Goal: Task Accomplishment & Management: Manage account settings

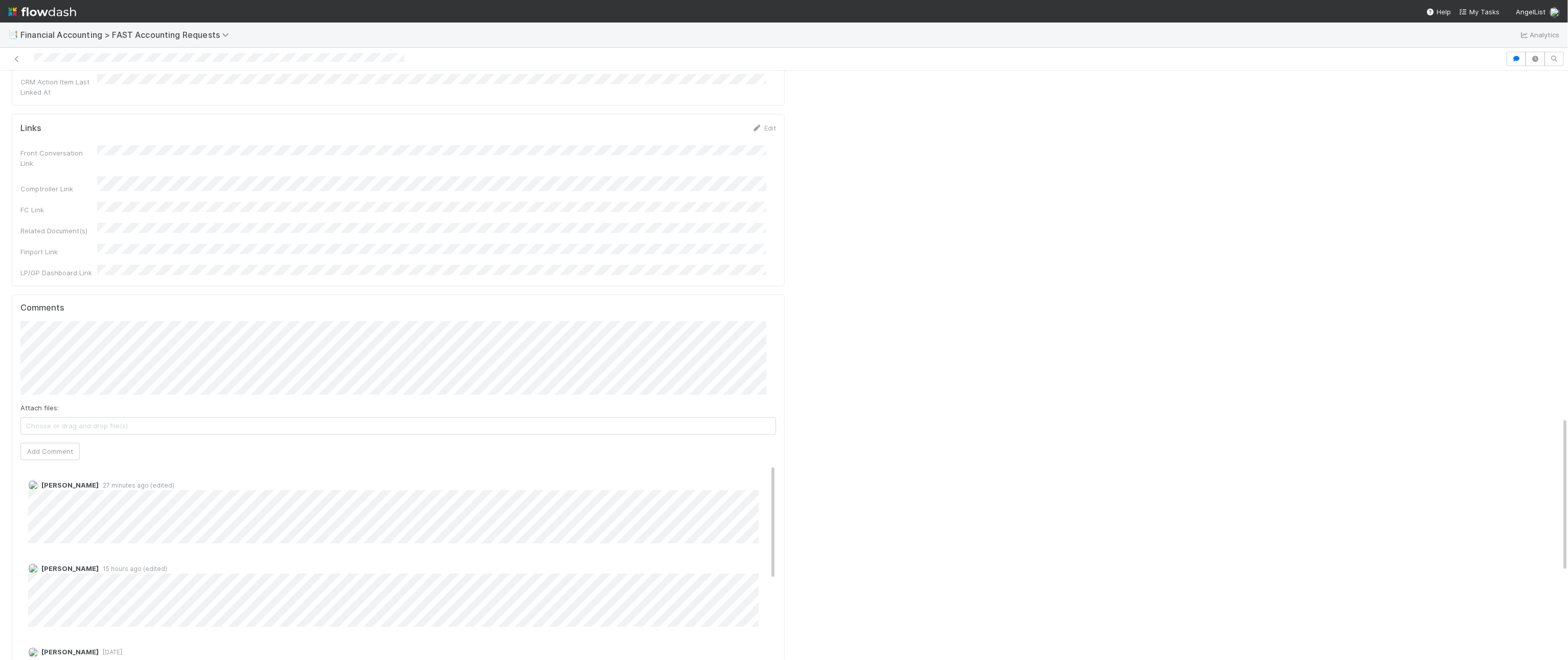
scroll to position [1343, 0]
click at [67, 439] on button "Add Comment" at bounding box center [50, 447] width 59 height 17
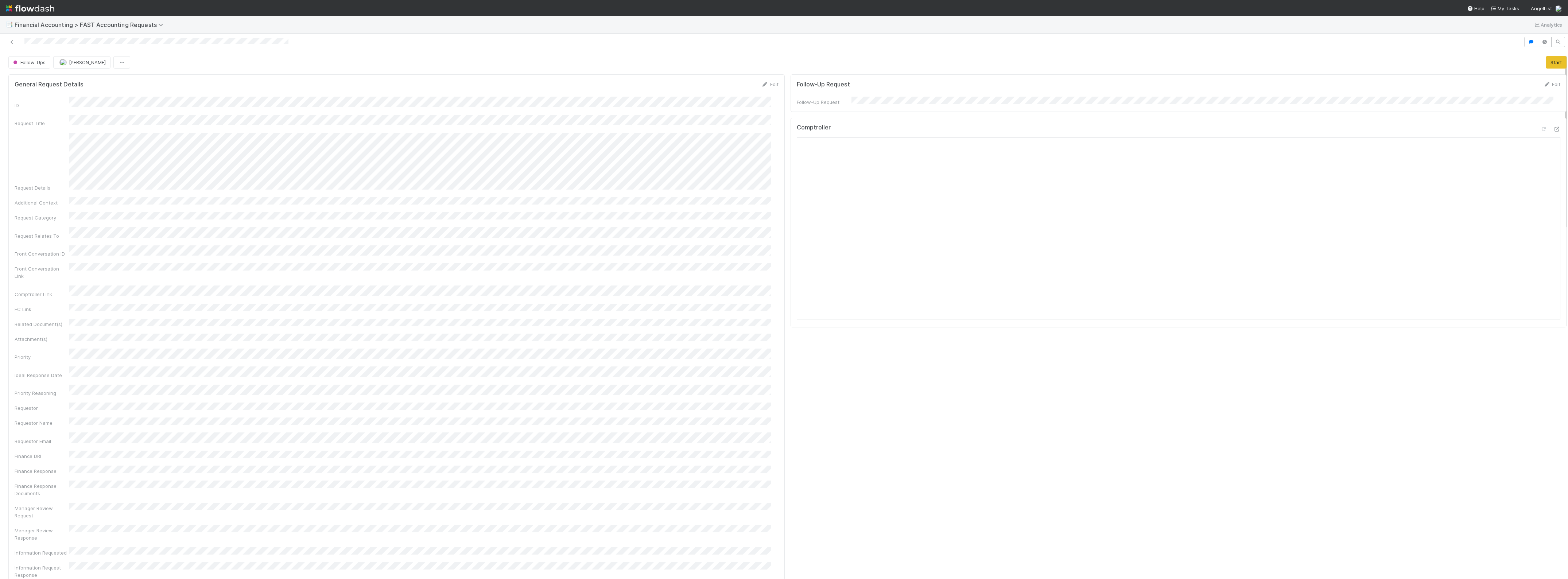
scroll to position [46, 0]
click at [121, 24] on span "Financial Accounting > FAST Accounting Requests" at bounding box center [91, 25] width 152 height 7
click at [104, 60] on div "📝 Financial Accounting > Financial Reporting Tasks" at bounding box center [95, 57] width 173 height 7
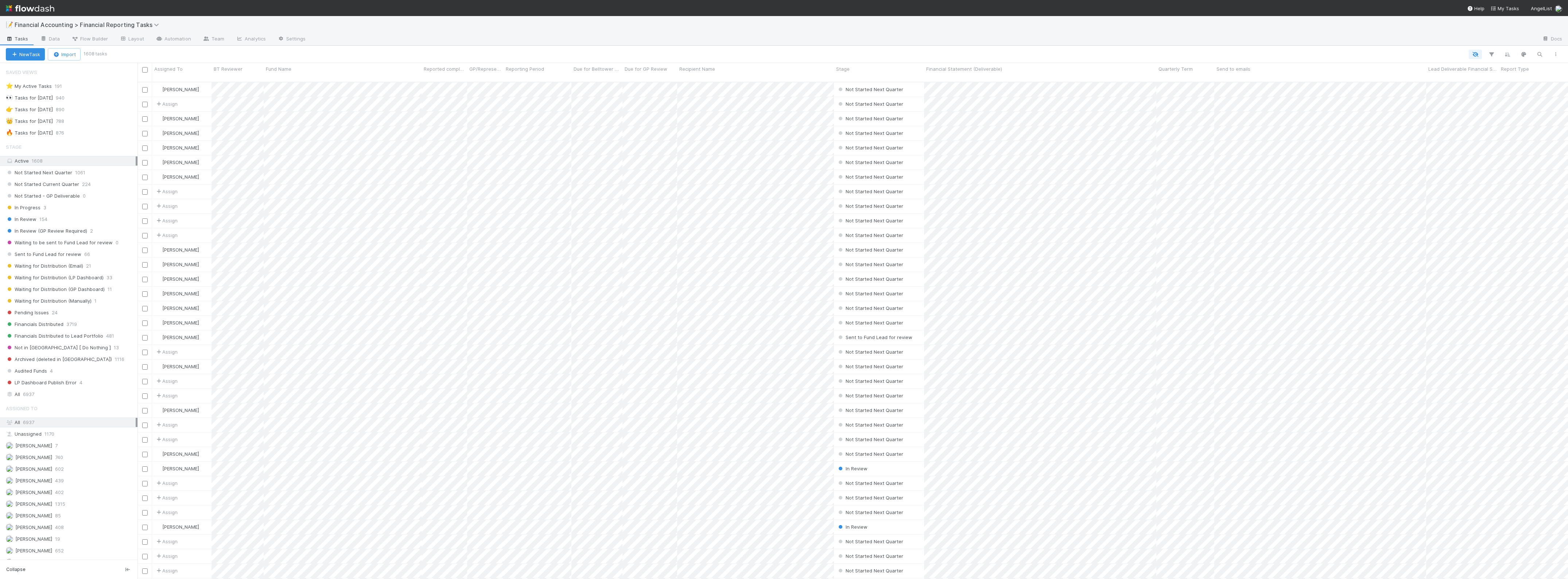
scroll to position [496, 1424]
click at [83, 306] on span "Waiting for Distribution (Manually)" at bounding box center [49, 301] width 86 height 9
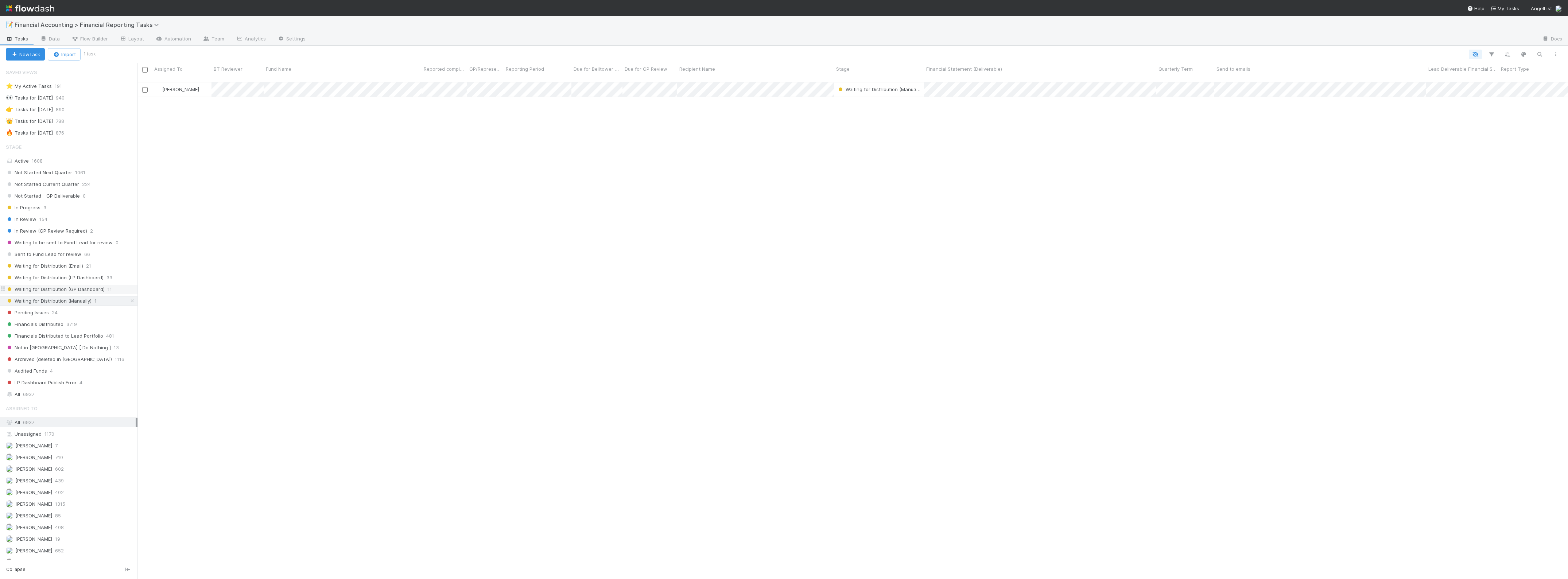
scroll to position [496, 1424]
click at [85, 292] on span "Waiting for Distribution (GP Dashboard)" at bounding box center [55, 289] width 99 height 9
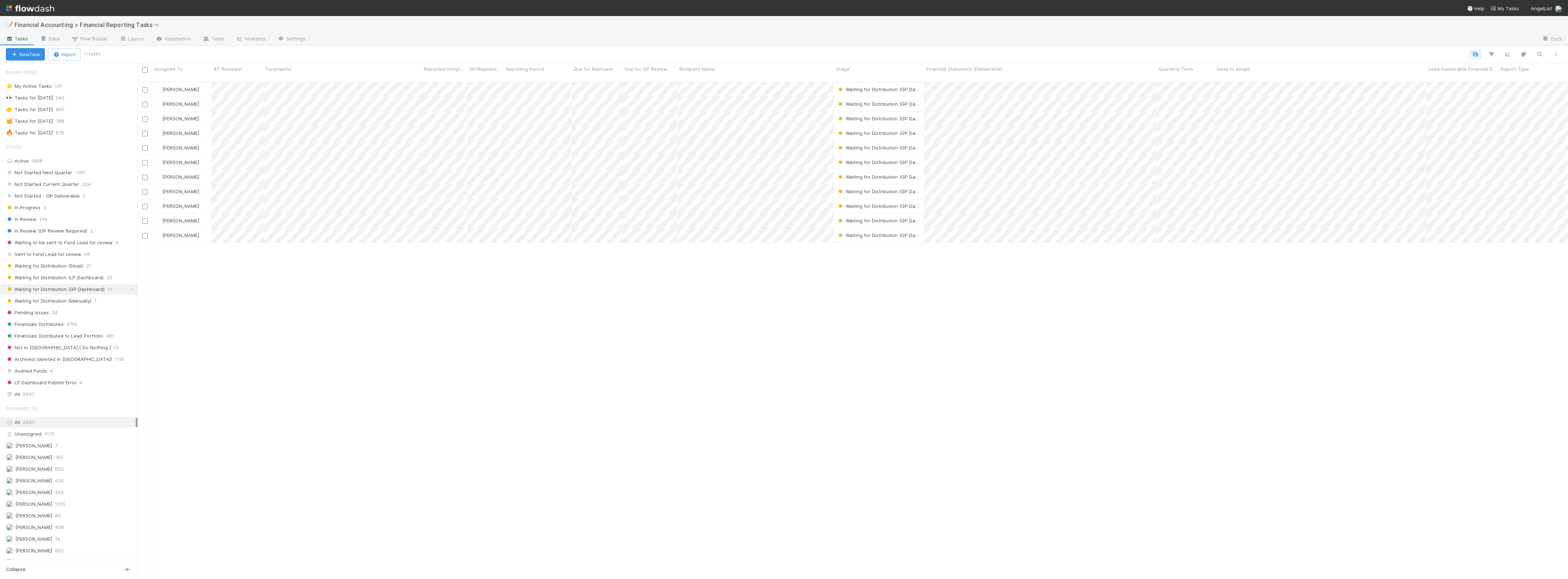
scroll to position [496, 1424]
drag, startPoint x: 1155, startPoint y: 68, endPoint x: 1002, endPoint y: 75, distance: 153.2
click at [1002, 75] on div "Financial Statement (Deliverable)" at bounding box center [966, 72] width 84 height 19
drag, startPoint x: 1271, startPoint y: 69, endPoint x: 1172, endPoint y: 71, distance: 99.0
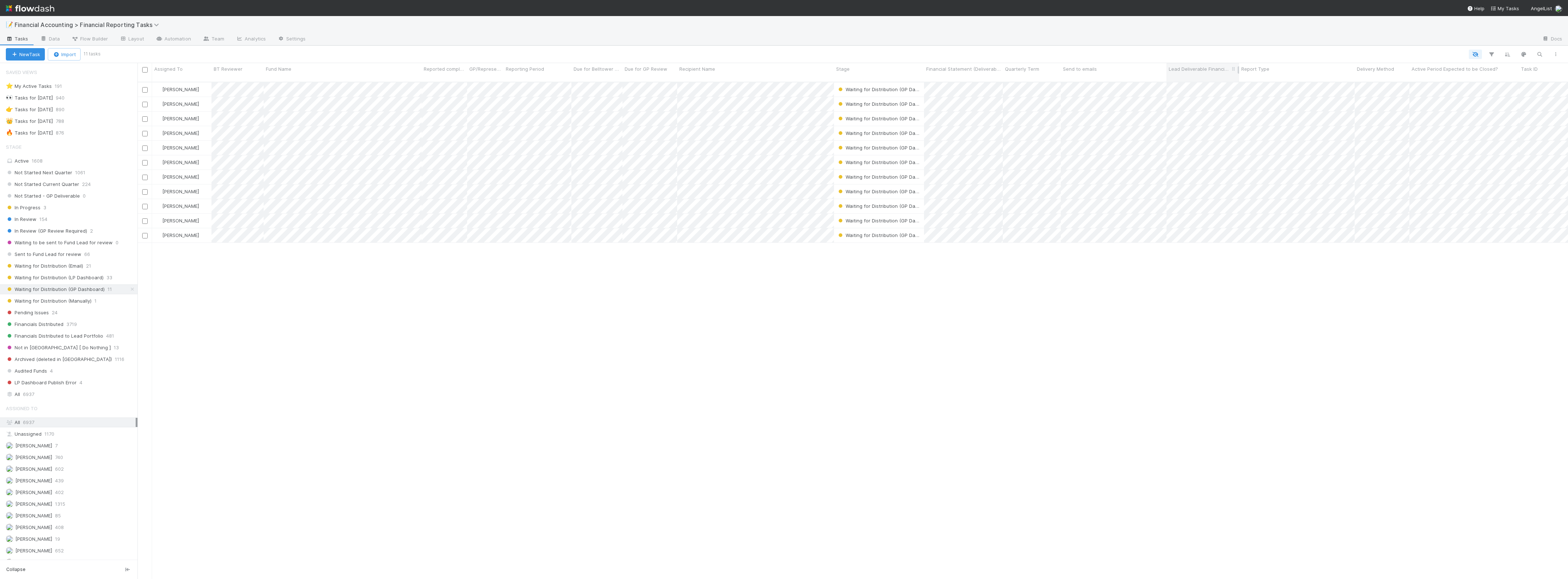
click at [1118, 71] on div at bounding box center [1166, 72] width 0 height 18
drag, startPoint x: 1234, startPoint y: 69, endPoint x: 1389, endPoint y: 68, distance: 155.0
click at [1118, 68] on div at bounding box center [1389, 70] width 1 height 7
click at [145, 71] on input "checkbox" at bounding box center [145, 69] width 5 height 5
checkbox input "true"
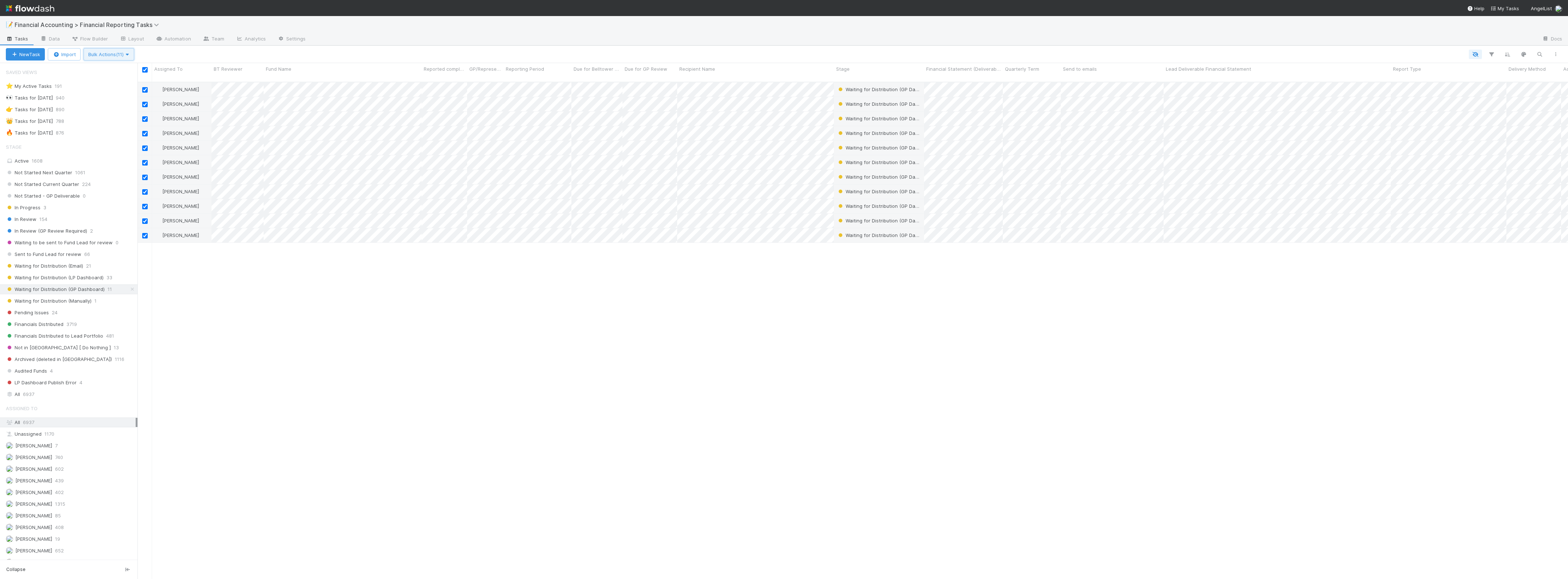
click at [131, 53] on icon "button" at bounding box center [127, 55] width 7 height 5
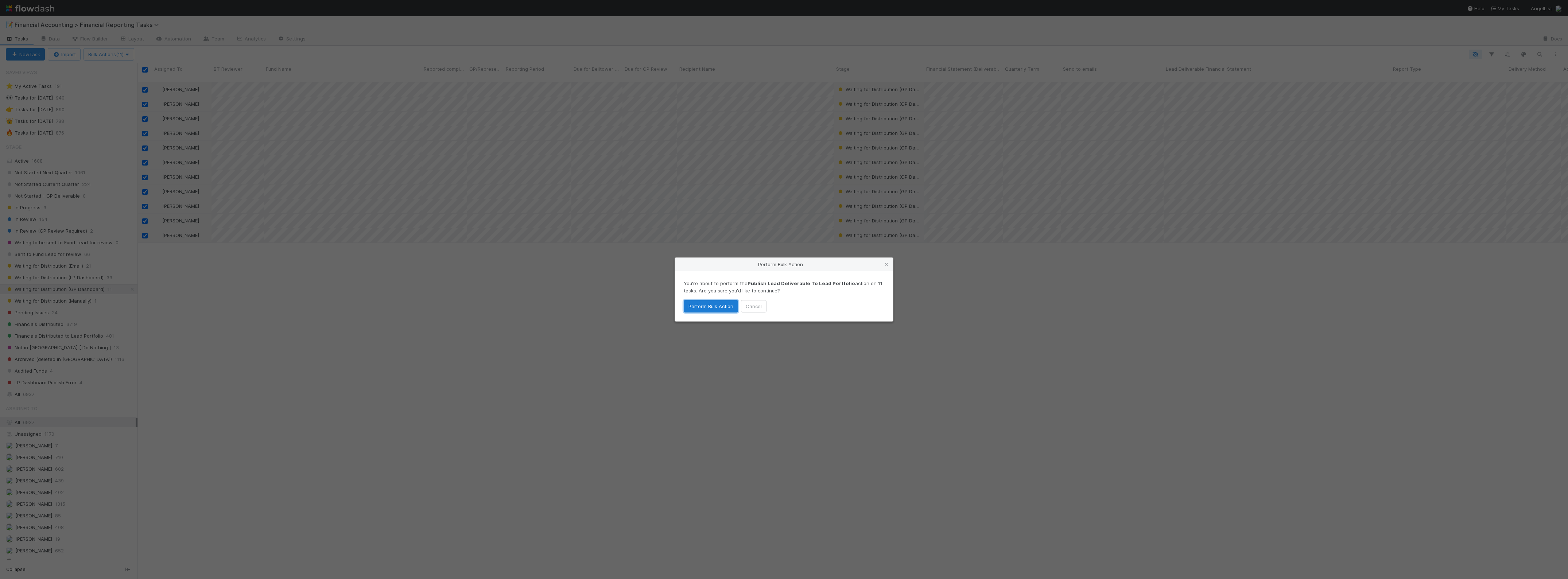
click at [716, 306] on button "Perform Bulk Action" at bounding box center [710, 306] width 54 height 12
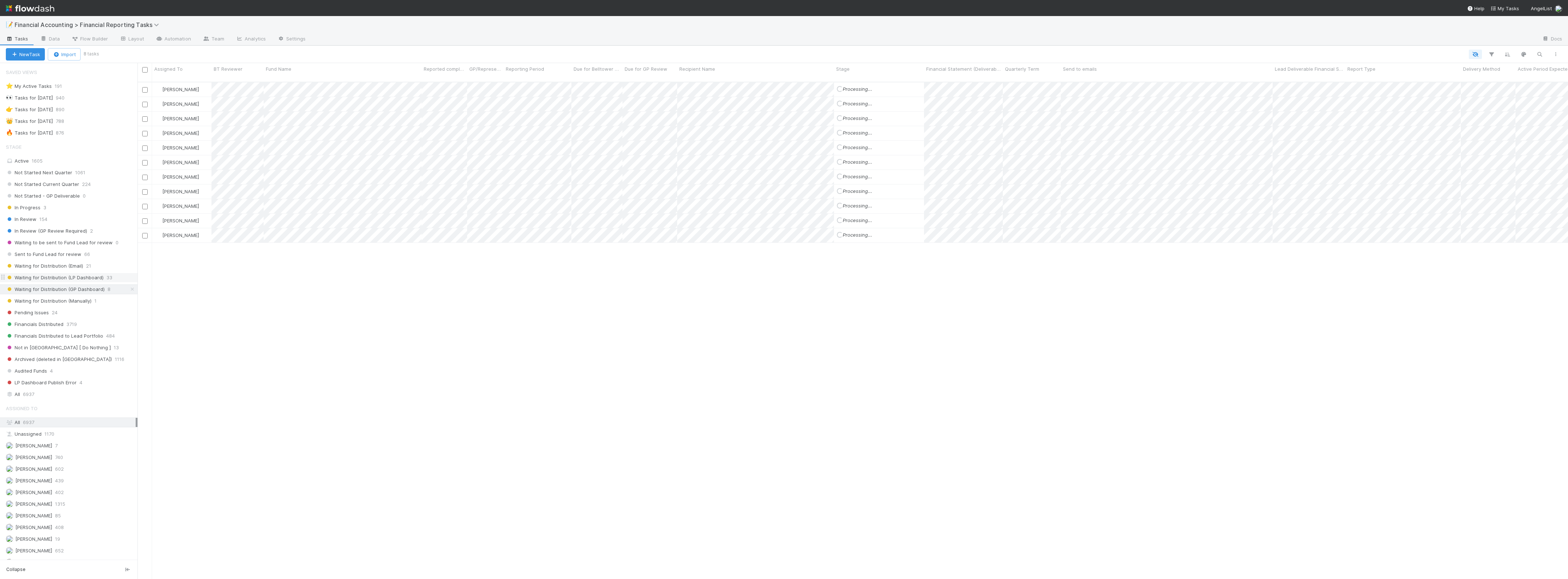
click at [36, 281] on span "Waiting for Distribution (LP Dashboard)" at bounding box center [55, 278] width 98 height 9
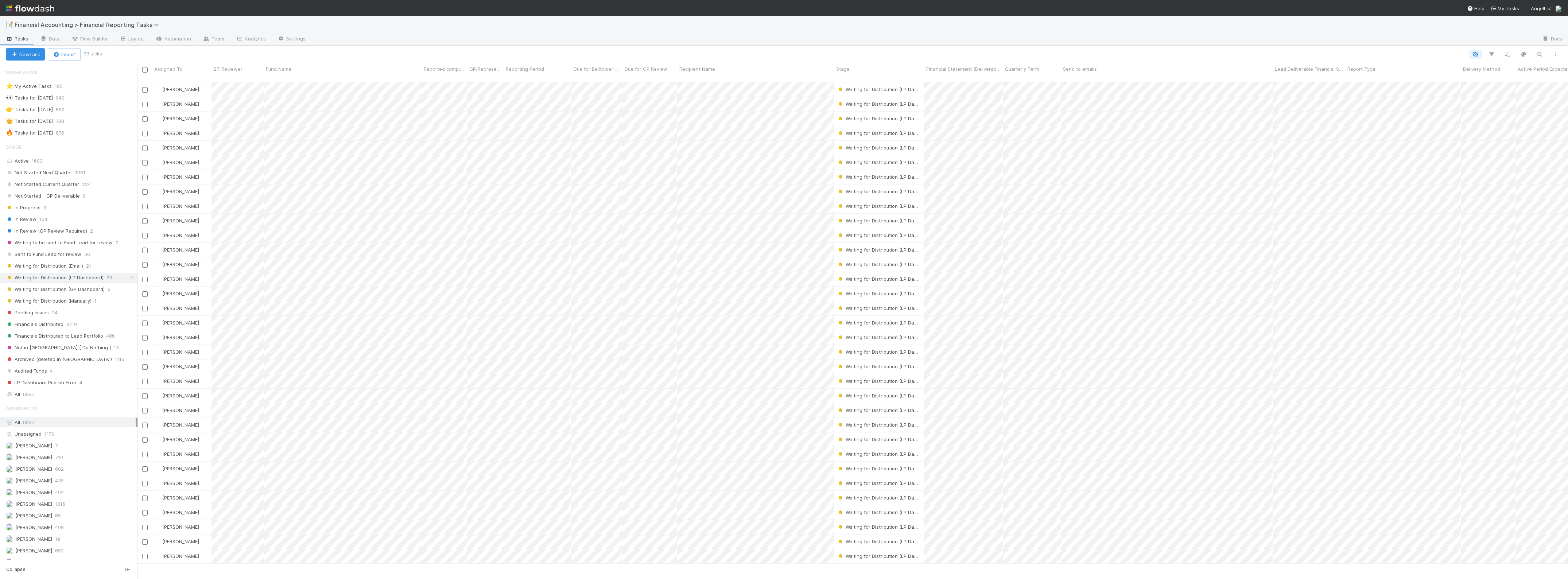
scroll to position [496, 1424]
drag, startPoint x: 1065, startPoint y: 69, endPoint x: 1175, endPoint y: 69, distance: 110.0
click at [1118, 69] on div at bounding box center [1177, 72] width 0 height 18
click at [1118, 56] on icon "button" at bounding box center [1491, 54] width 7 height 7
click at [1118, 74] on button "Add Filter" at bounding box center [1379, 76] width 219 height 10
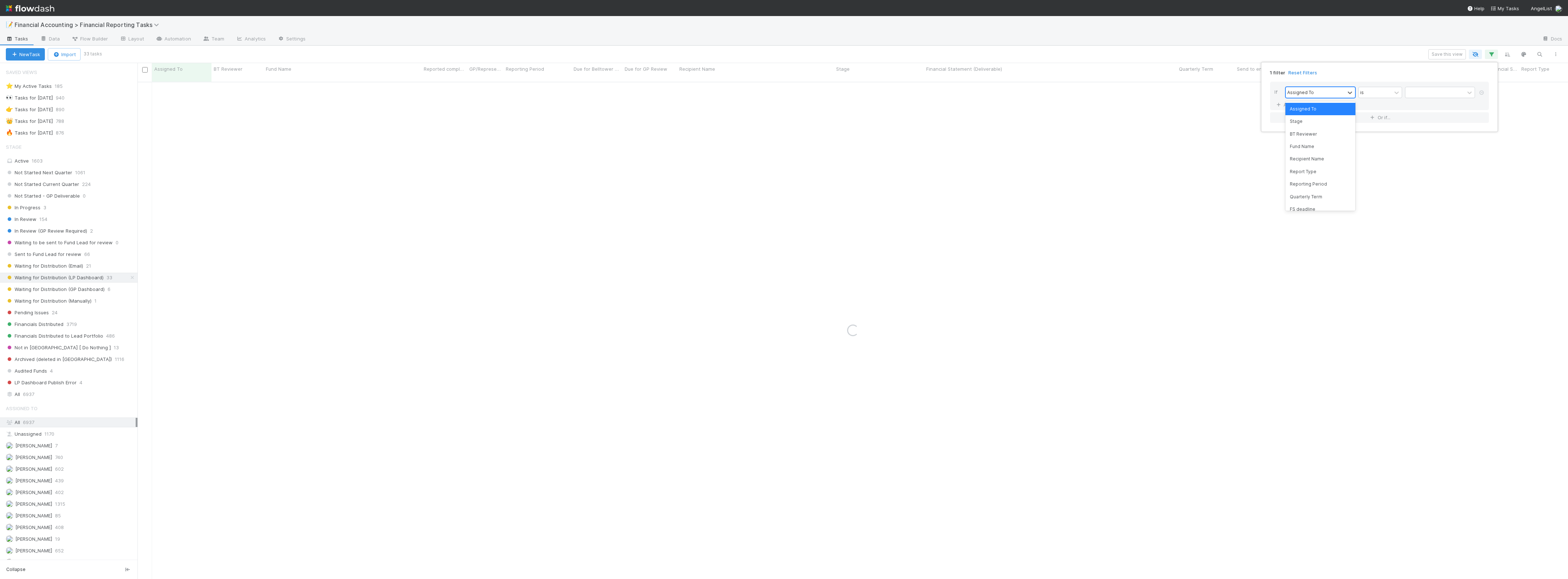
click at [1118, 97] on div "Assigned To" at bounding box center [1315, 92] width 59 height 10
type input "finan"
click at [1118, 108] on div "Financial Statement (Deliverable)" at bounding box center [1320, 113] width 70 height 19
click at [1118, 93] on div "Financial Statement (Deliverable)" at bounding box center [1351, 92] width 132 height 10
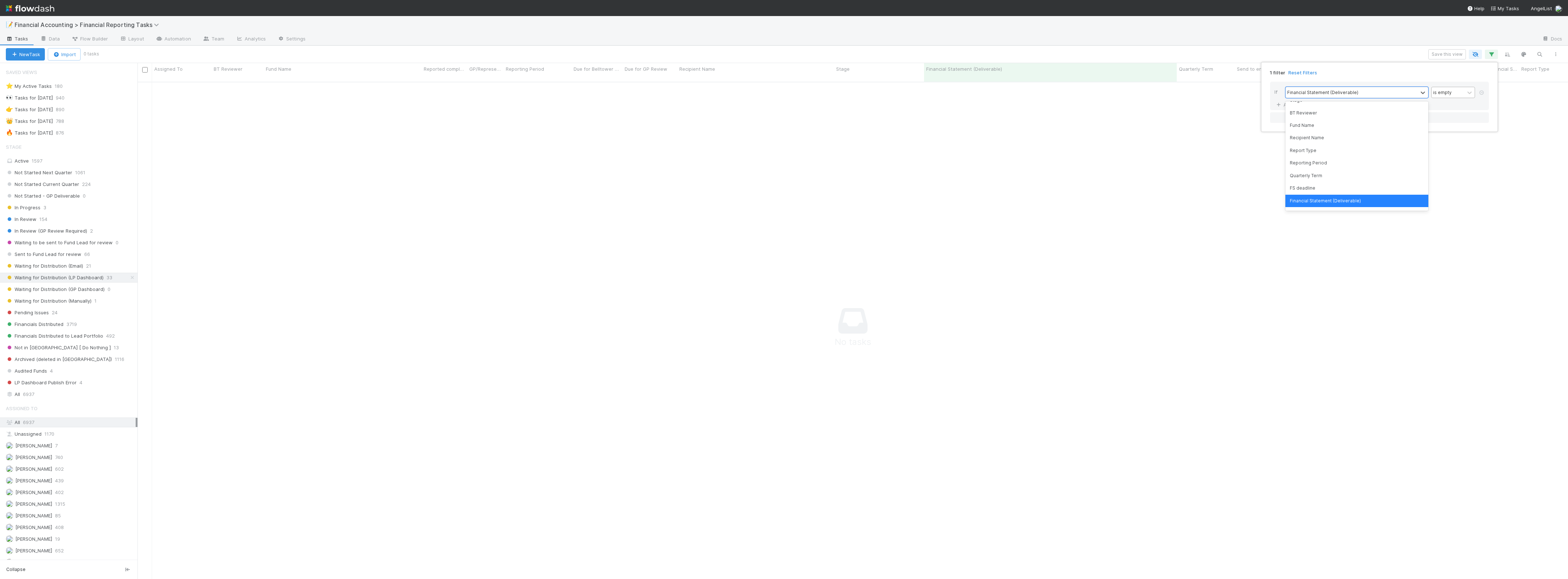
click at [1118, 97] on div "is empty" at bounding box center [1448, 92] width 33 height 10
click at [1118, 96] on div "is empty" at bounding box center [1448, 92] width 33 height 10
click at [1118, 91] on icon at bounding box center [1482, 93] width 7 height 4
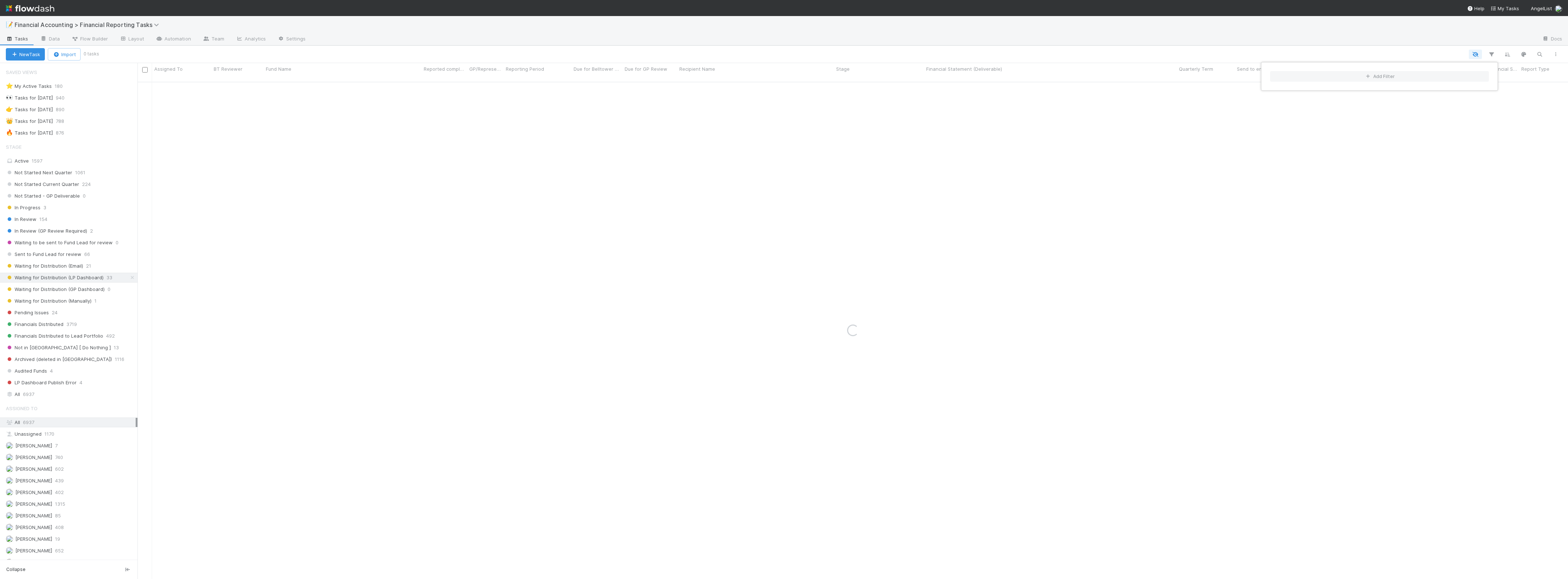
click at [1118, 46] on div "Add Filter" at bounding box center [784, 289] width 1568 height 579
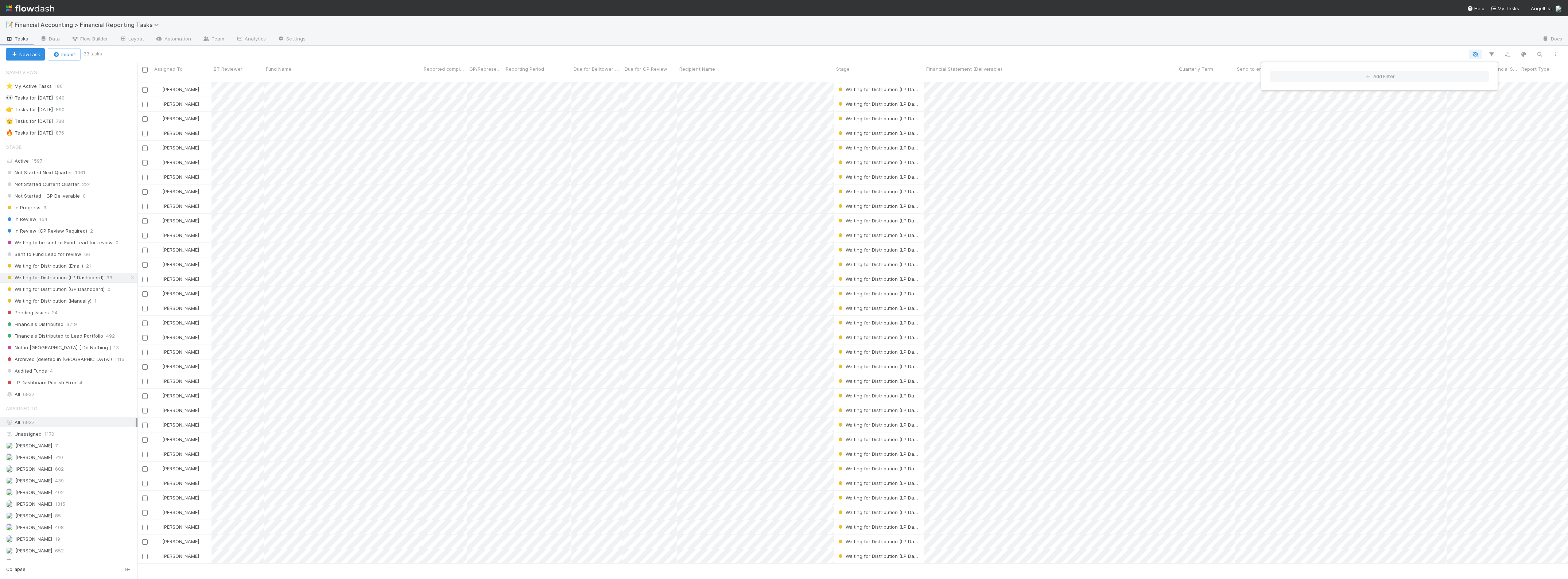
scroll to position [496, 1424]
click at [1118, 52] on div "Add Filter" at bounding box center [784, 289] width 1568 height 579
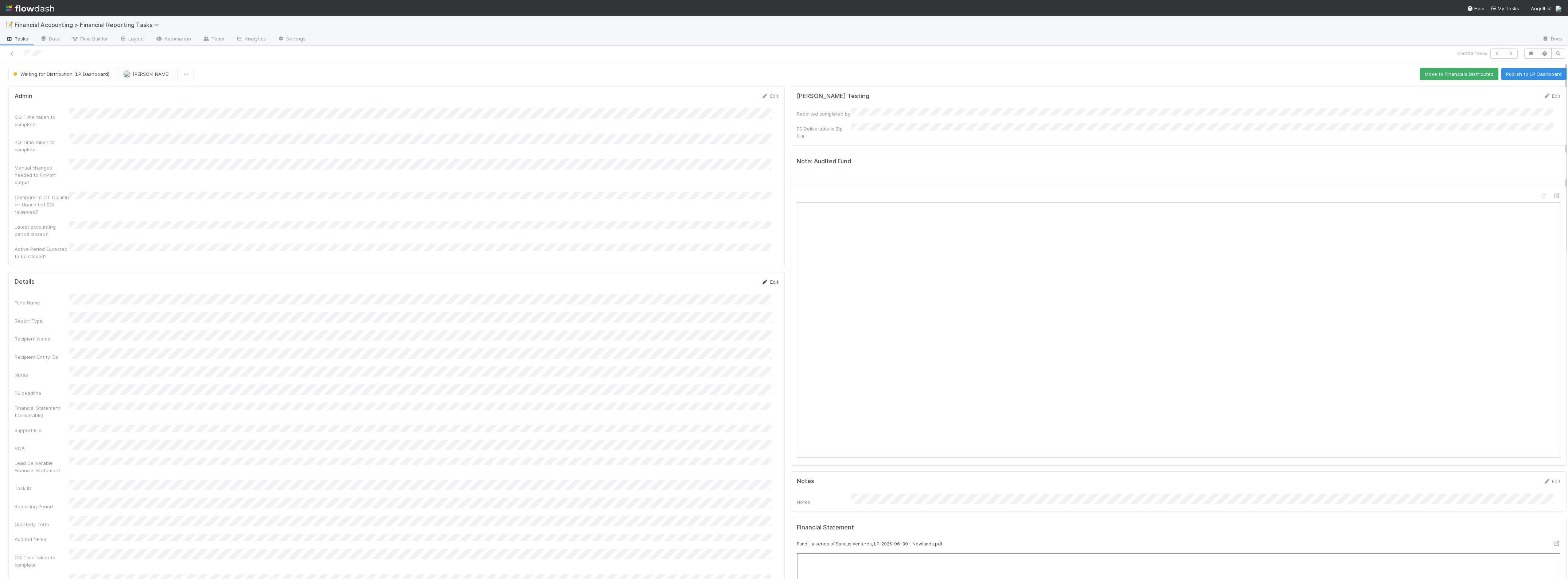
click at [766, 279] on link "Edit" at bounding box center [770, 282] width 17 height 6
click at [755, 278] on button "Cancel" at bounding box center [766, 284] width 26 height 12
click at [74, 74] on span "Waiting for Distribution (LP Dashboard)" at bounding box center [60, 74] width 98 height 6
click at [77, 157] on div "Waiting for Distribution (Email)" at bounding box center [57, 161] width 103 height 13
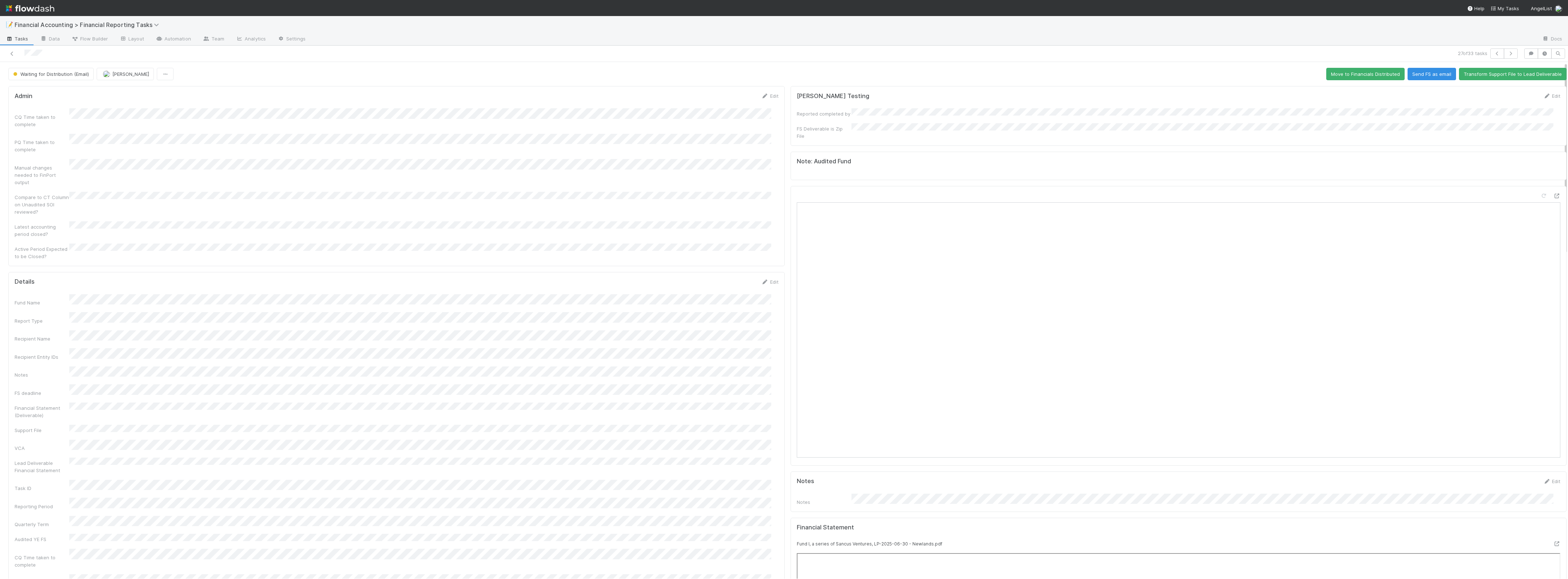
click at [8, 50] on div at bounding box center [383, 54] width 760 height 10
click at [14, 52] on icon at bounding box center [12, 54] width 7 height 5
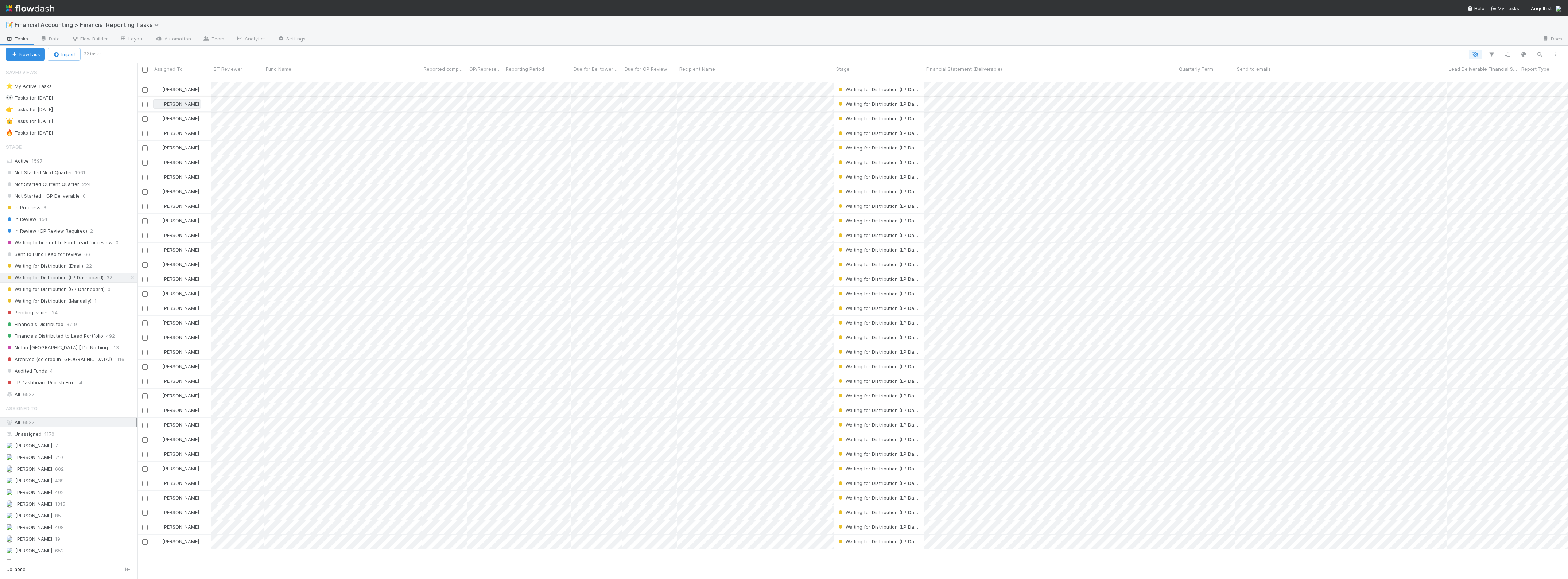
scroll to position [496, 1424]
drag, startPoint x: 1175, startPoint y: 69, endPoint x: 1240, endPoint y: 69, distance: 65.0
click at [1118, 69] on div at bounding box center [1238, 72] width 0 height 18
click at [144, 72] on input "checkbox" at bounding box center [145, 69] width 5 height 5
checkbox input "true"
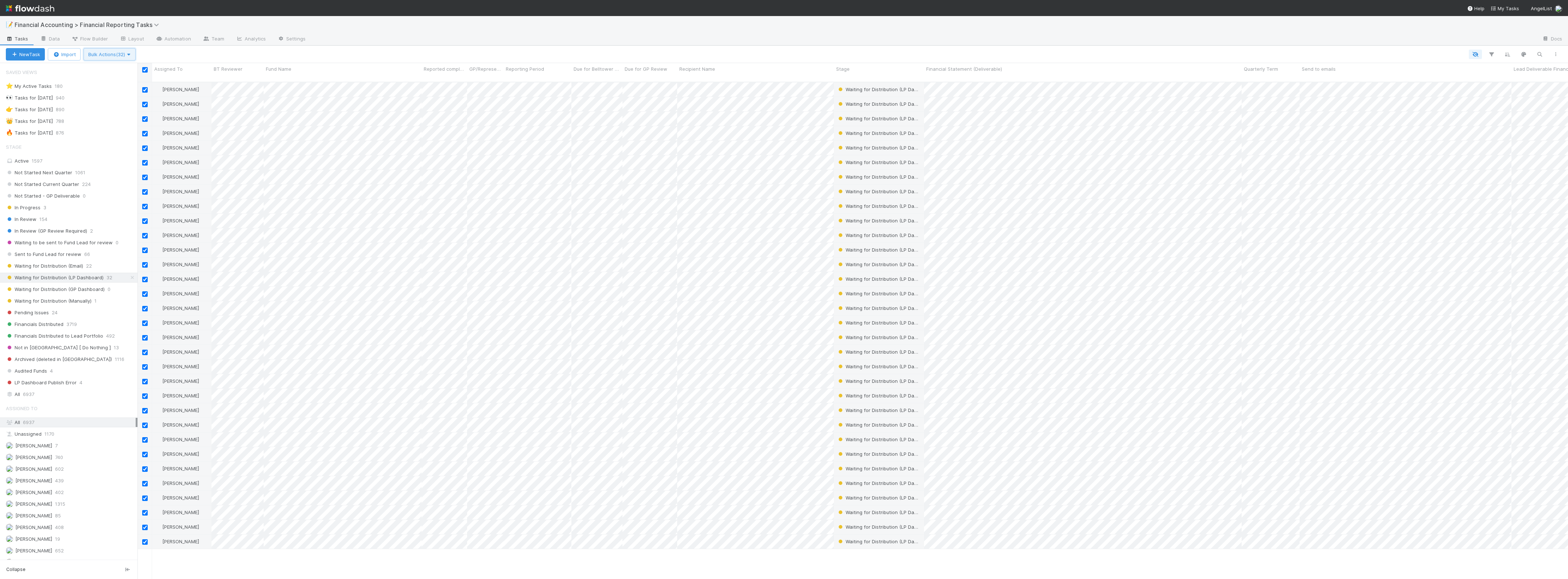
click at [136, 51] on button "Bulk Actions (32)" at bounding box center [110, 54] width 52 height 12
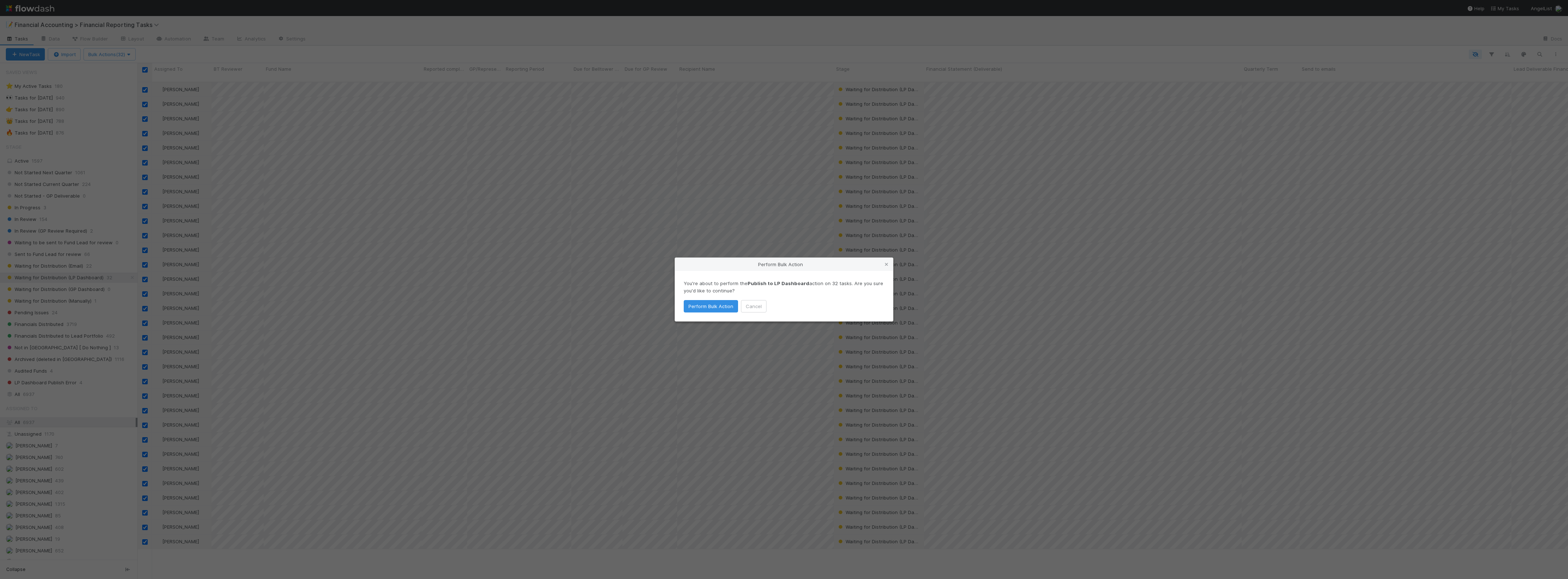
drag, startPoint x: 126, startPoint y: 126, endPoint x: 136, endPoint y: 127, distance: 10.0
click at [713, 302] on button "Perform Bulk Action" at bounding box center [710, 306] width 54 height 12
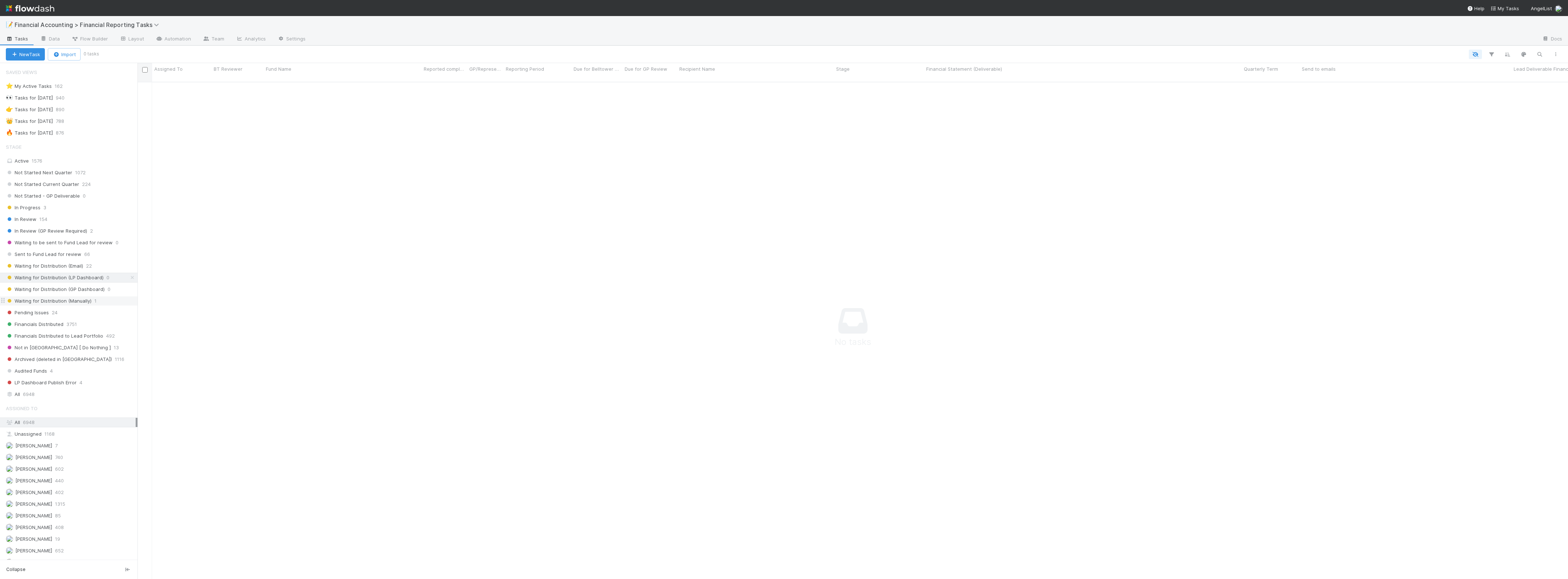
scroll to position [489, 1417]
click at [99, 268] on div "Waiting for Distribution (Email) 22" at bounding box center [72, 266] width 131 height 9
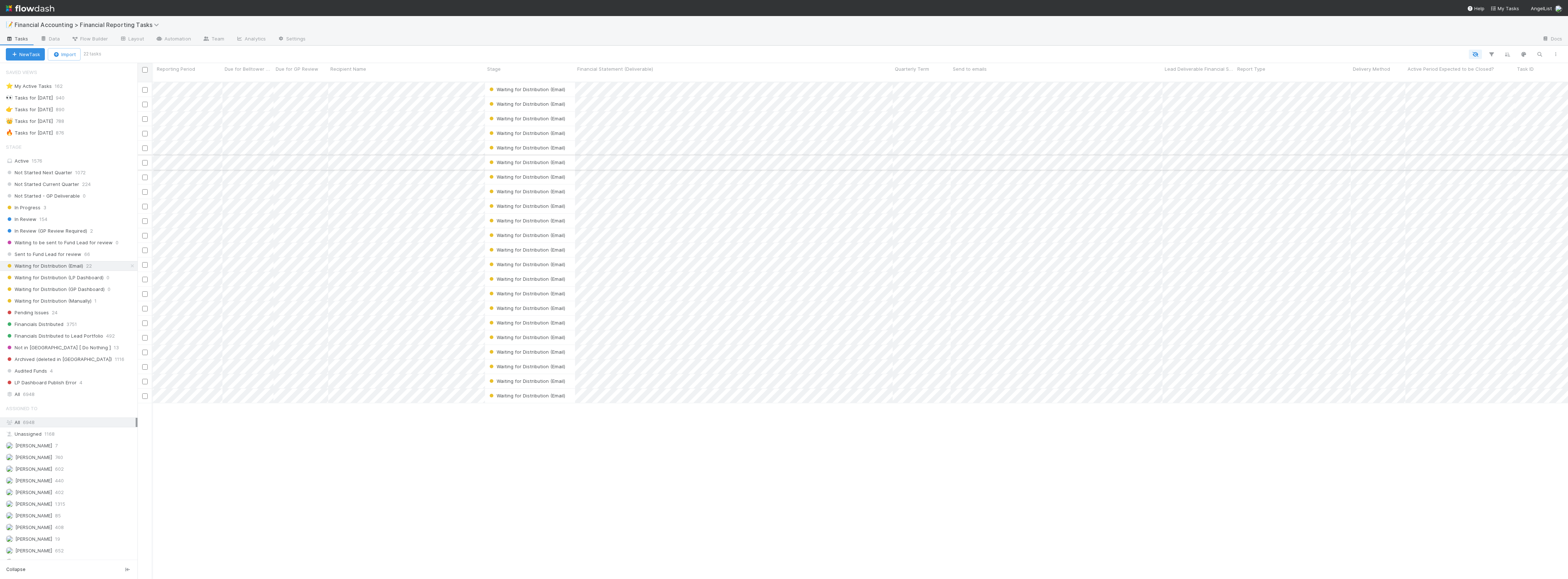
scroll to position [0, 410]
drag, startPoint x: 1178, startPoint y: 71, endPoint x: 1295, endPoint y: 75, distance: 117.1
click at [1118, 75] on div "Send to emails" at bounding box center [1082, 72] width 385 height 19
click at [468, 363] on span "Waiting for Distribution (Email)" at bounding box center [465, 367] width 77 height 6
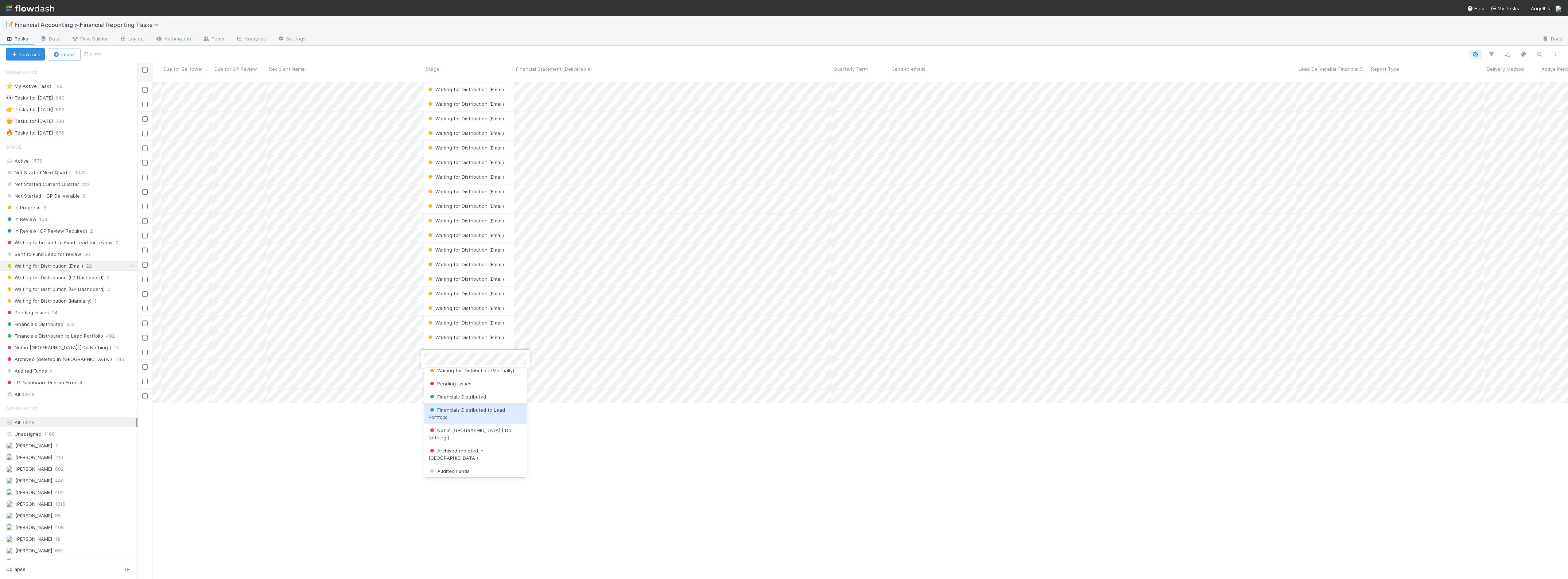
click at [877, 433] on div at bounding box center [784, 289] width 1568 height 579
click at [479, 429] on span "Waiting for Distribution (Manually)" at bounding box center [471, 429] width 86 height 6
click at [480, 189] on span "Waiting for Distribution (Email)" at bounding box center [465, 192] width 77 height 6
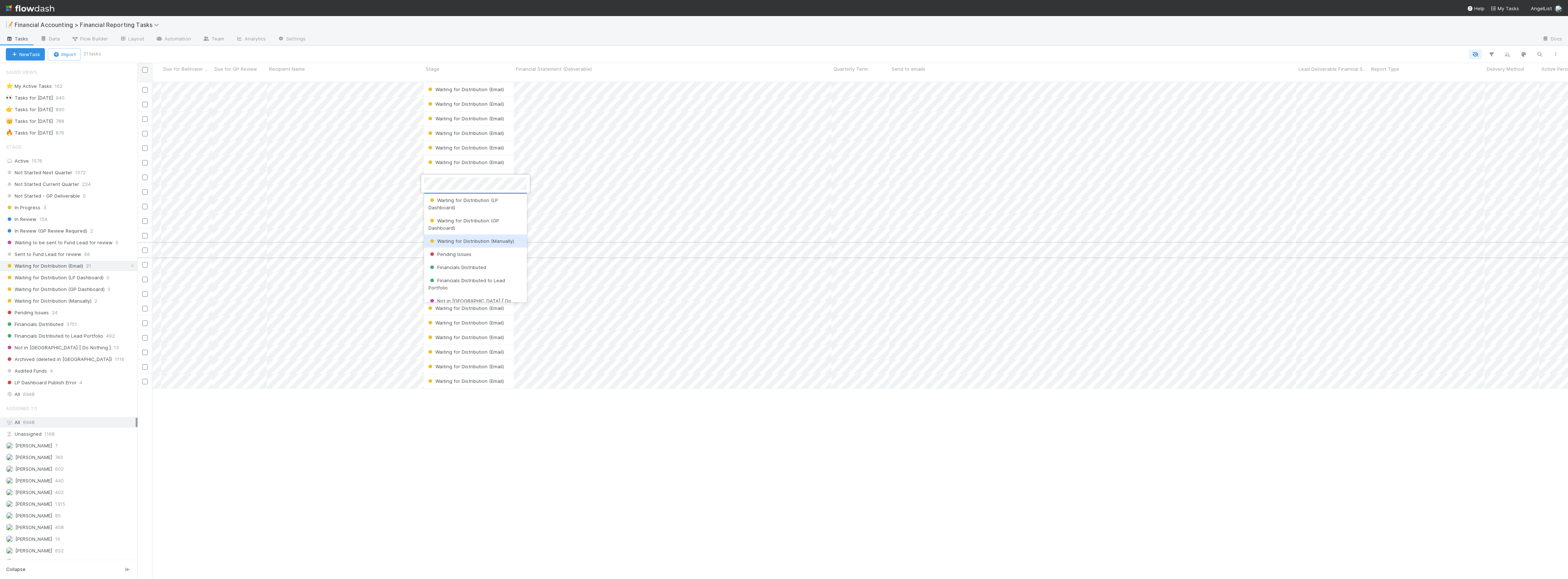
click at [467, 239] on span "Waiting for Distribution (Manually)" at bounding box center [471, 241] width 86 height 6
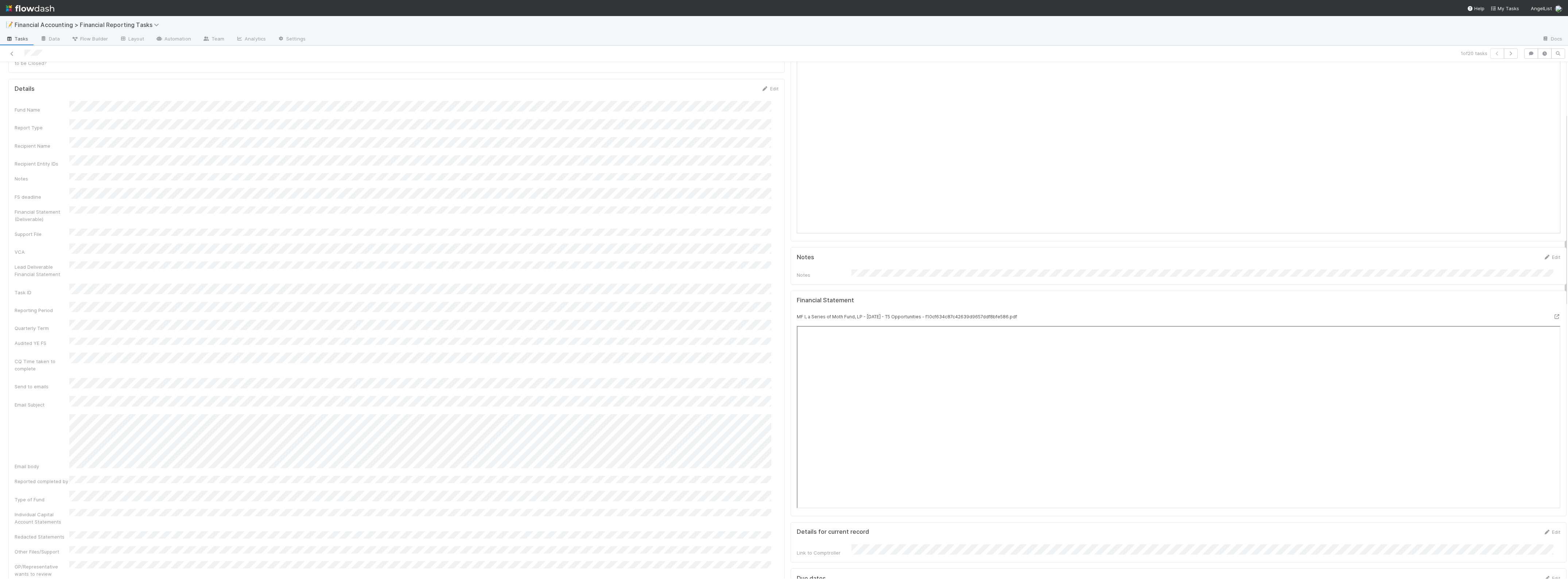
scroll to position [228, 0]
click at [1118, 54] on icon "button" at bounding box center [1511, 53] width 7 height 4
click at [1118, 55] on button "button" at bounding box center [1511, 54] width 14 height 10
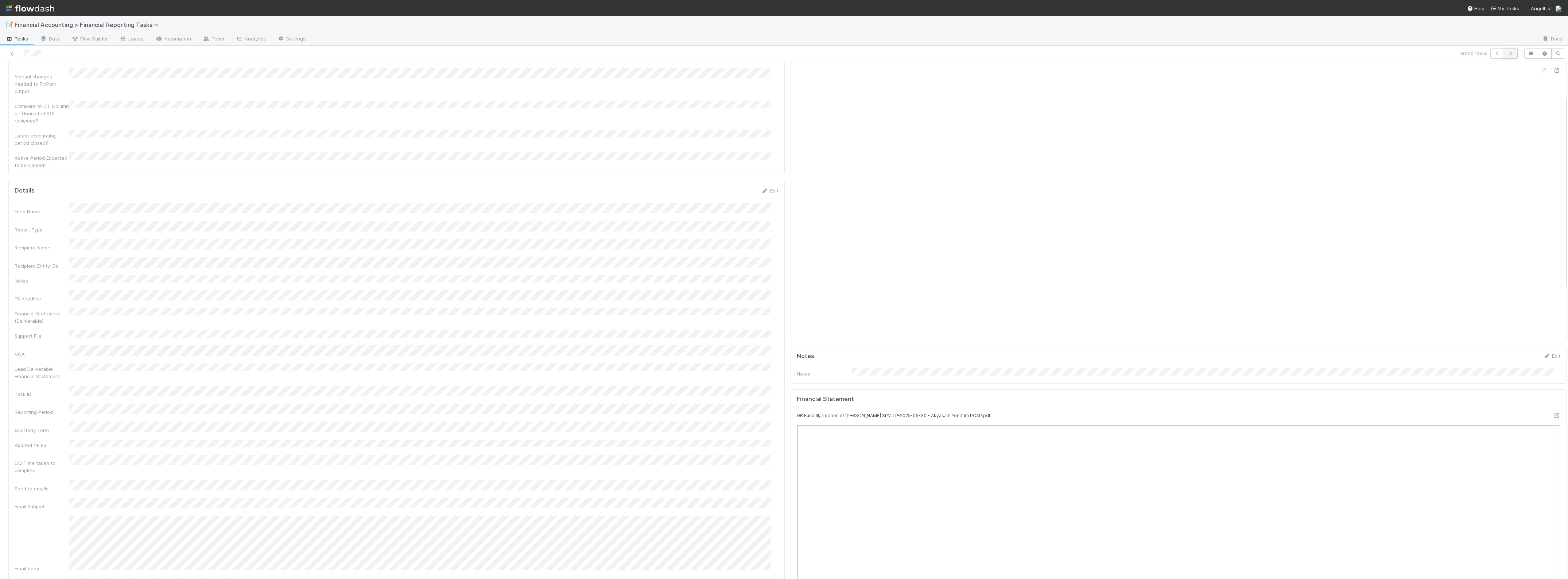
click at [1118, 58] on button "button" at bounding box center [1511, 54] width 14 height 10
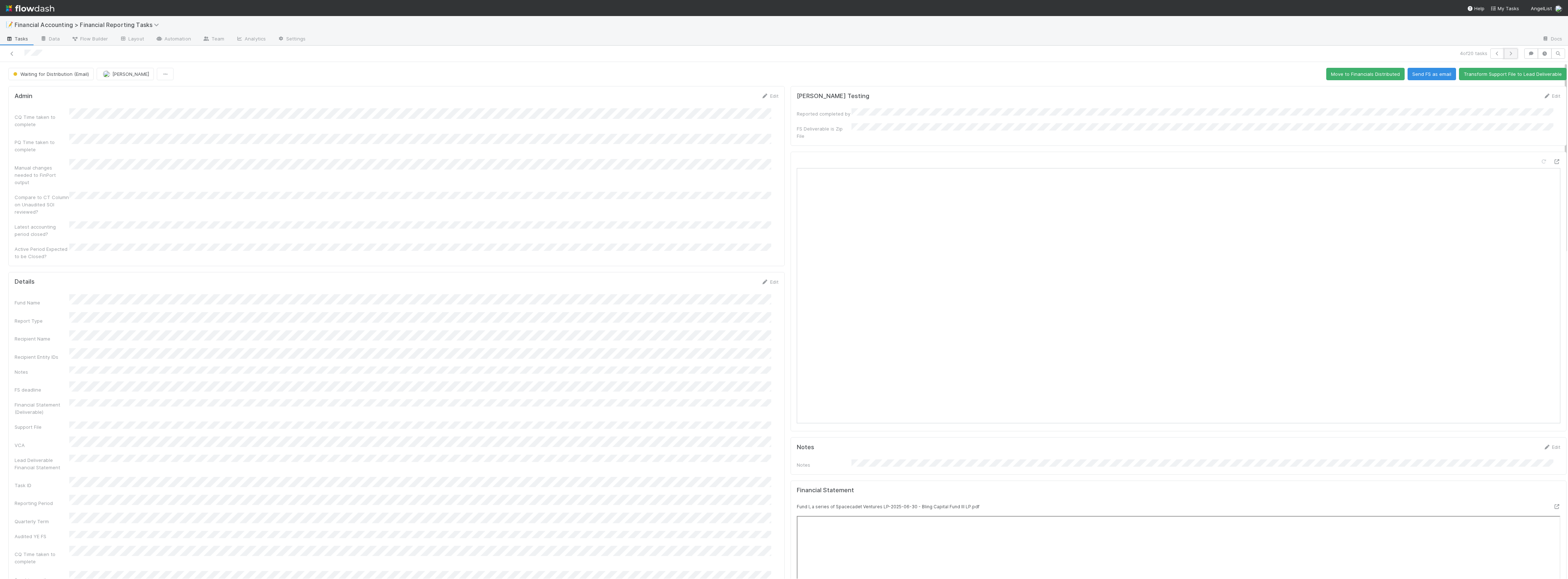
click at [1118, 51] on button "button" at bounding box center [1511, 54] width 14 height 10
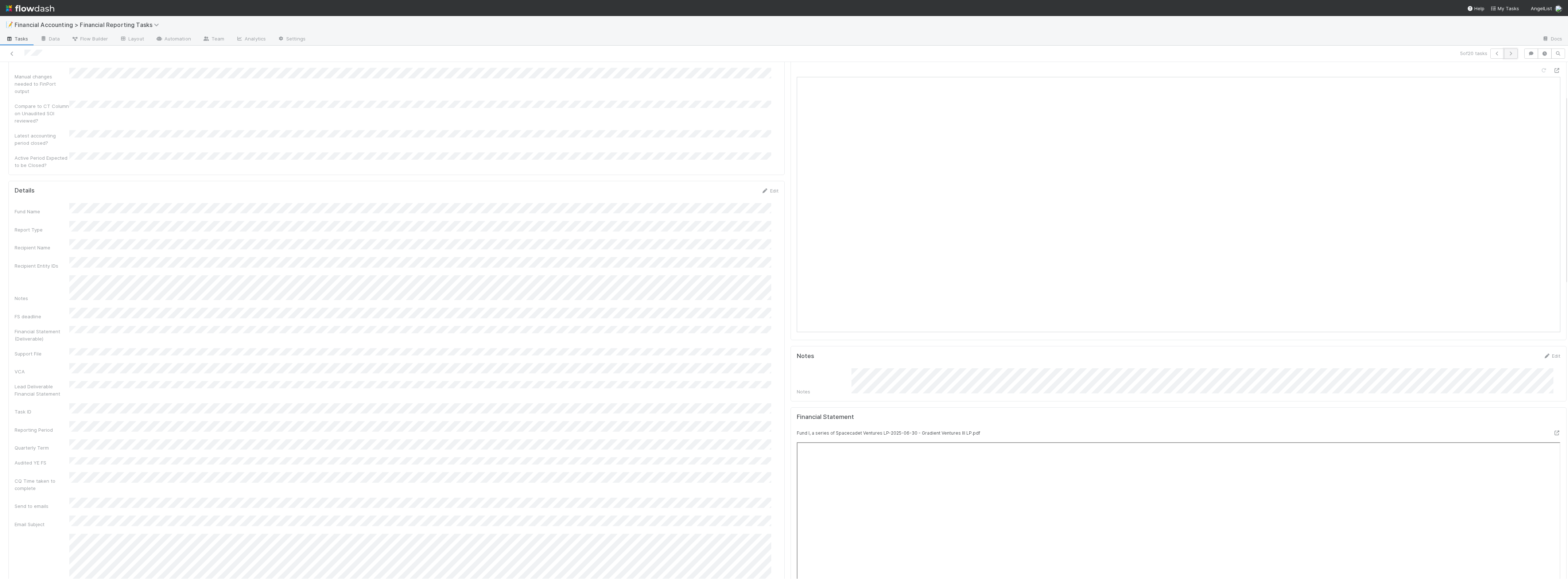
click at [1118, 52] on button "button" at bounding box center [1511, 54] width 14 height 10
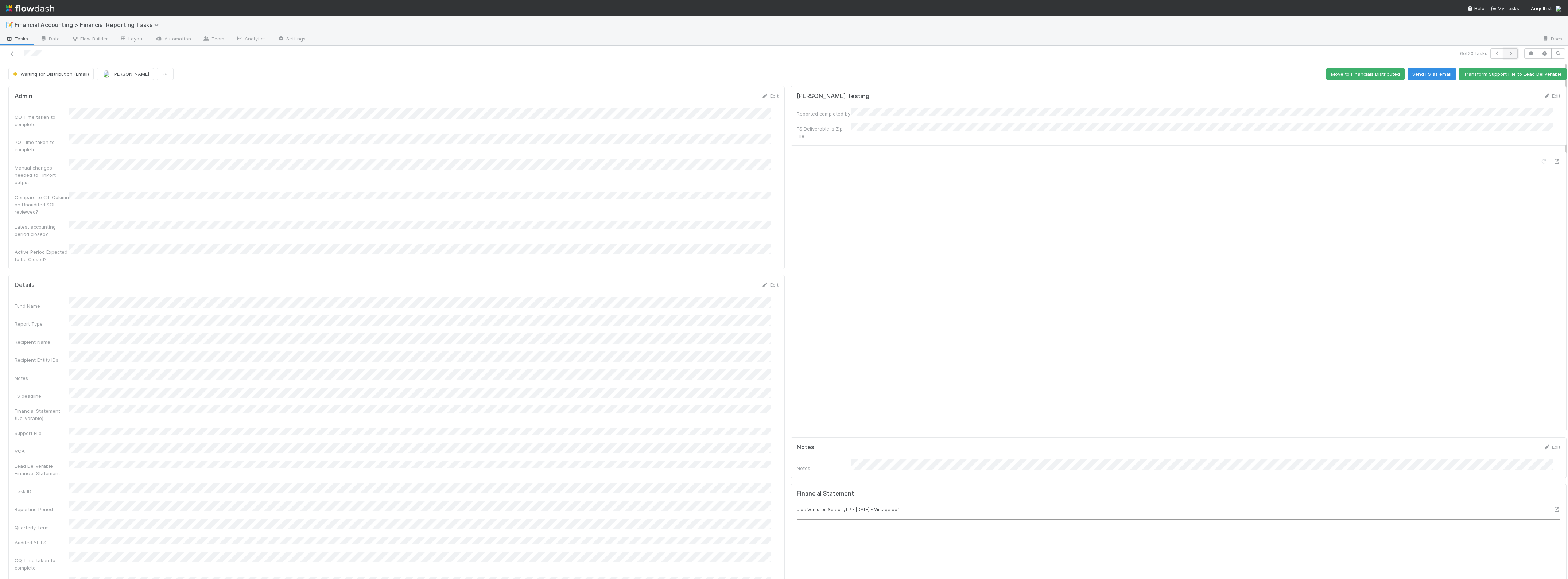
click at [1118, 54] on button "button" at bounding box center [1511, 54] width 14 height 10
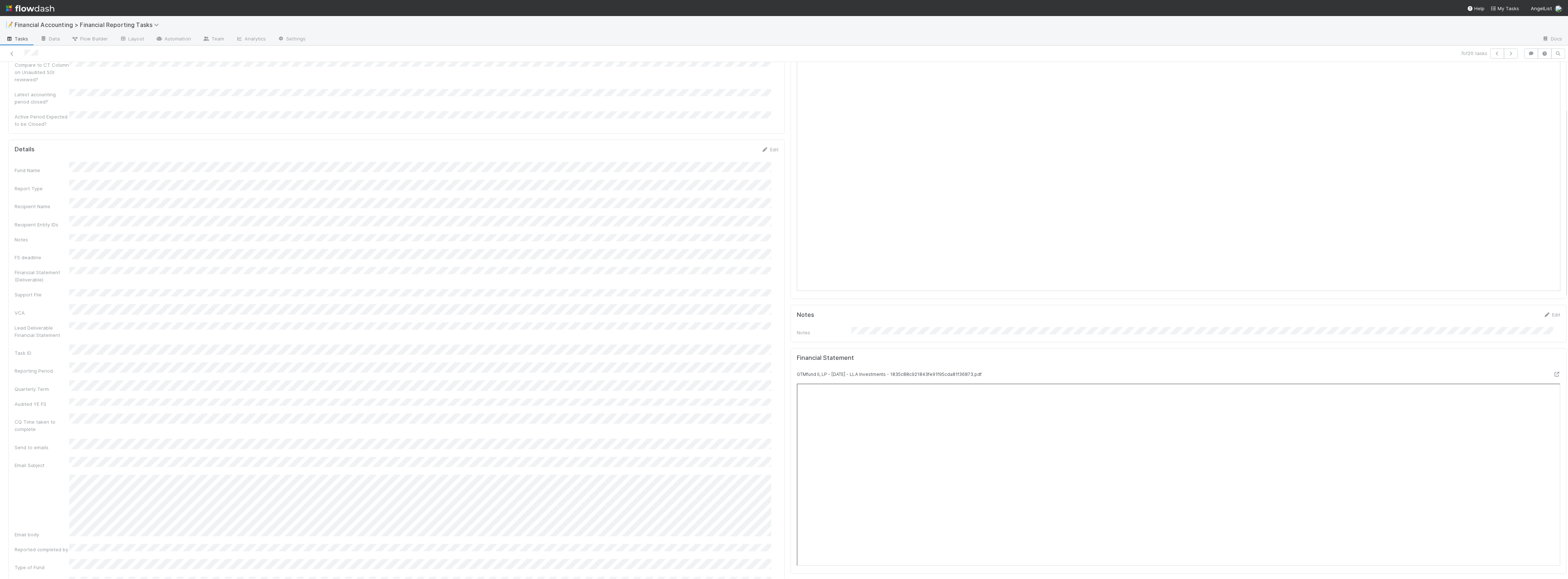
scroll to position [137, 0]
click at [1118, 54] on icon "button" at bounding box center [1511, 53] width 7 height 4
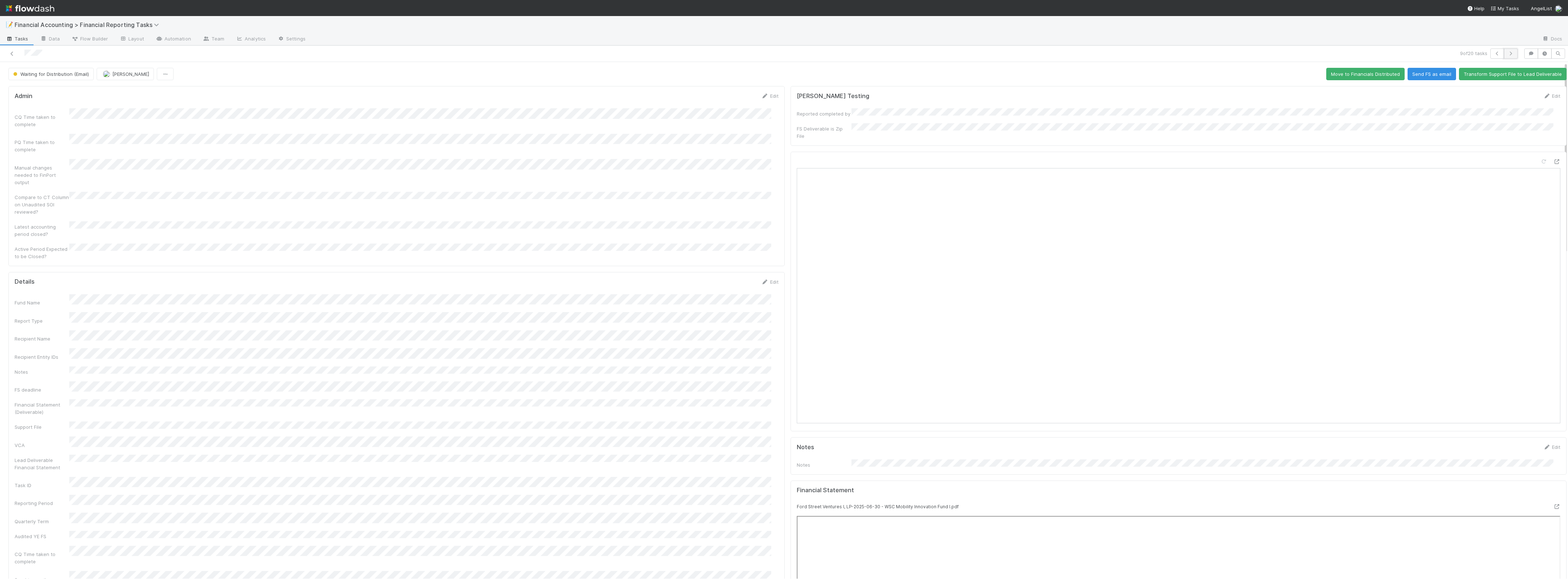
click at [1118, 52] on icon "button" at bounding box center [1511, 53] width 7 height 4
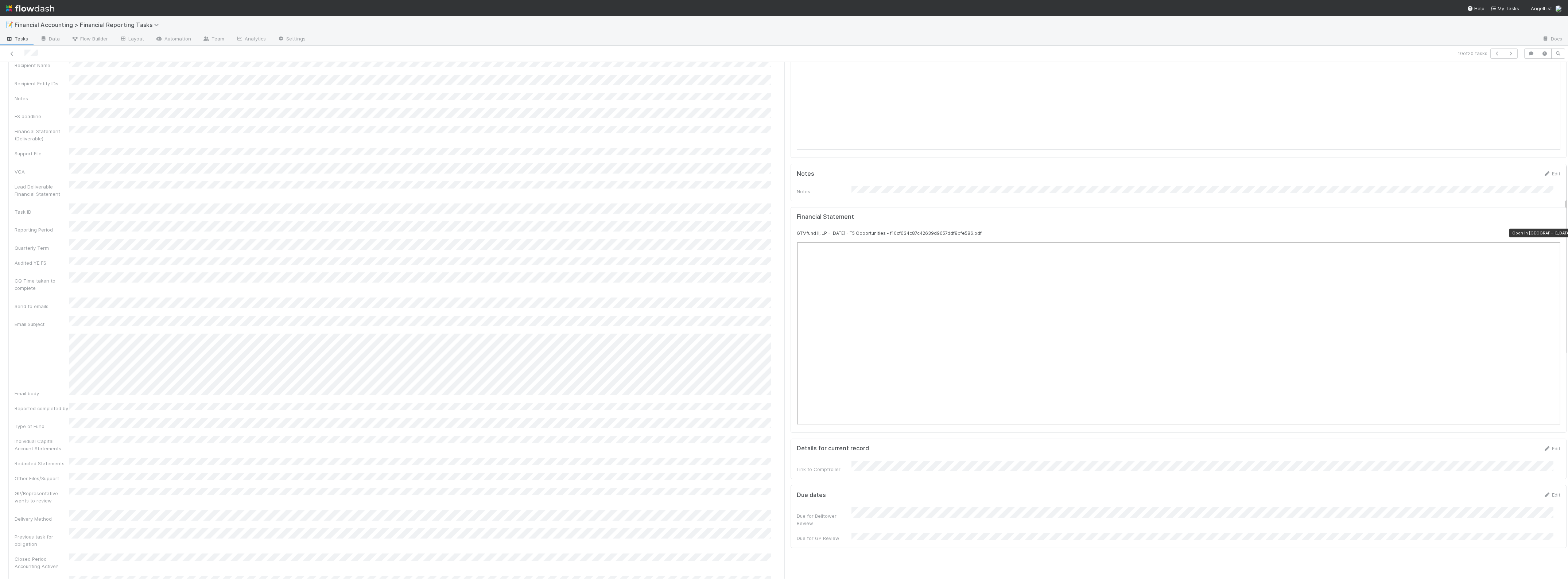
click at [1118, 231] on icon at bounding box center [1556, 233] width 7 height 5
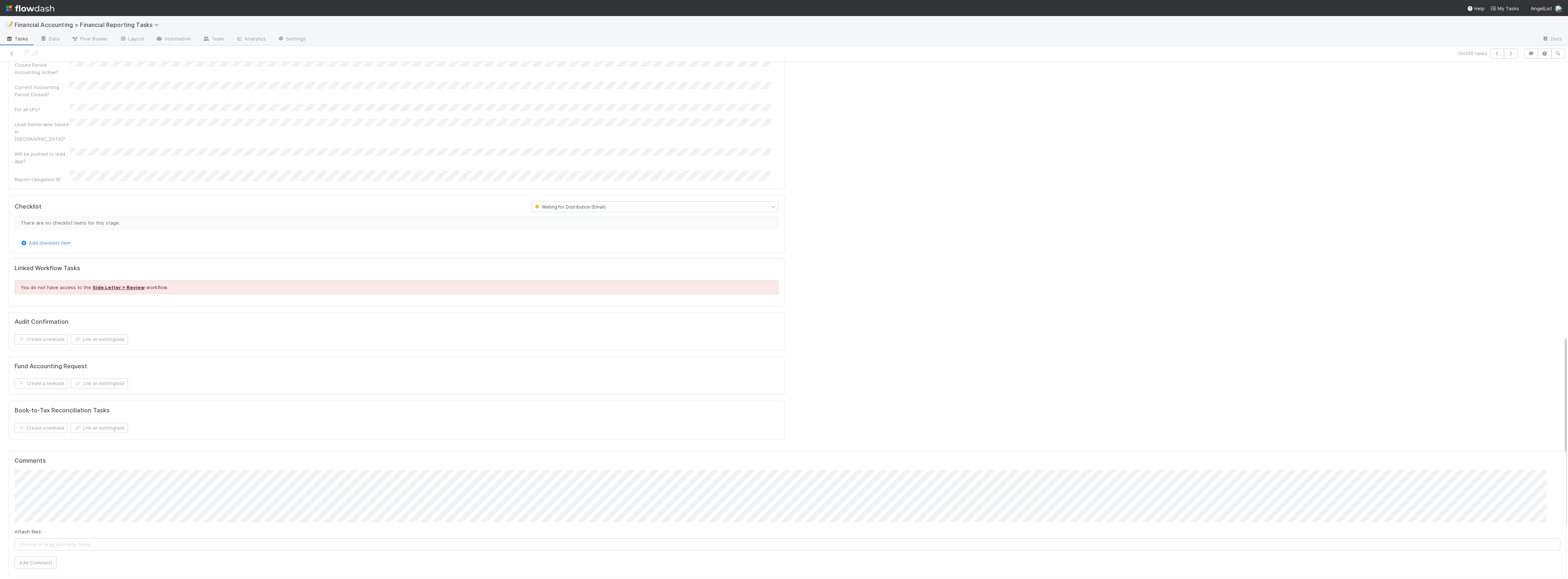
scroll to position [729, 0]
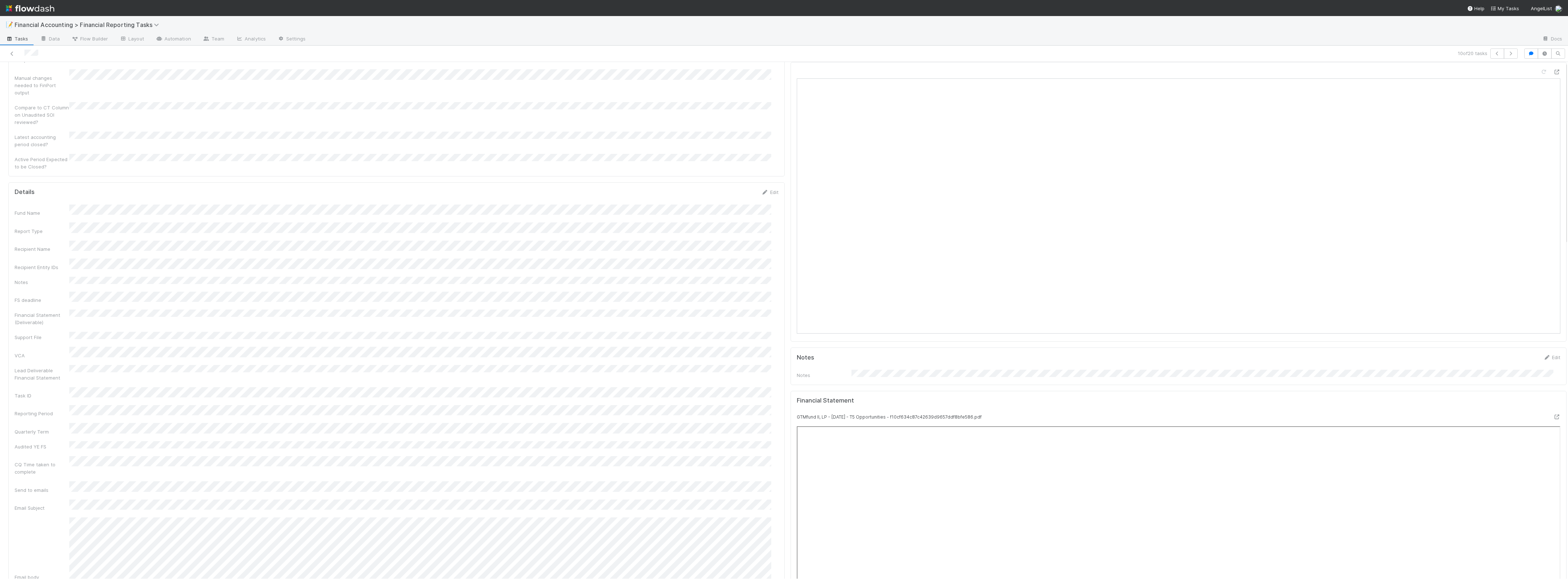
scroll to position [0, 0]
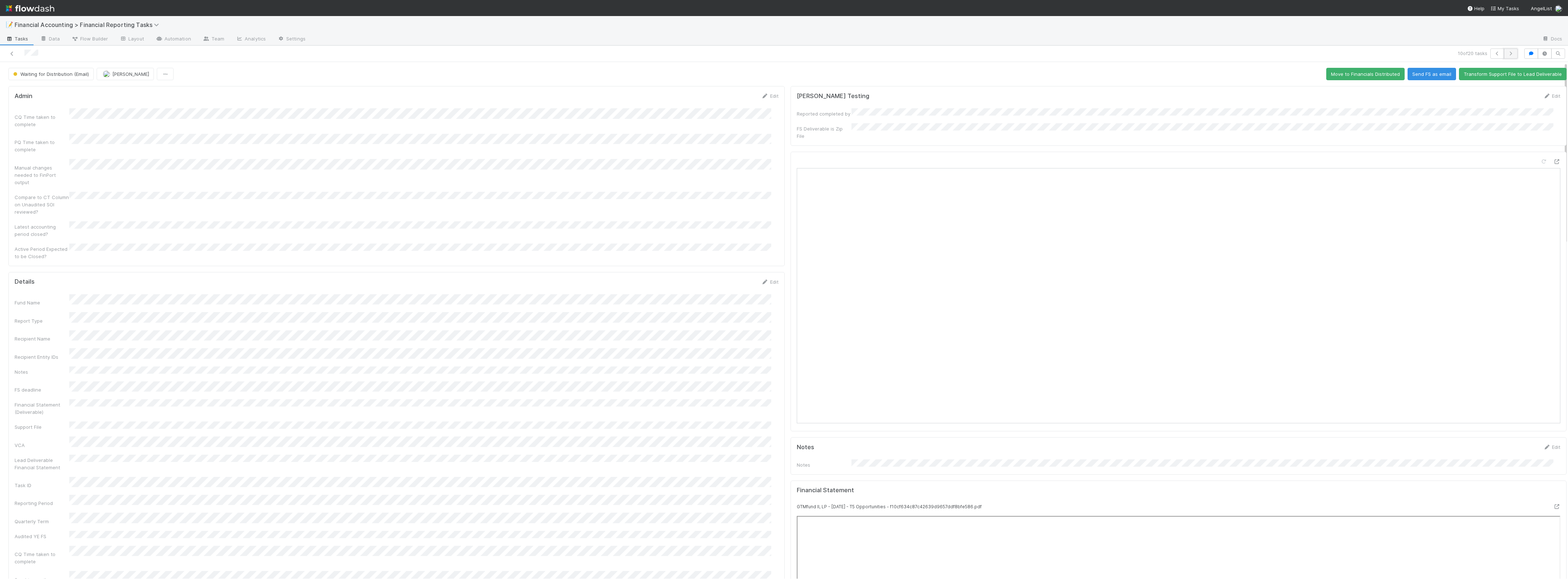
click at [1118, 52] on button "button" at bounding box center [1511, 54] width 14 height 10
click at [1118, 52] on icon "button" at bounding box center [1511, 53] width 7 height 4
click at [13, 55] on icon at bounding box center [12, 54] width 7 height 5
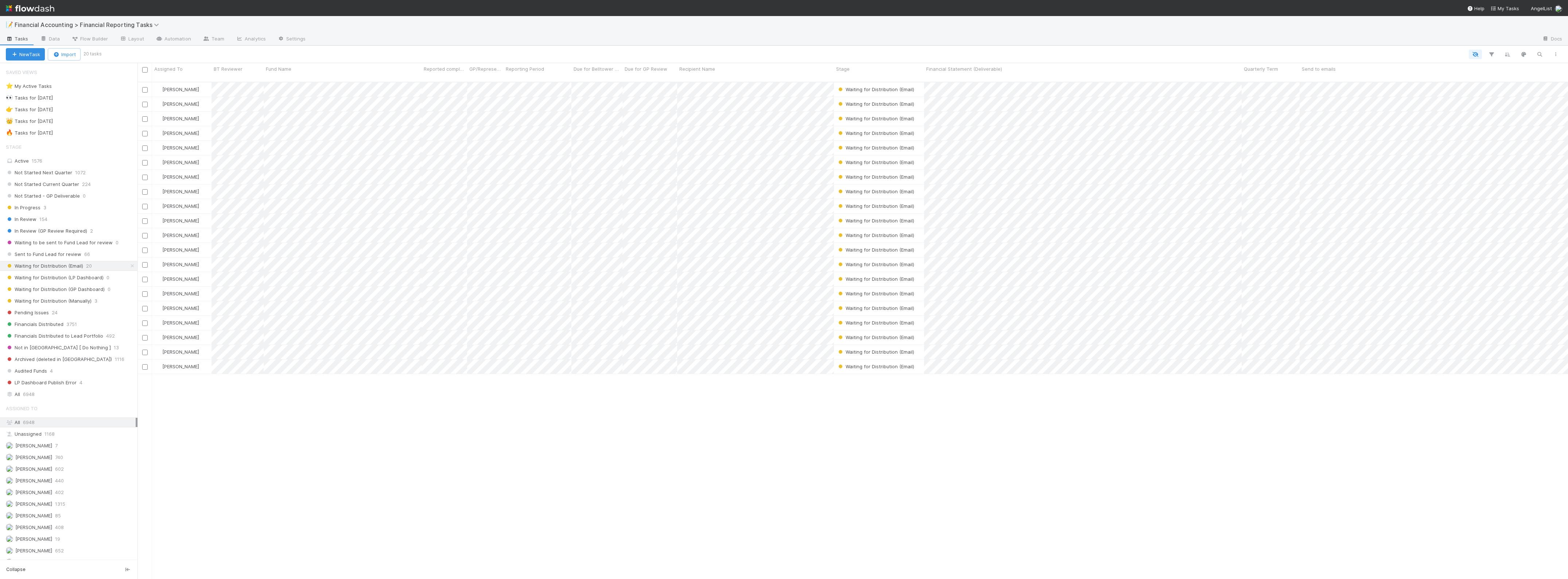
scroll to position [496, 1424]
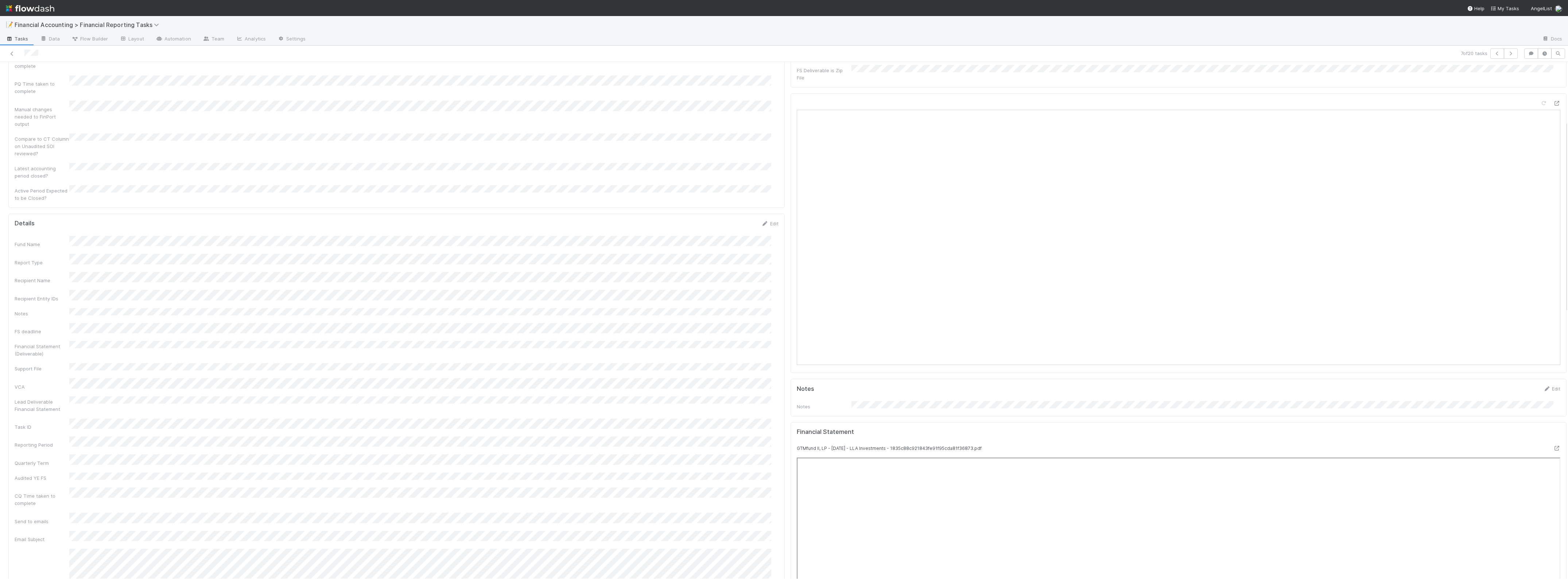
scroll to position [228, 0]
click at [10, 52] on icon at bounding box center [12, 54] width 7 height 5
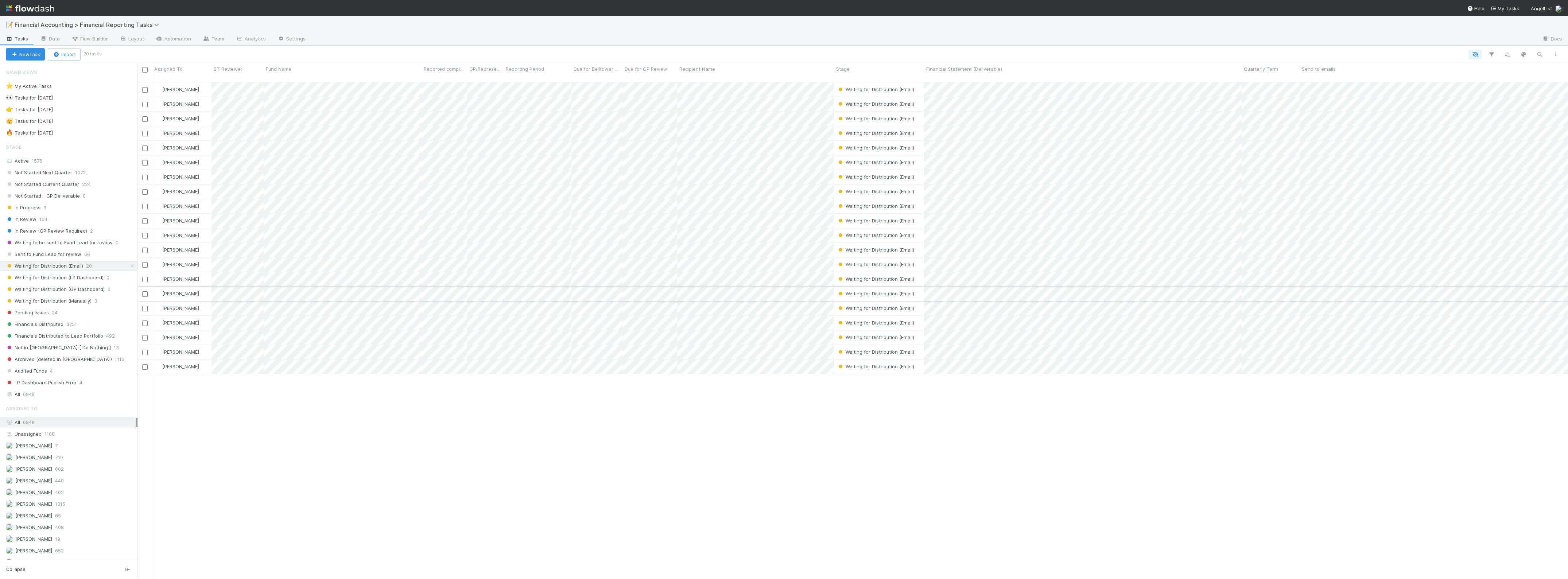
scroll to position [496, 1424]
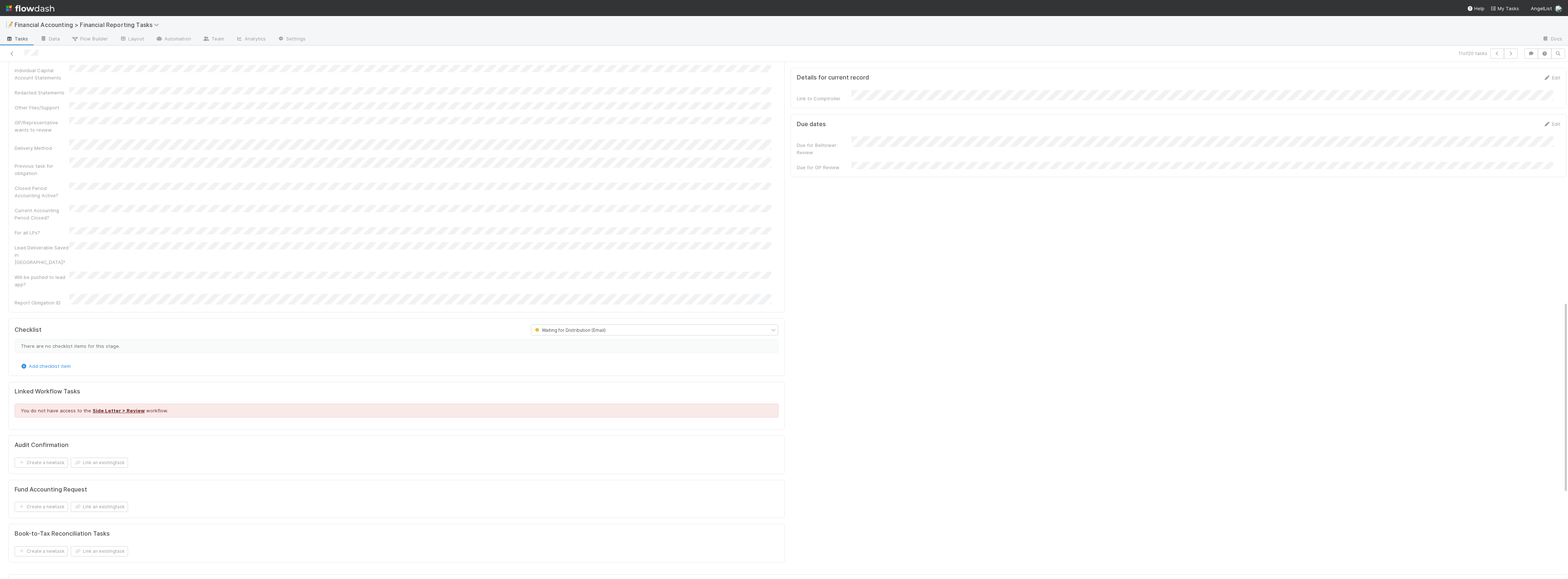
scroll to position [781, 0]
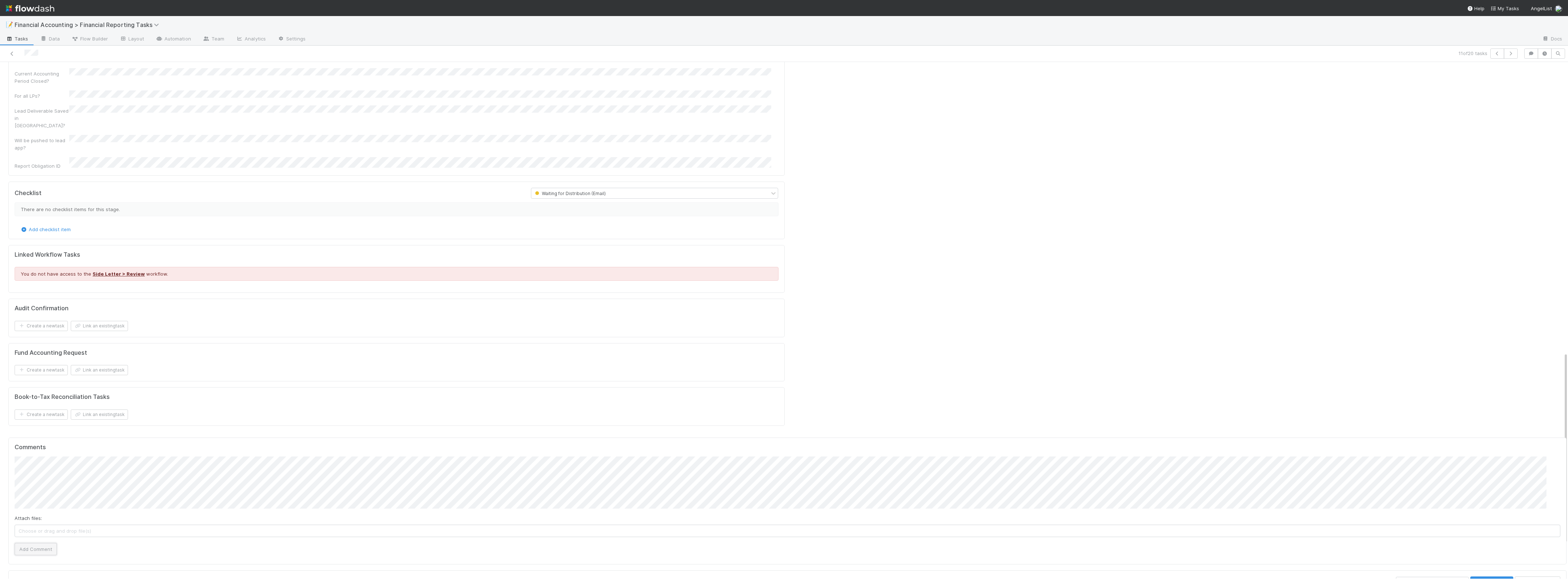
click at [33, 470] on button "Add Comment" at bounding box center [35, 549] width 42 height 12
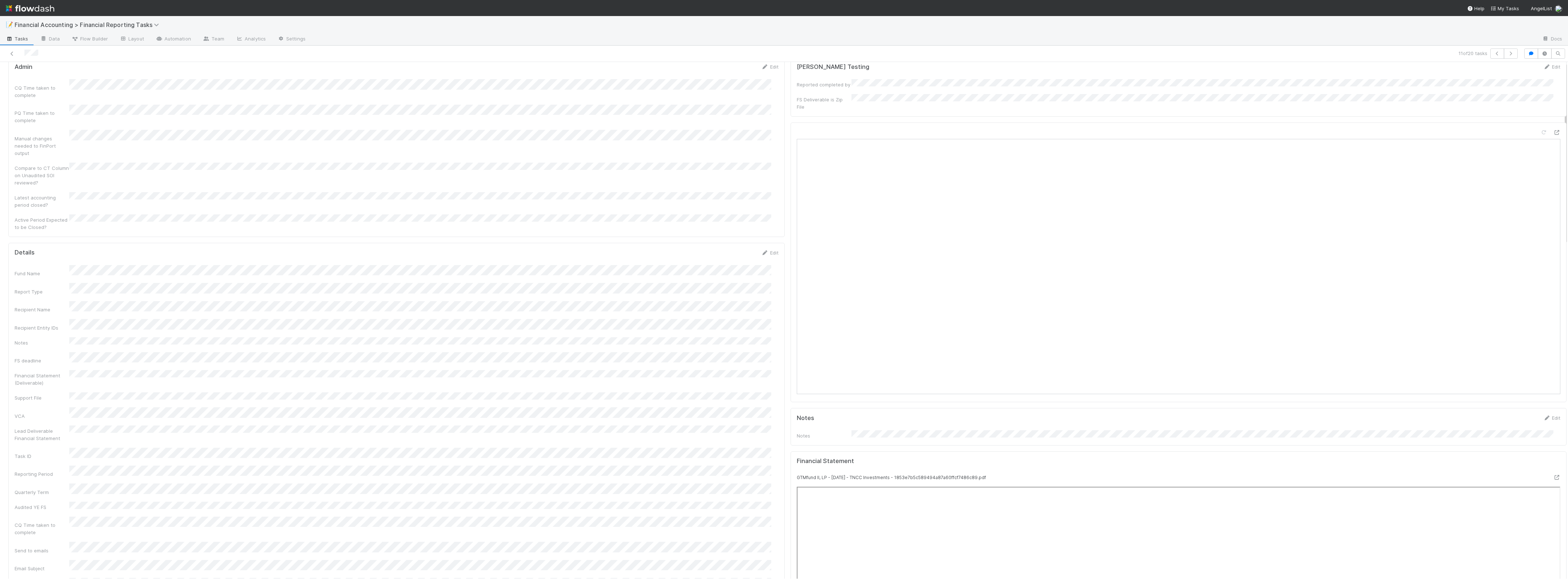
scroll to position [46, 0]
click at [12, 52] on icon at bounding box center [12, 54] width 7 height 5
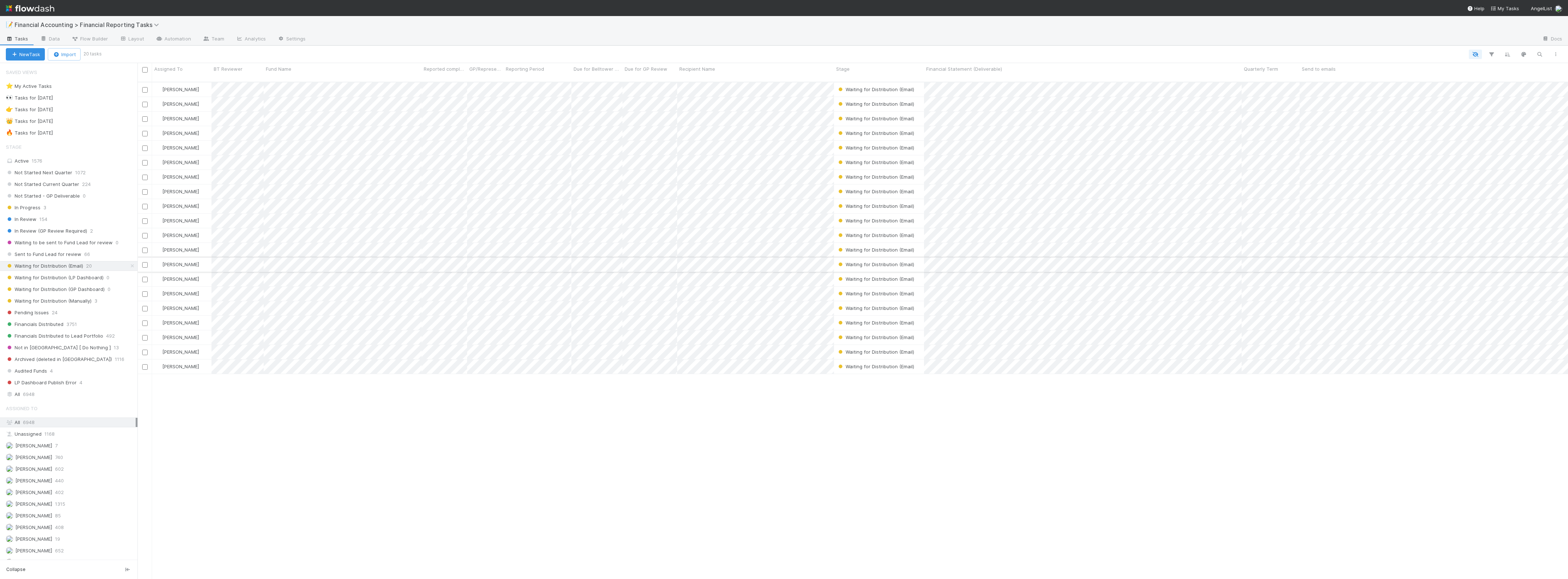
scroll to position [496, 1424]
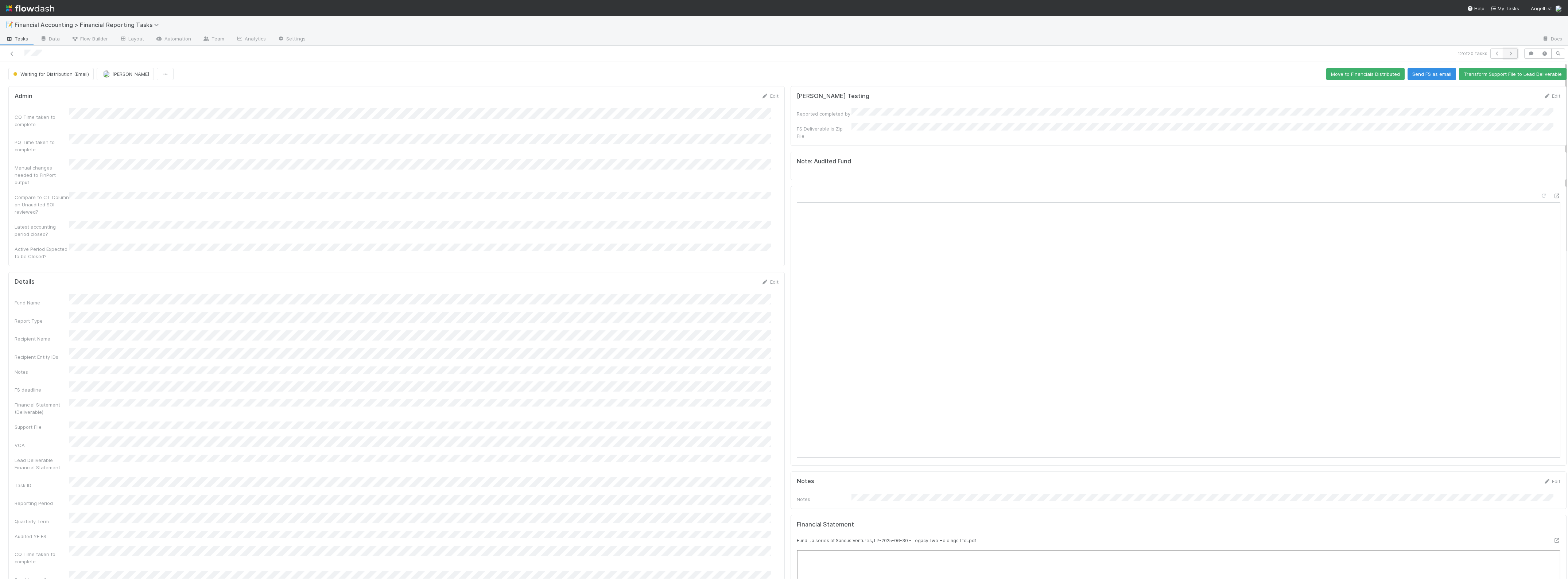
click at [1118, 52] on icon "button" at bounding box center [1511, 53] width 7 height 4
click at [1118, 53] on icon "button" at bounding box center [1511, 53] width 7 height 4
click at [1118, 51] on button "button" at bounding box center [1511, 54] width 14 height 10
click at [1118, 55] on icon "button" at bounding box center [1511, 53] width 7 height 4
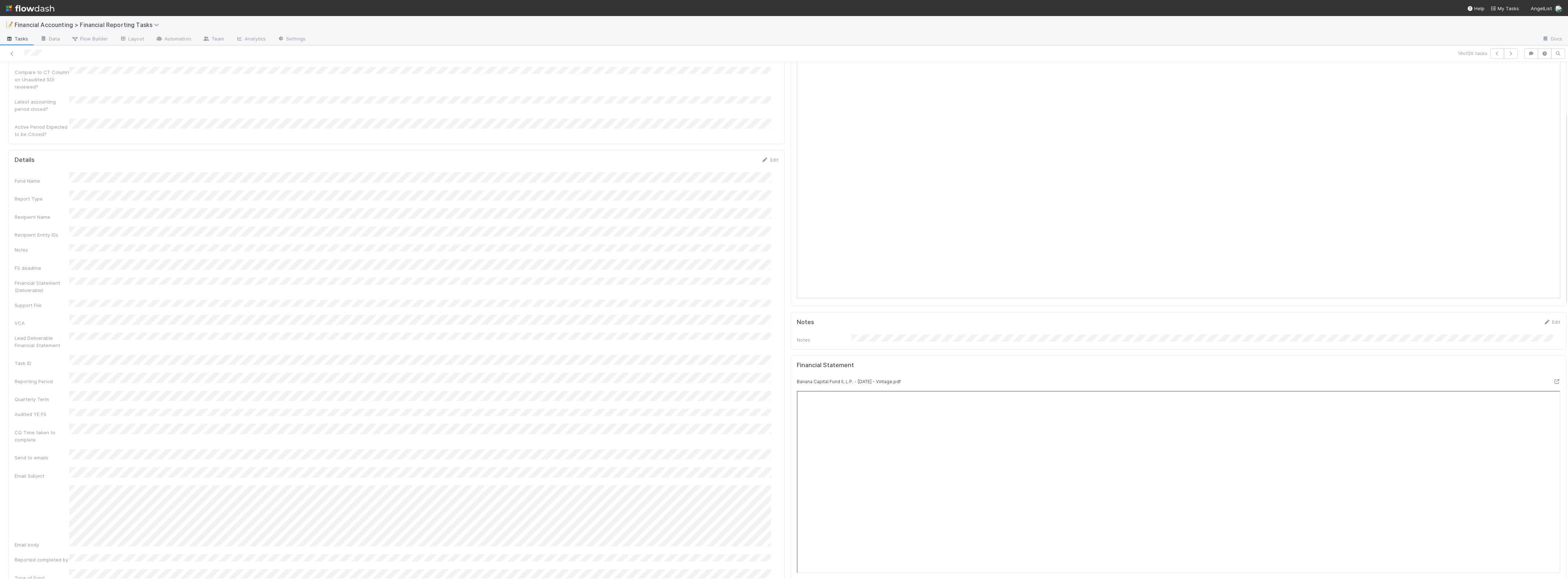
scroll to position [137, 0]
click at [1118, 51] on icon "button" at bounding box center [1511, 53] width 7 height 4
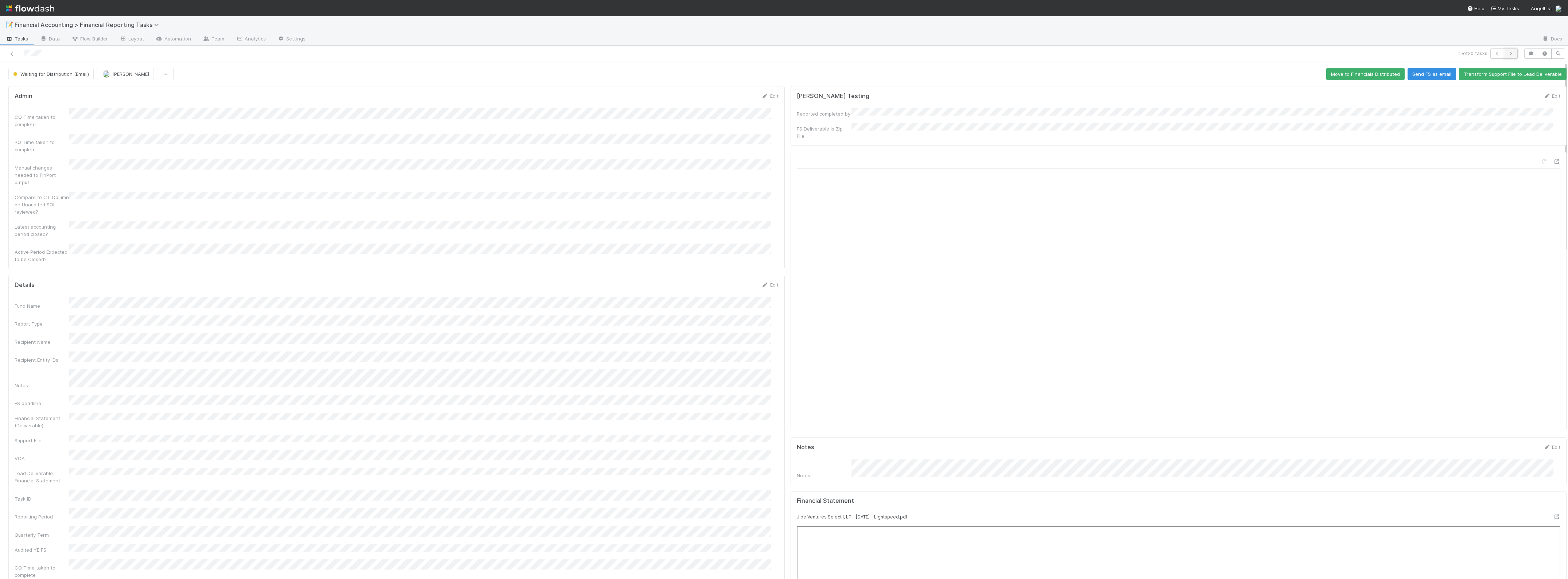
click at [1118, 52] on button "button" at bounding box center [1511, 54] width 14 height 10
click at [1118, 54] on icon "button" at bounding box center [1511, 53] width 7 height 4
click at [1118, 50] on button "button" at bounding box center [1511, 54] width 14 height 10
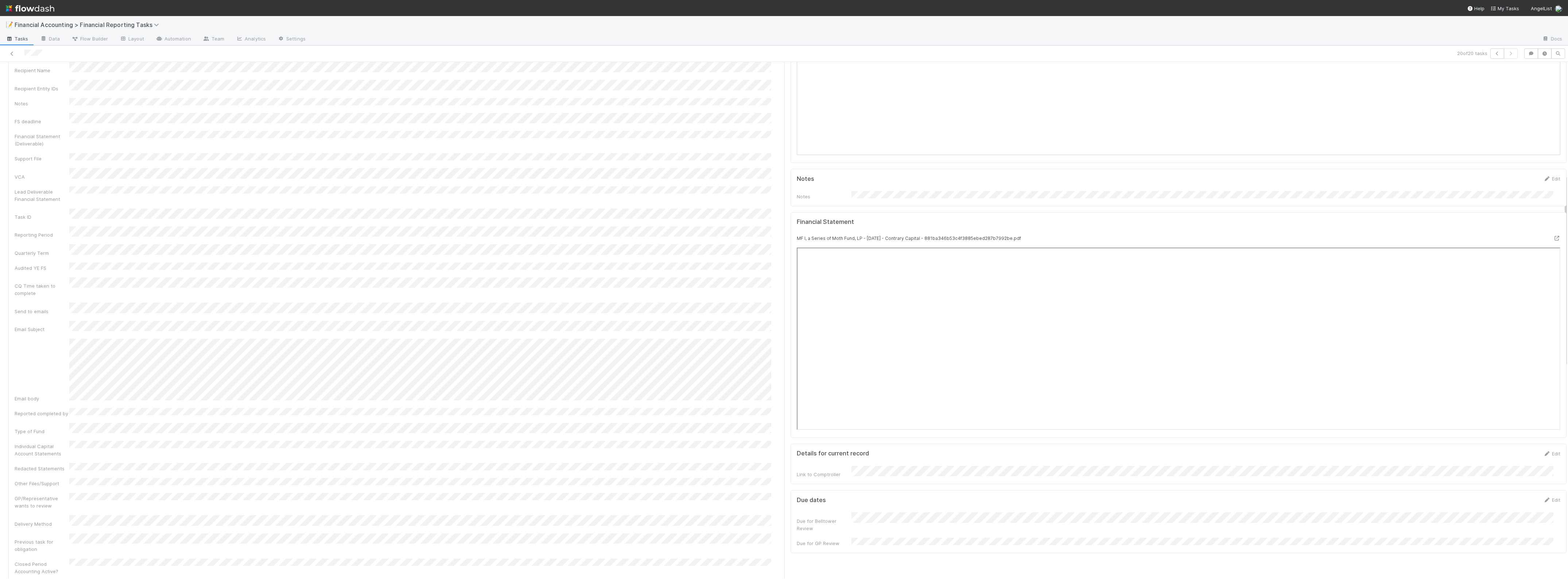
scroll to position [319, 0]
click at [13, 52] on icon at bounding box center [12, 54] width 7 height 5
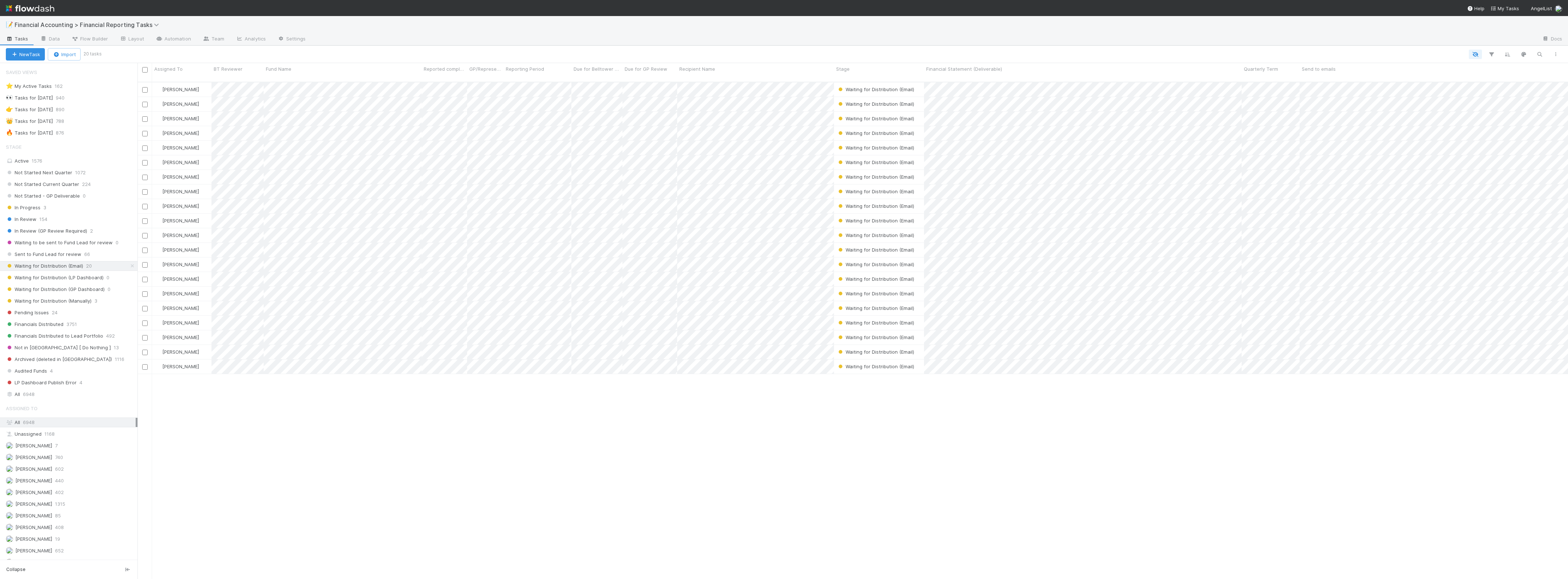
scroll to position [496, 1424]
click at [145, 69] on input "checkbox" at bounding box center [145, 69] width 5 height 5
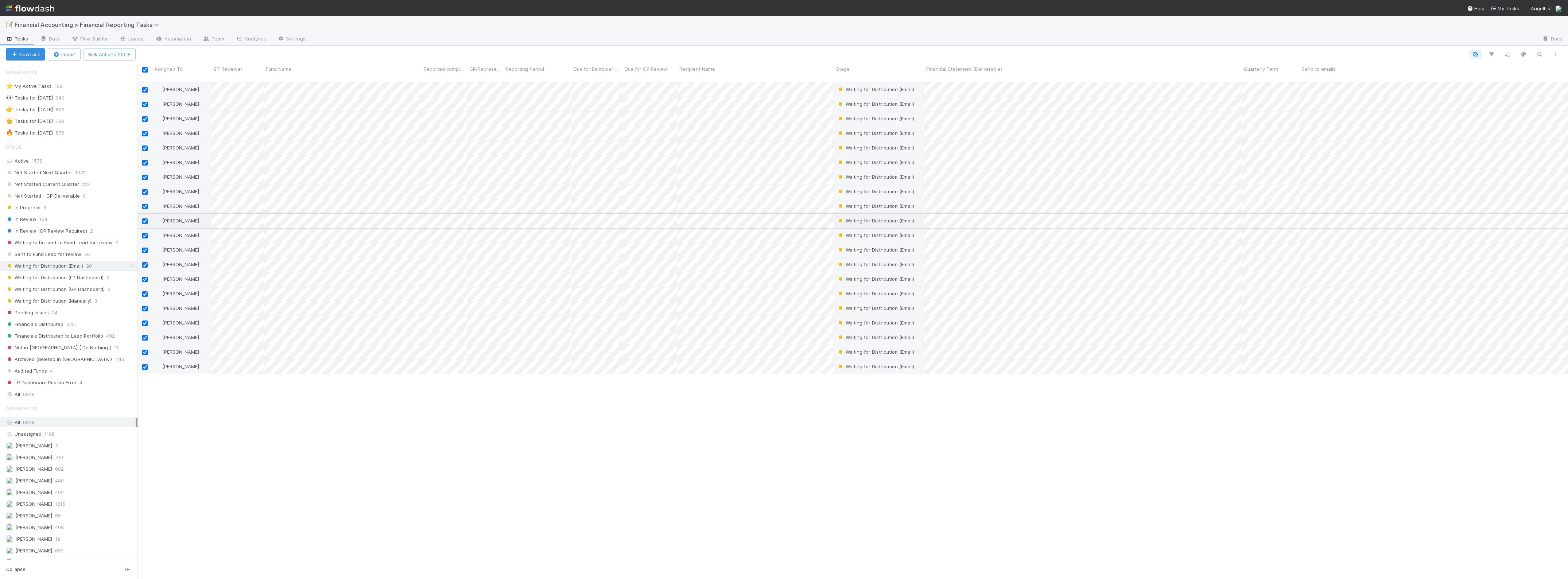
click at [145, 219] on input "checkbox" at bounding box center [145, 221] width 5 height 5
checkbox input "false"
click at [144, 233] on input "checkbox" at bounding box center [145, 236] width 5 height 5
click at [133, 51] on button "Bulk Actions (18)" at bounding box center [109, 54] width 51 height 12
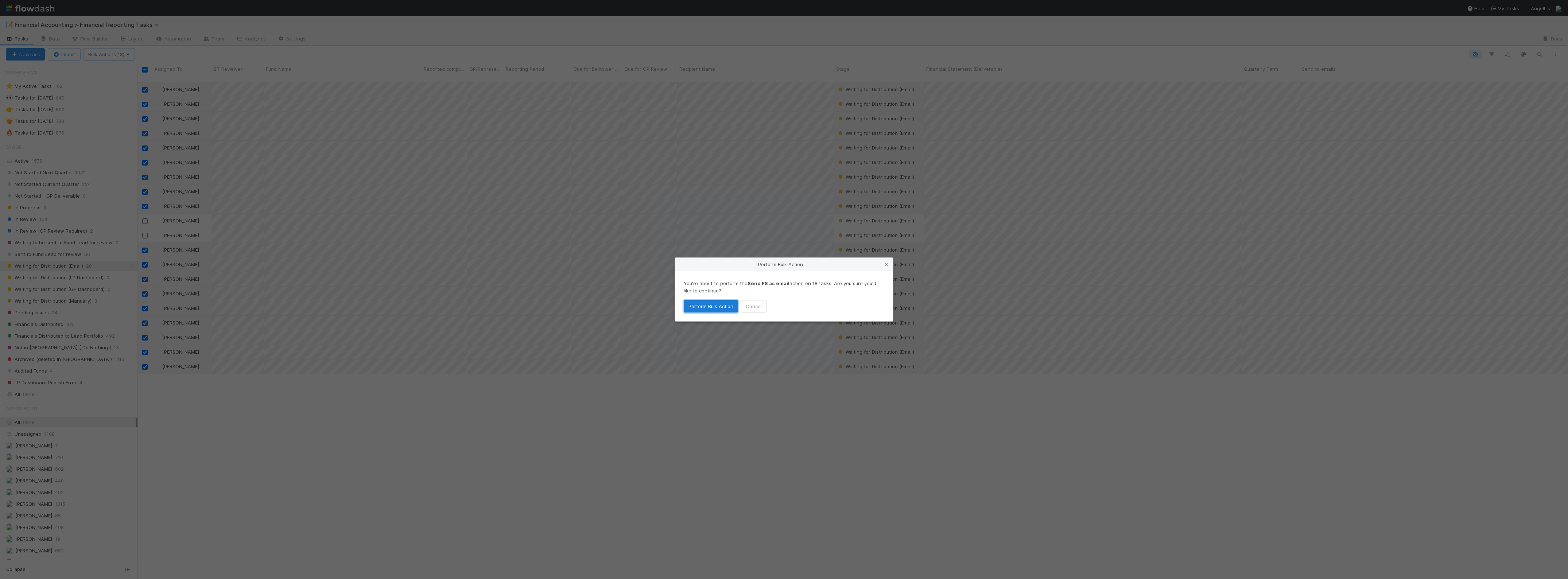
click at [707, 301] on button "Perform Bulk Action" at bounding box center [710, 306] width 54 height 12
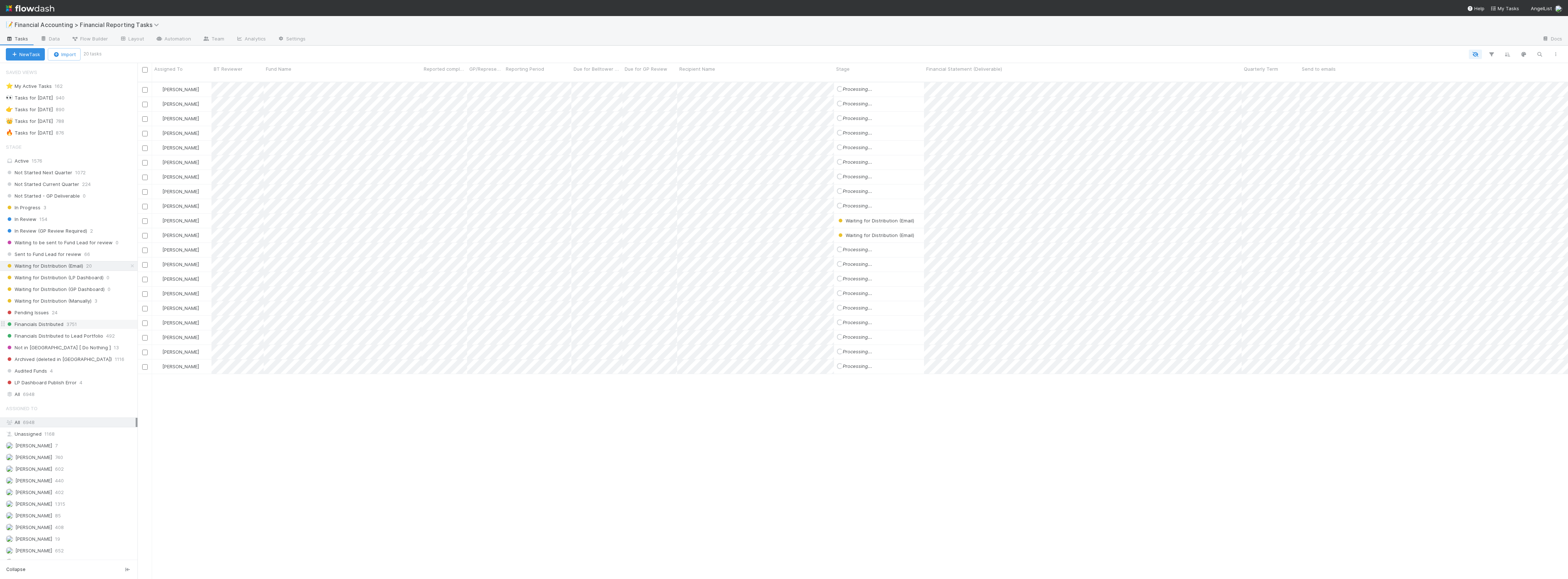
click at [51, 328] on span "Financials Distributed" at bounding box center [35, 324] width 58 height 9
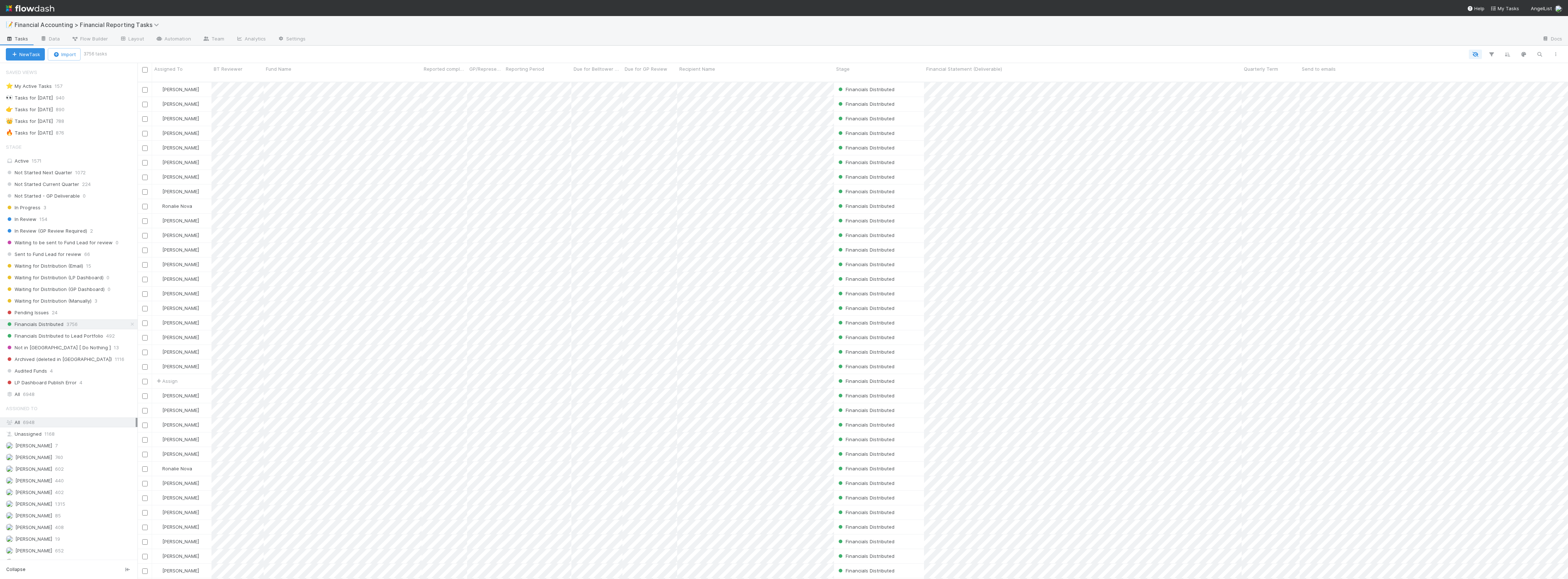
scroll to position [496, 1424]
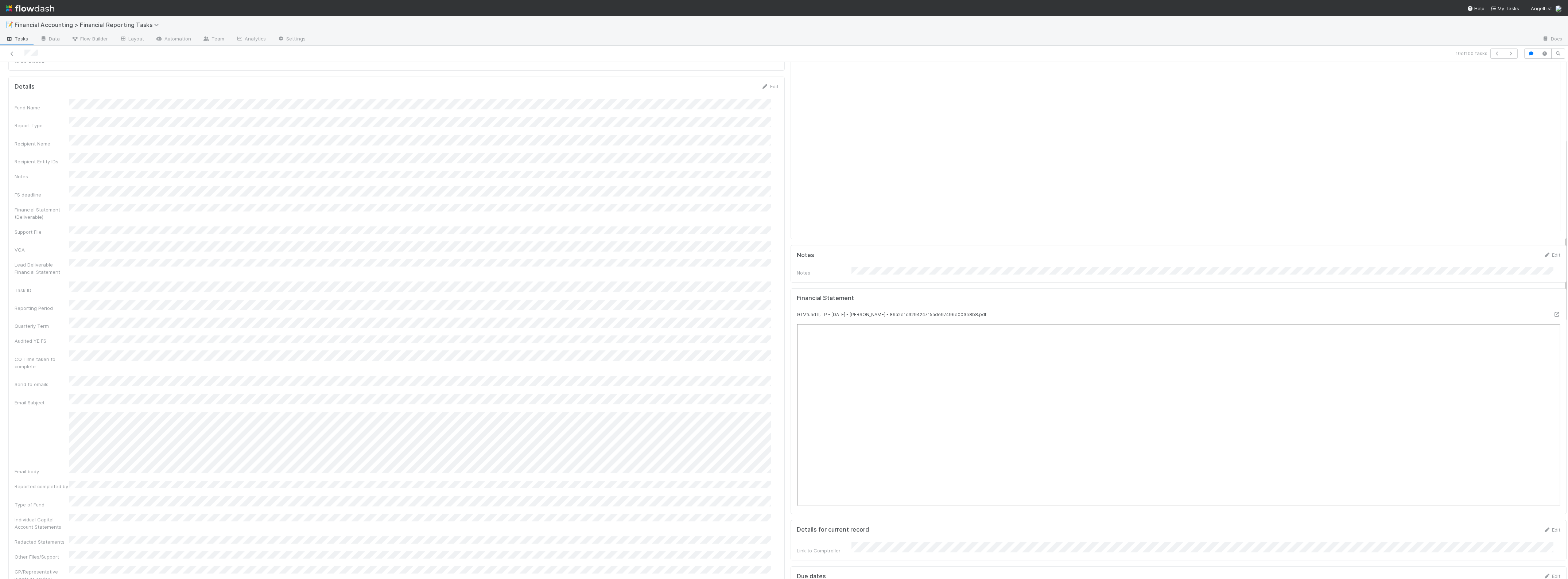
scroll to position [228, 0]
click at [1118, 52] on button "button" at bounding box center [1511, 54] width 14 height 10
click at [9, 53] on icon at bounding box center [12, 54] width 7 height 5
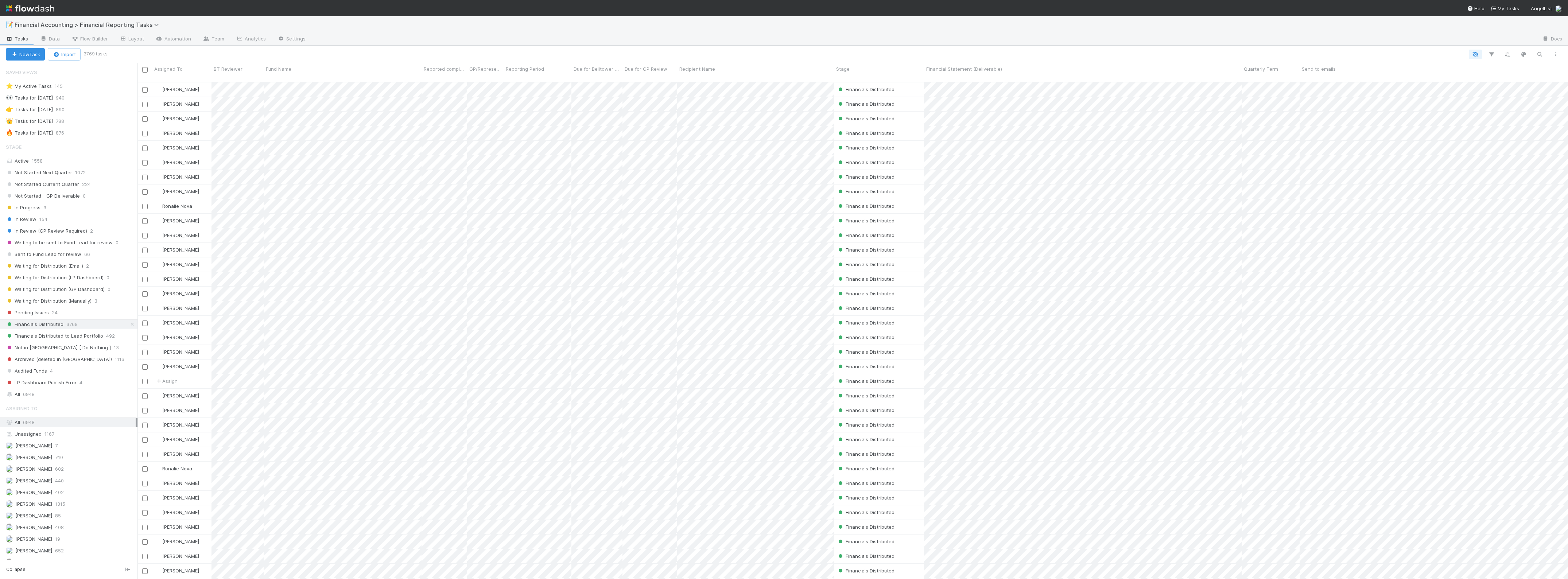
scroll to position [496, 1424]
click at [1118, 52] on icon "button" at bounding box center [1491, 54] width 7 height 7
click at [1118, 80] on button "Add Filter" at bounding box center [1379, 76] width 219 height 10
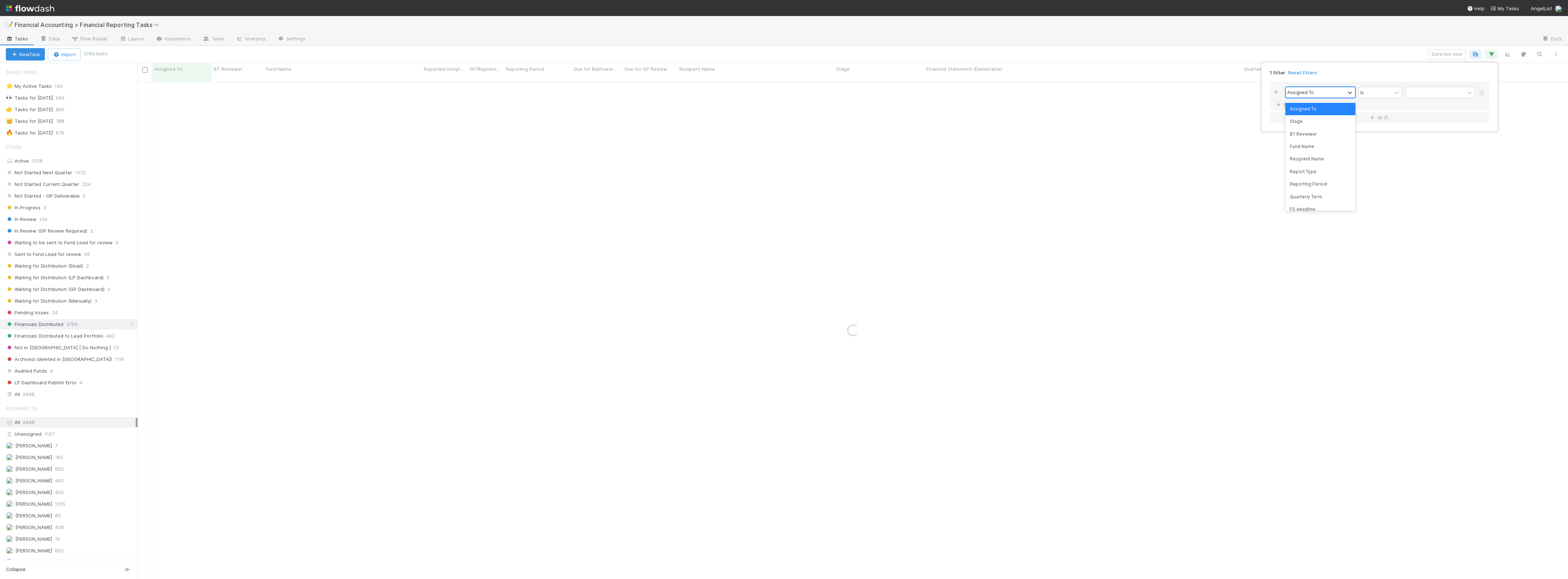
drag, startPoint x: 1313, startPoint y: 93, endPoint x: 1317, endPoint y: 130, distance: 37.2
click at [1118, 94] on div "Assigned To" at bounding box center [1315, 92] width 59 height 10
click at [1118, 145] on div "Fund Name" at bounding box center [1320, 147] width 70 height 12
click at [1118, 90] on input "text" at bounding box center [1440, 93] width 70 height 11
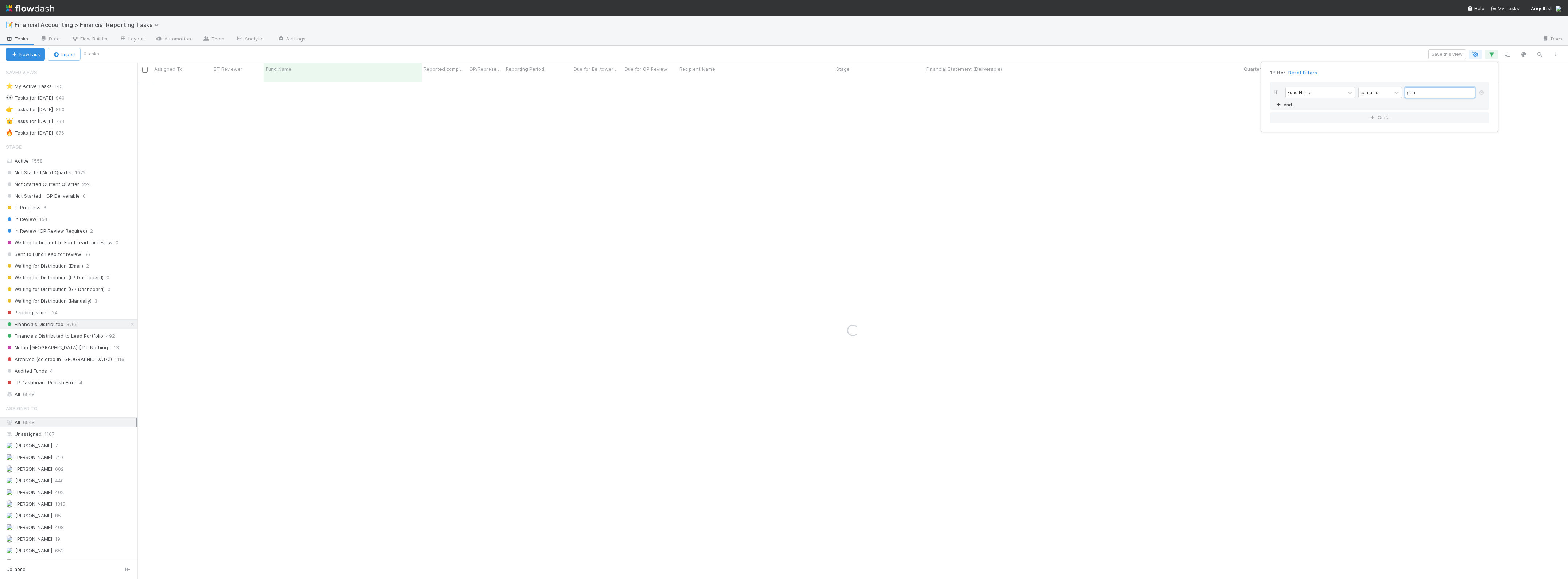
type input "gtm"
click at [1118, 104] on icon at bounding box center [1278, 105] width 7 height 4
click at [1118, 106] on div "Assigned To" at bounding box center [1301, 105] width 27 height 7
click at [1118, 195] on div "Reporting Period" at bounding box center [1320, 197] width 70 height 12
click at [1118, 107] on input "text" at bounding box center [1440, 105] width 70 height 11
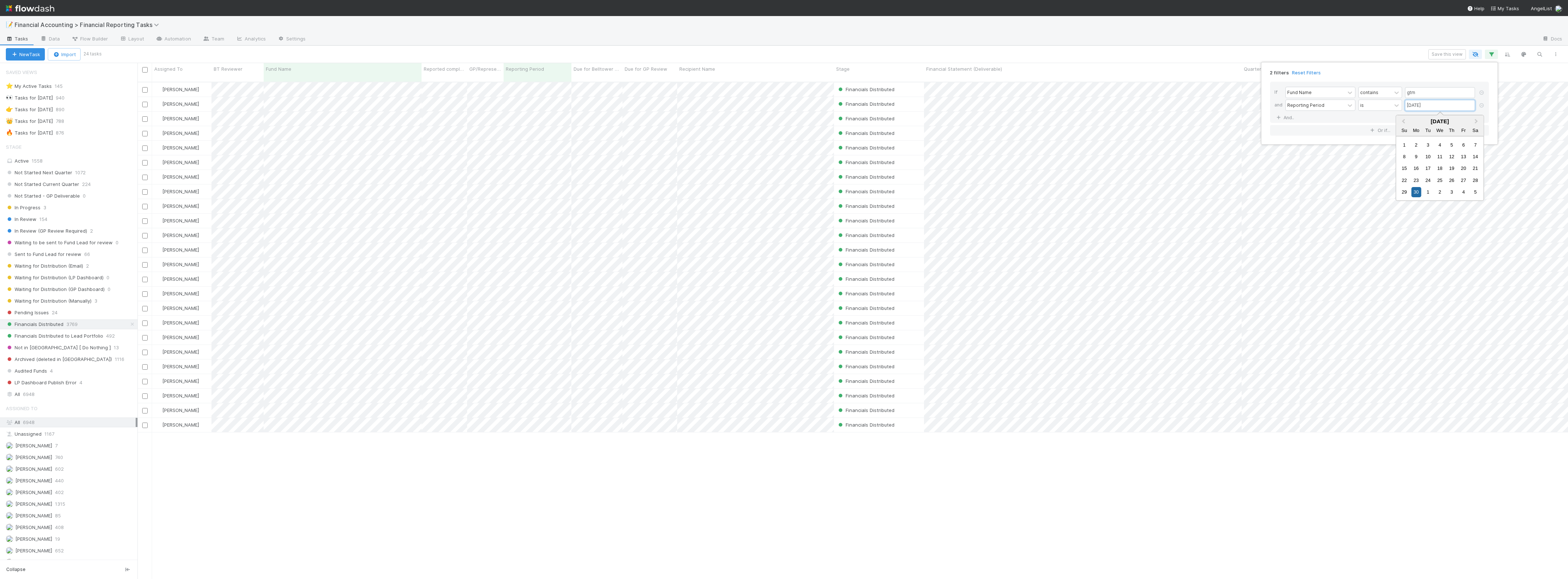
scroll to position [496, 1424]
type input "06/30/2025"
click at [472, 46] on div "2 filters Reset Filters If Fund Name contains gtm and Reporting Period is 06/30…" at bounding box center [784, 289] width 1568 height 579
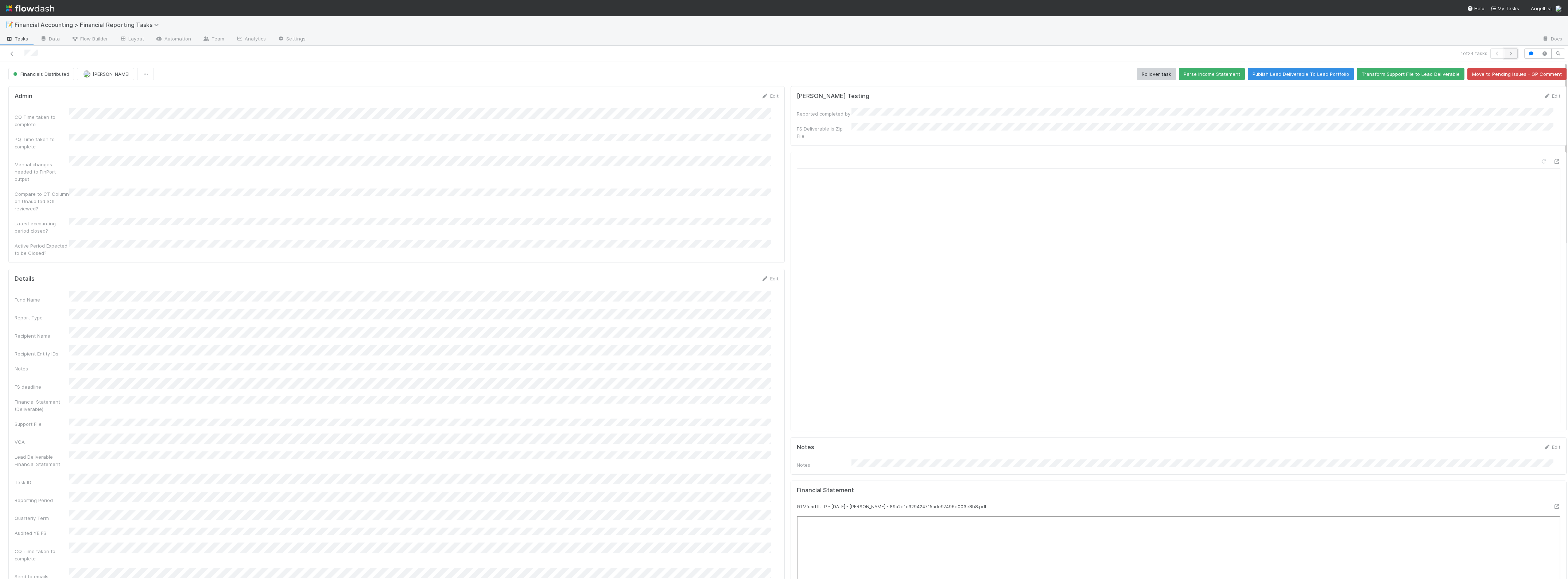
click at [1118, 51] on icon "button" at bounding box center [1511, 53] width 7 height 4
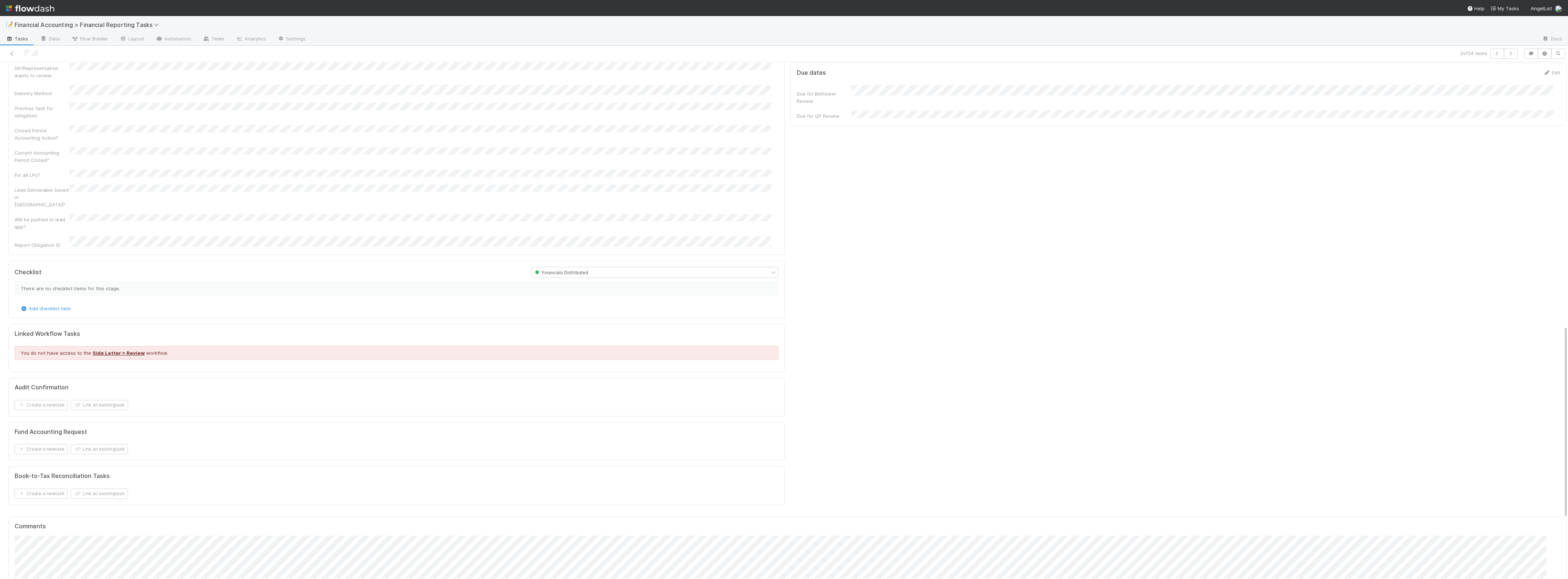
scroll to position [729, 0]
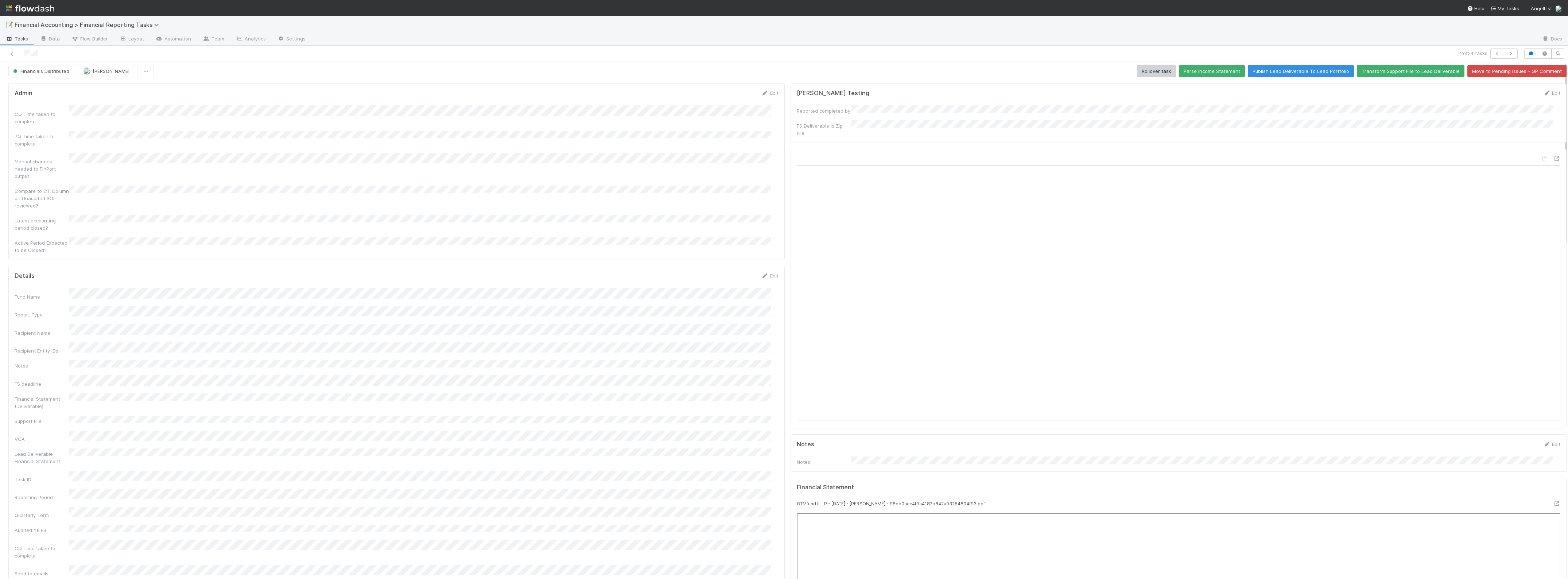
scroll to position [0, 0]
click at [1118, 53] on icon "button" at bounding box center [1511, 53] width 7 height 4
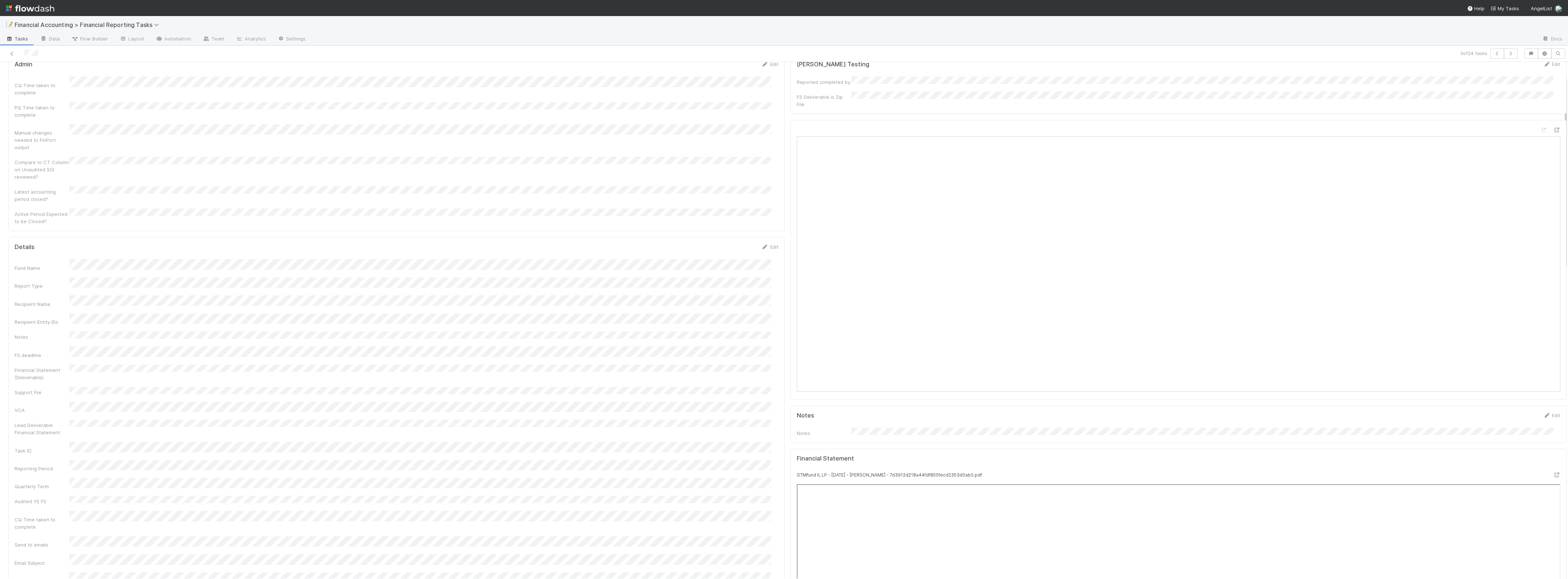
scroll to position [46, 0]
click at [1118, 53] on icon "button" at bounding box center [1511, 53] width 7 height 4
click at [1118, 55] on icon "button" at bounding box center [1511, 53] width 7 height 4
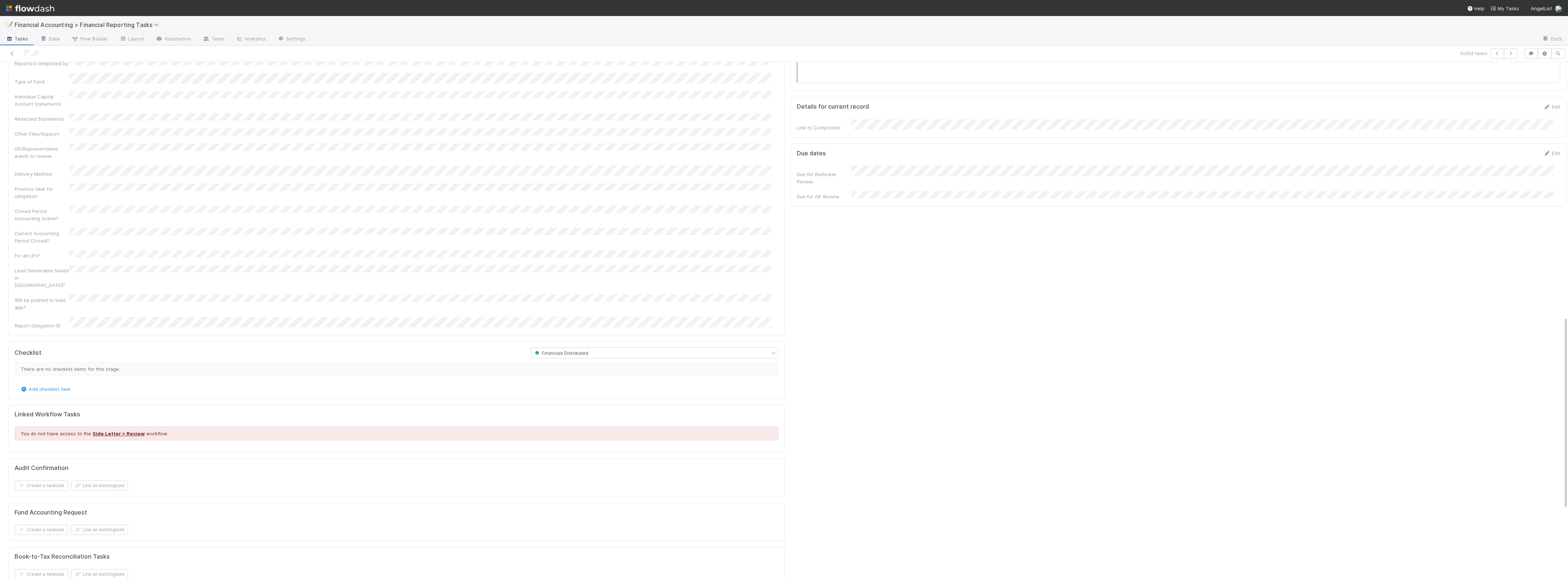
scroll to position [684, 0]
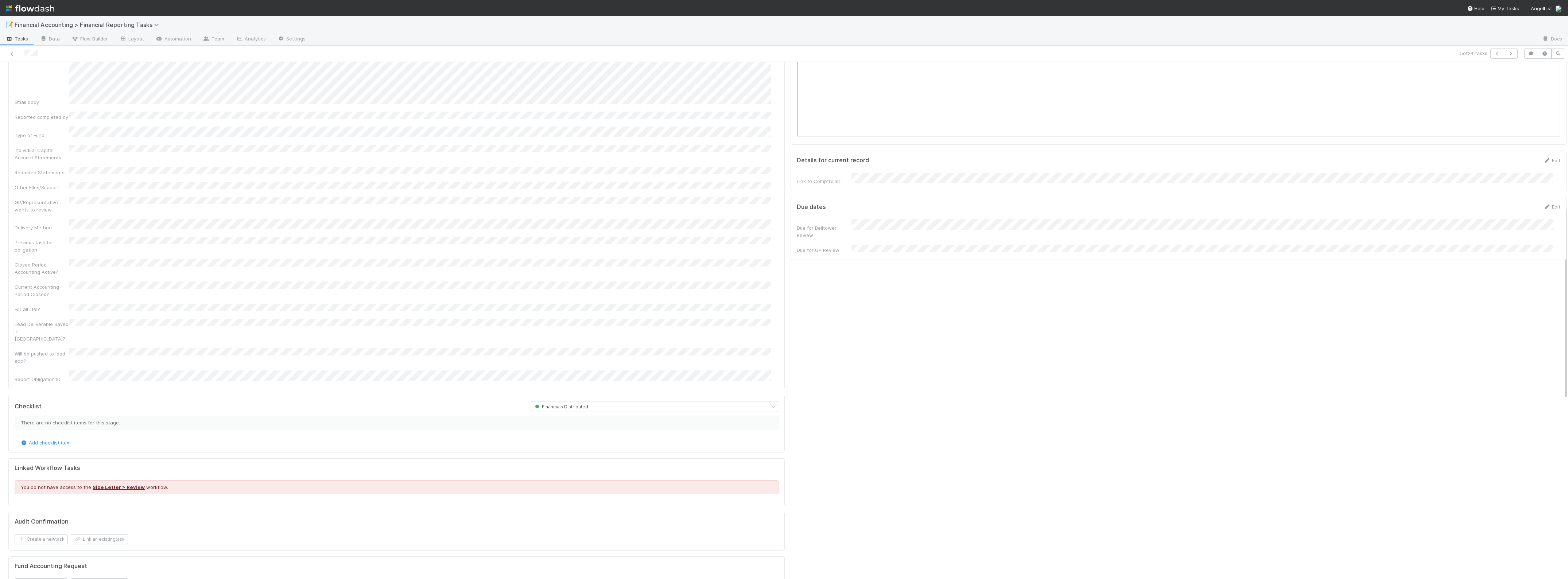
scroll to position [0, 0]
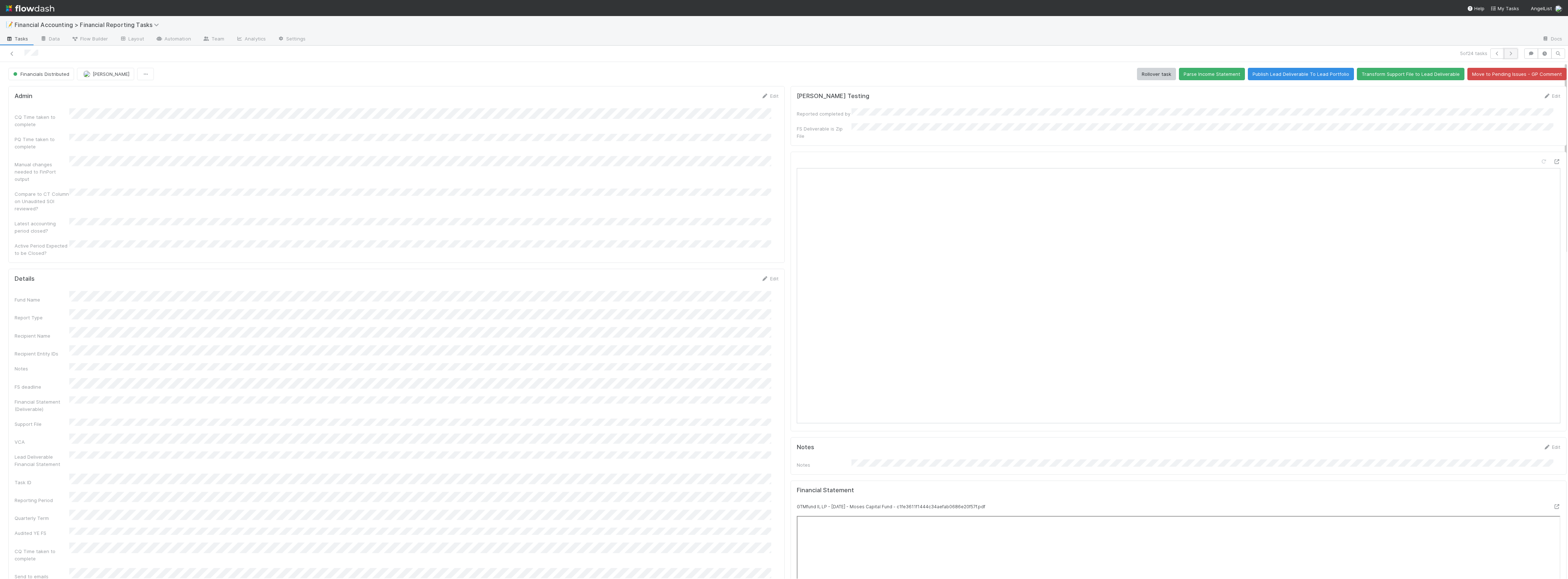
click at [1118, 55] on icon "button" at bounding box center [1511, 53] width 7 height 4
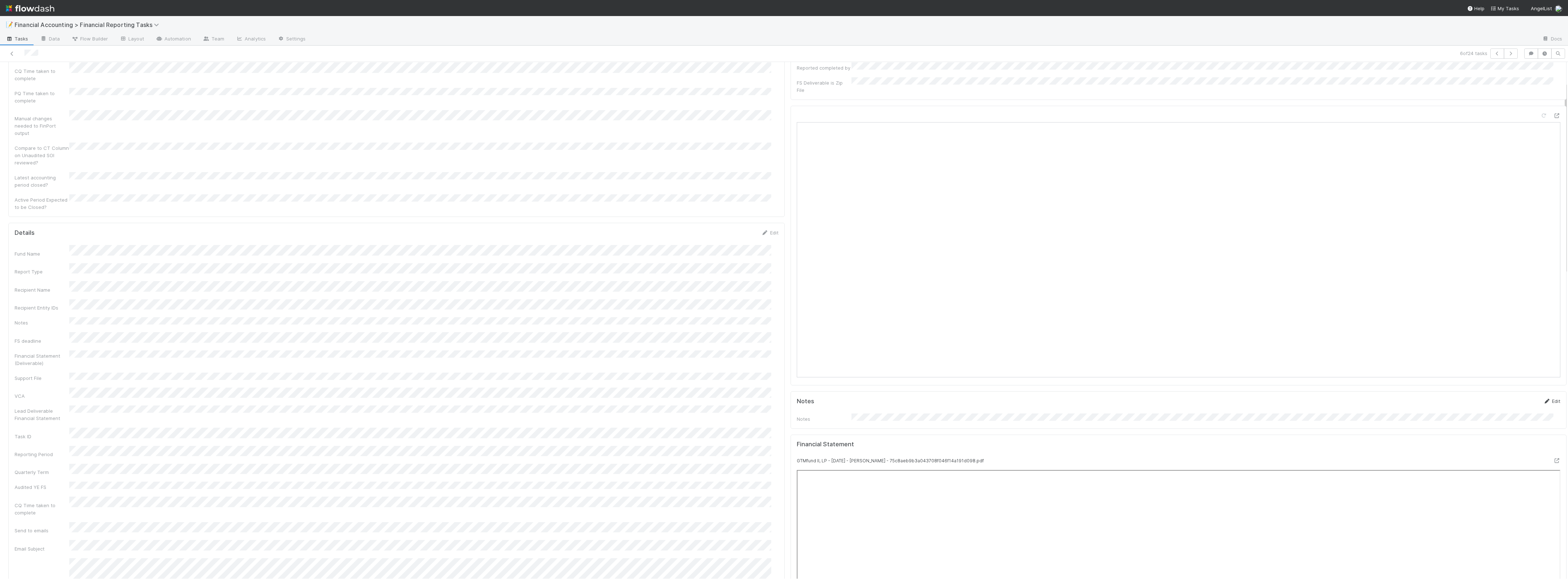
scroll to position [46, 0]
click at [1118, 53] on icon "button" at bounding box center [1511, 53] width 7 height 4
click at [1118, 52] on button "button" at bounding box center [1511, 54] width 14 height 10
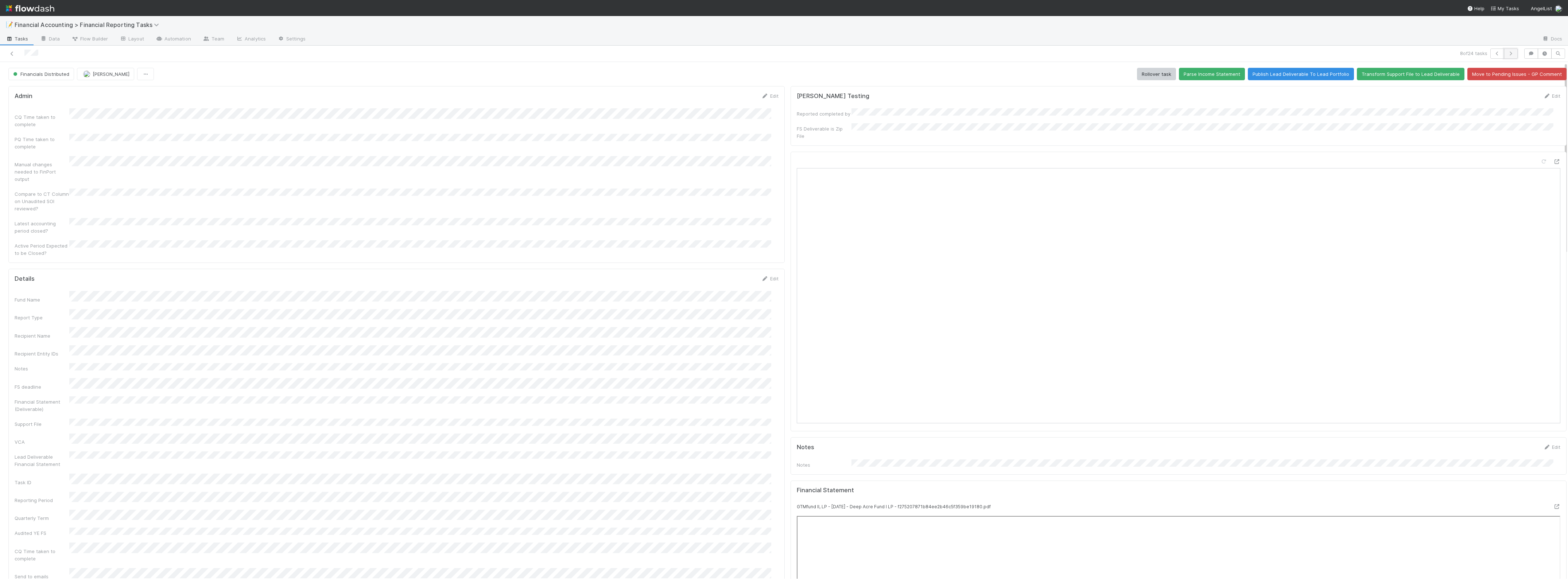
click at [1118, 53] on icon "button" at bounding box center [1511, 53] width 7 height 4
click at [1118, 55] on icon "button" at bounding box center [1511, 53] width 7 height 4
click at [1118, 51] on button "button" at bounding box center [1511, 54] width 14 height 10
click at [1118, 53] on icon "button" at bounding box center [1511, 53] width 7 height 4
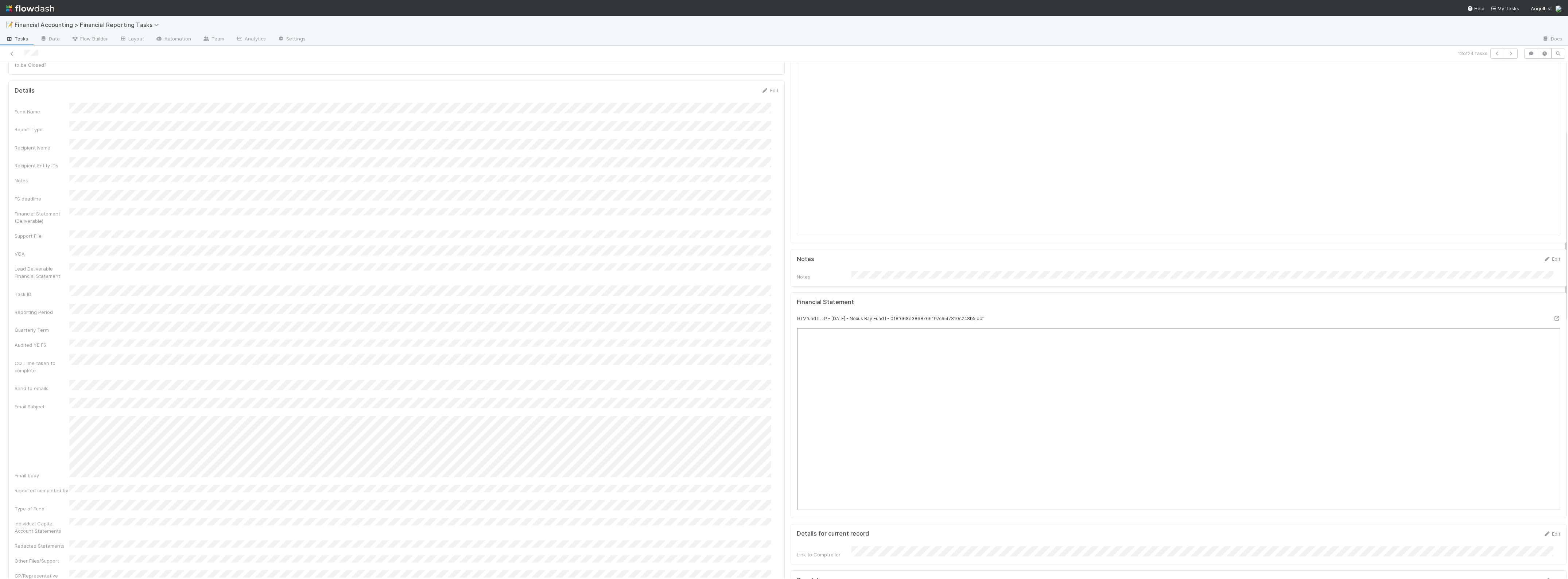
scroll to position [183, 0]
click at [1118, 55] on icon "button" at bounding box center [1511, 53] width 7 height 4
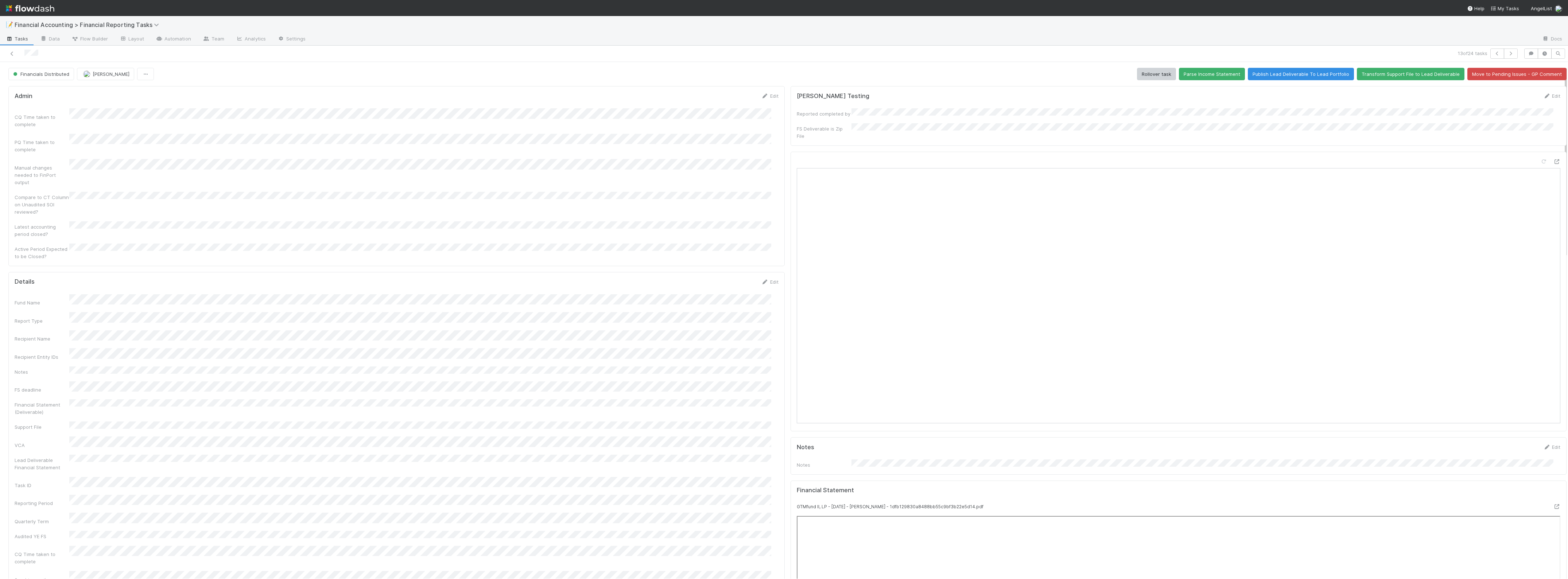
scroll to position [46, 0]
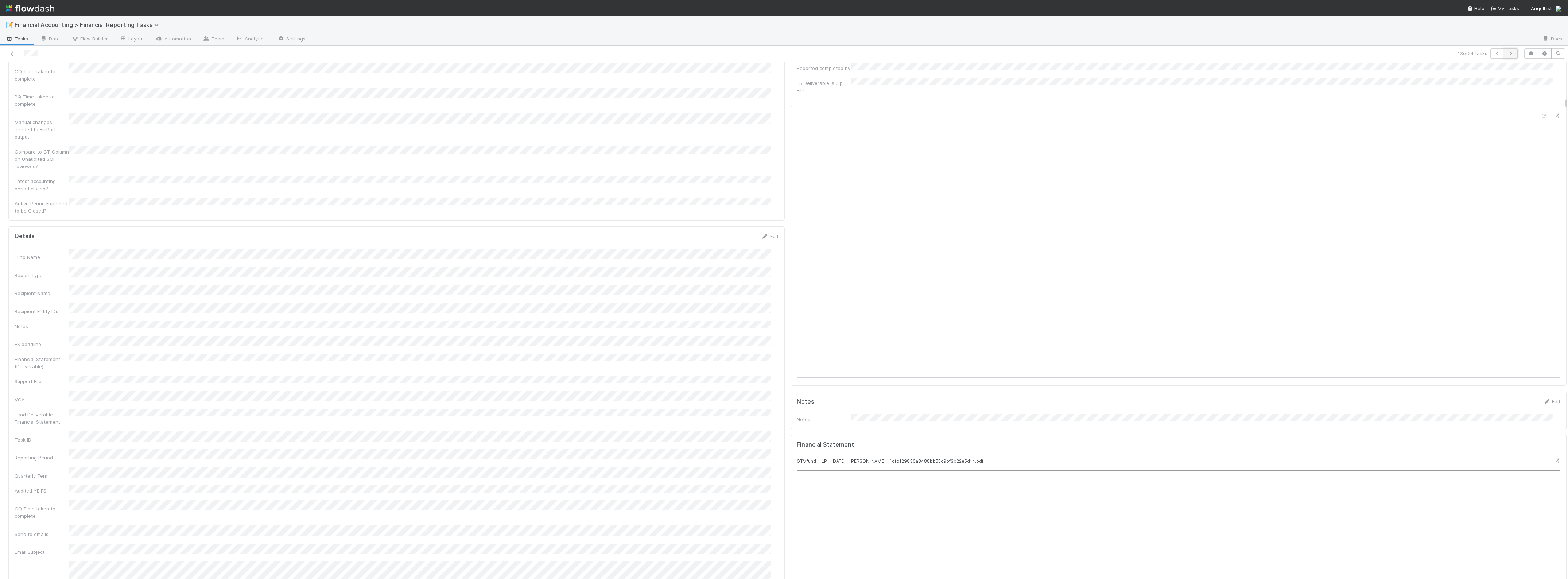
click at [1118, 54] on icon "button" at bounding box center [1511, 53] width 7 height 4
click at [1118, 51] on button "button" at bounding box center [1511, 54] width 14 height 10
click at [1118, 52] on icon "button" at bounding box center [1511, 53] width 7 height 4
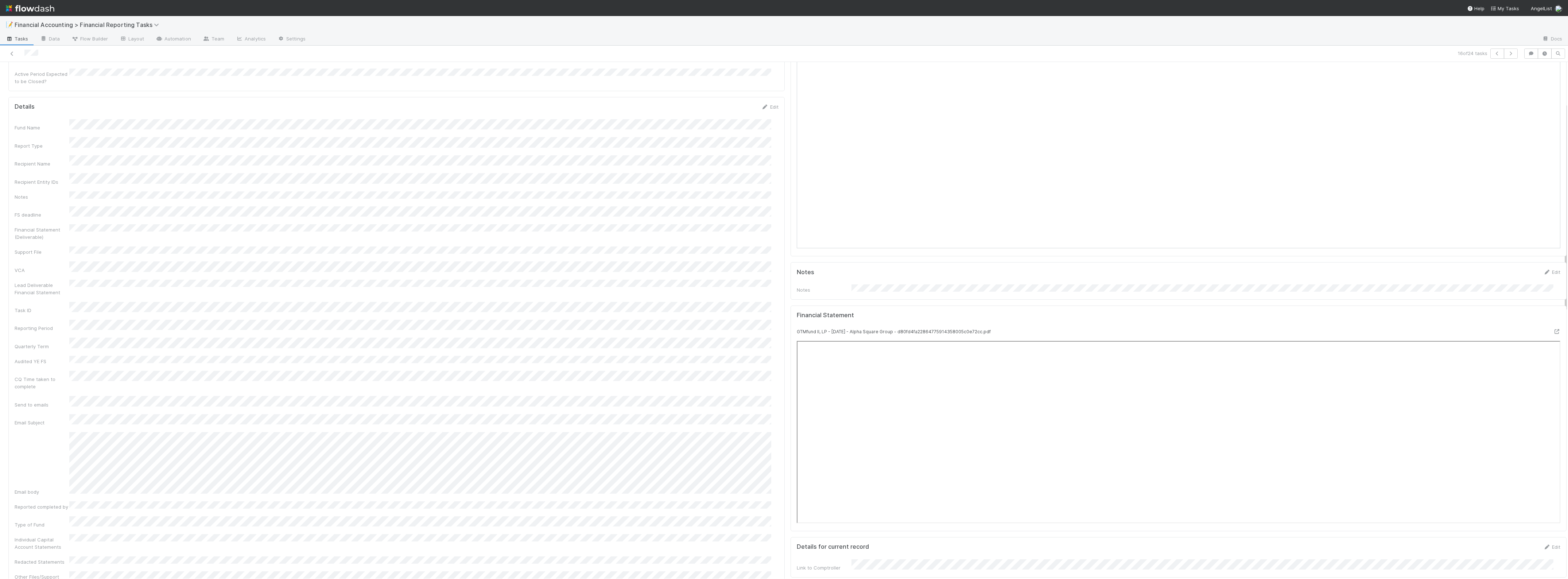
scroll to position [183, 0]
click at [1118, 49] on button "button" at bounding box center [1511, 54] width 14 height 10
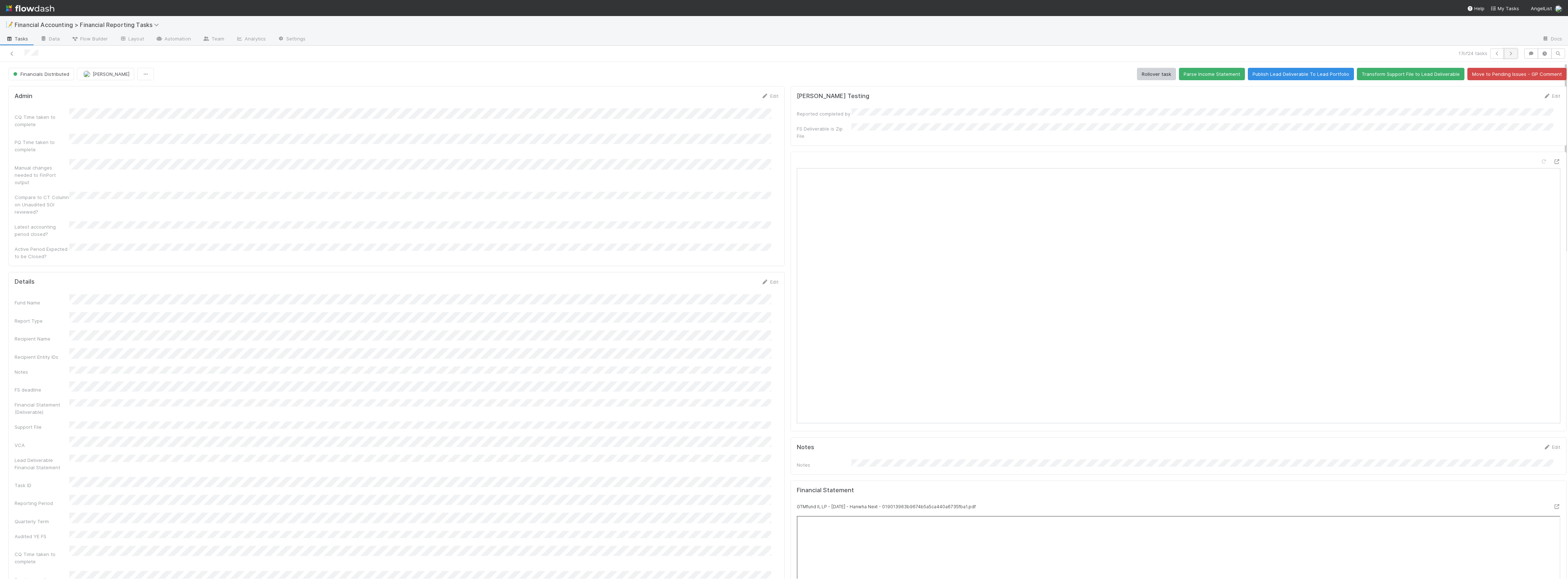
click at [1118, 56] on button "button" at bounding box center [1511, 54] width 14 height 10
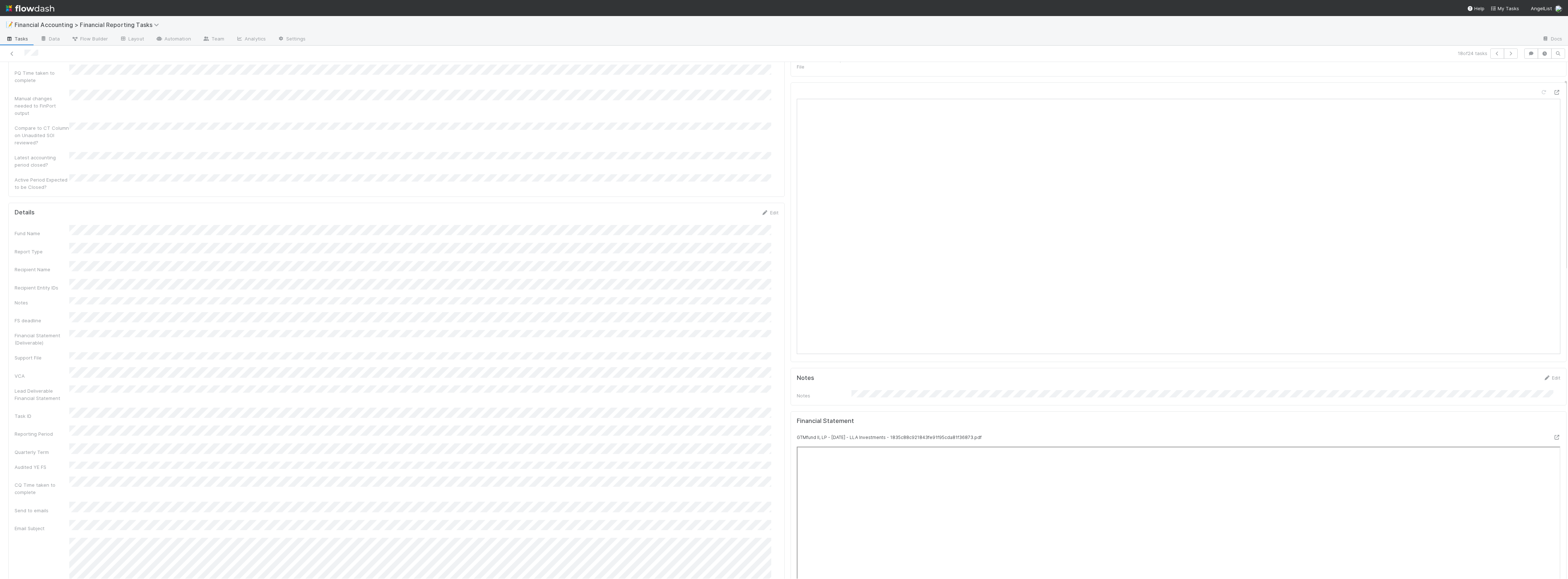
scroll to position [46, 0]
click at [1118, 55] on icon "button" at bounding box center [1511, 53] width 7 height 4
click at [1118, 51] on icon "button" at bounding box center [1511, 53] width 7 height 4
click at [1118, 413] on icon at bounding box center [1556, 416] width 7 height 5
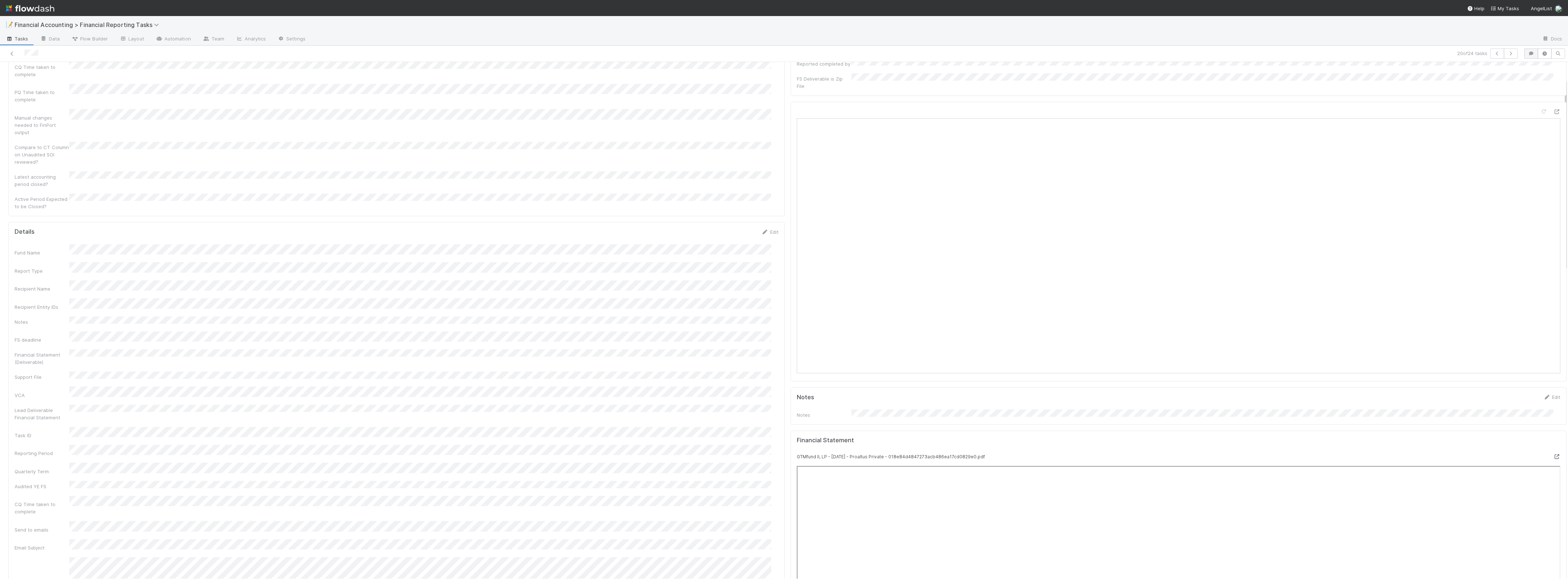
scroll to position [46, 0]
click at [1118, 52] on icon "button" at bounding box center [1511, 53] width 7 height 4
click at [1118, 58] on button "button" at bounding box center [1511, 54] width 14 height 10
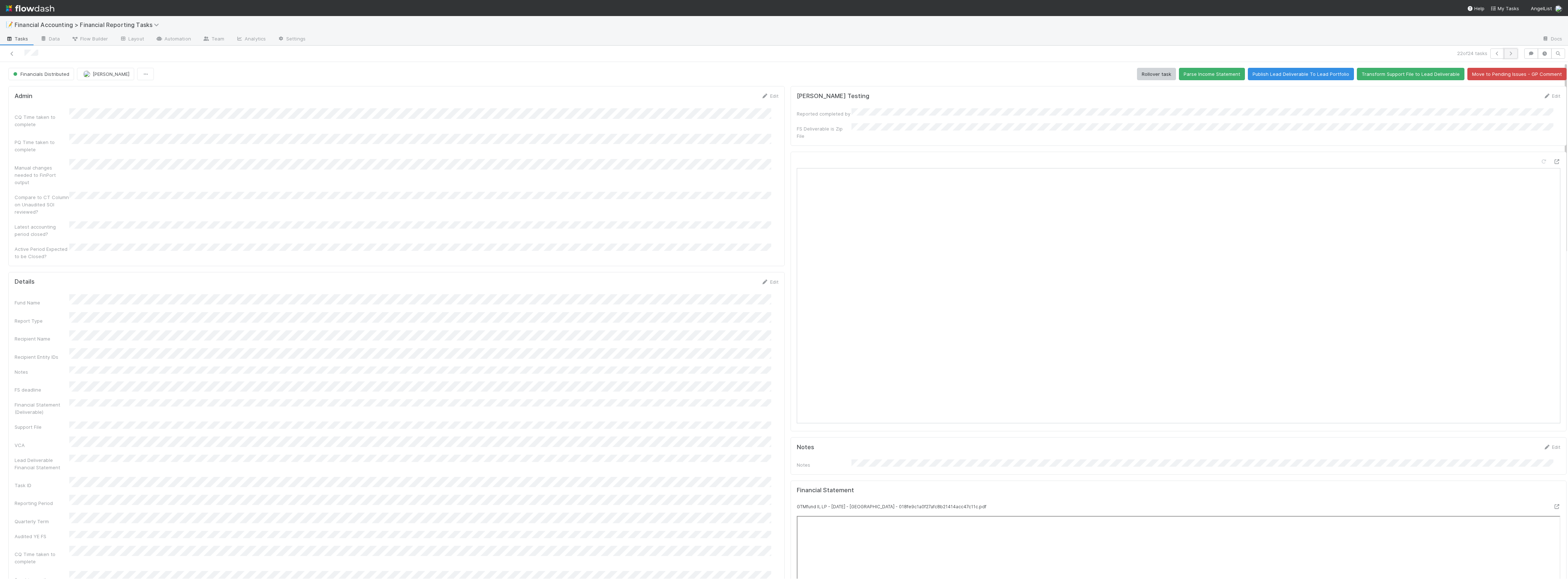
click at [1118, 53] on icon "button" at bounding box center [1511, 53] width 7 height 4
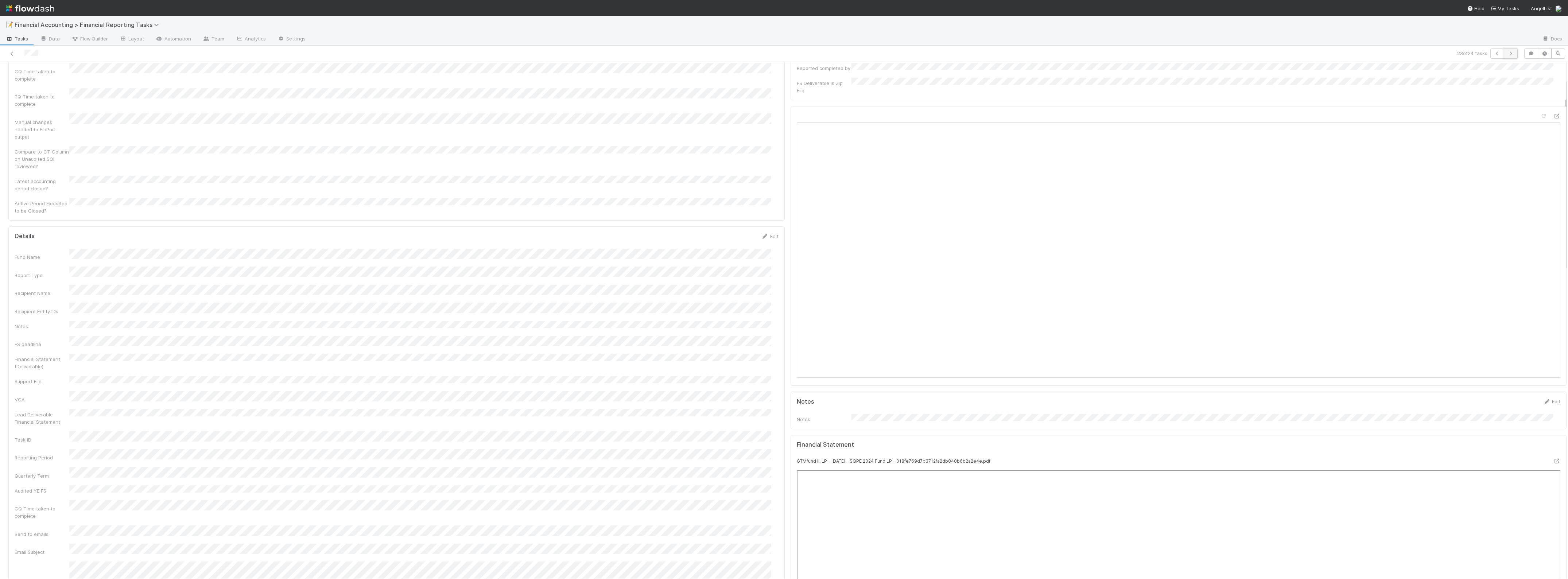
click at [1118, 52] on icon "button" at bounding box center [1511, 53] width 7 height 4
click at [12, 52] on icon at bounding box center [12, 54] width 7 height 5
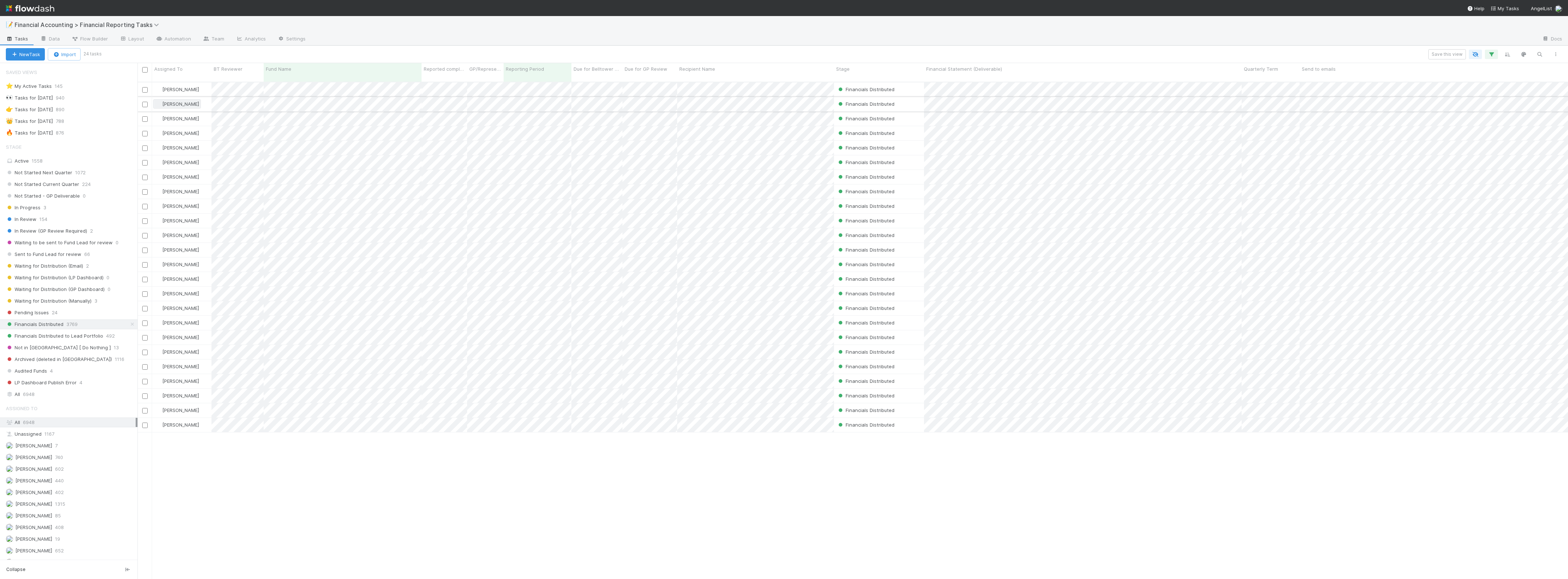
scroll to position [496, 1424]
click at [143, 71] on input "checkbox" at bounding box center [145, 69] width 5 height 5
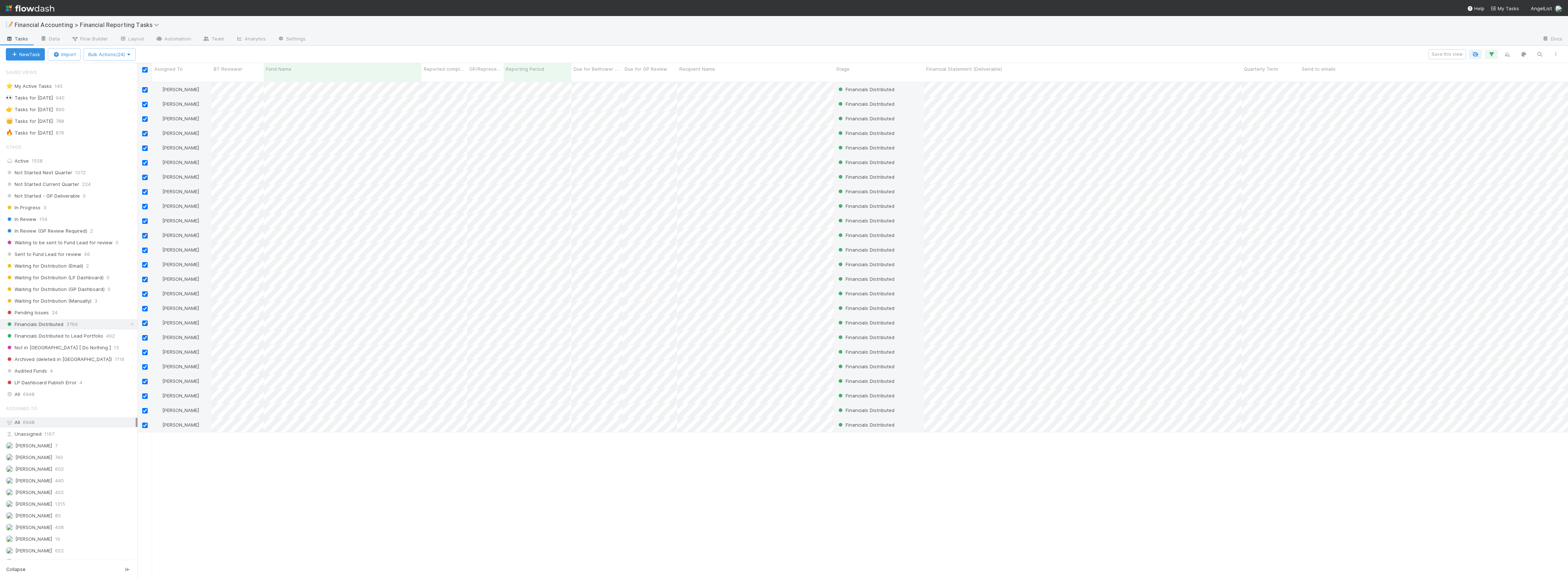
click at [143, 71] on input "checkbox" at bounding box center [145, 69] width 5 height 5
checkbox input "false"
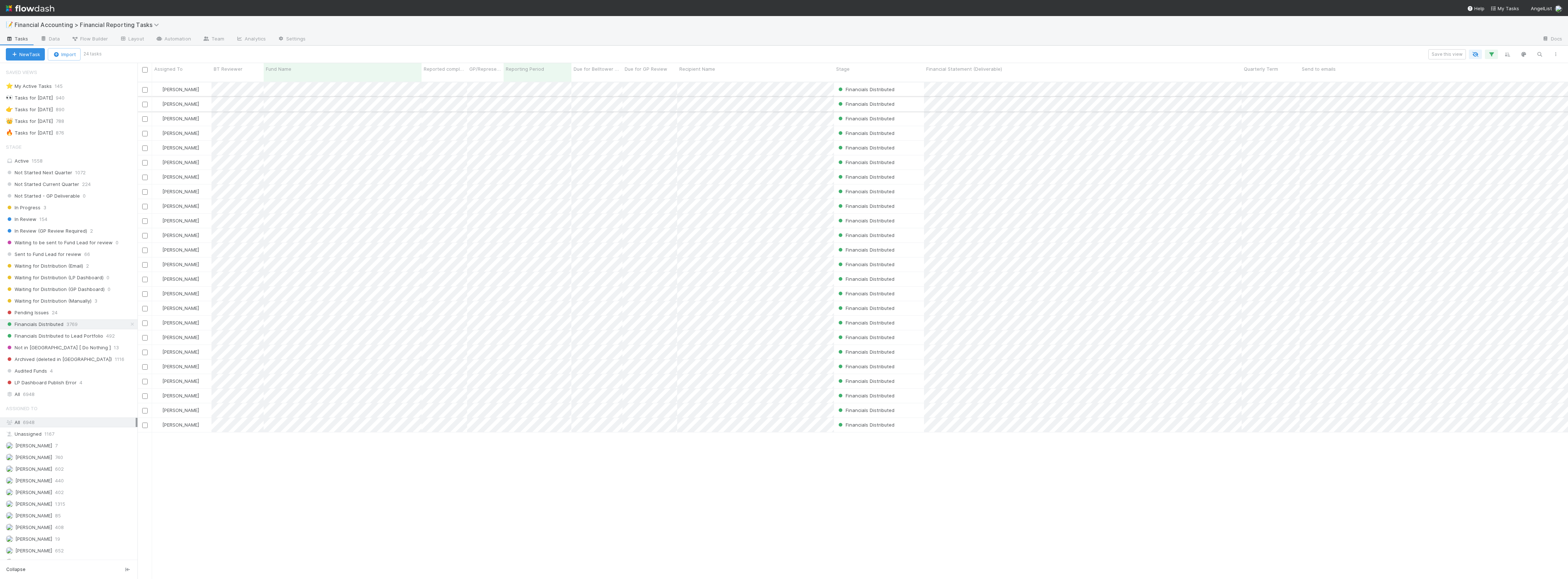
click at [143, 102] on input "checkbox" at bounding box center [145, 104] width 5 height 5
click at [144, 146] on input "checkbox" at bounding box center [145, 148] width 5 height 5
click at [144, 160] on input "checkbox" at bounding box center [145, 163] width 5 height 5
click at [145, 175] on input "checkbox" at bounding box center [145, 177] width 5 height 5
click at [144, 248] on input "checkbox" at bounding box center [145, 250] width 5 height 5
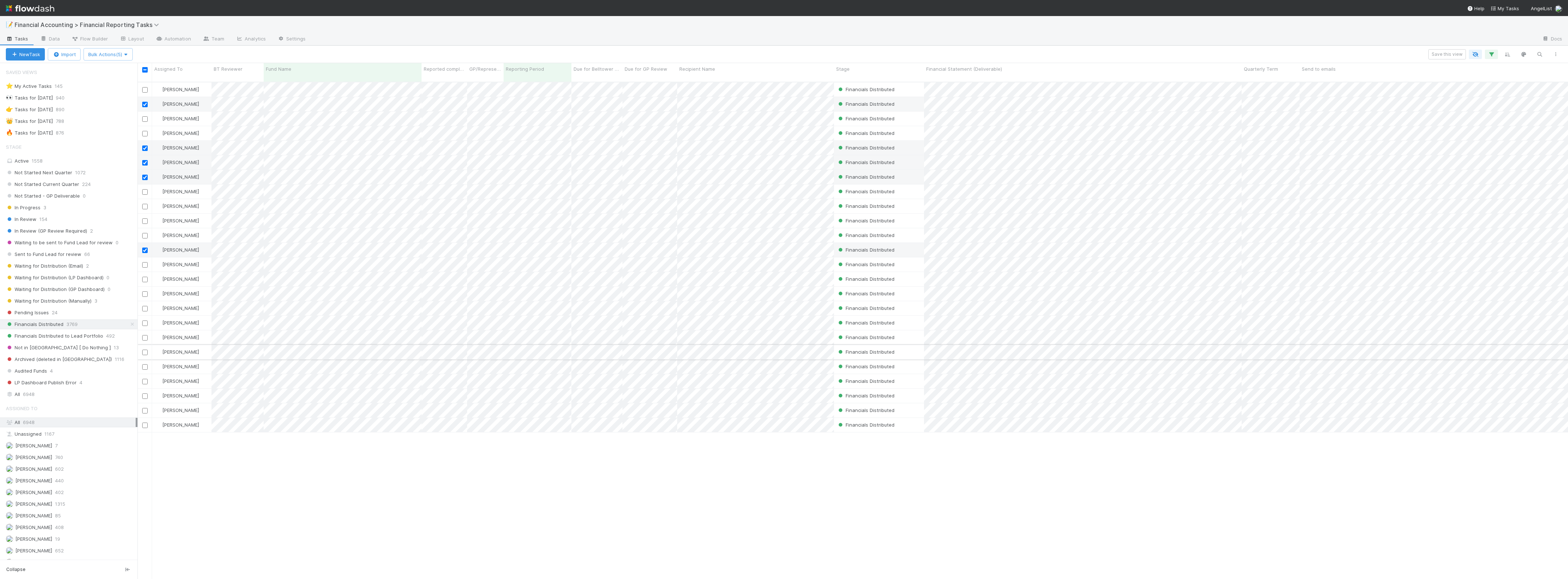
click at [145, 350] on input "checkbox" at bounding box center [145, 353] width 5 height 5
click at [143, 364] on input "checkbox" at bounding box center [145, 367] width 5 height 5
click at [145, 379] on input "checkbox" at bounding box center [145, 381] width 5 height 5
click at [144, 408] on input "checkbox" at bounding box center [145, 410] width 5 height 5
click at [130, 57] on button "Bulk Actions (9)" at bounding box center [108, 54] width 49 height 12
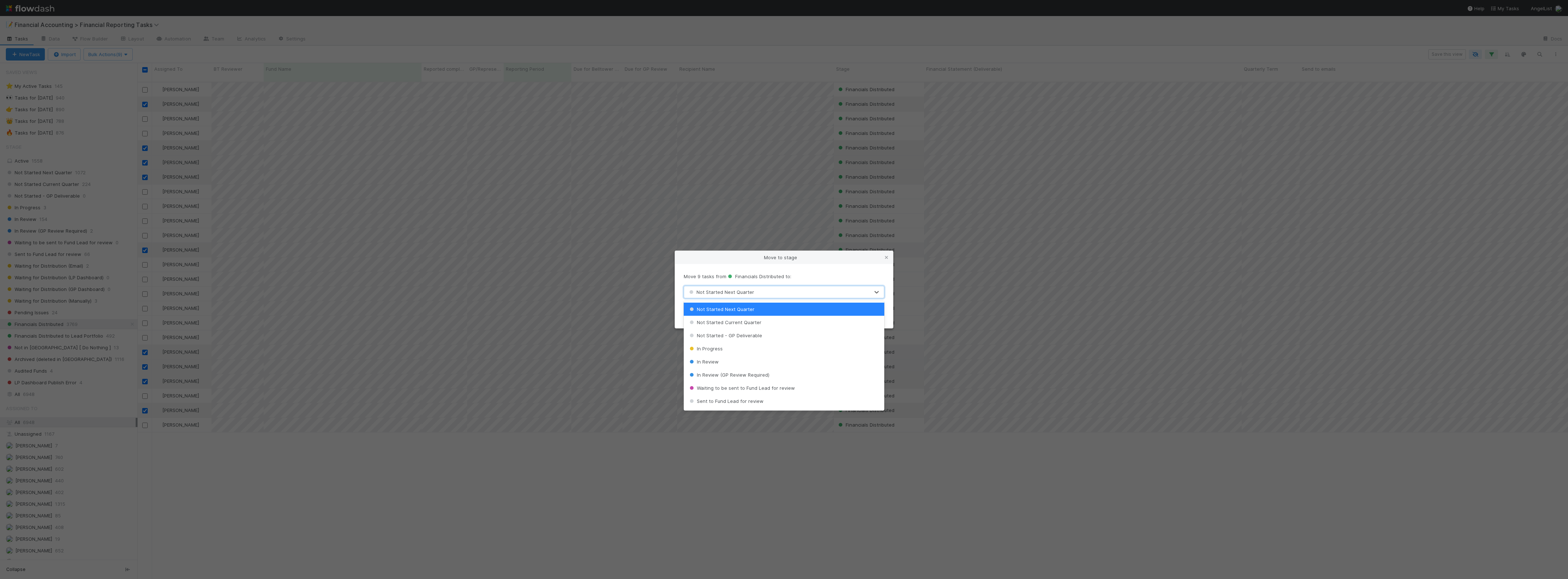
click at [742, 293] on span "Not Started Next Quarter" at bounding box center [721, 292] width 66 height 6
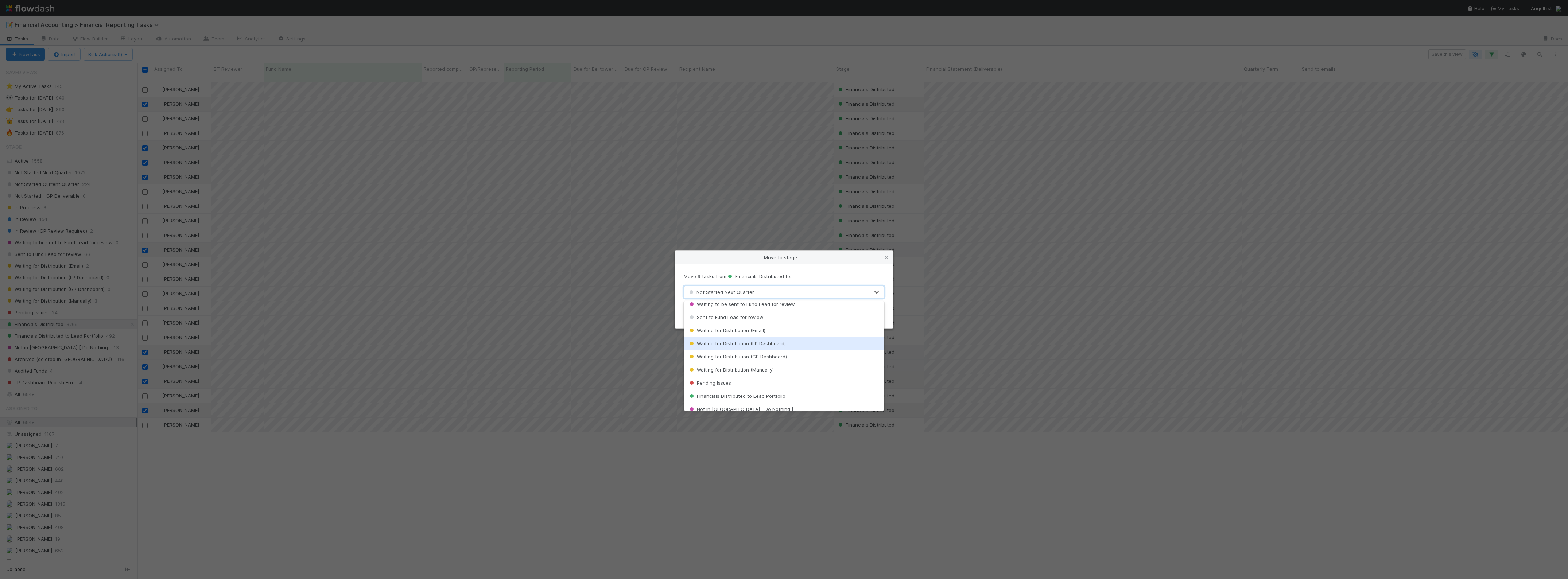
click at [775, 345] on span "Waiting for Distribution (LP Dashboard)" at bounding box center [737, 344] width 98 height 6
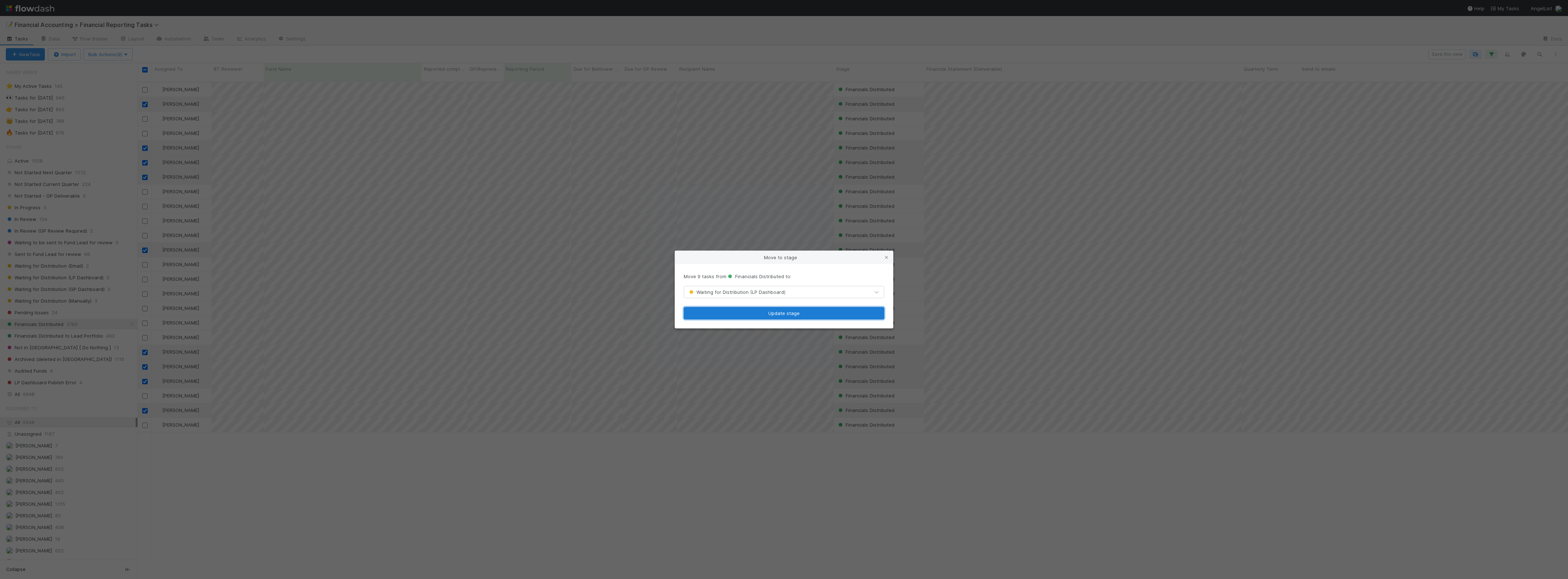
click at [776, 313] on button "Update stage" at bounding box center [783, 313] width 200 height 12
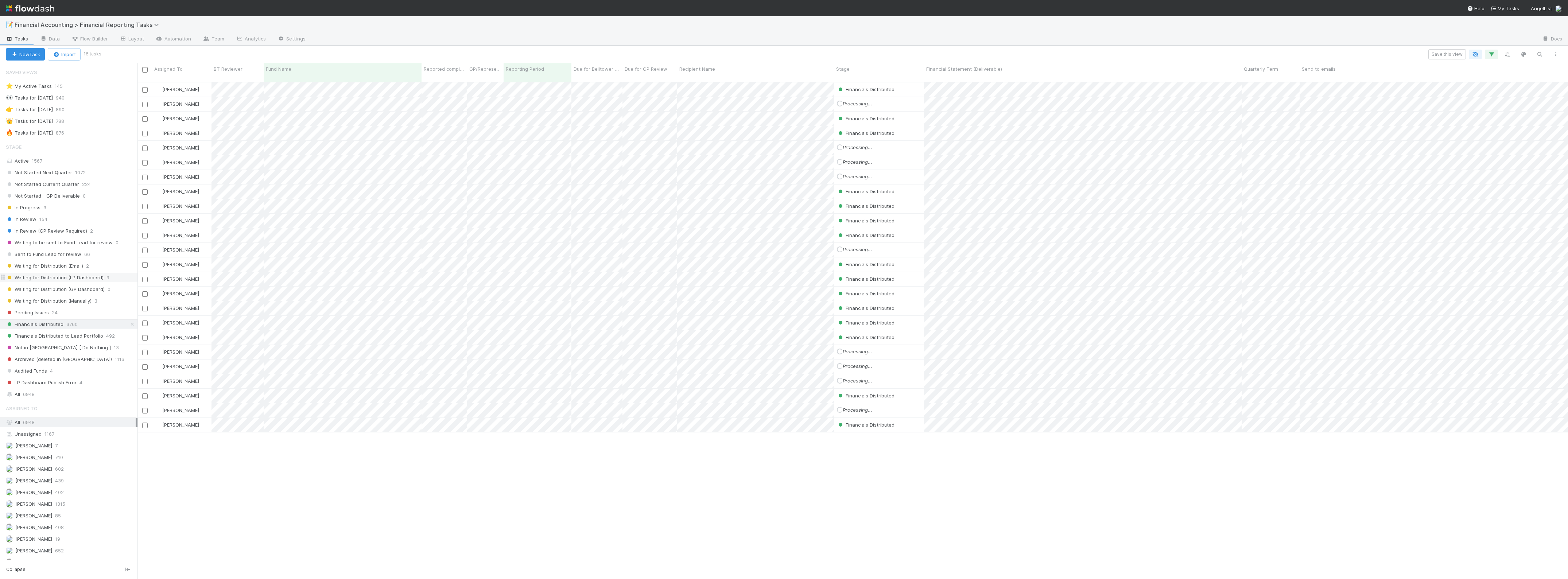
click at [102, 279] on div "Waiting for Distribution (LP Dashboard) 9" at bounding box center [72, 278] width 131 height 9
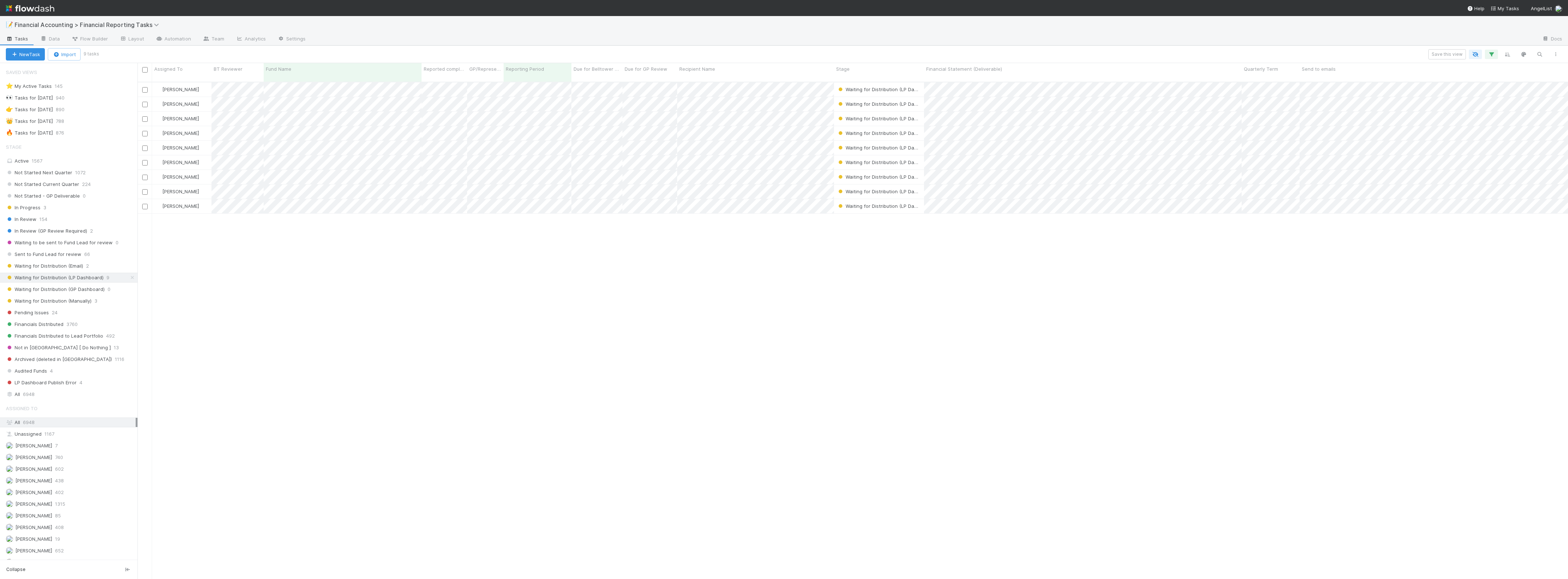
scroll to position [496, 1424]
click at [147, 68] on input "checkbox" at bounding box center [145, 69] width 5 height 5
checkbox input "true"
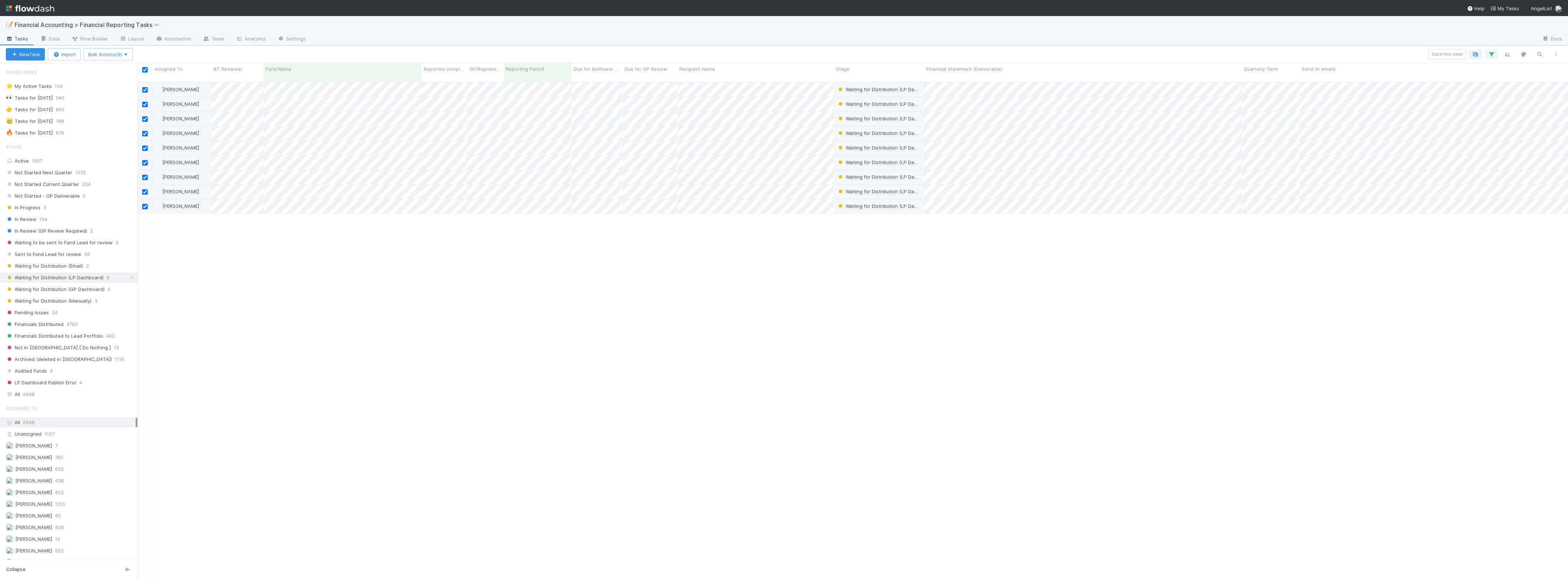
click at [816, 303] on div "Zach Byers Waiting for Distribution (LP Dashboard) 7/2/25, 4:17:43 PM 8/14/25, …" at bounding box center [853, 334] width 1430 height 503
click at [346, 315] on div "Zach Byers Waiting for Distribution (LP Dashboard) 7/2/25, 4:17:43 PM 8/14/25, …" at bounding box center [853, 334] width 1430 height 503
click at [79, 300] on span "Waiting for Distribution (Manually)" at bounding box center [49, 301] width 86 height 9
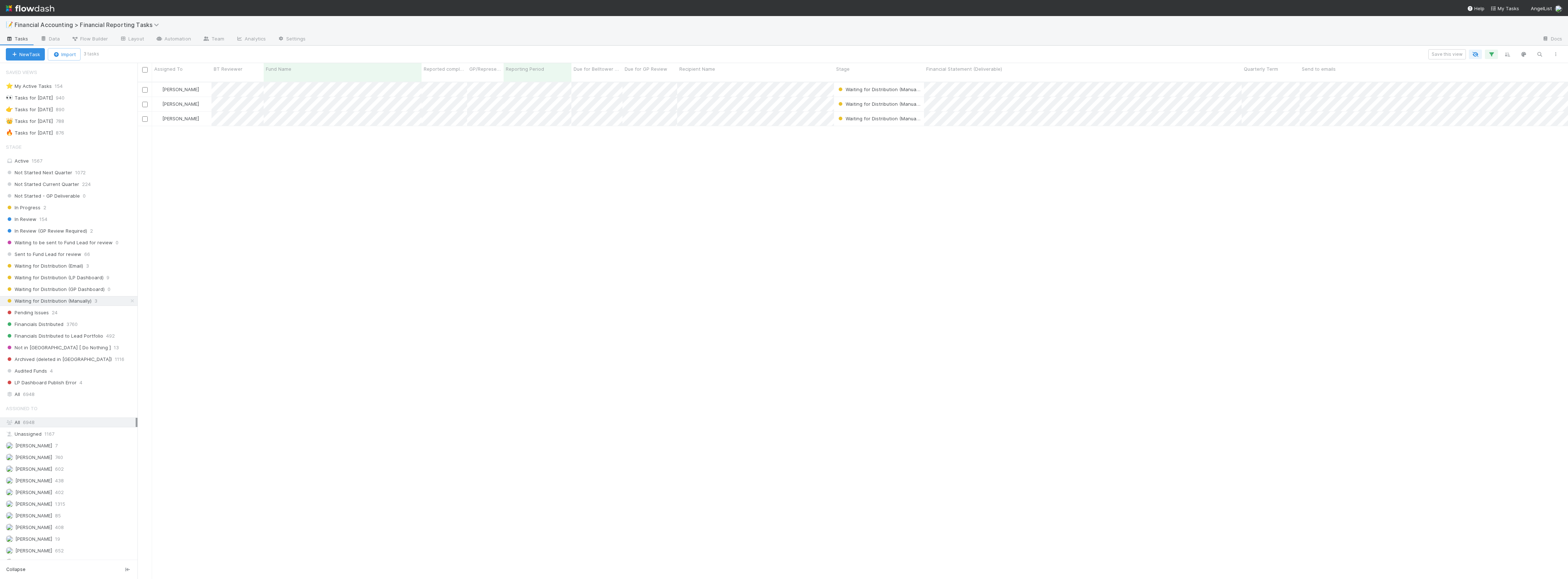
scroll to position [496, 1424]
click at [872, 86] on div "Waiting for Distribution (Manually)" at bounding box center [878, 89] width 83 height 7
click at [872, 121] on span "Financials Distributed" at bounding box center [867, 120] width 58 height 6
click at [873, 101] on span "Waiting for Distribution (Manually)" at bounding box center [880, 104] width 86 height 6
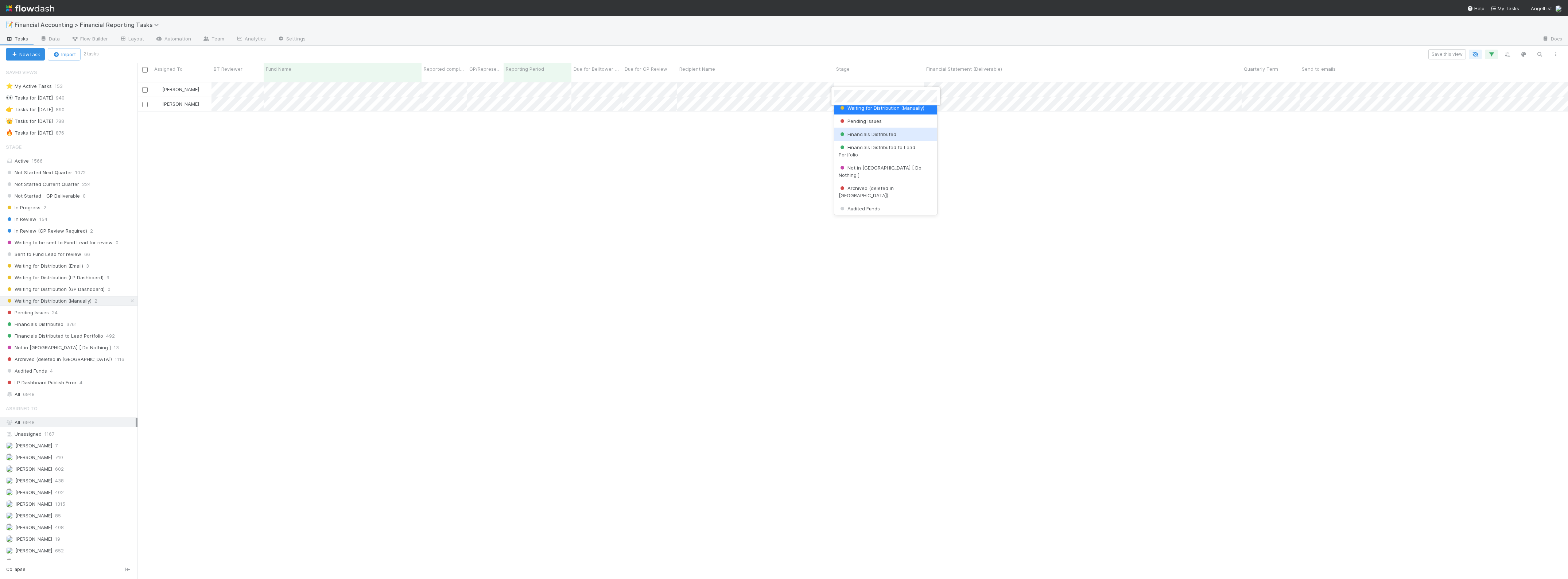
click at [861, 132] on span "Financials Distributed" at bounding box center [867, 135] width 58 height 6
click at [869, 86] on span "Waiting for Distribution (Manually)" at bounding box center [880, 89] width 86 height 6
click at [863, 115] on div "Financials Distributed" at bounding box center [886, 120] width 103 height 13
click at [82, 282] on span "Waiting for Distribution (LP Dashboard)" at bounding box center [55, 278] width 98 height 9
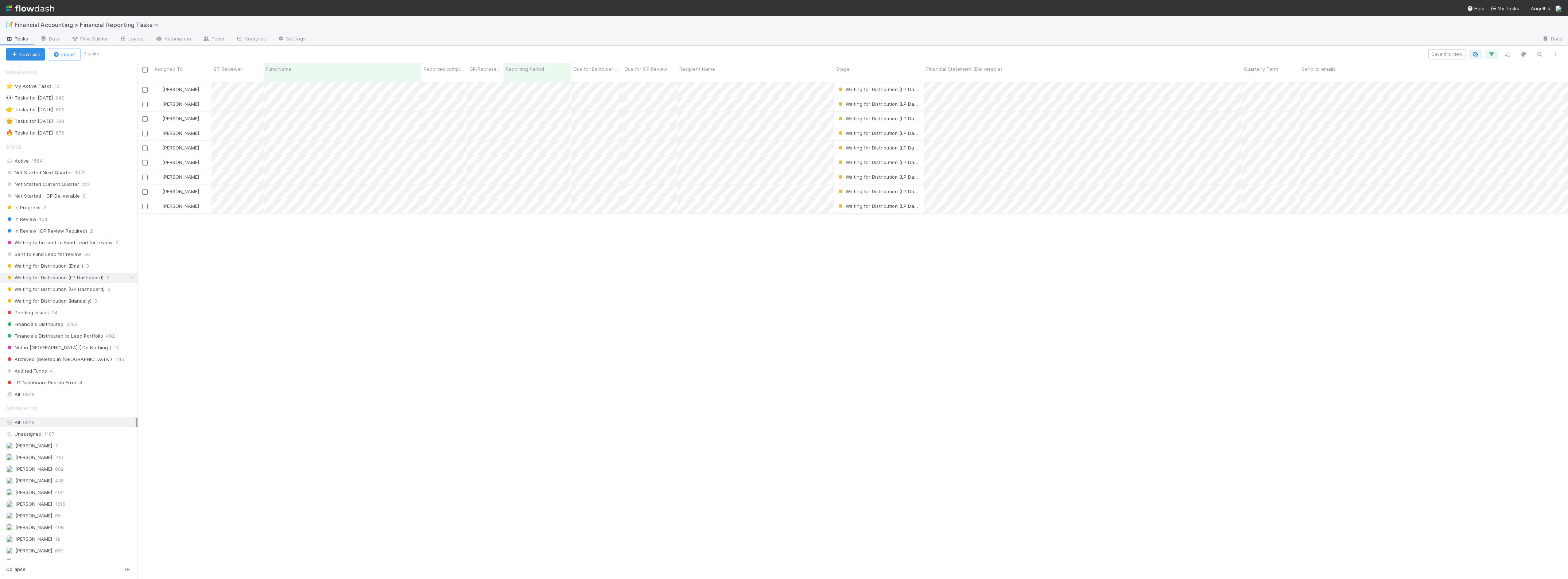
scroll to position [496, 1424]
click at [70, 267] on span "Waiting for Distribution (Email)" at bounding box center [44, 266] width 77 height 9
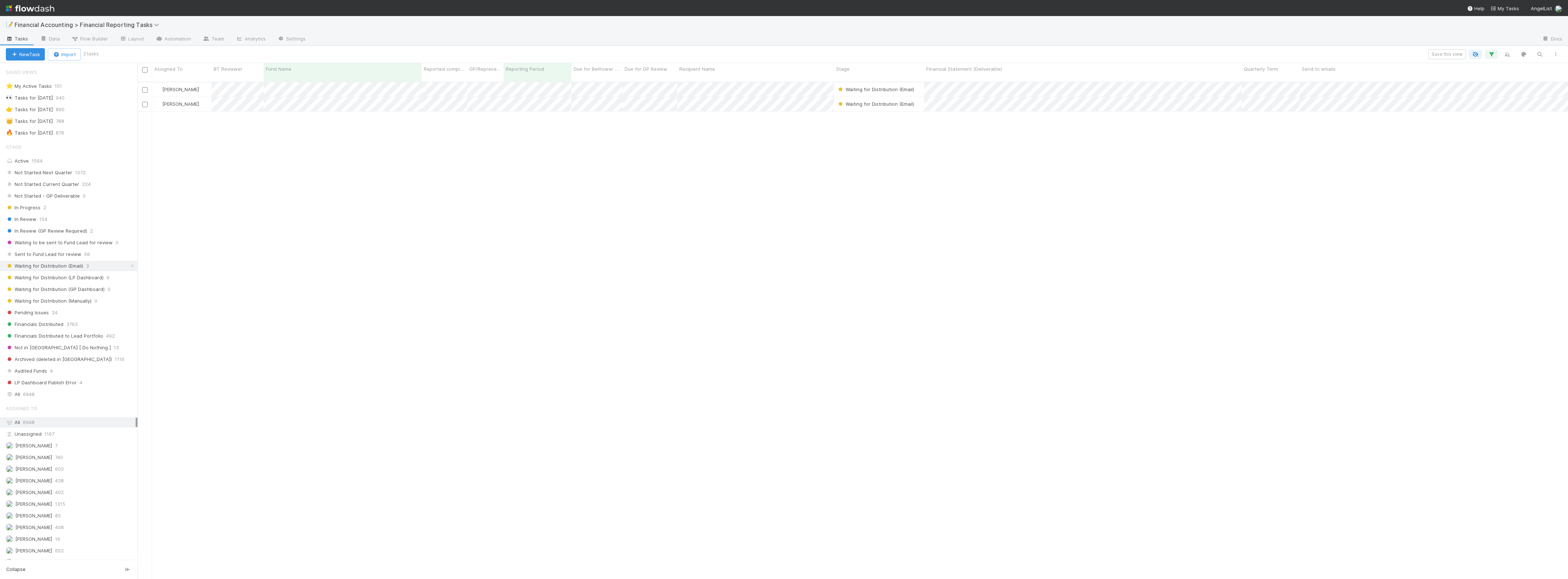
scroll to position [496, 1424]
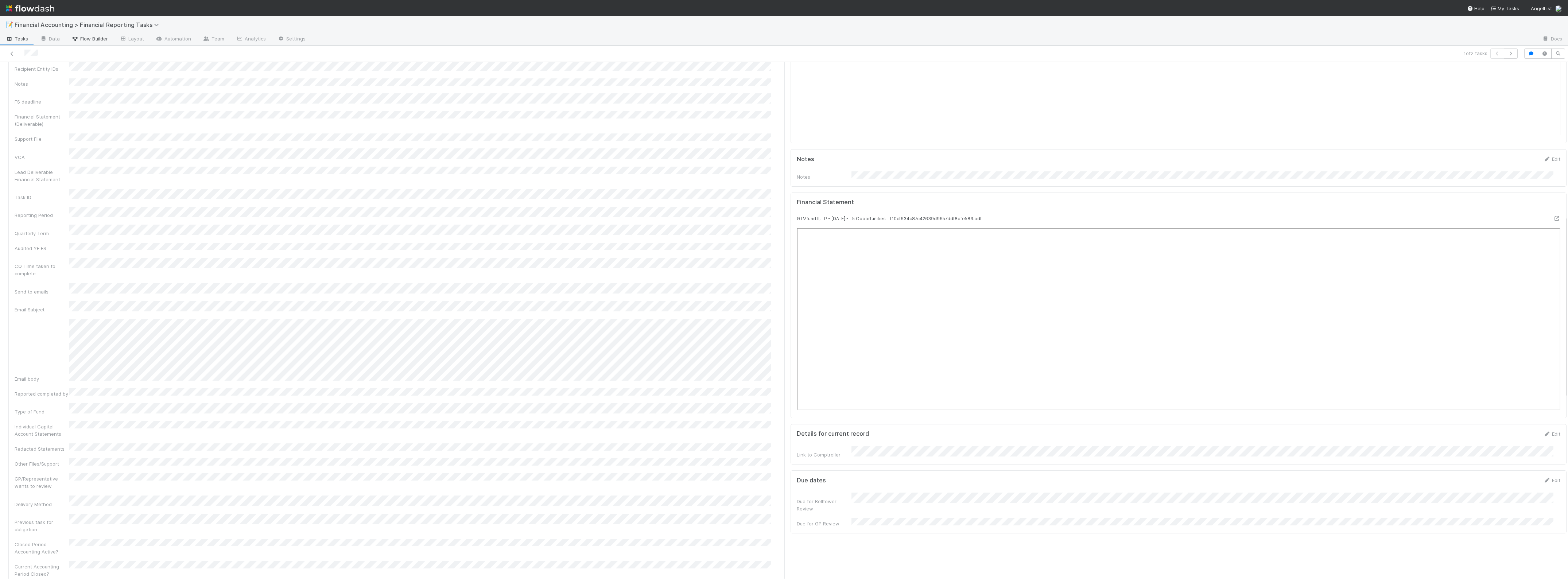
scroll to position [263, 0]
click at [10, 51] on icon at bounding box center [12, 54] width 7 height 5
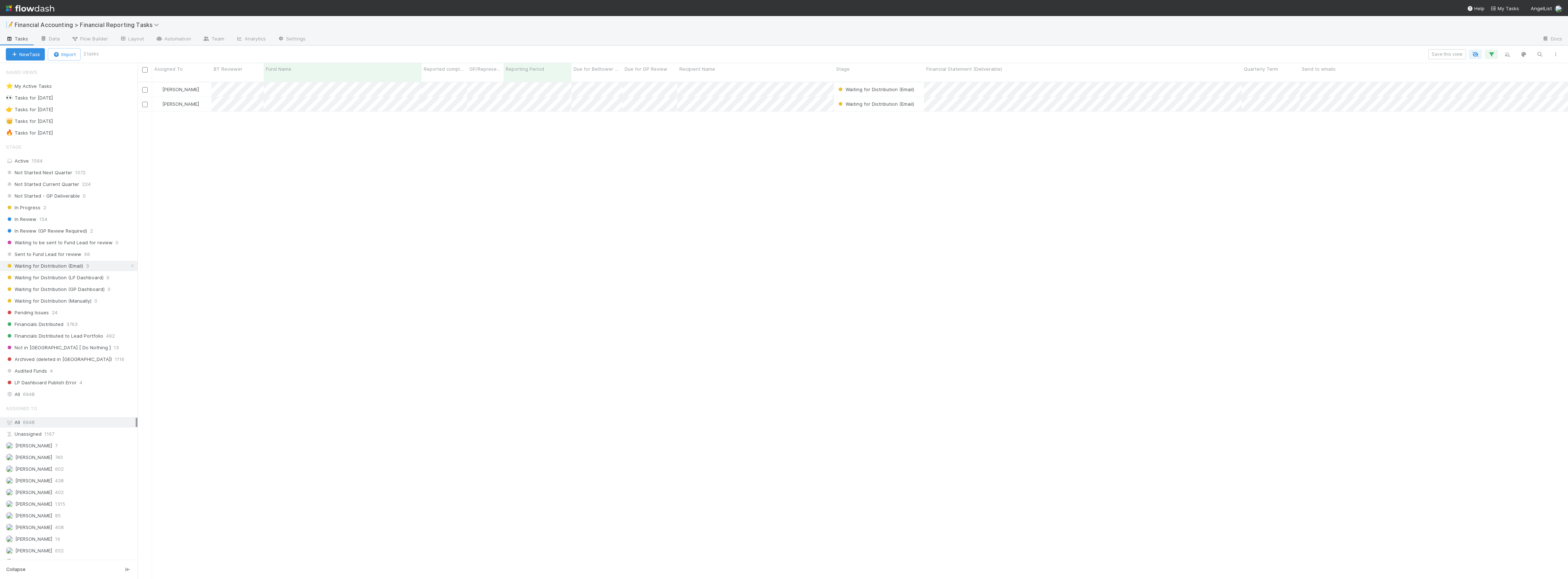
scroll to position [496, 1424]
click at [84, 281] on span "Waiting for Distribution (LP Dashboard)" at bounding box center [55, 278] width 98 height 9
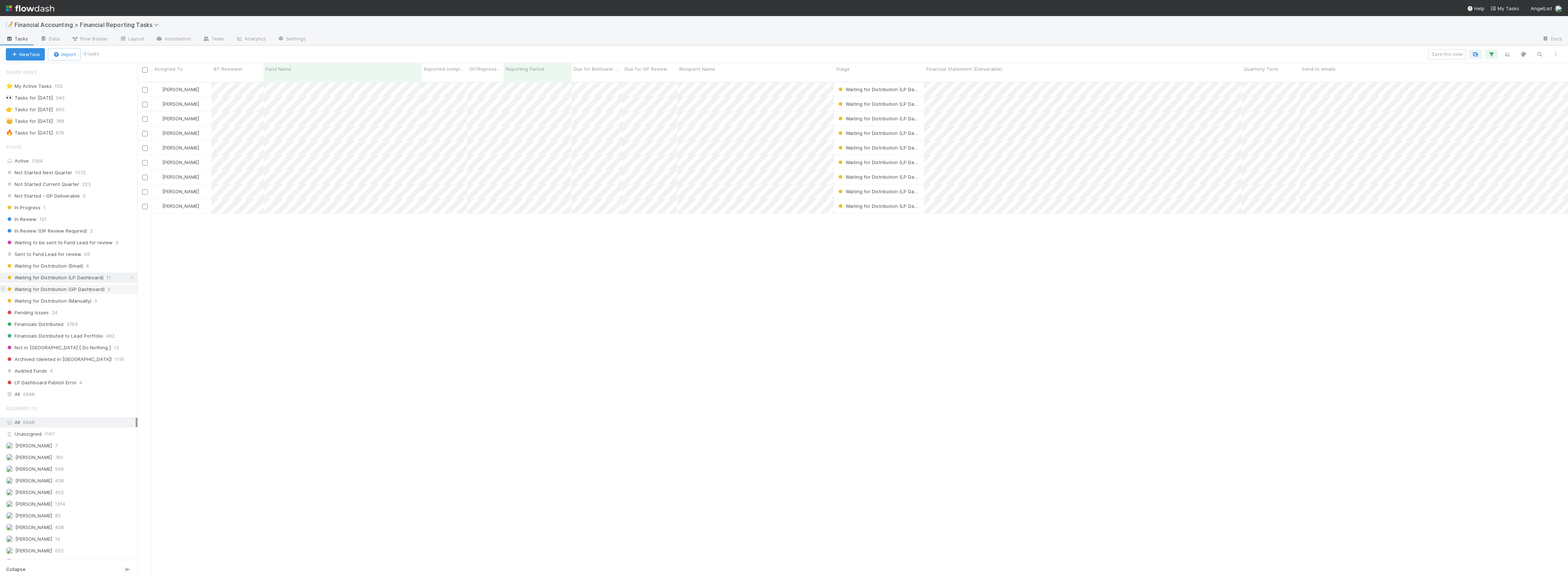
scroll to position [496, 1424]
click at [1118, 51] on icon "button" at bounding box center [1491, 54] width 7 height 7
click at [1118, 91] on icon at bounding box center [1482, 93] width 7 height 4
click at [418, 46] on div "1 filter Reset Filters If Reporting Period is 06/30/2025 And.. Or if..." at bounding box center [784, 289] width 1568 height 579
click at [383, 161] on div "1 filter Reset Filters If Reporting Period is 06/30/2025 And.. Or if..." at bounding box center [784, 289] width 1568 height 579
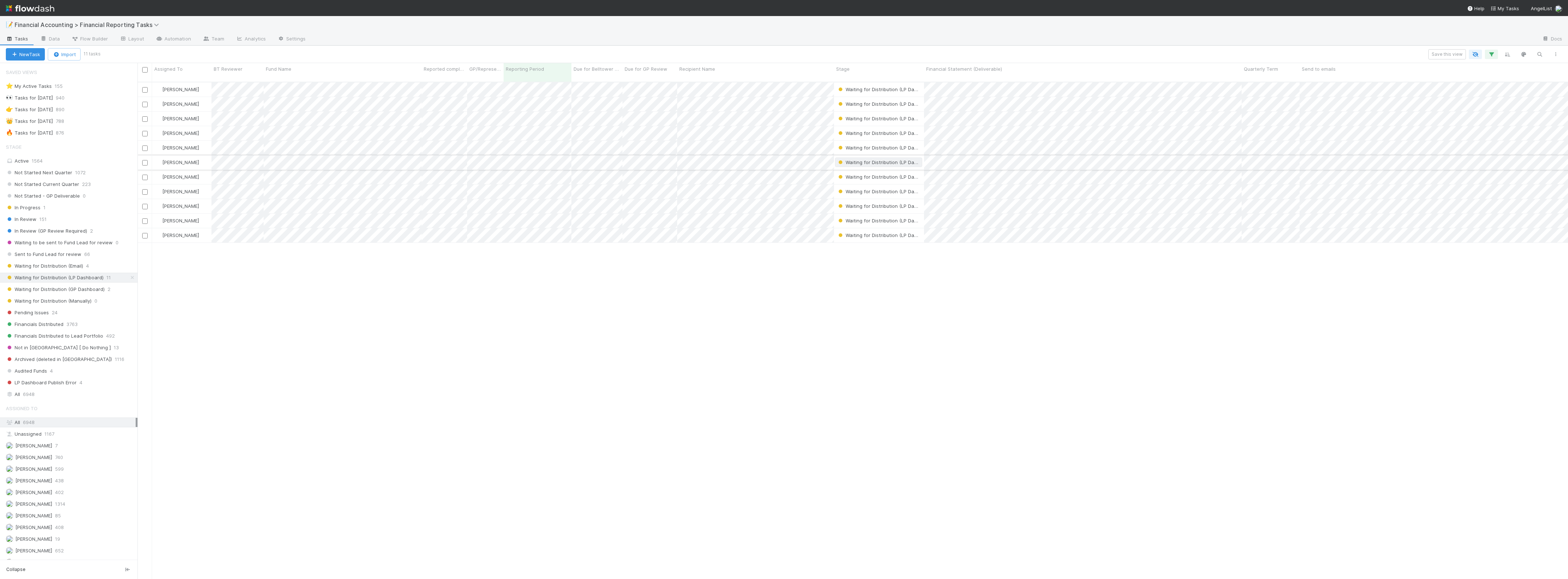
click at [853, 160] on span "Waiting for Distribution (LP Dashboard)" at bounding box center [886, 163] width 98 height 6
click at [882, 212] on span "Waiting for Distribution (Manually)" at bounding box center [881, 212] width 86 height 6
click at [732, 237] on div "Zach Byers Waiting for Distribution (LP Dashboard) 7/2/25, 4:17:43 PM 8/14/25, …" at bounding box center [853, 334] width 1430 height 503
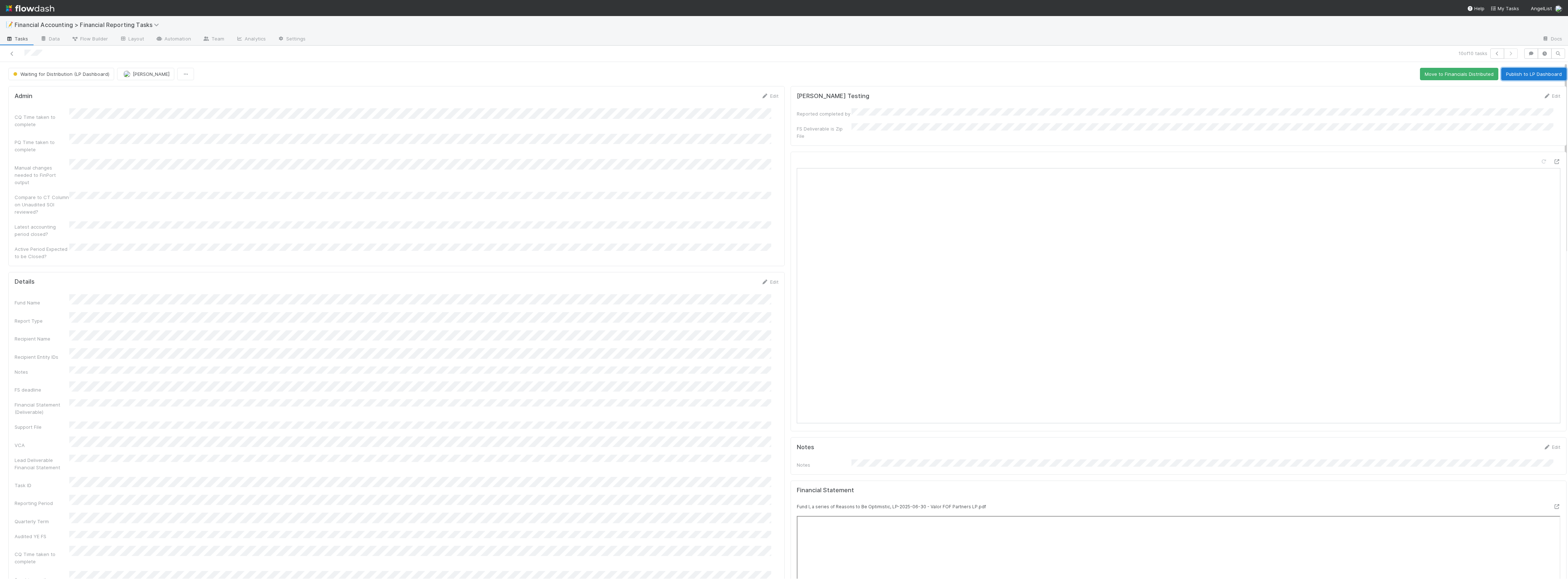
click at [1118, 75] on button "Publish to LP Dashboard" at bounding box center [1533, 74] width 65 height 12
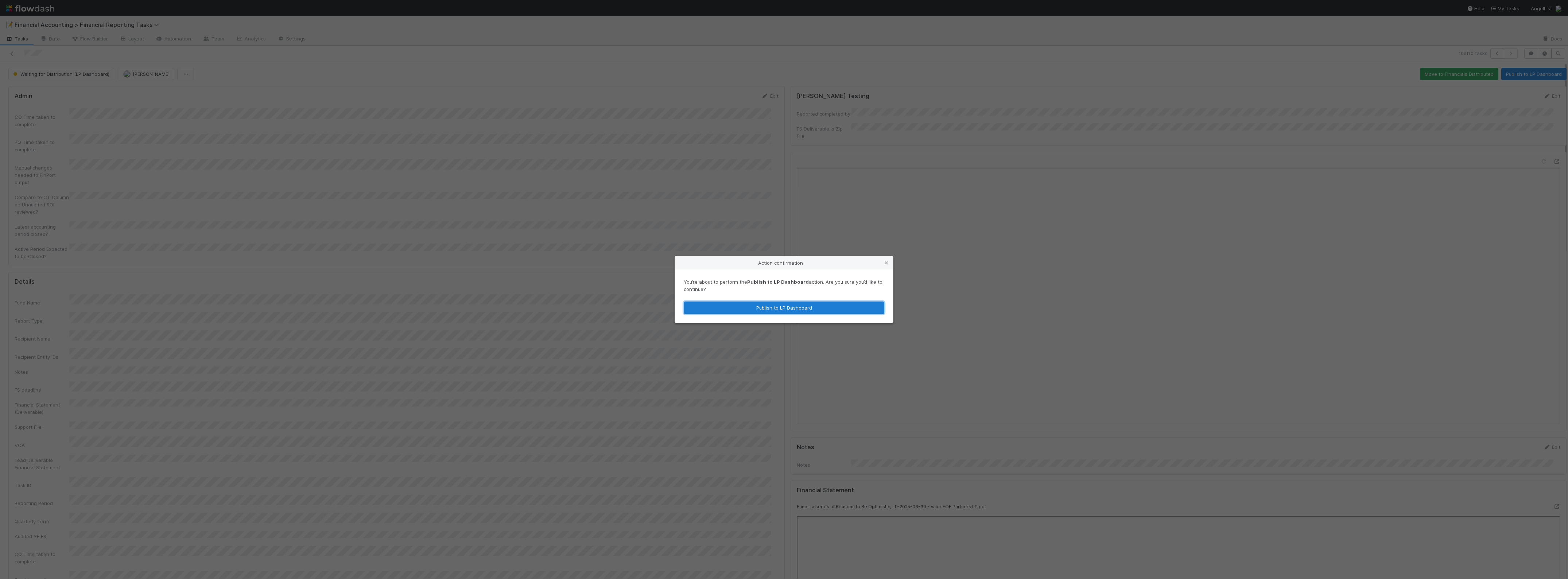
click at [759, 306] on button "Publish to LP Dashboard" at bounding box center [783, 307] width 200 height 12
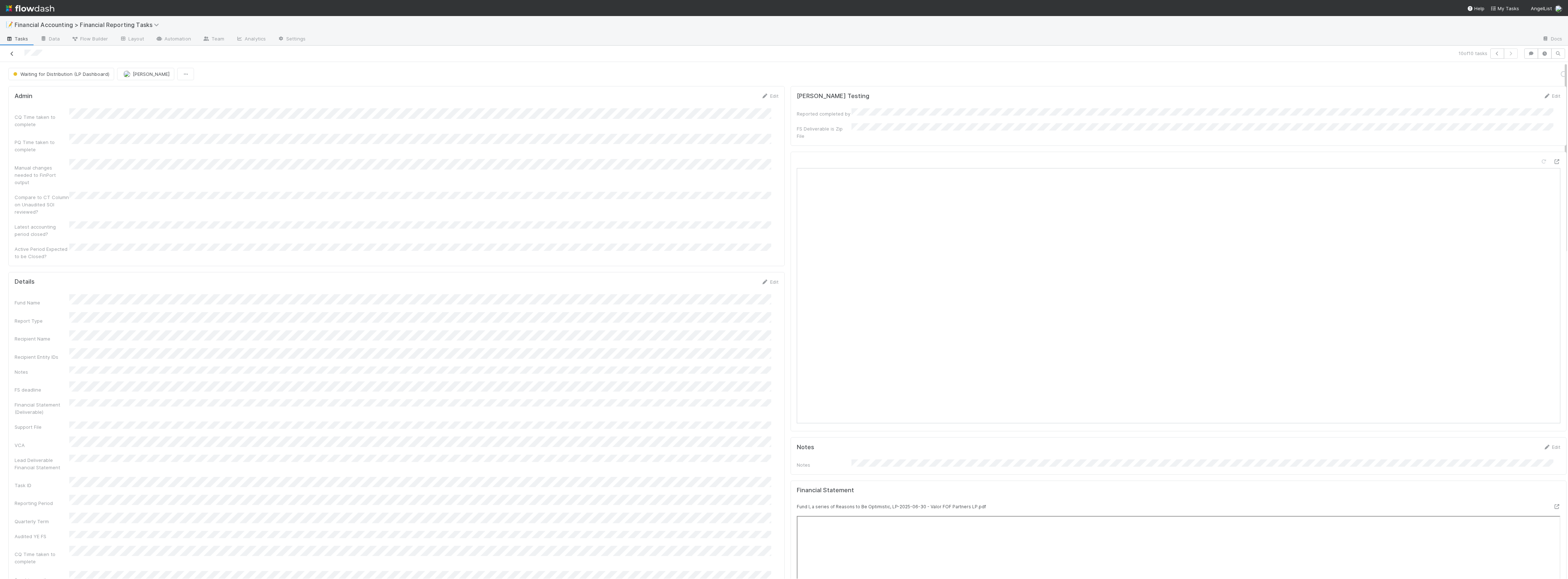
click at [10, 51] on icon at bounding box center [12, 54] width 7 height 5
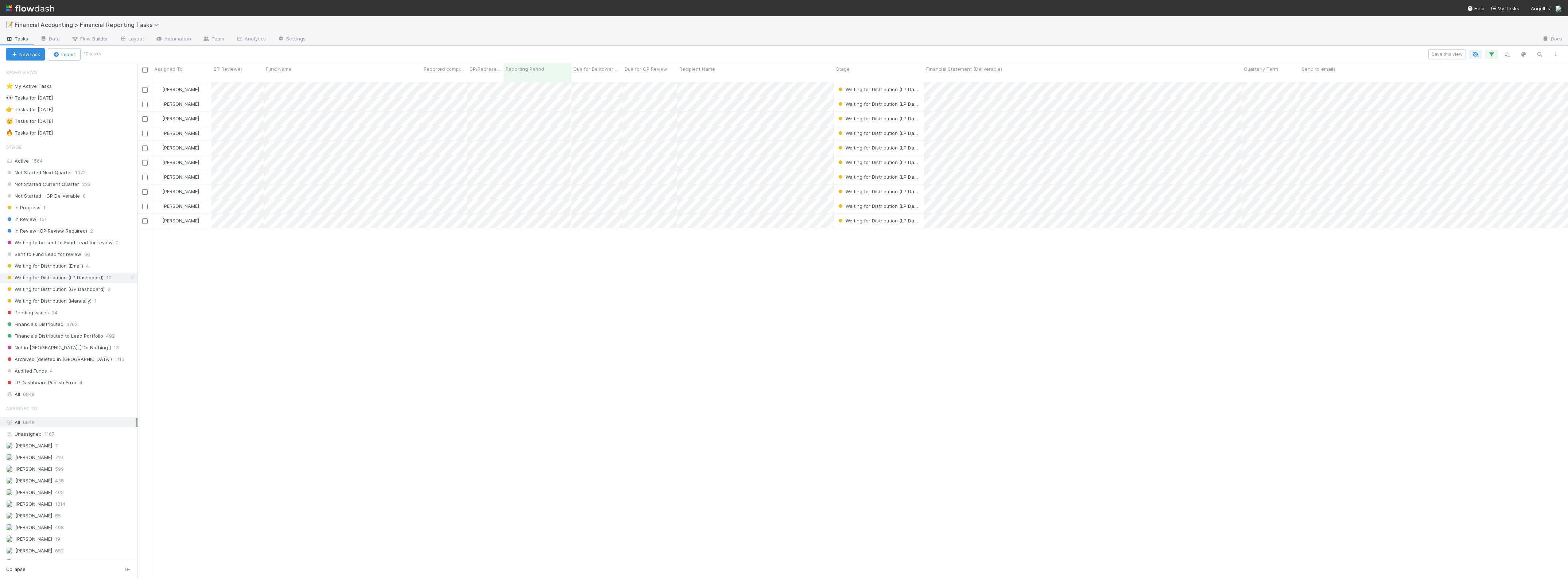
scroll to position [496, 1424]
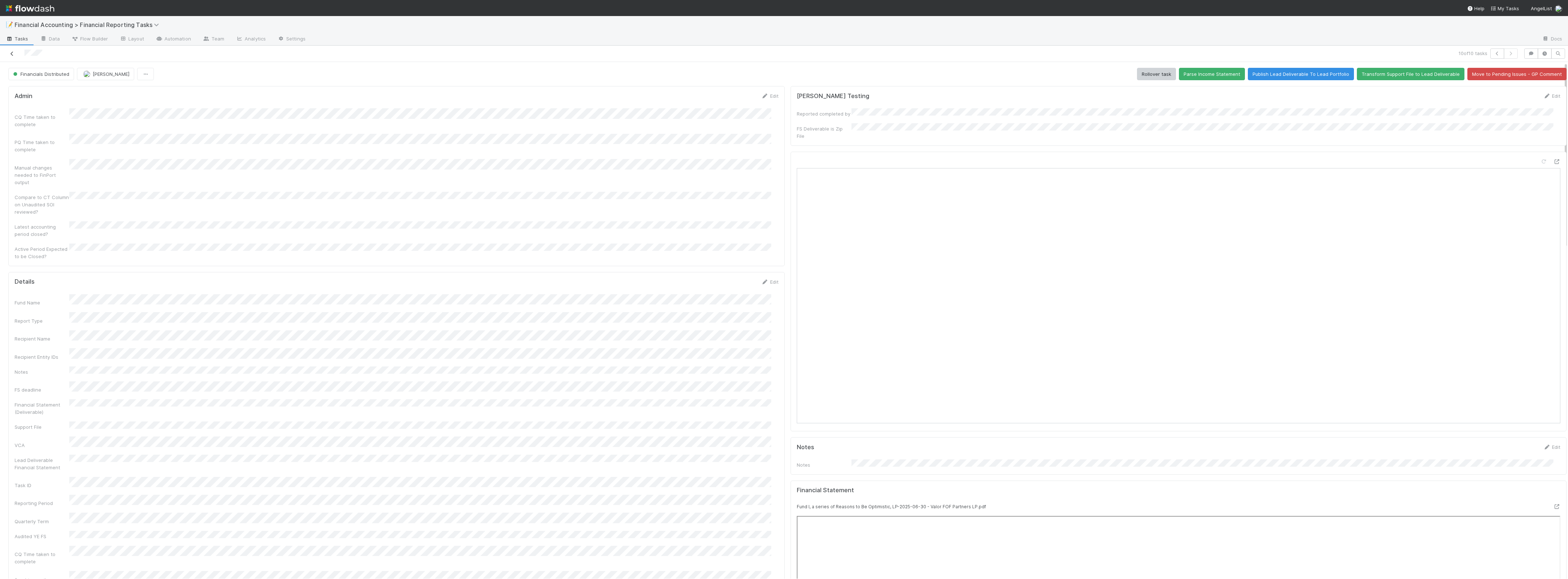
click at [12, 51] on link at bounding box center [12, 54] width 7 height 7
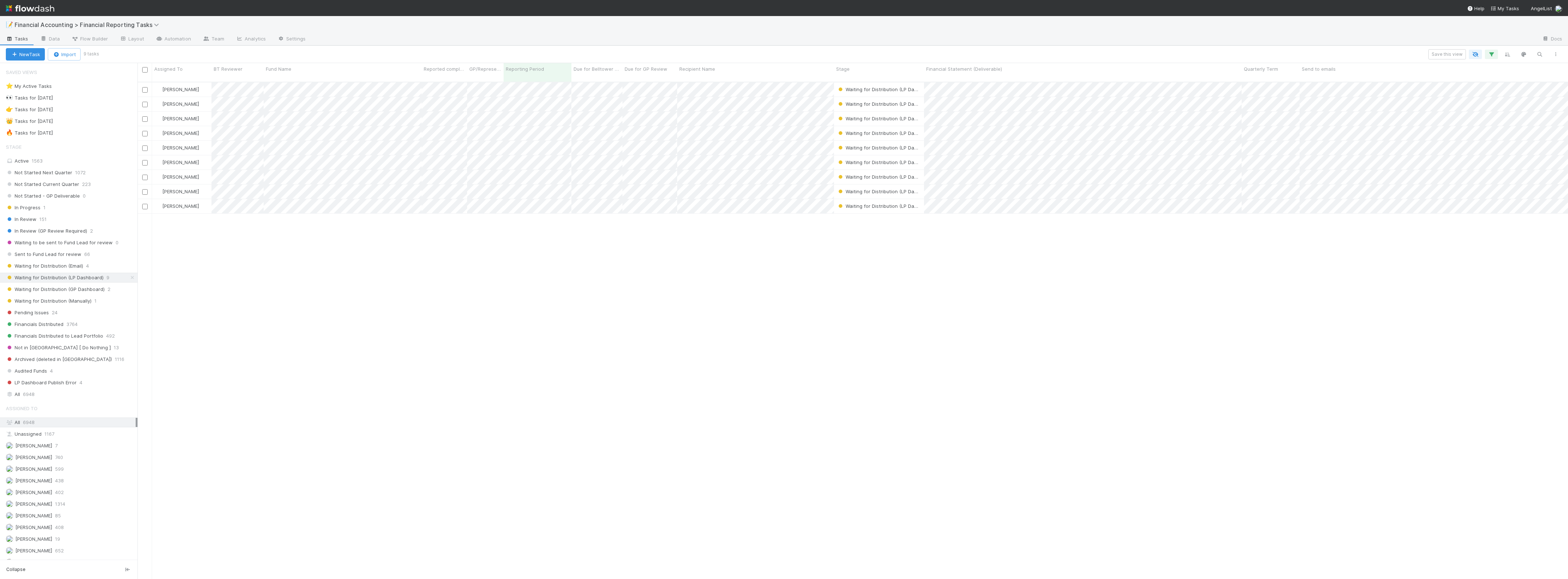
scroll to position [496, 1424]
click at [88, 292] on span "Waiting for Distribution (GP Dashboard)" at bounding box center [55, 289] width 99 height 9
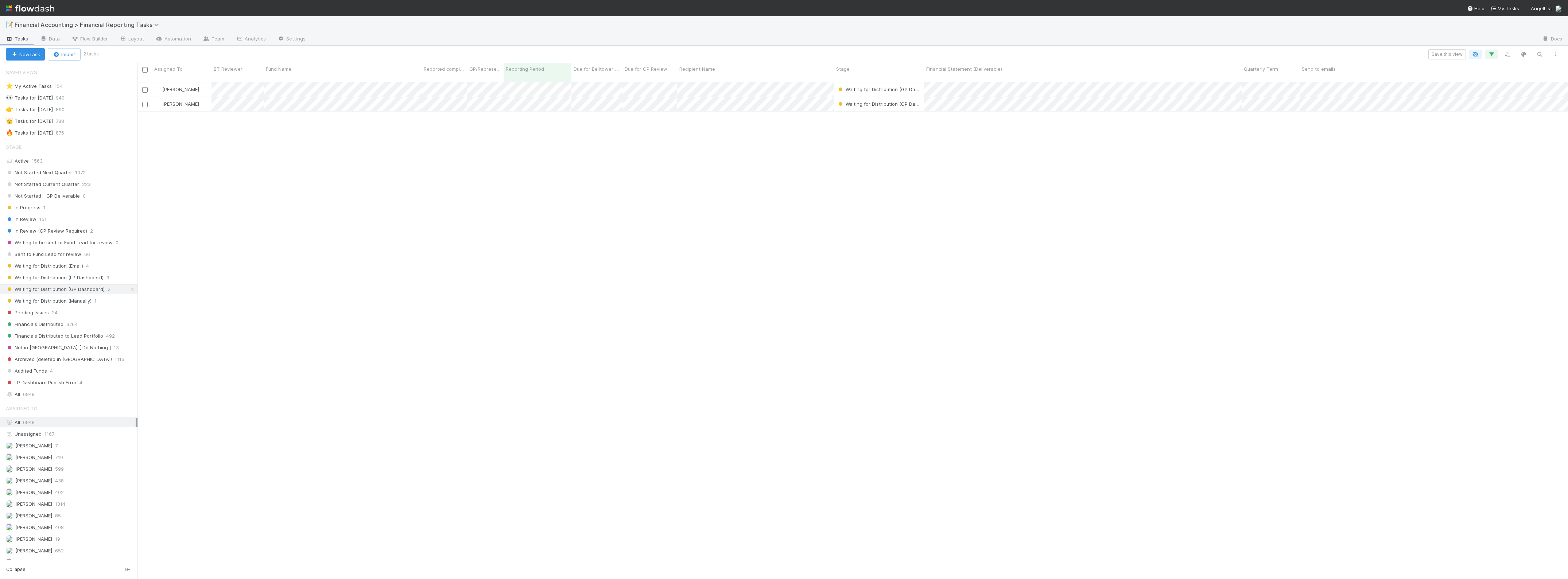
scroll to position [496, 1424]
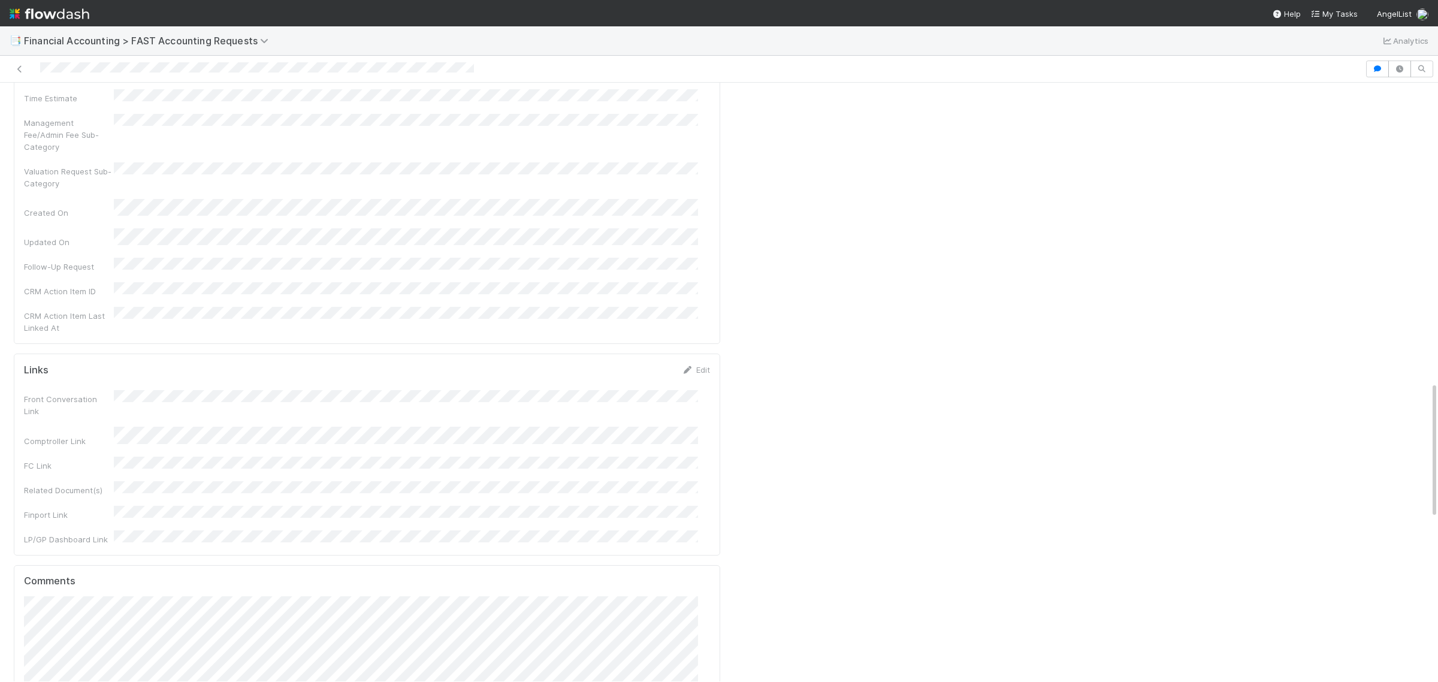
scroll to position [1273, 0]
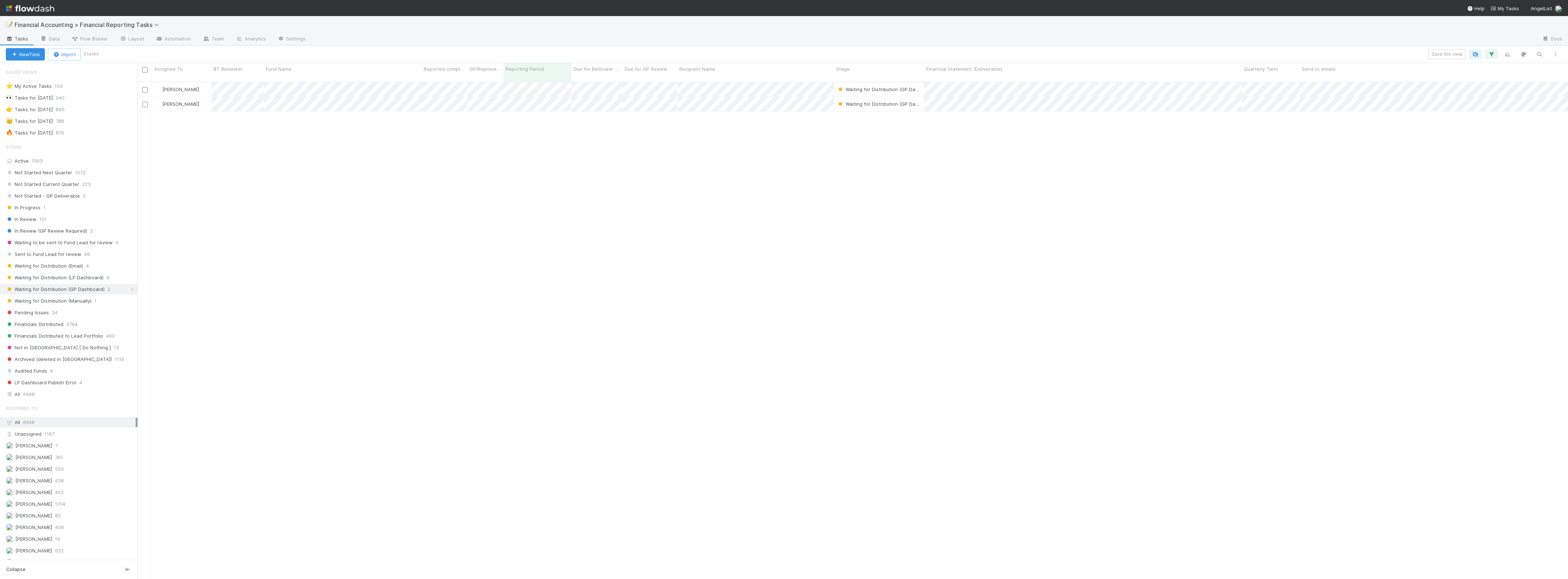
scroll to position [496, 1424]
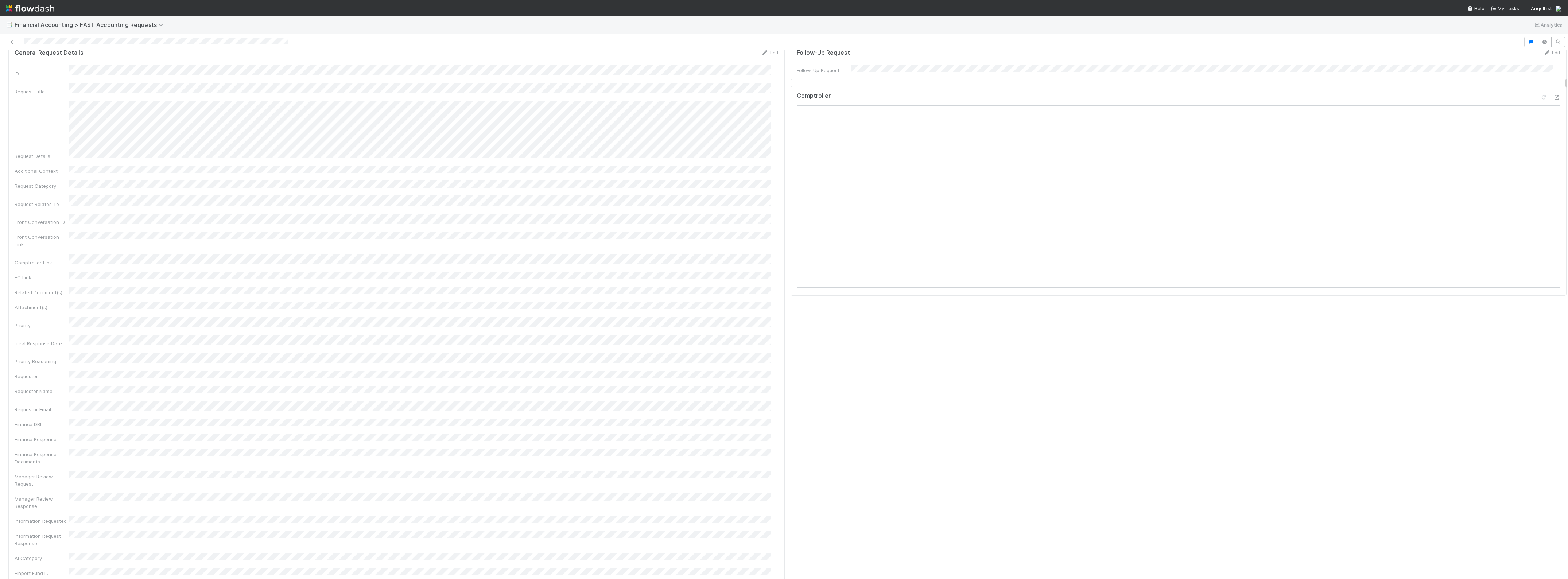
scroll to position [46, 0]
click at [161, 22] on span "Financial Accounting > FAST Accounting Requests" at bounding box center [94, 25] width 158 height 9
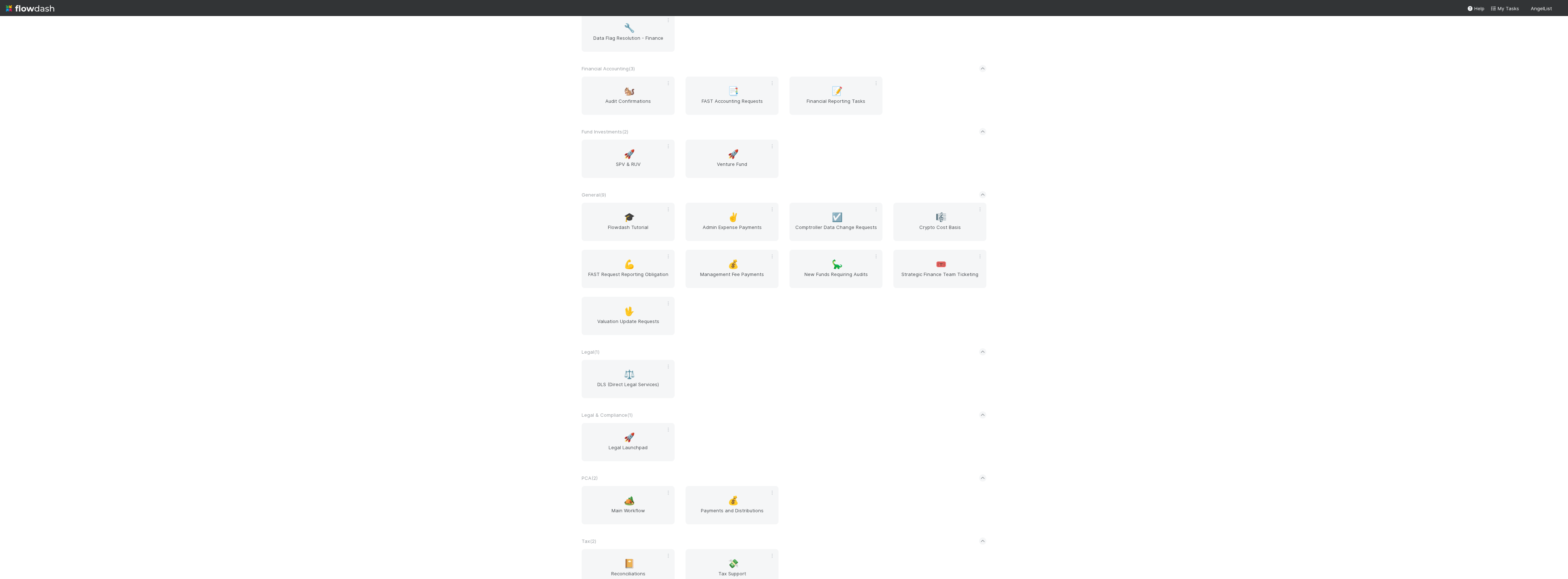
scroll to position [137, 0]
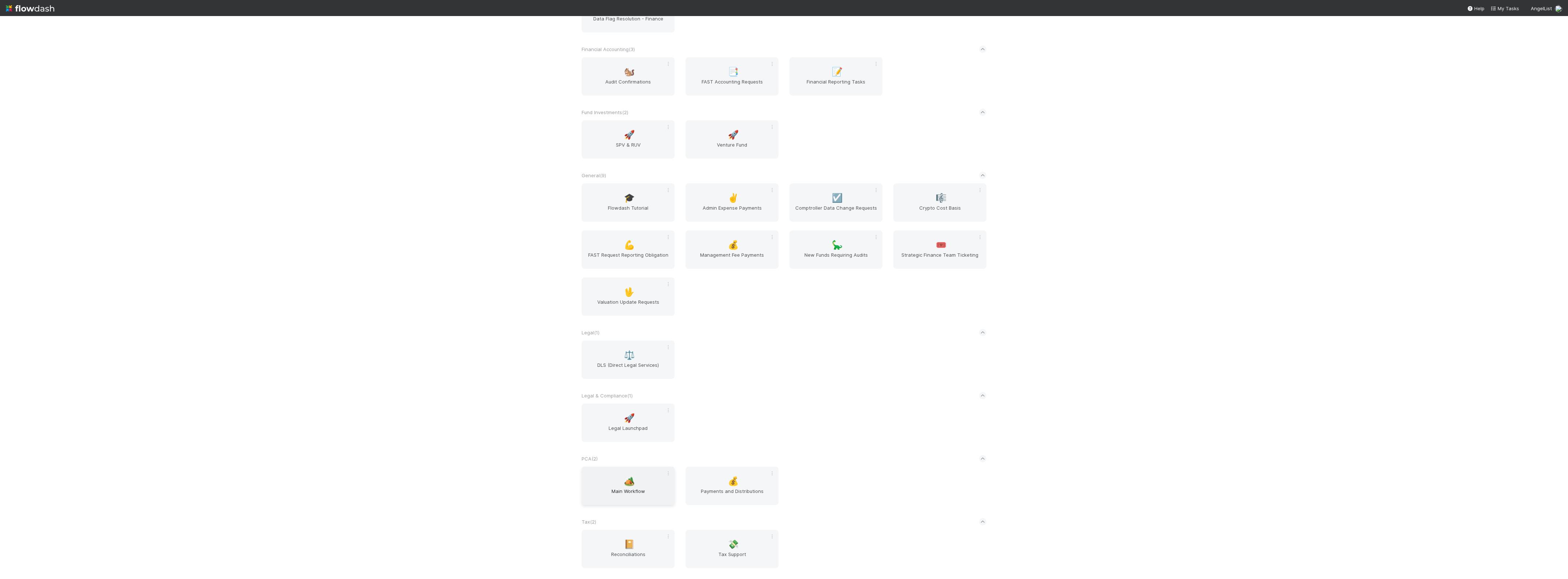
click at [639, 502] on span "Main Workflow" at bounding box center [628, 495] width 87 height 15
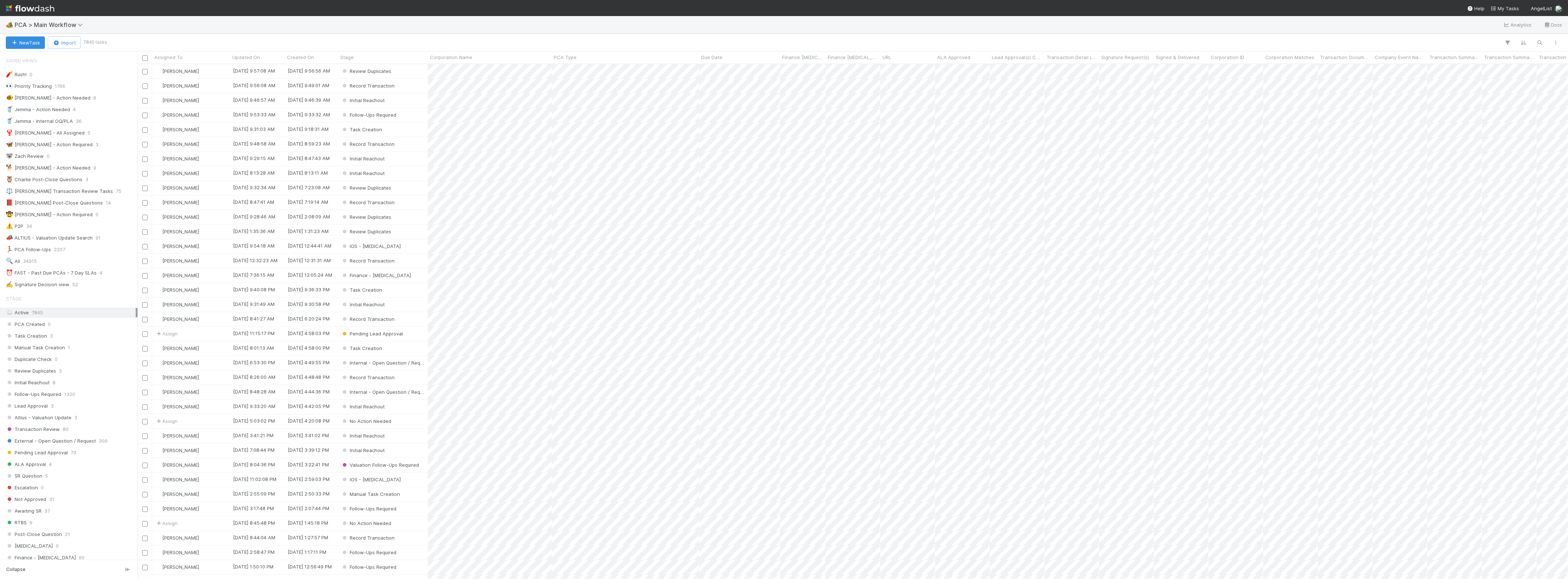
scroll to position [508, 1424]
drag, startPoint x: 292, startPoint y: 32, endPoint x: 282, endPoint y: 35, distance: 10.4
click at [292, 32] on div "🏕️ PCA > Main Workflow Analytics Docs" at bounding box center [784, 24] width 1568 height 18
click at [29, 377] on span "34915" at bounding box center [30, 372] width 14 height 9
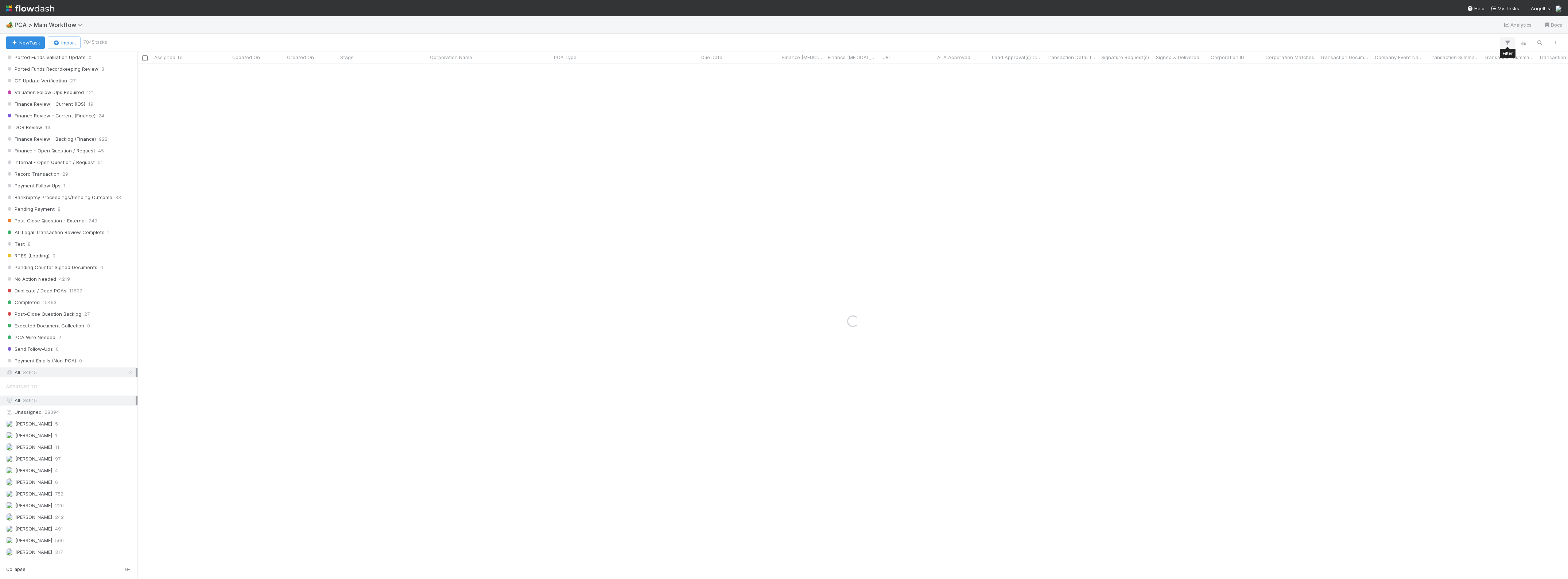
click at [1505, 41] on icon "button" at bounding box center [1508, 43] width 7 height 7
click at [1385, 60] on button "Add Filter" at bounding box center [1395, 65] width 219 height 10
click at [1325, 66] on div "Add Filter" at bounding box center [1395, 65] width 231 height 23
click at [1356, 85] on div "Assigned To" at bounding box center [1331, 80] width 59 height 10
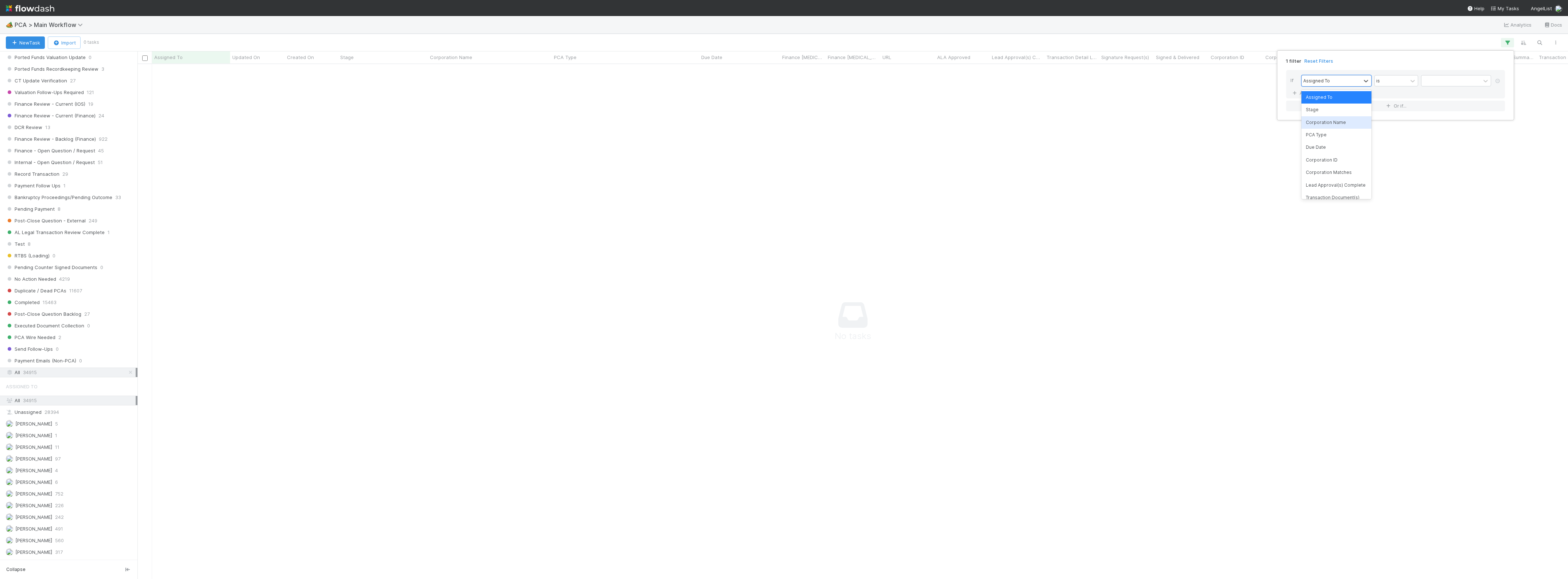
click at [1344, 123] on div "Corporation Name" at bounding box center [1336, 122] width 70 height 12
click at [1434, 82] on input "text" at bounding box center [1456, 81] width 70 height 11
paste input "Acryl Data, Inc."
type input "Acryl Data, Inc."
click at [929, 39] on div "1 filter Reset Filters If Corporation Name contains Acryl Data, Inc. And.. Or i…" at bounding box center [784, 289] width 1568 height 579
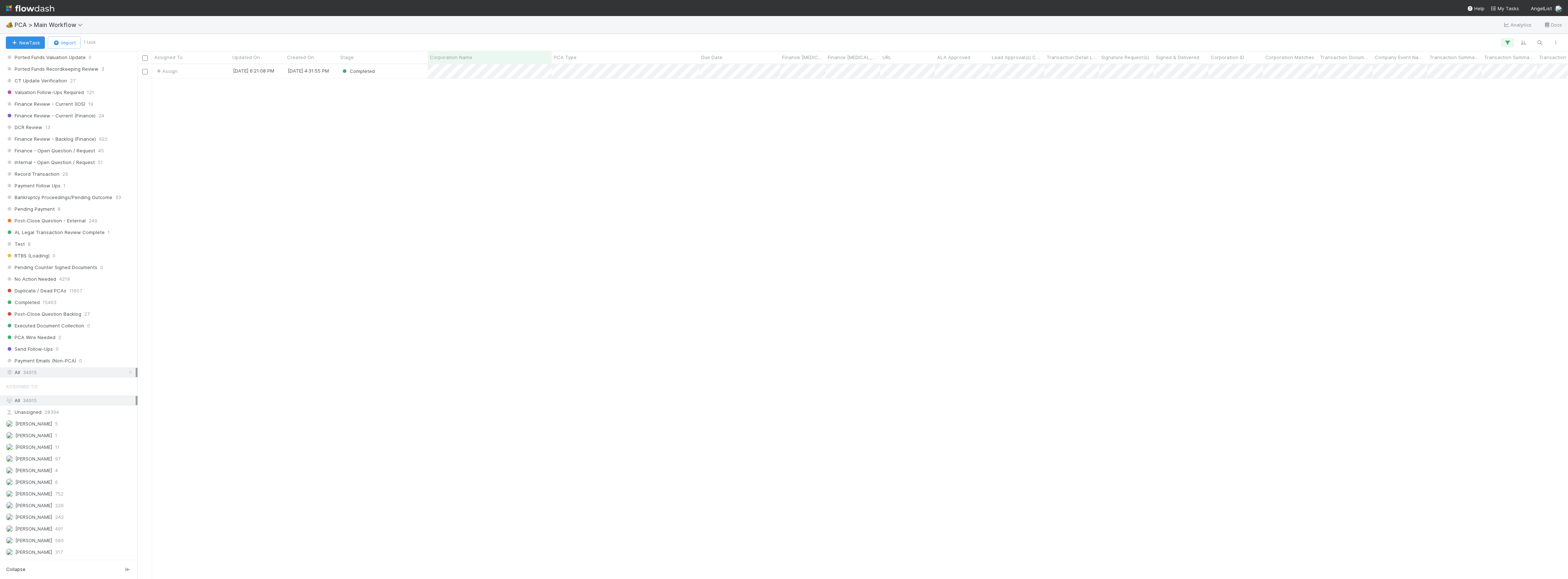
scroll to position [508, 1424]
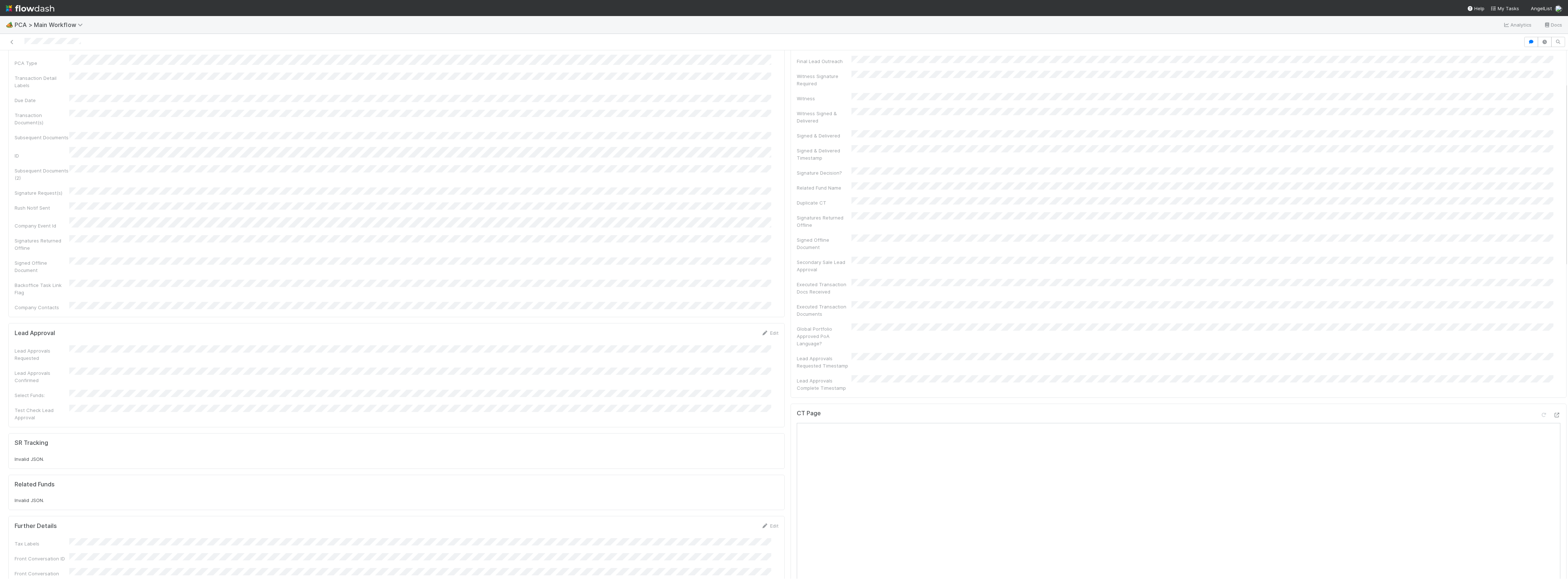
scroll to position [91, 0]
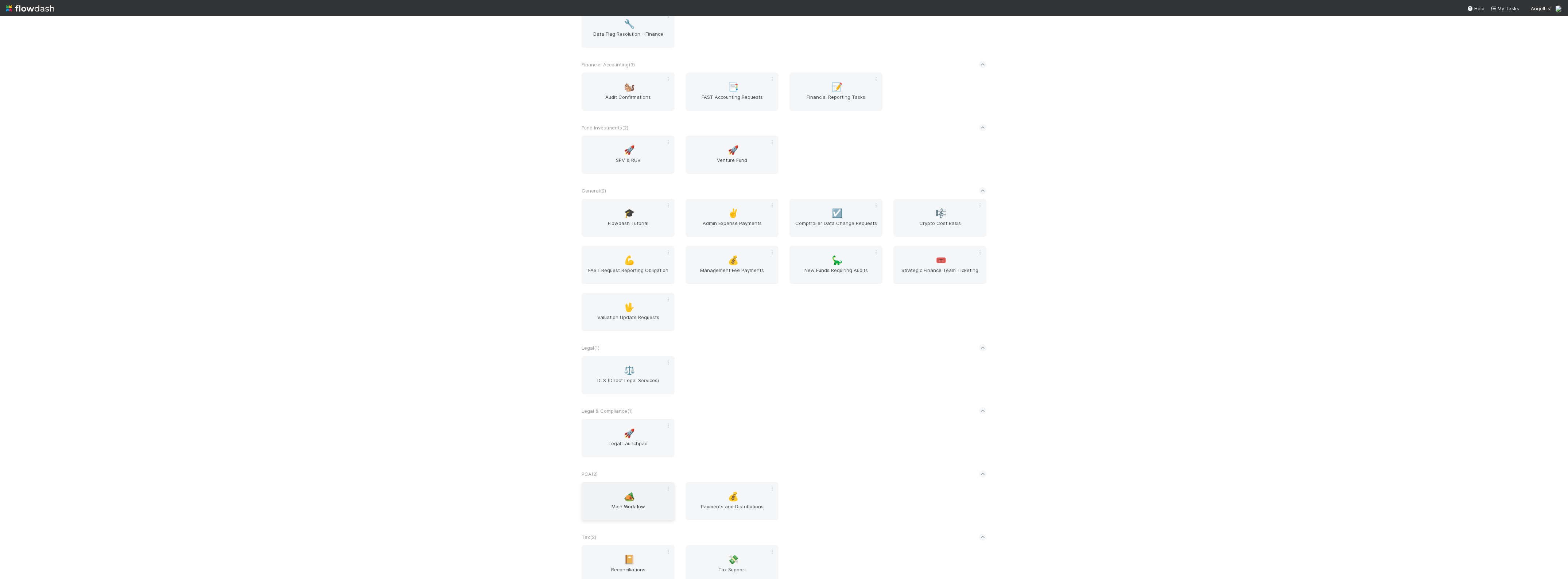
scroll to position [155, 0]
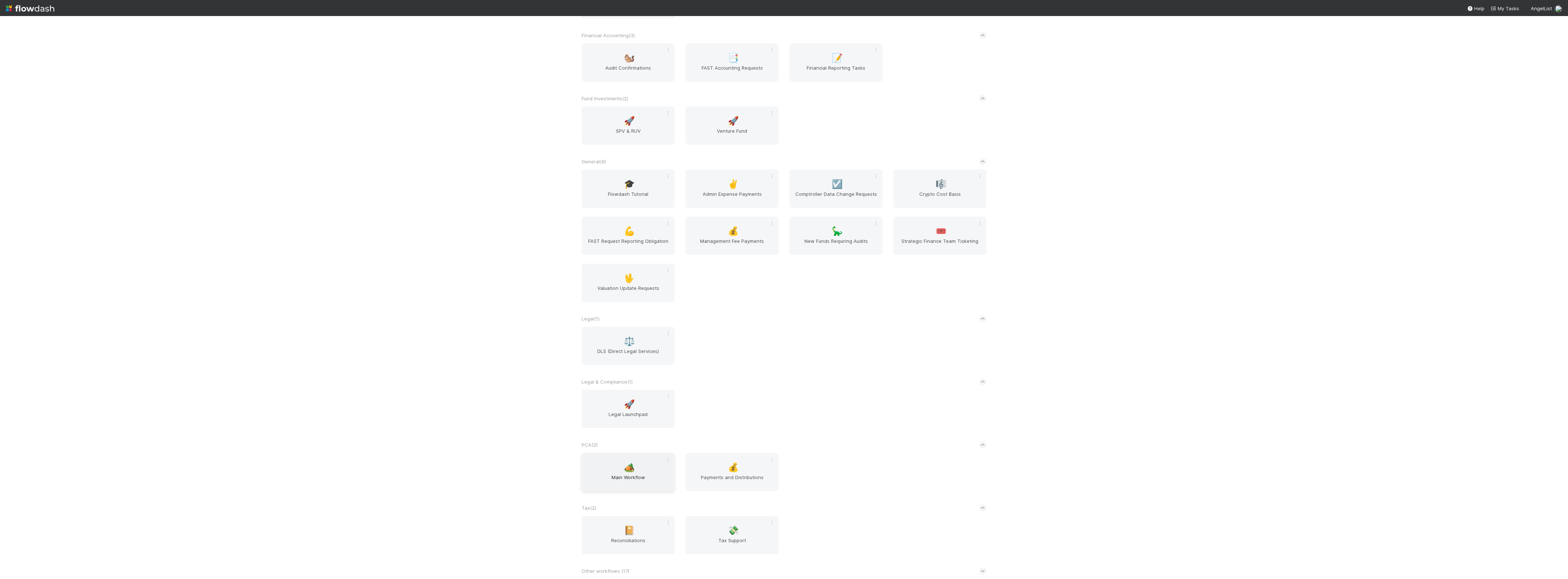
click at [611, 483] on span "Main Workflow" at bounding box center [628, 481] width 87 height 15
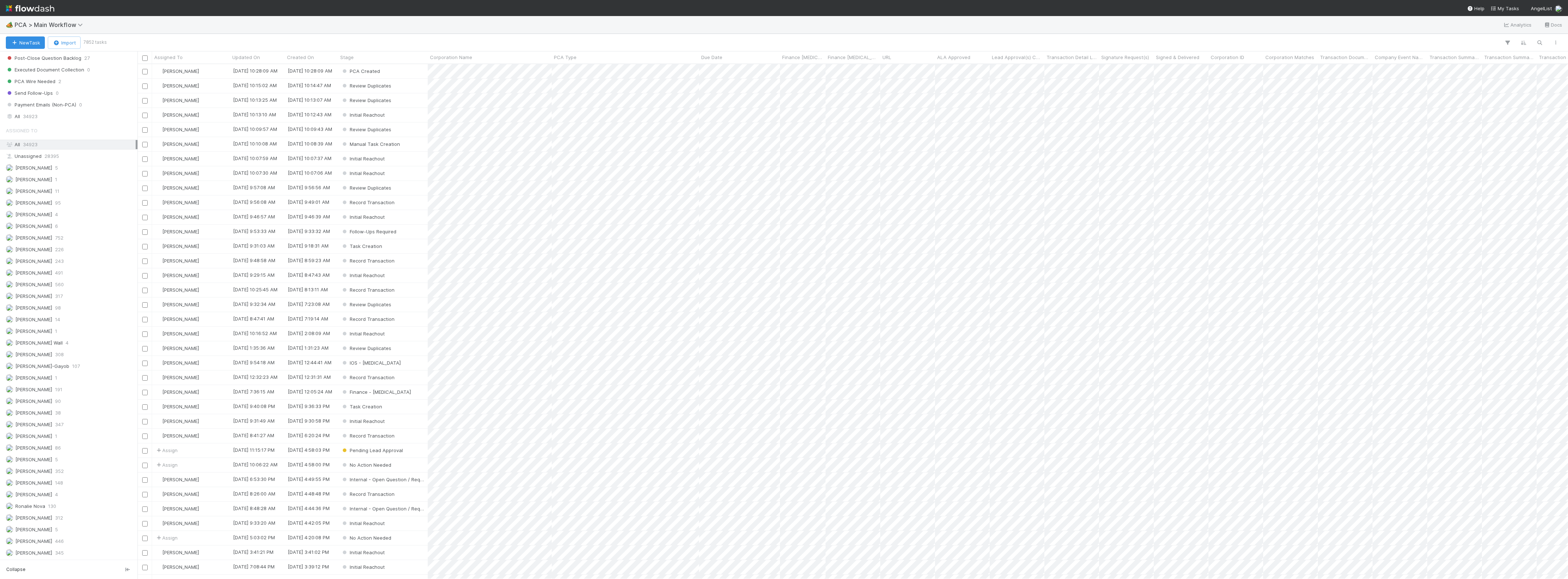
scroll to position [823, 0]
click at [26, 113] on span "34923" at bounding box center [30, 116] width 15 height 9
click at [1502, 42] on button "button" at bounding box center [1508, 43] width 13 height 10
click at [1507, 42] on div "Loading..." at bounding box center [784, 289] width 1568 height 579
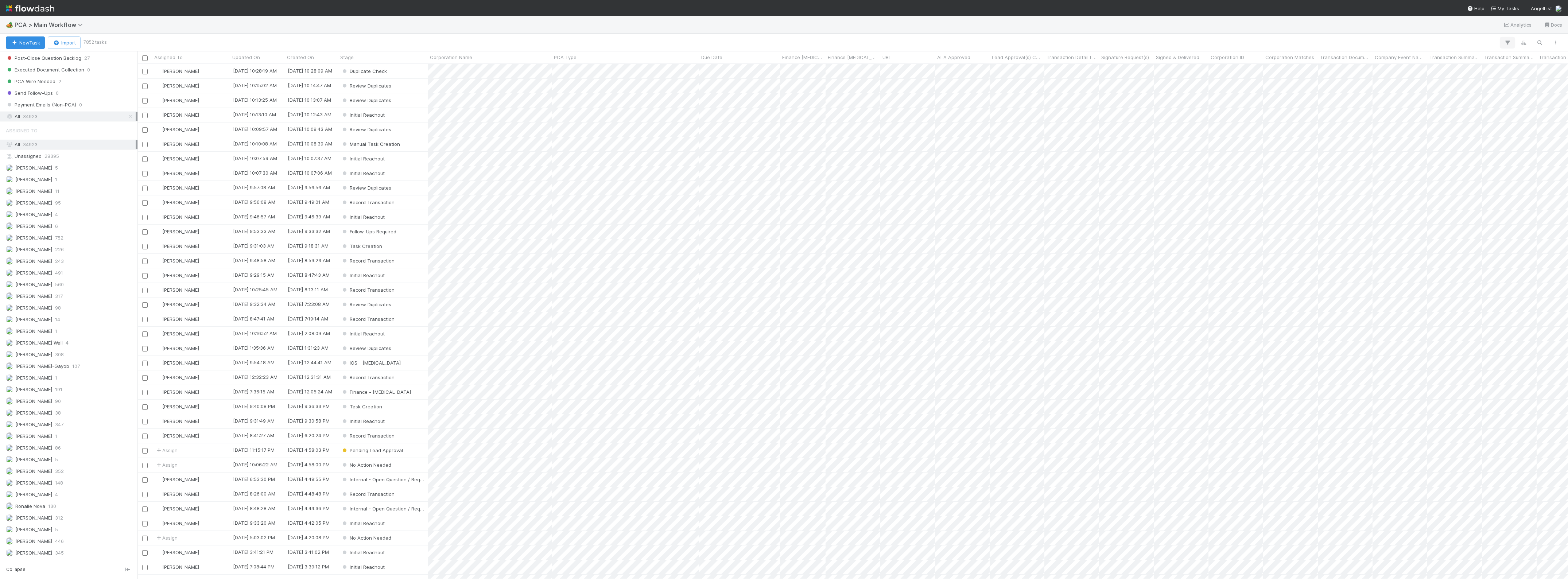
click at [1507, 43] on icon "button" at bounding box center [1508, 43] width 7 height 7
click at [1383, 63] on icon "button" at bounding box center [1384, 65] width 7 height 4
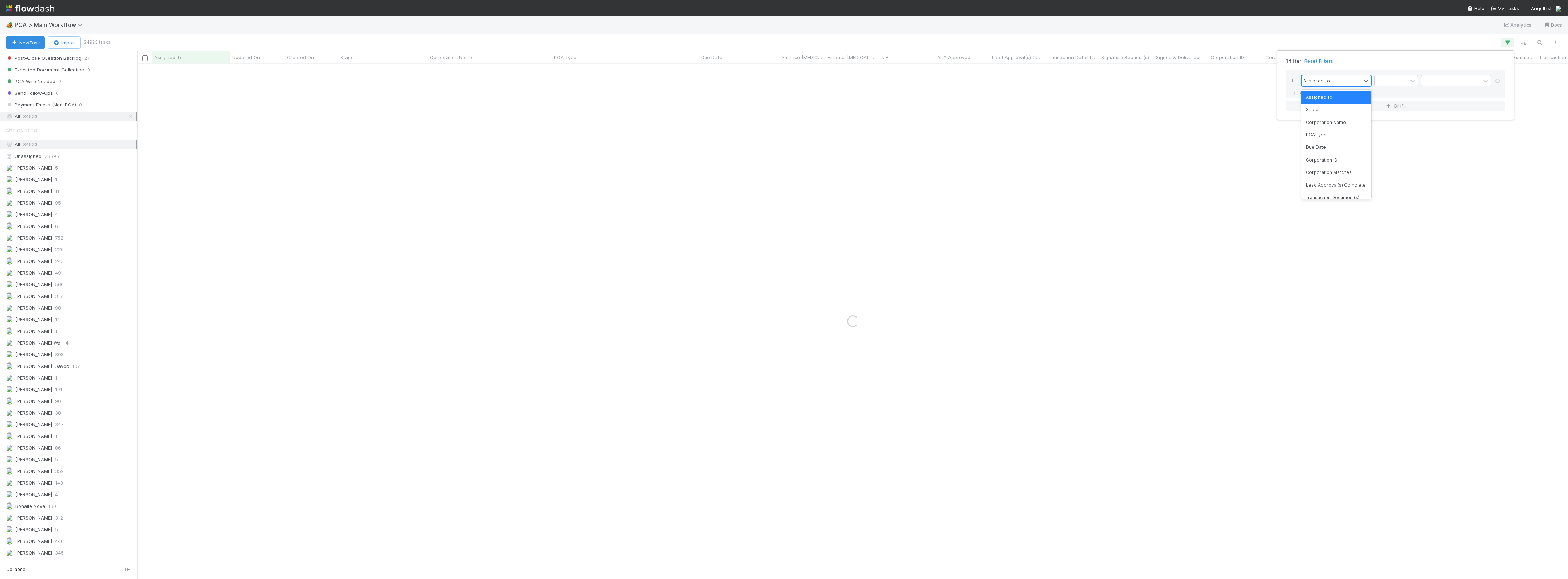
click at [1353, 77] on div "Assigned To" at bounding box center [1331, 80] width 59 height 10
click at [1329, 125] on div "Corporation Name" at bounding box center [1336, 122] width 70 height 12
click at [1437, 74] on div "If option Corporation Name, selected. 0 results available. Select is focused ,t…" at bounding box center [1395, 84] width 219 height 29
click at [1438, 79] on input "text" at bounding box center [1456, 81] width 70 height 11
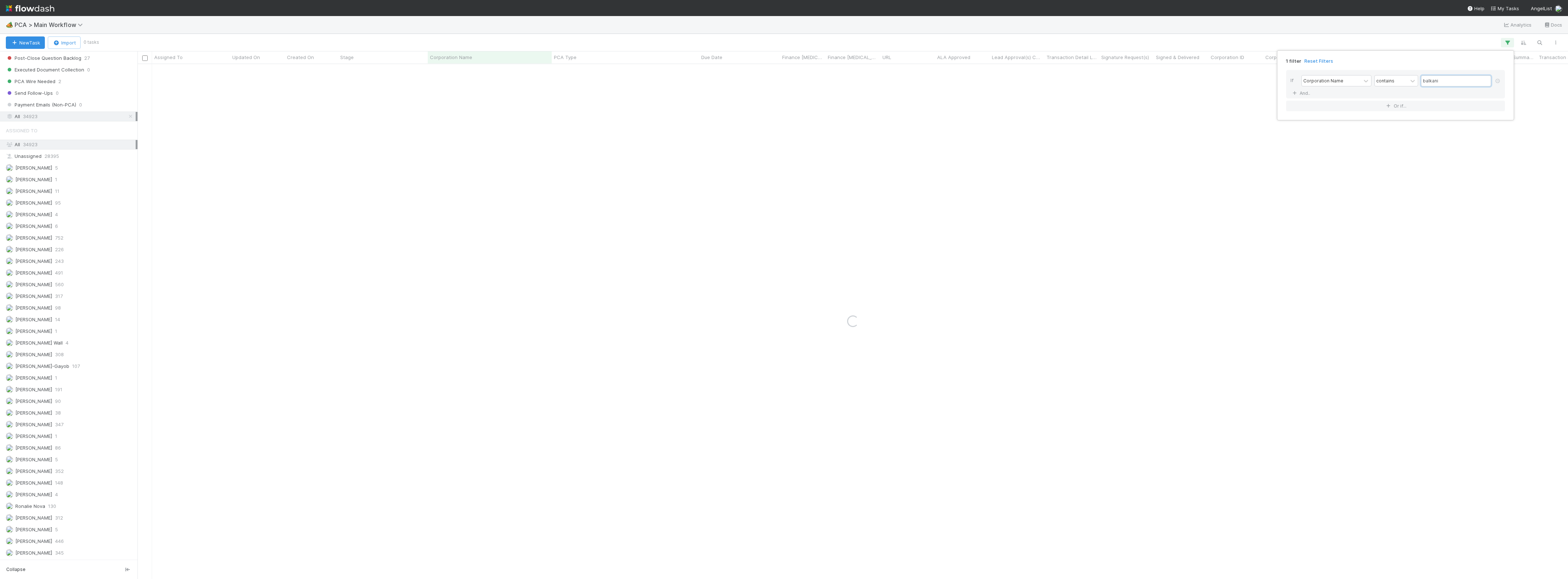
type input "balkanid"
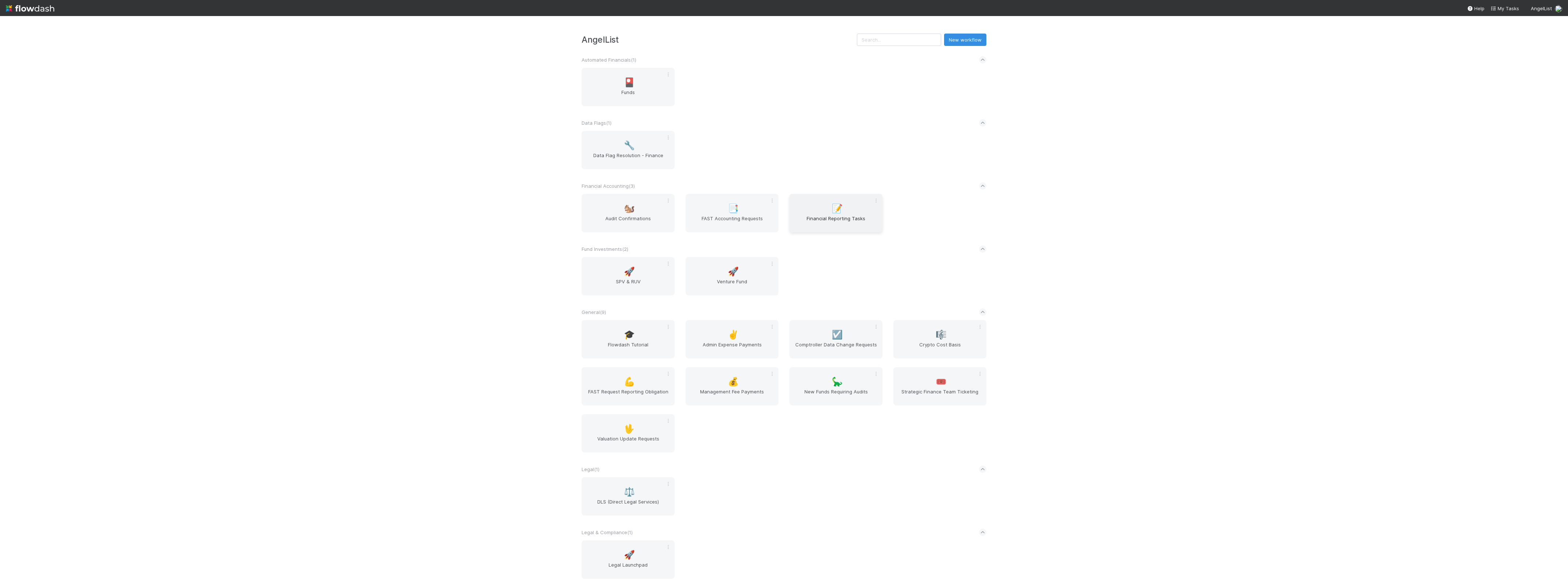
click at [814, 224] on span "Financial Reporting Tasks" at bounding box center [836, 222] width 87 height 15
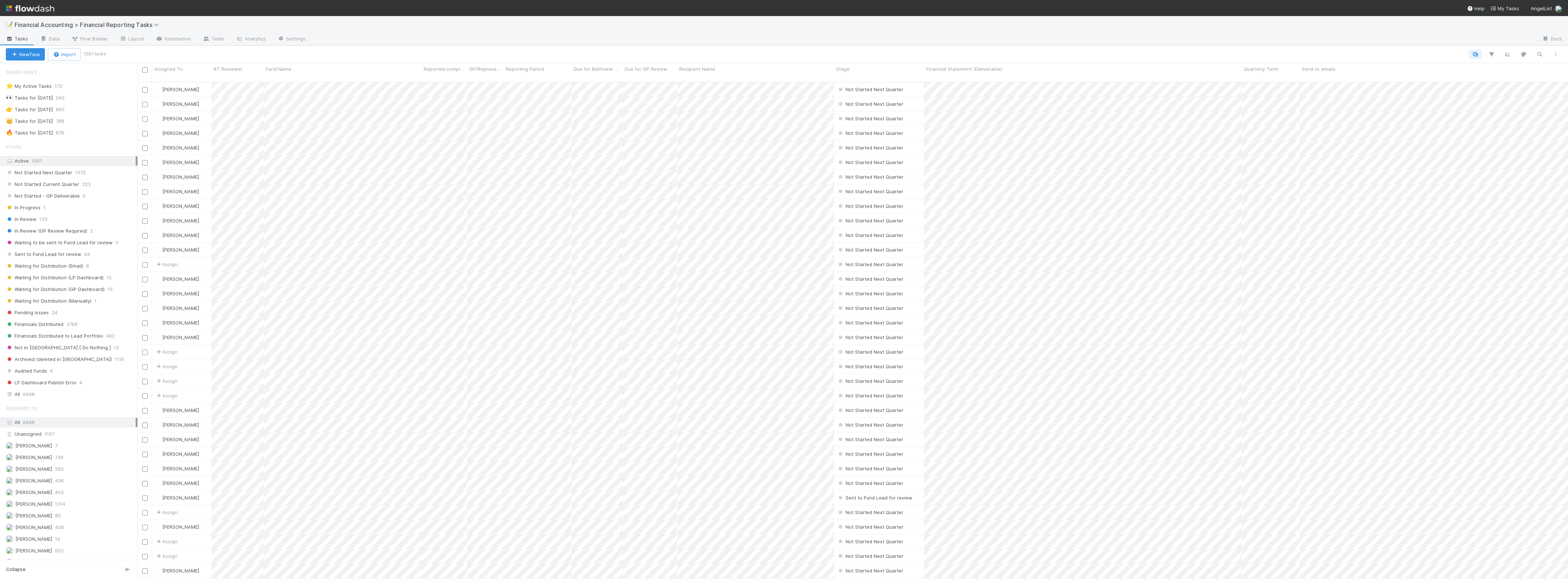
scroll to position [496, 1424]
click at [87, 278] on span "Waiting for Distribution (LP Dashboard)" at bounding box center [55, 278] width 98 height 9
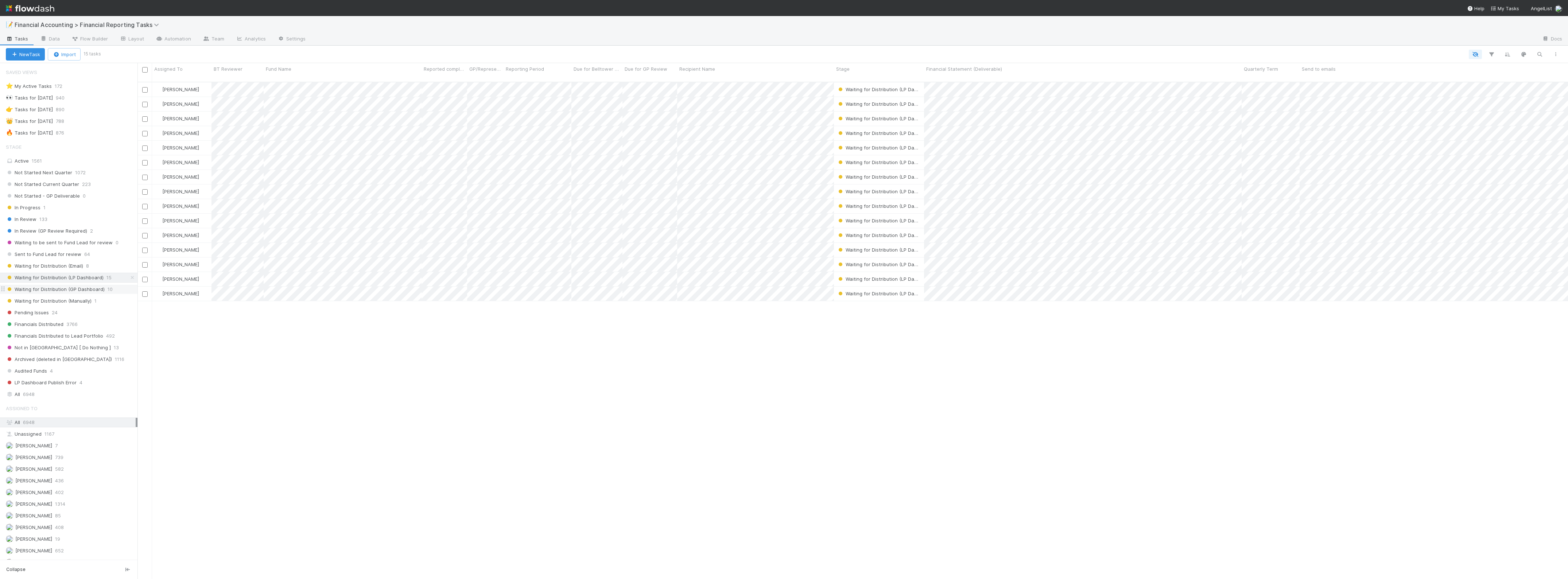
scroll to position [496, 1424]
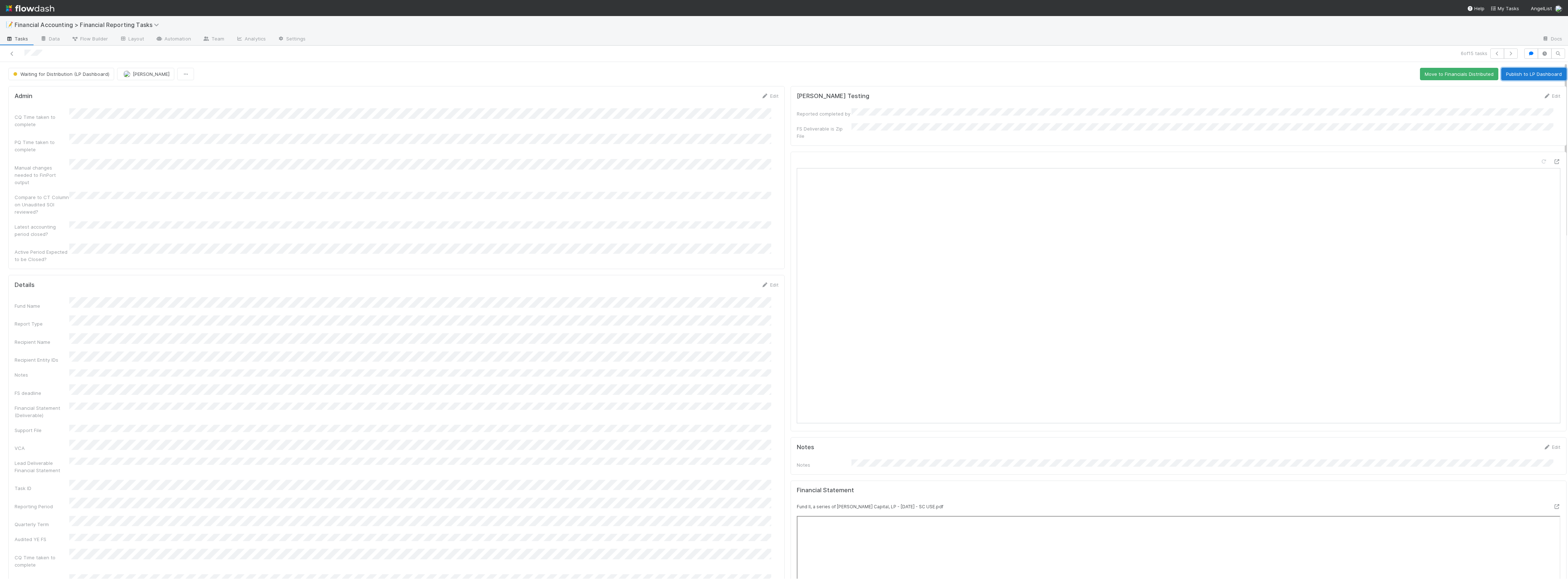
click at [1508, 72] on button "Publish to LP Dashboard" at bounding box center [1533, 74] width 65 height 12
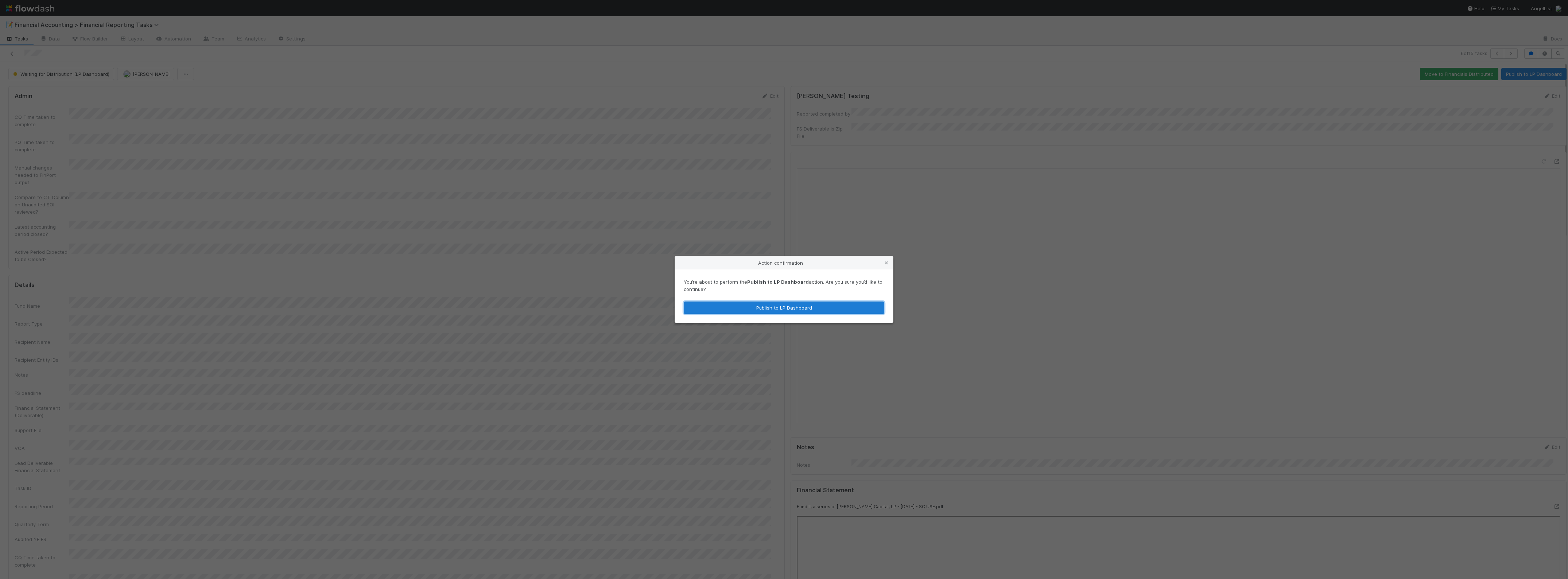
click at [758, 314] on button "Publish to LP Dashboard" at bounding box center [783, 307] width 200 height 12
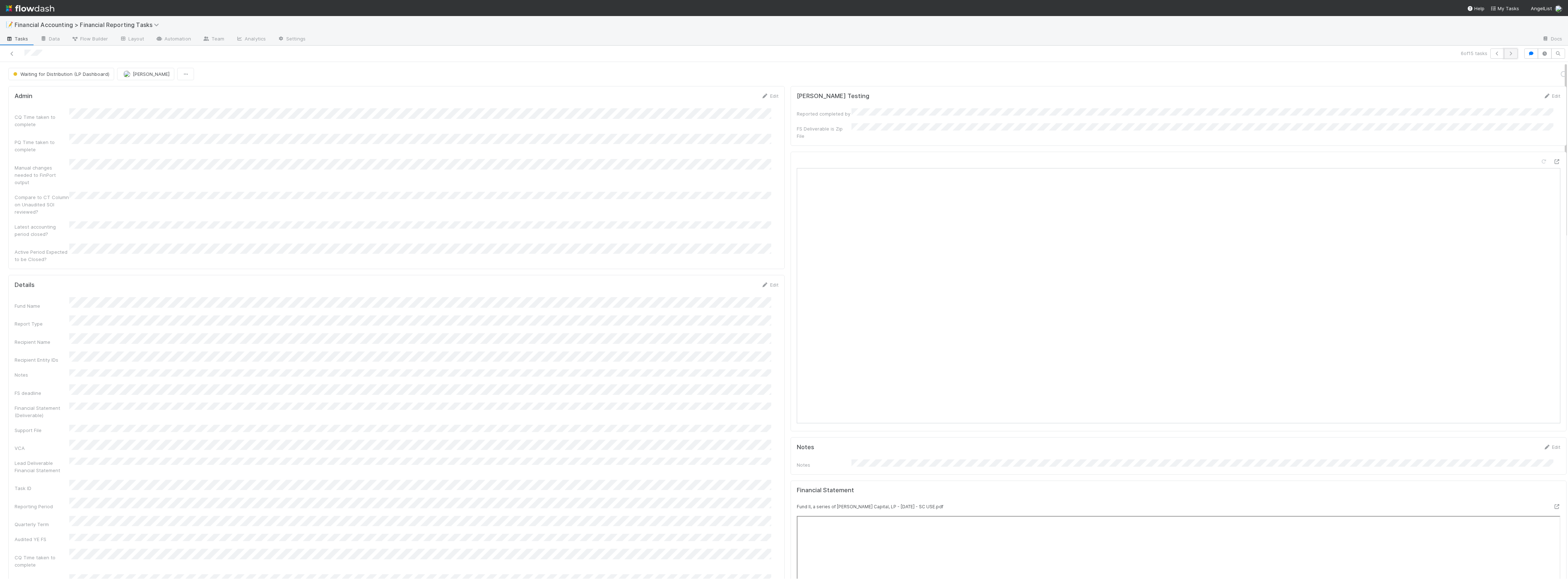
click at [1507, 57] on button "button" at bounding box center [1511, 54] width 14 height 10
click at [1517, 79] on button "Publish to LP Dashboard" at bounding box center [1533, 74] width 65 height 12
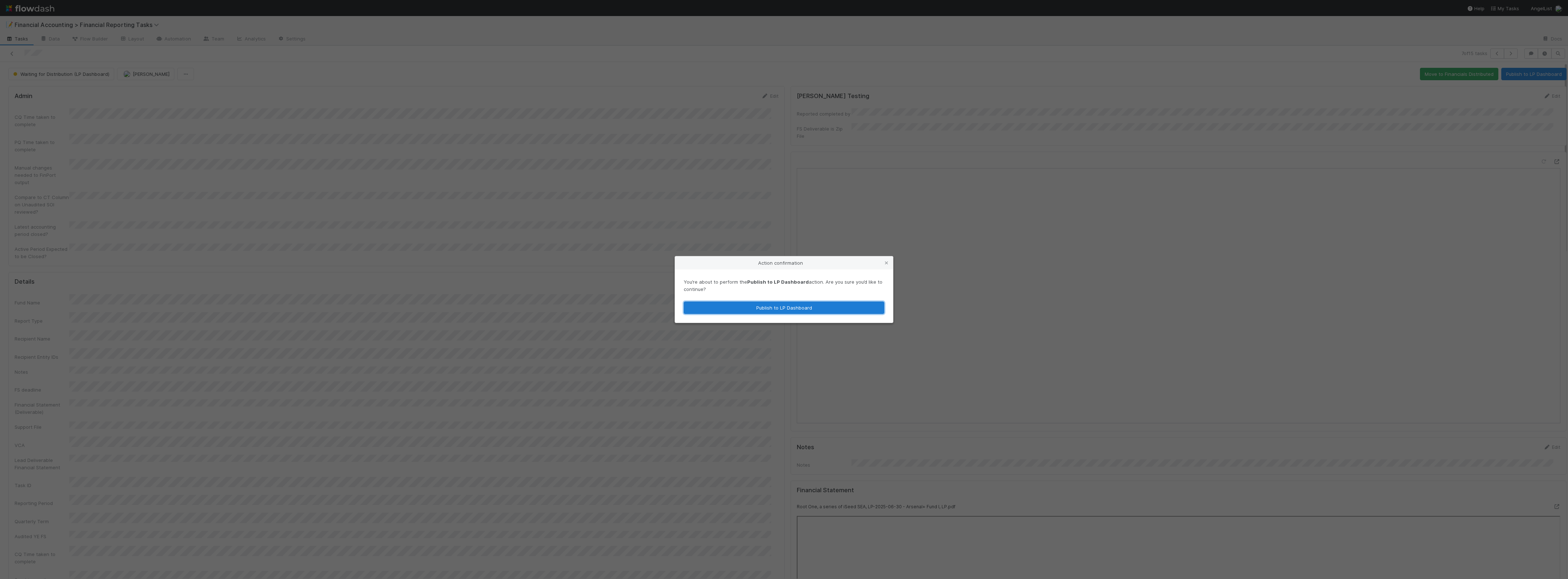
click at [755, 307] on button "Publish to LP Dashboard" at bounding box center [783, 307] width 200 height 12
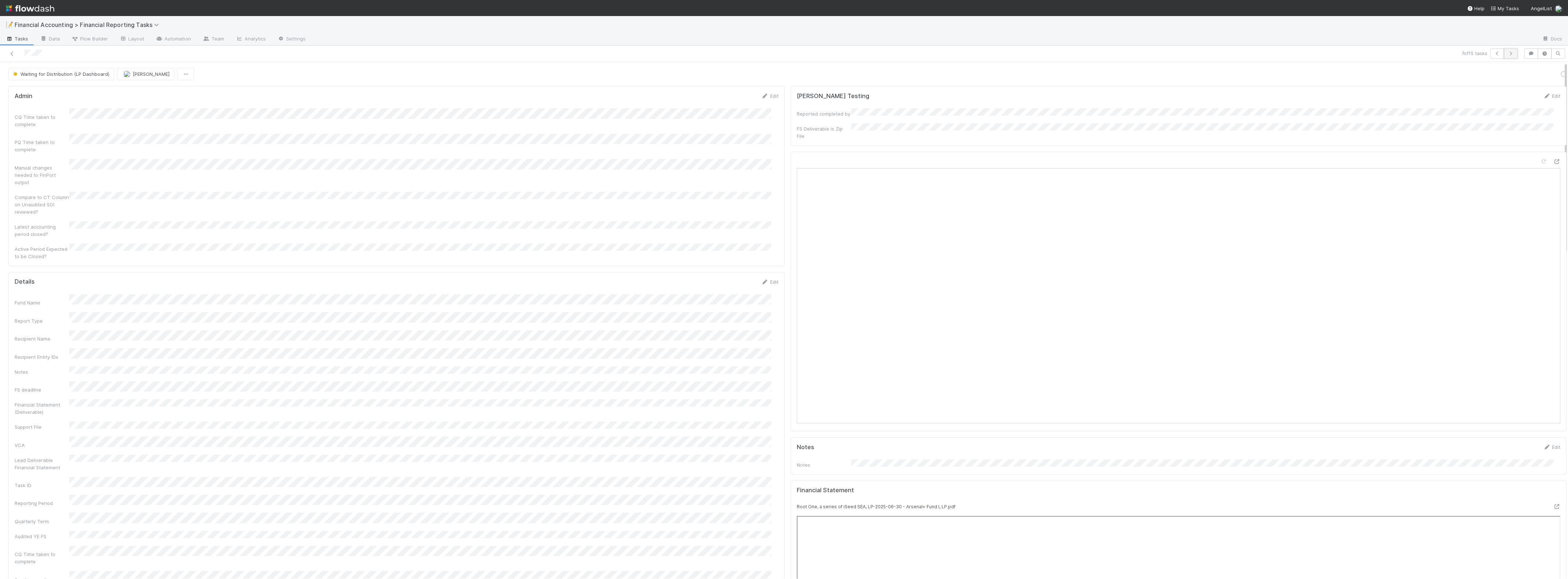
click at [1510, 53] on button "button" at bounding box center [1511, 54] width 14 height 10
click at [1536, 74] on button "Publish to LP Dashboard" at bounding box center [1533, 74] width 65 height 12
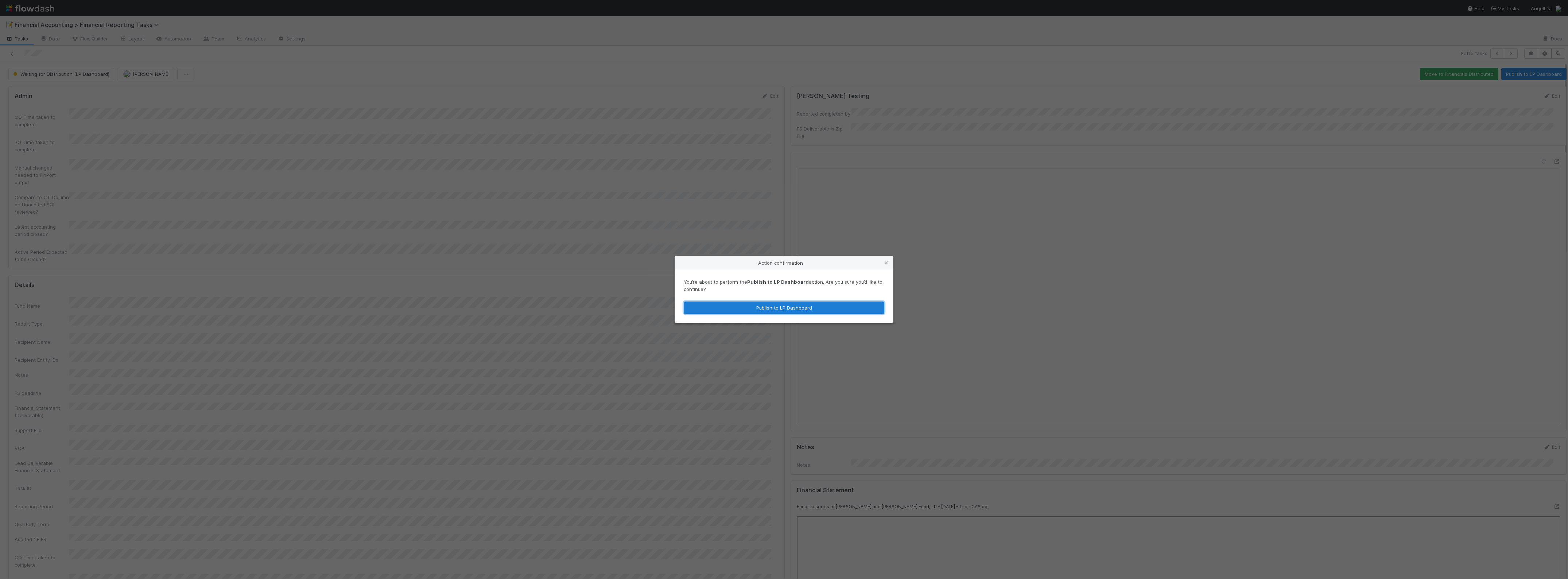
drag, startPoint x: 839, startPoint y: 306, endPoint x: 761, endPoint y: 279, distance: 82.5
click at [839, 306] on button "Publish to LP Dashboard" at bounding box center [783, 307] width 200 height 12
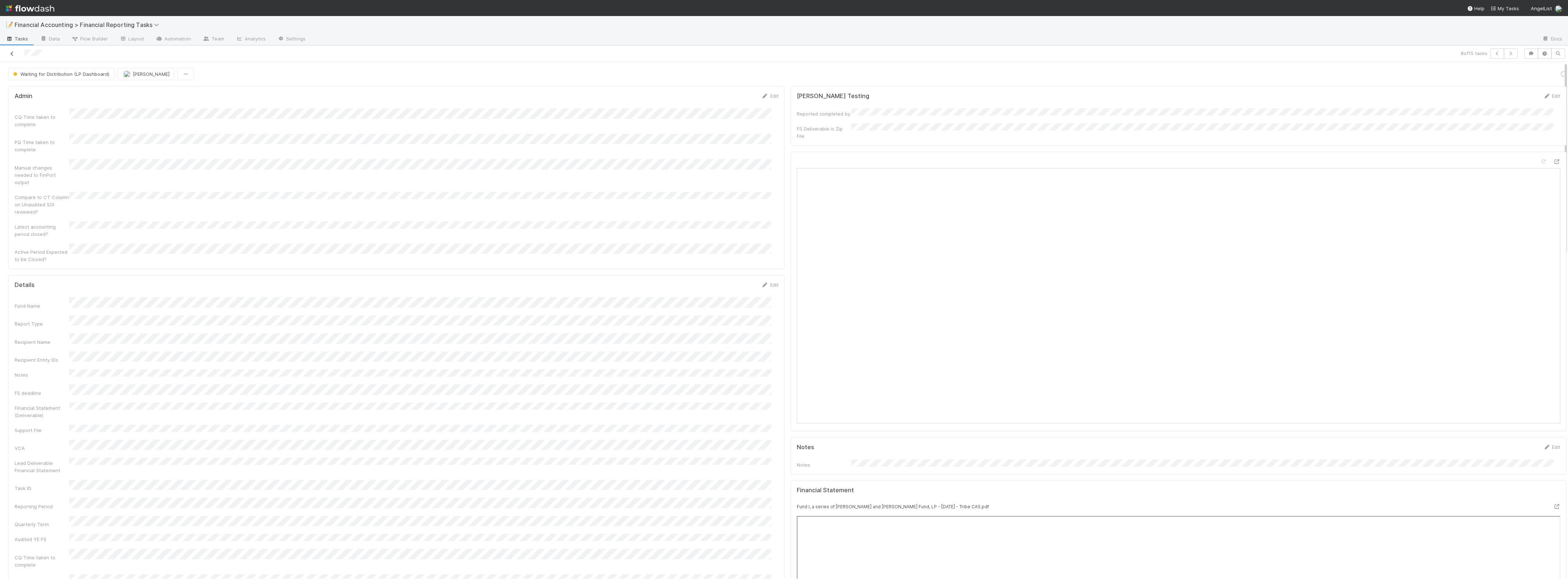
click at [15, 55] on icon at bounding box center [12, 54] width 7 height 5
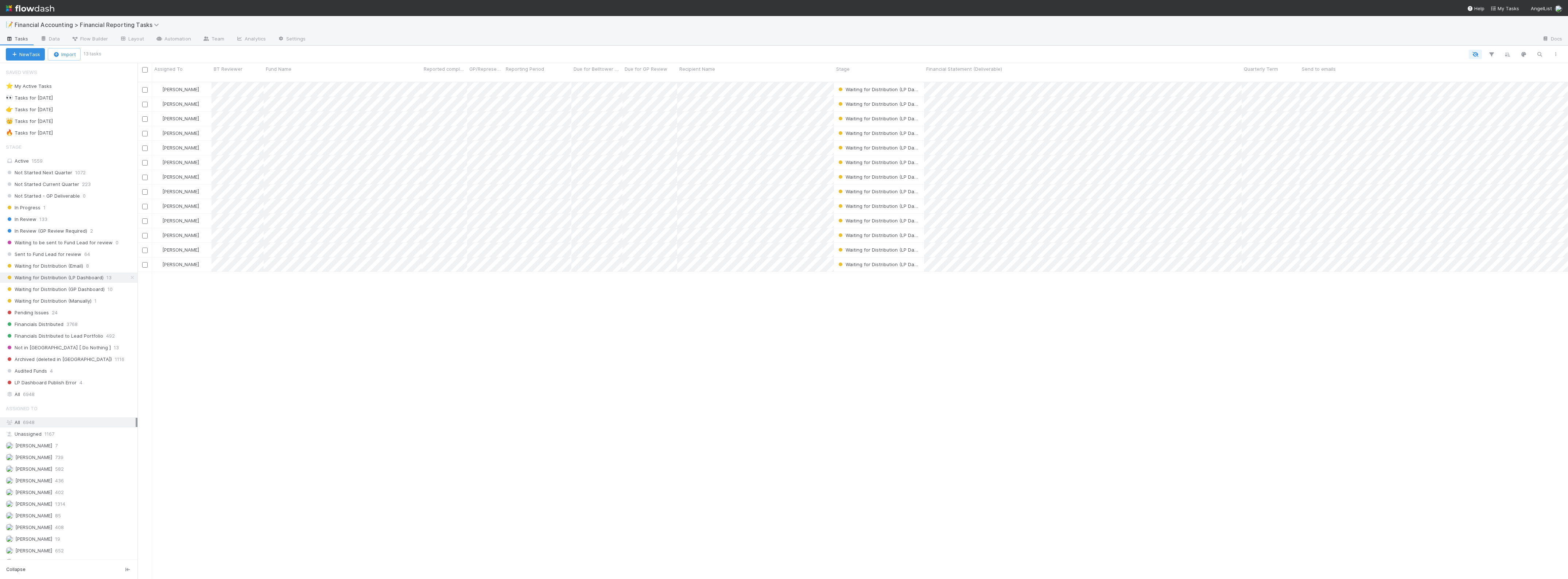
scroll to position [496, 1424]
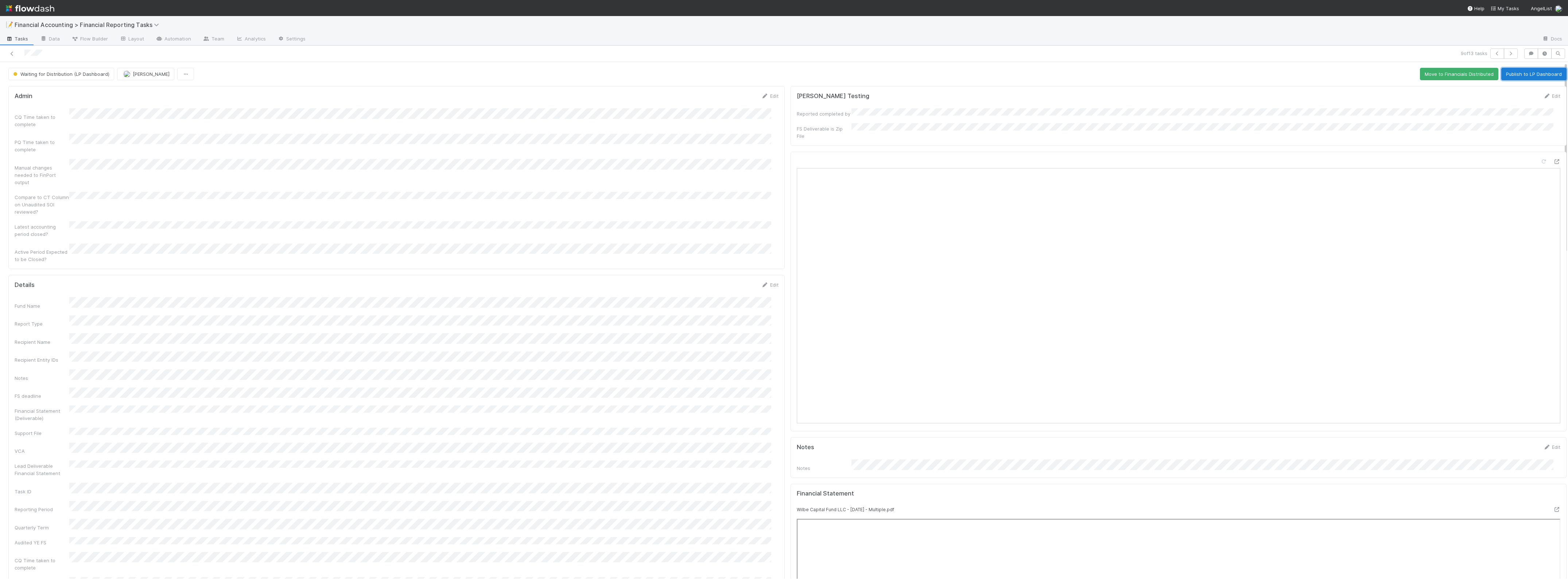
click at [1532, 77] on button "Publish to LP Dashboard" at bounding box center [1533, 74] width 65 height 12
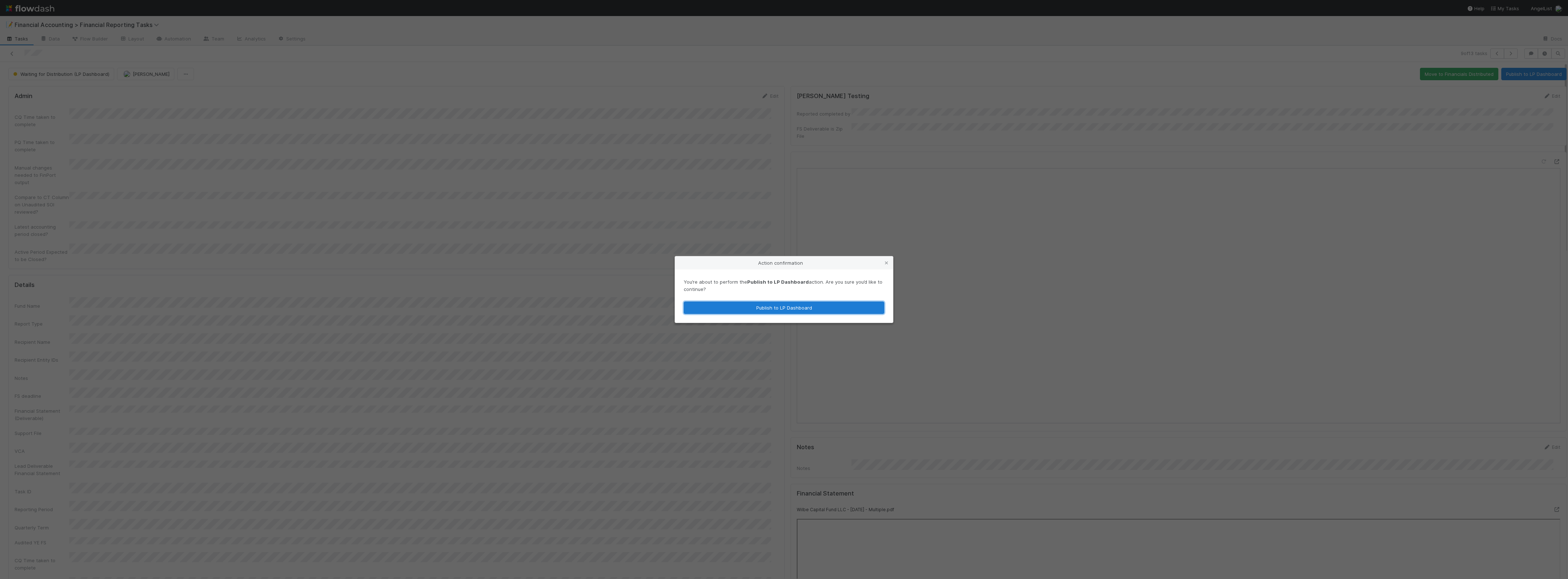
click at [831, 303] on button "Publish to LP Dashboard" at bounding box center [783, 307] width 200 height 12
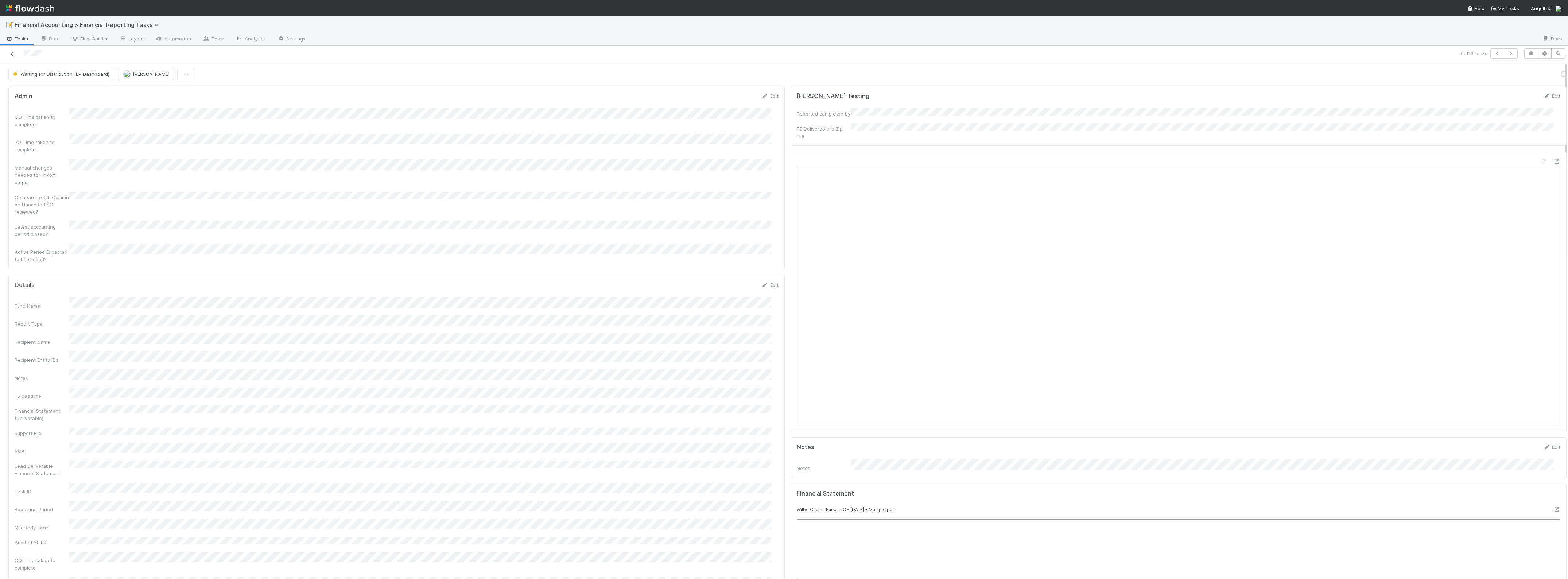
click at [12, 54] on icon at bounding box center [12, 54] width 7 height 5
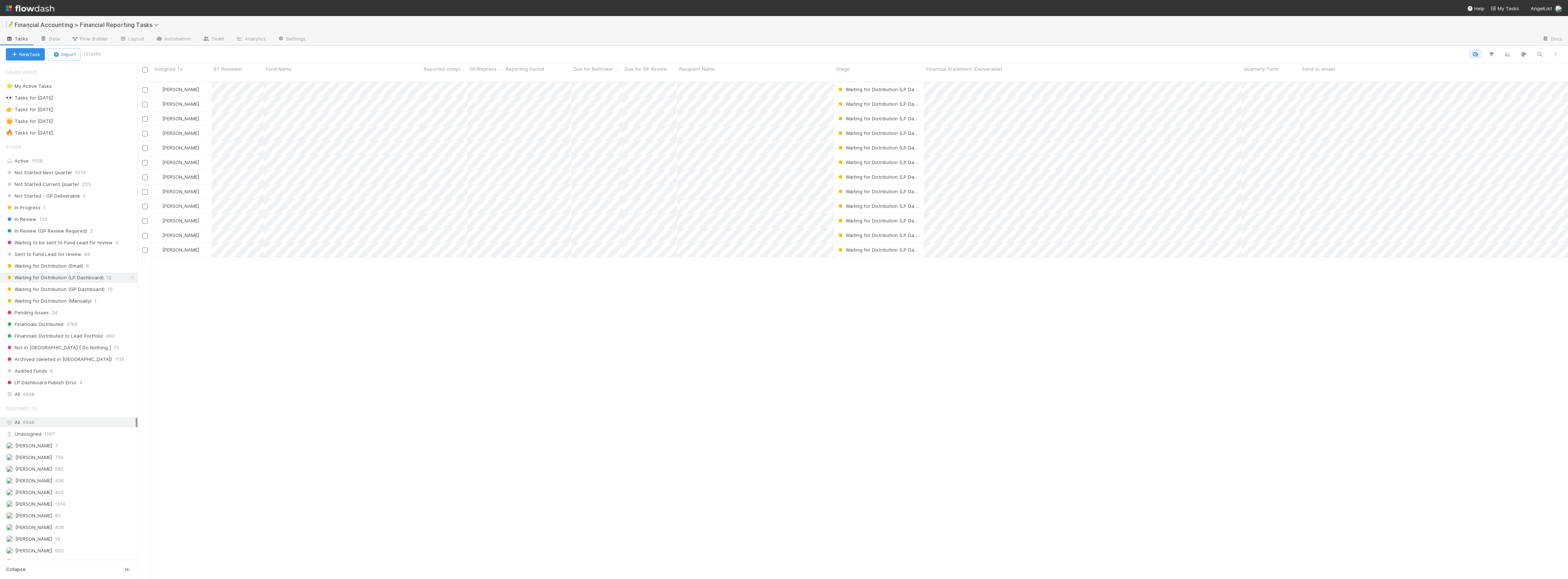
scroll to position [496, 1424]
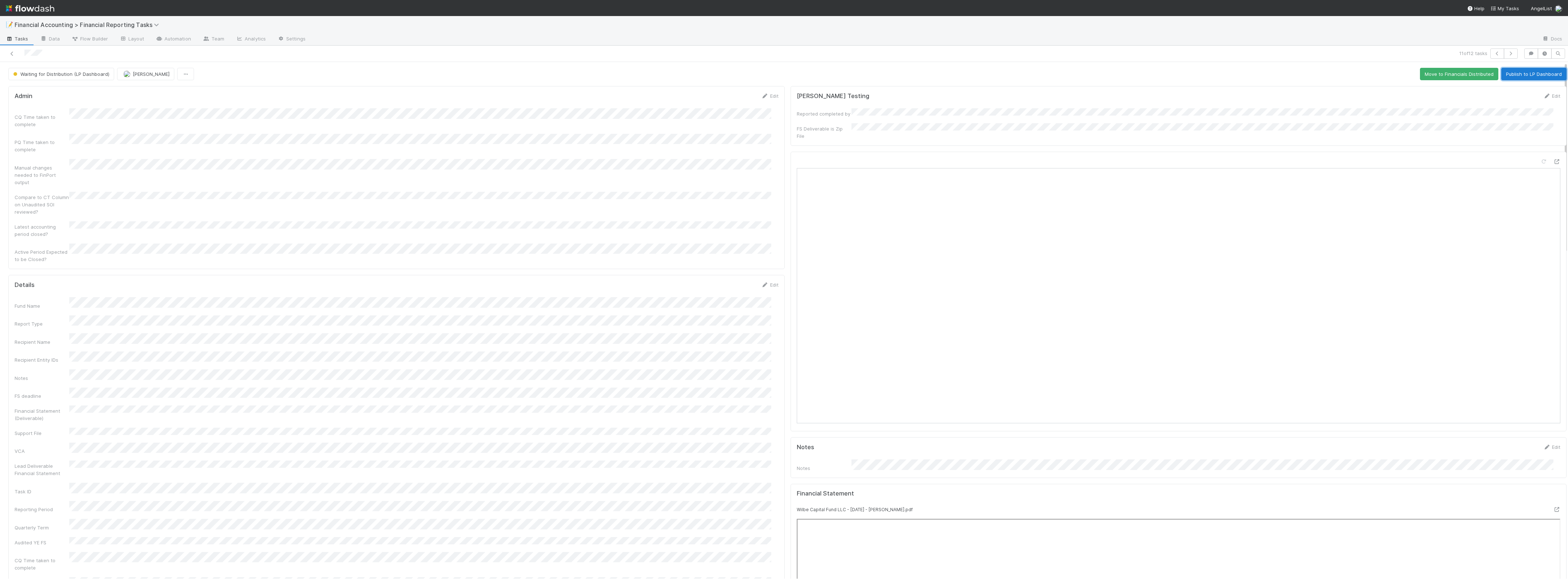
click at [1524, 75] on button "Publish to LP Dashboard" at bounding box center [1533, 74] width 65 height 12
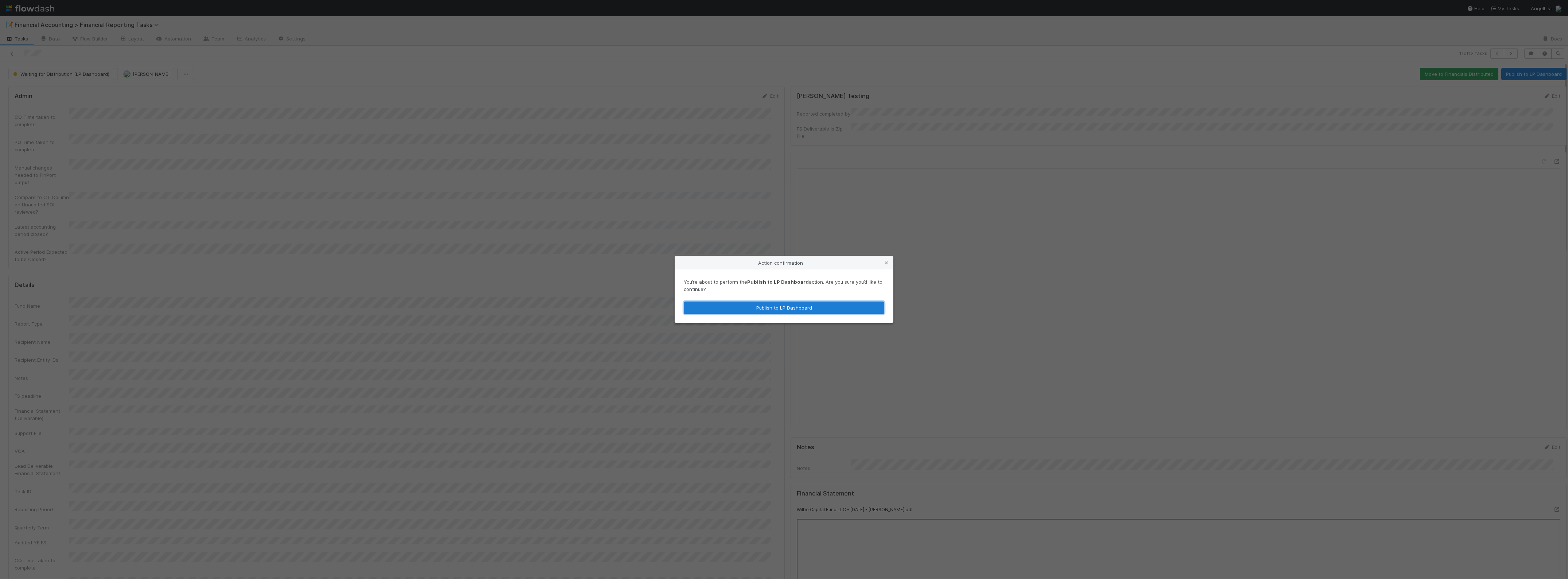
click at [741, 307] on button "Publish to LP Dashboard" at bounding box center [783, 307] width 200 height 12
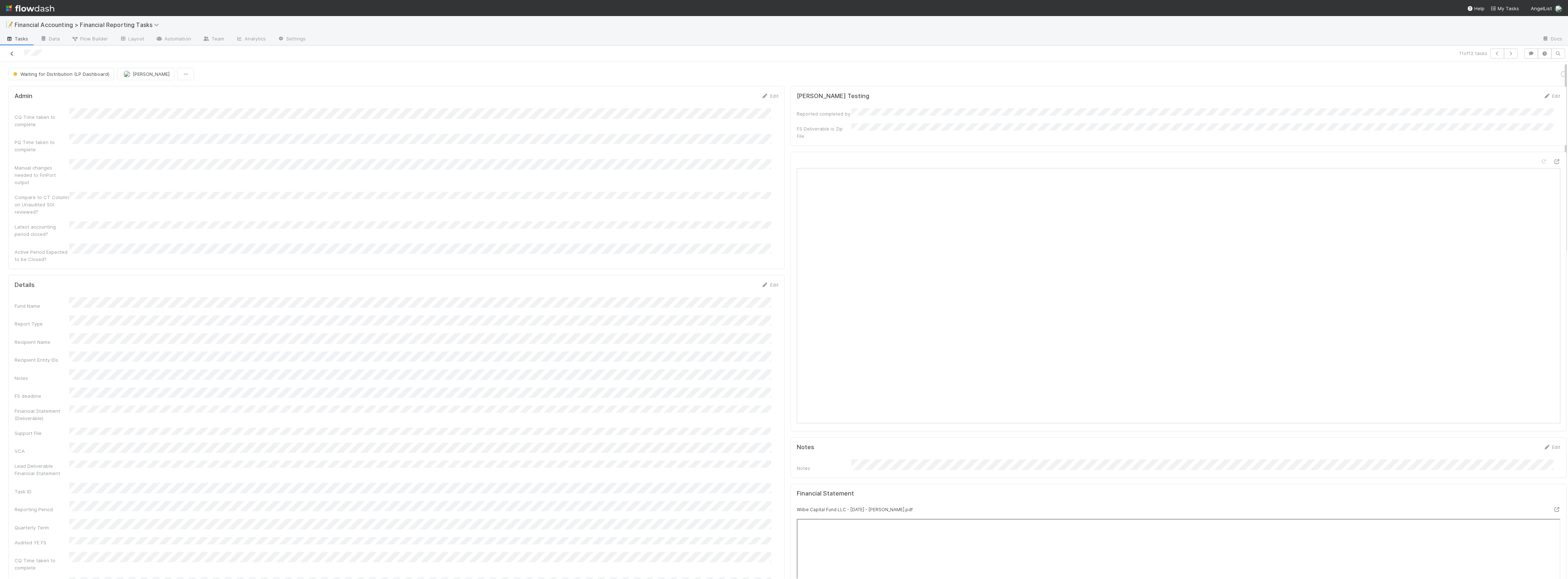
click at [12, 52] on icon at bounding box center [12, 54] width 7 height 5
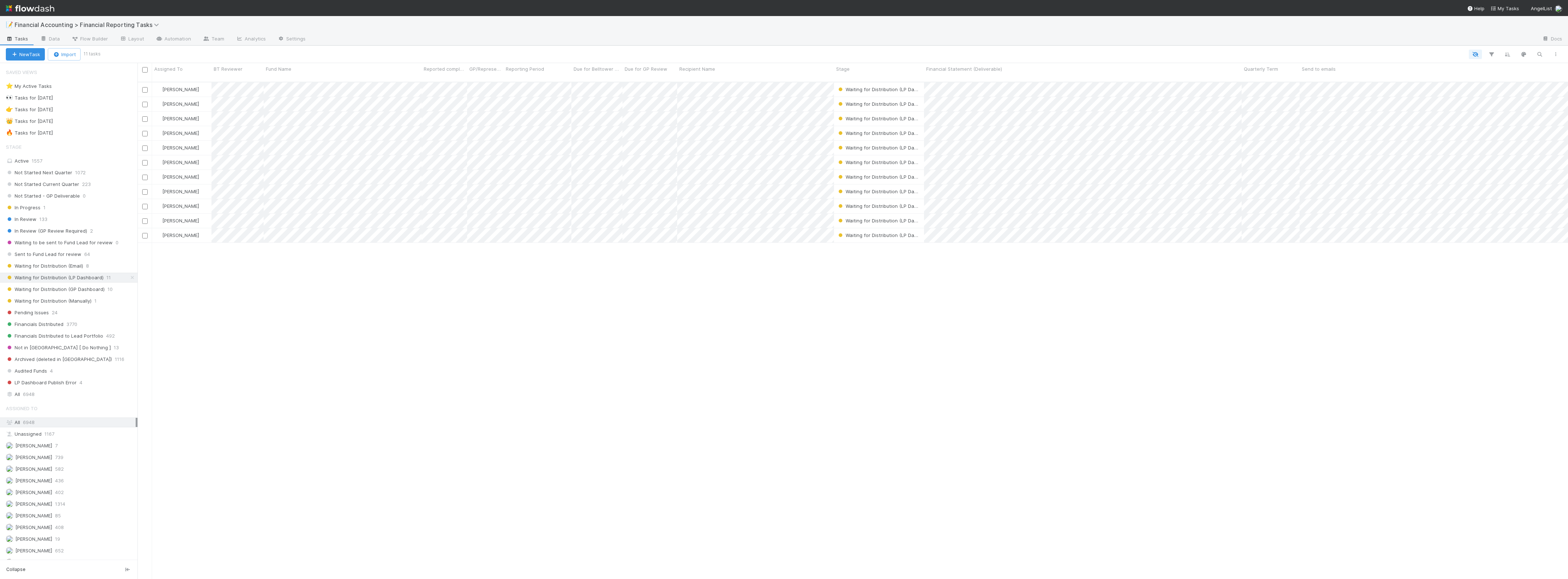
scroll to position [496, 1424]
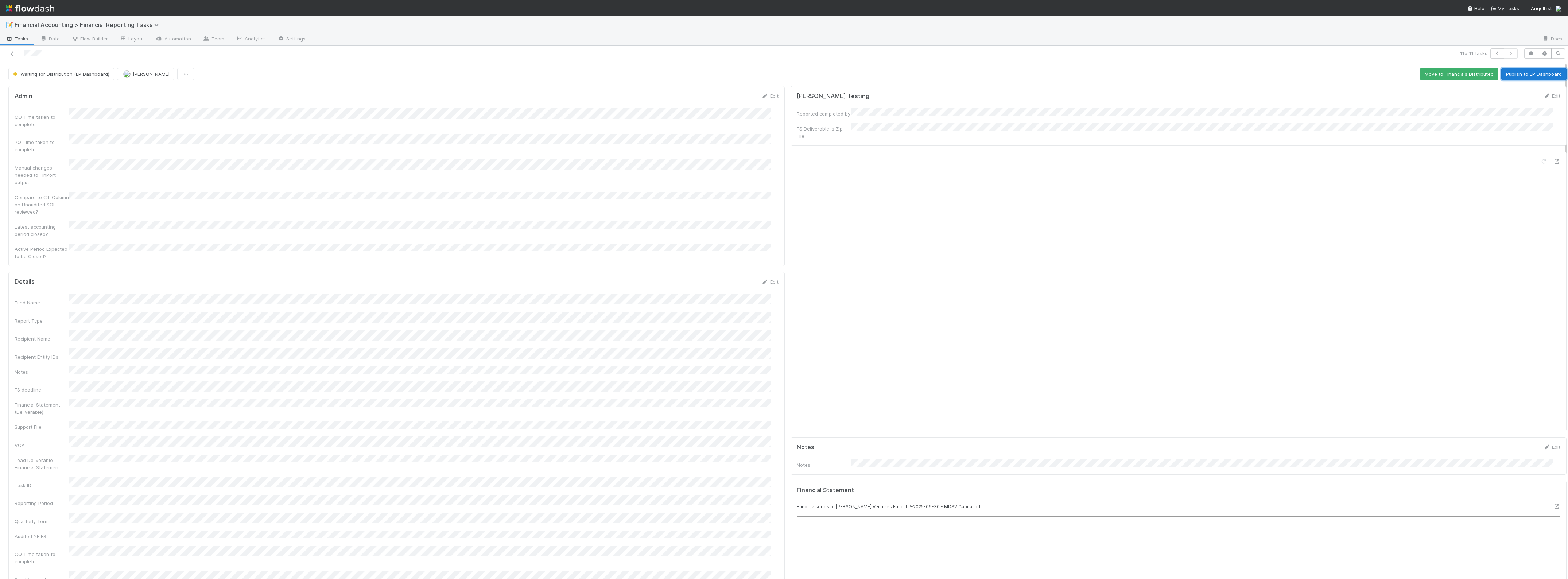
click at [1519, 75] on button "Publish to LP Dashboard" at bounding box center [1533, 74] width 65 height 12
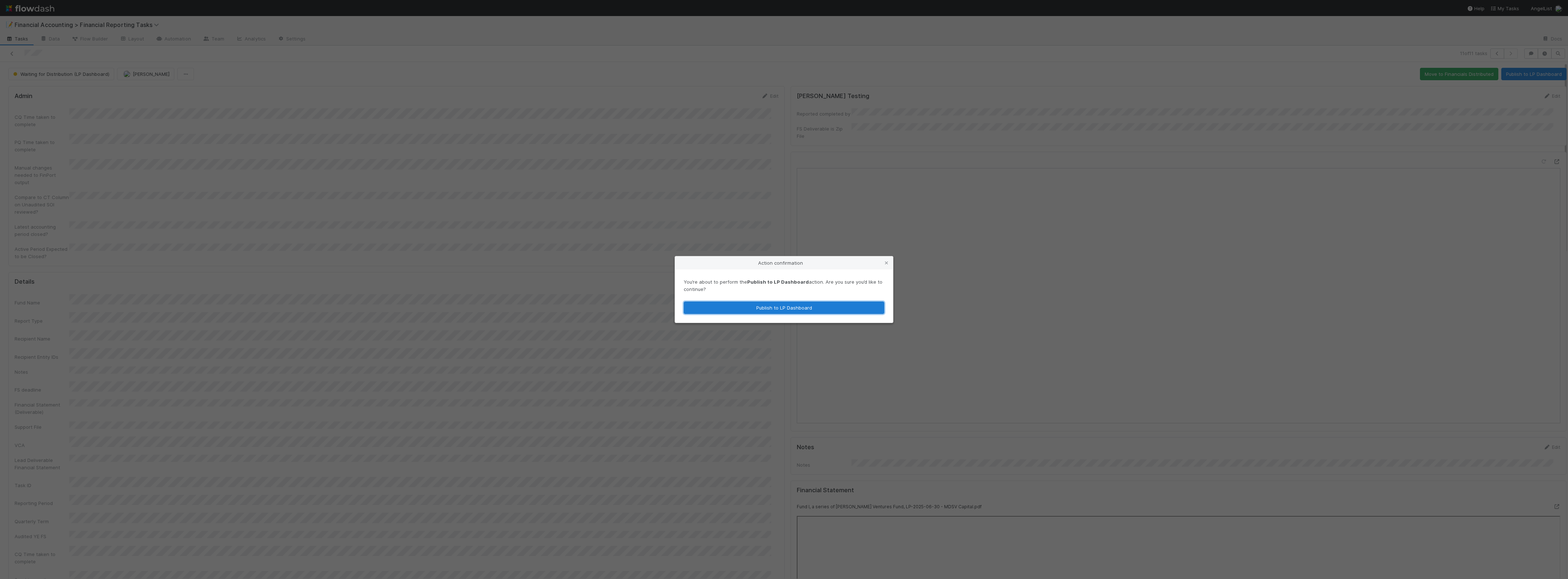
click at [797, 309] on button "Publish to LP Dashboard" at bounding box center [783, 307] width 200 height 12
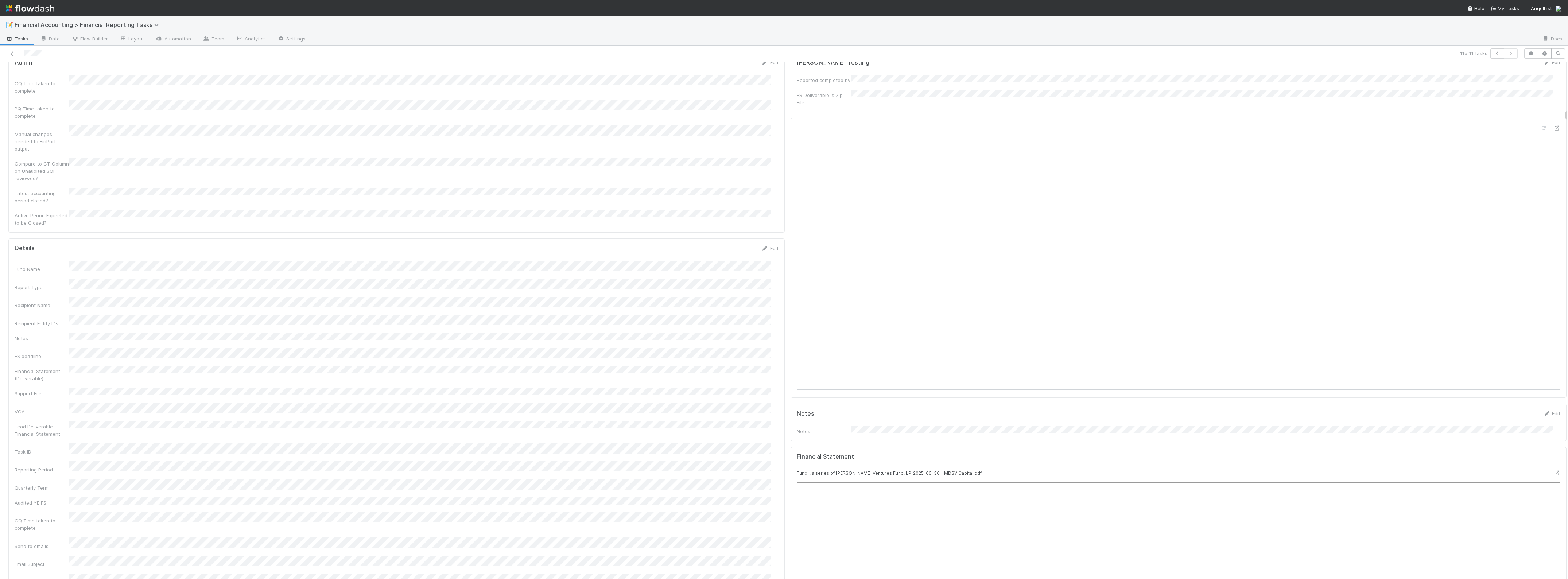
scroll to position [46, 0]
click at [9, 54] on icon at bounding box center [12, 54] width 7 height 5
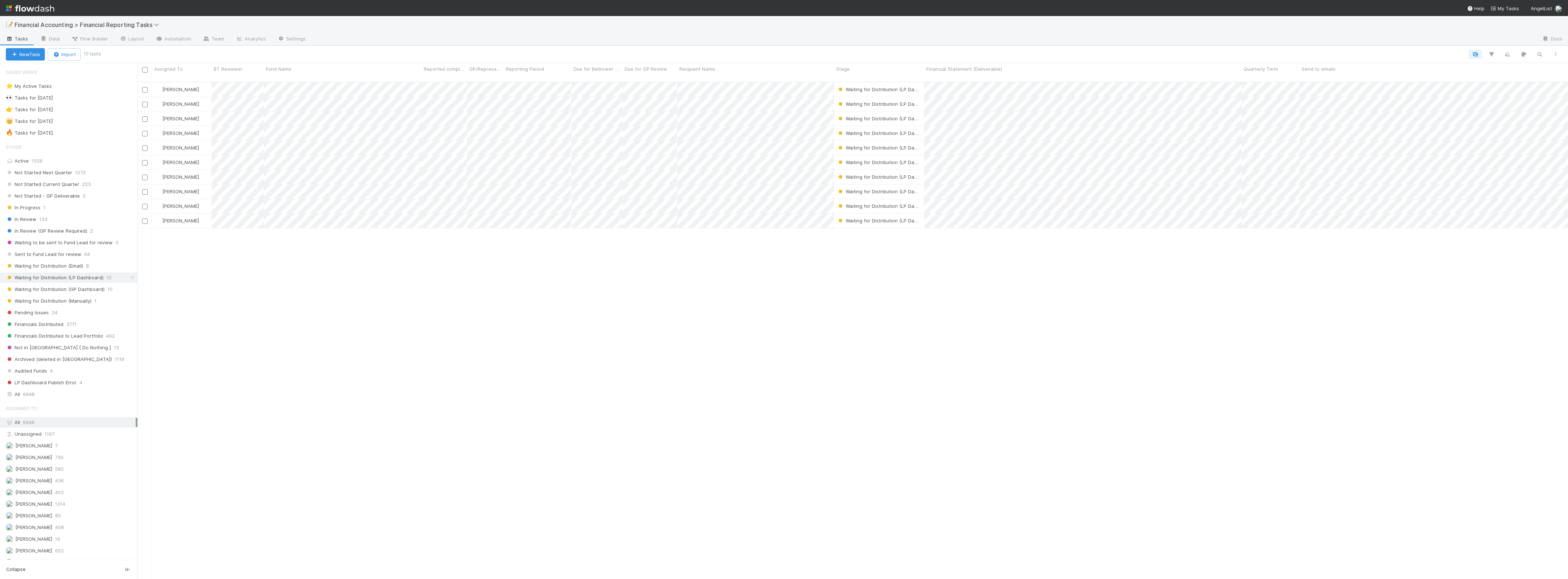
scroll to position [496, 1424]
click at [90, 292] on span "Waiting for Distribution (GP Dashboard)" at bounding box center [55, 289] width 99 height 9
drag, startPoint x: 1240, startPoint y: 69, endPoint x: 945, endPoint y: 75, distance: 295.1
click at [945, 75] on div "Assigned To BT Reviewer Fund Name Reported completed by GP/Representative wants…" at bounding box center [853, 73] width 1430 height 19
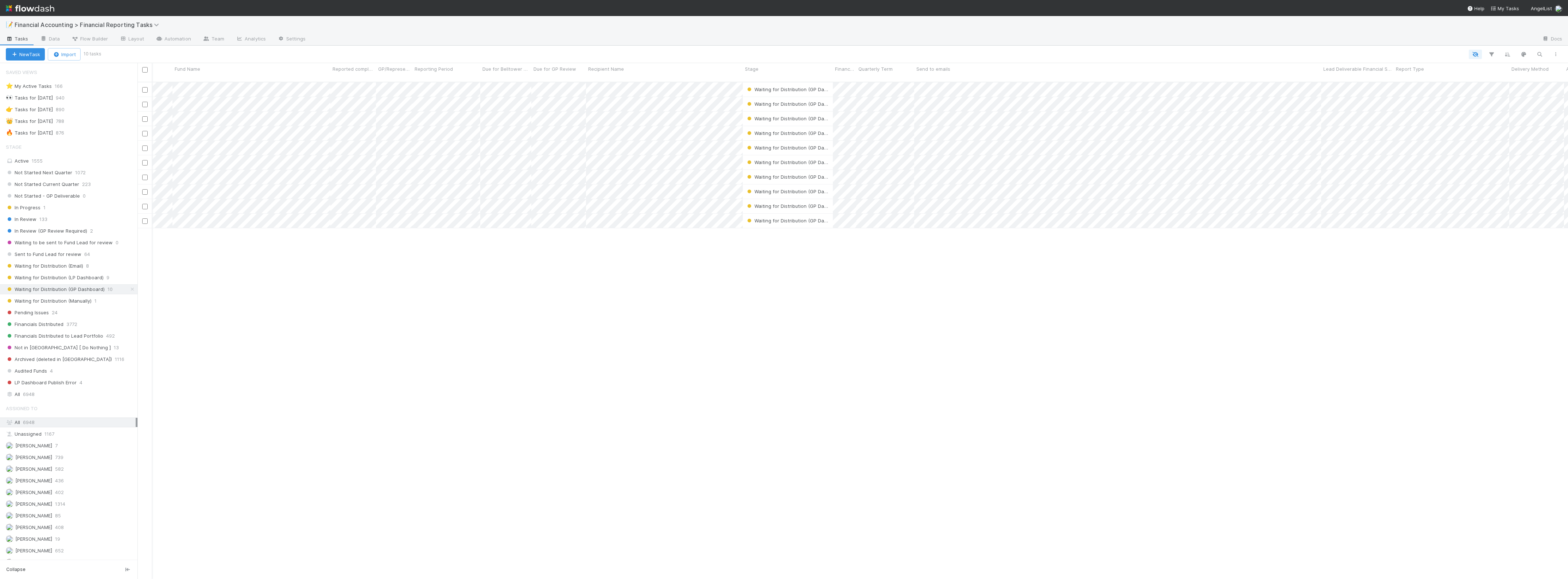
scroll to position [0, 91]
drag, startPoint x: 1320, startPoint y: 67, endPoint x: 993, endPoint y: 66, distance: 327.0
click at [993, 66] on div at bounding box center [993, 70] width 1 height 7
drag, startPoint x: 1065, startPoint y: 68, endPoint x: 1306, endPoint y: 75, distance: 241.1
click at [1306, 75] on div "Lead Deliverable Financial Statement" at bounding box center [1150, 72] width 314 height 19
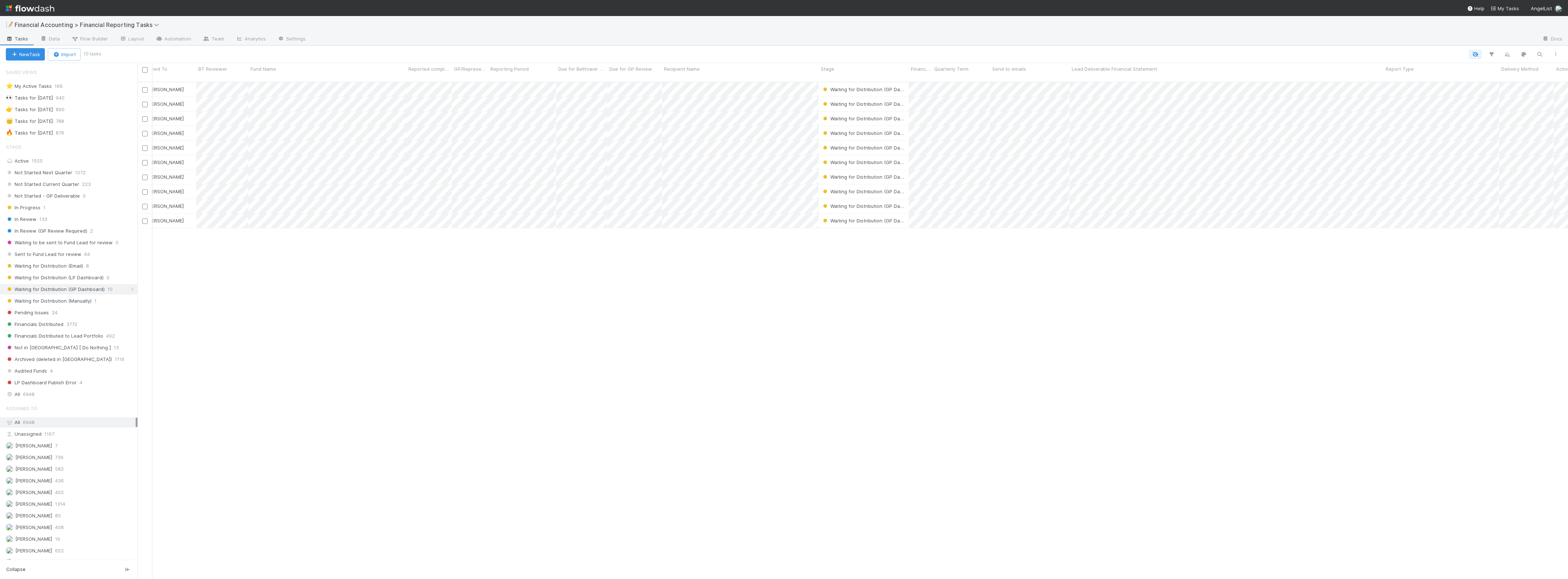
scroll to position [0, 0]
click at [144, 69] on input "checkbox" at bounding box center [145, 69] width 5 height 5
checkbox input "true"
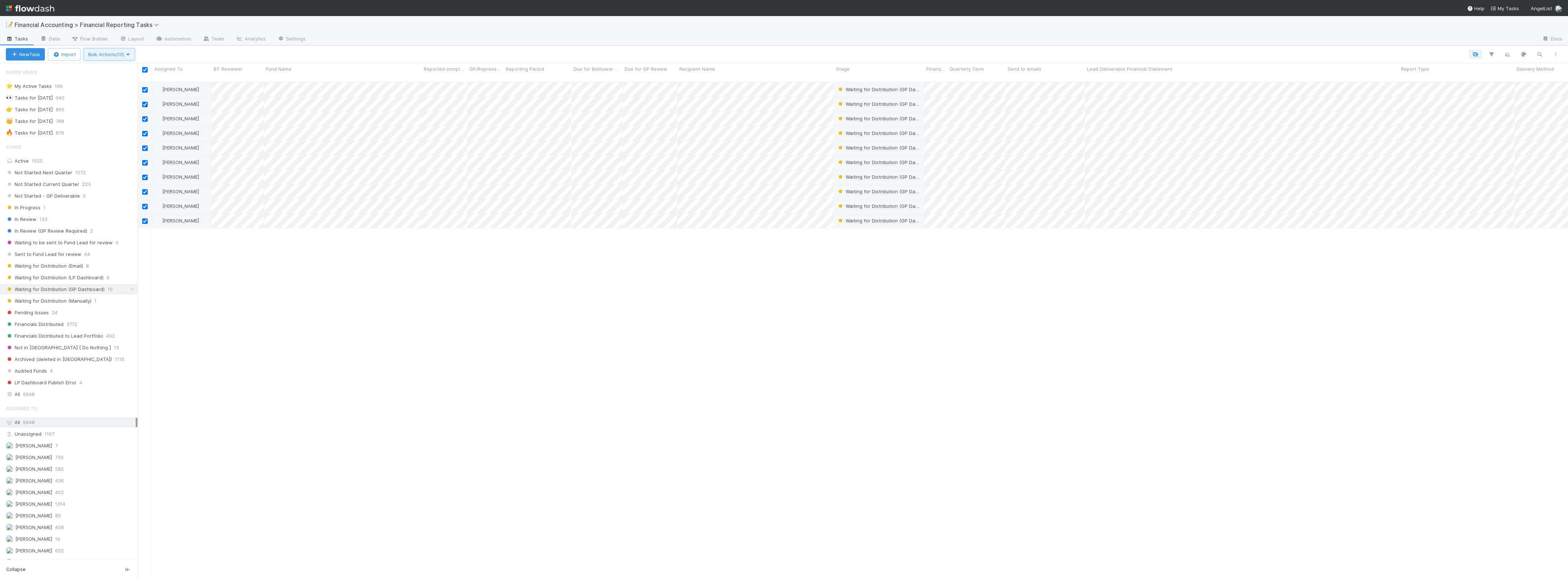
click at [121, 55] on span "Bulk Actions (10)" at bounding box center [109, 54] width 42 height 6
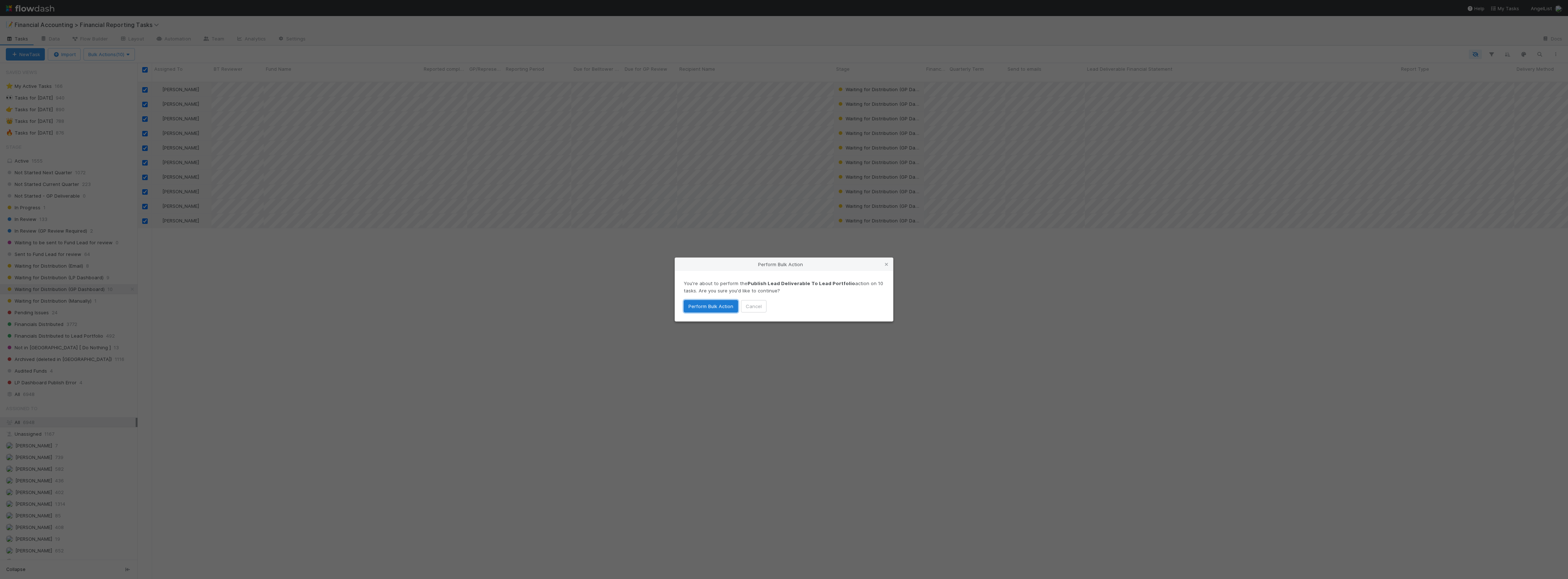
click at [732, 311] on button "Perform Bulk Action" at bounding box center [710, 306] width 54 height 12
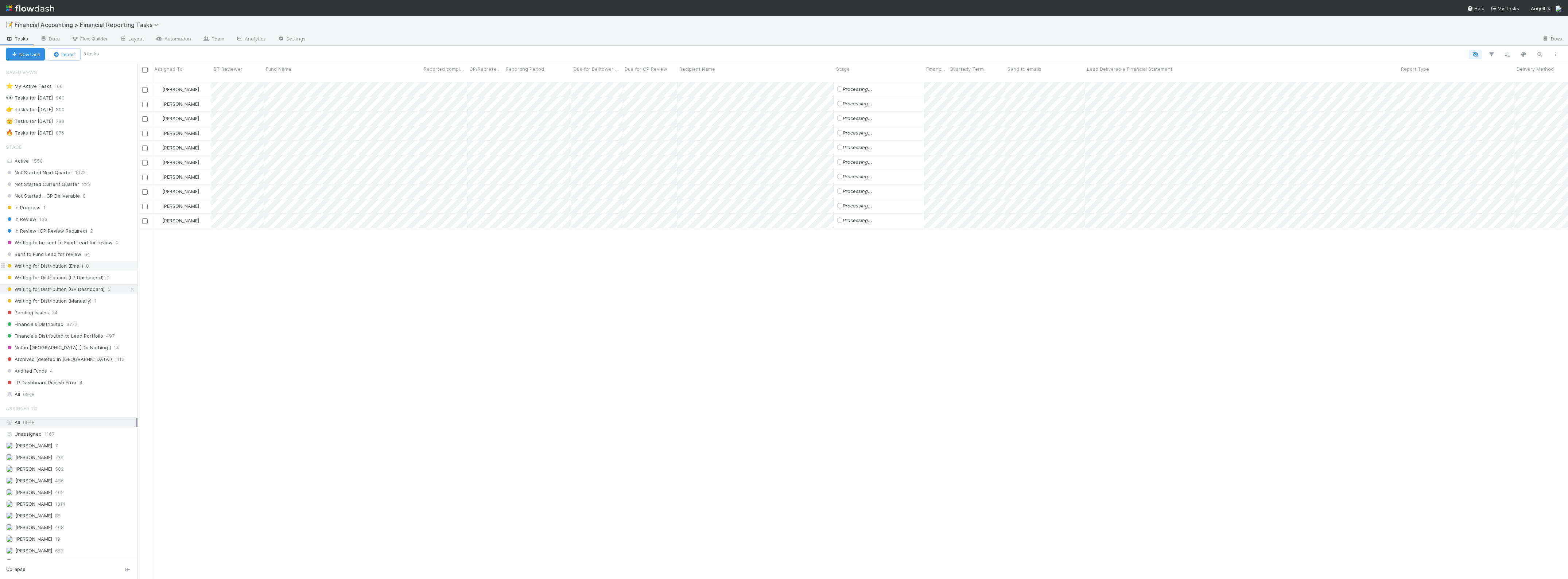
click at [62, 268] on span "Waiting for Distribution (Email)" at bounding box center [44, 266] width 77 height 9
drag, startPoint x: 947, startPoint y: 69, endPoint x: 1105, endPoint y: 67, distance: 158.0
click at [1096, 68] on div at bounding box center [1095, 70] width 1 height 7
click at [853, 160] on span "Waiting for Distribution (Email)" at bounding box center [875, 163] width 77 height 6
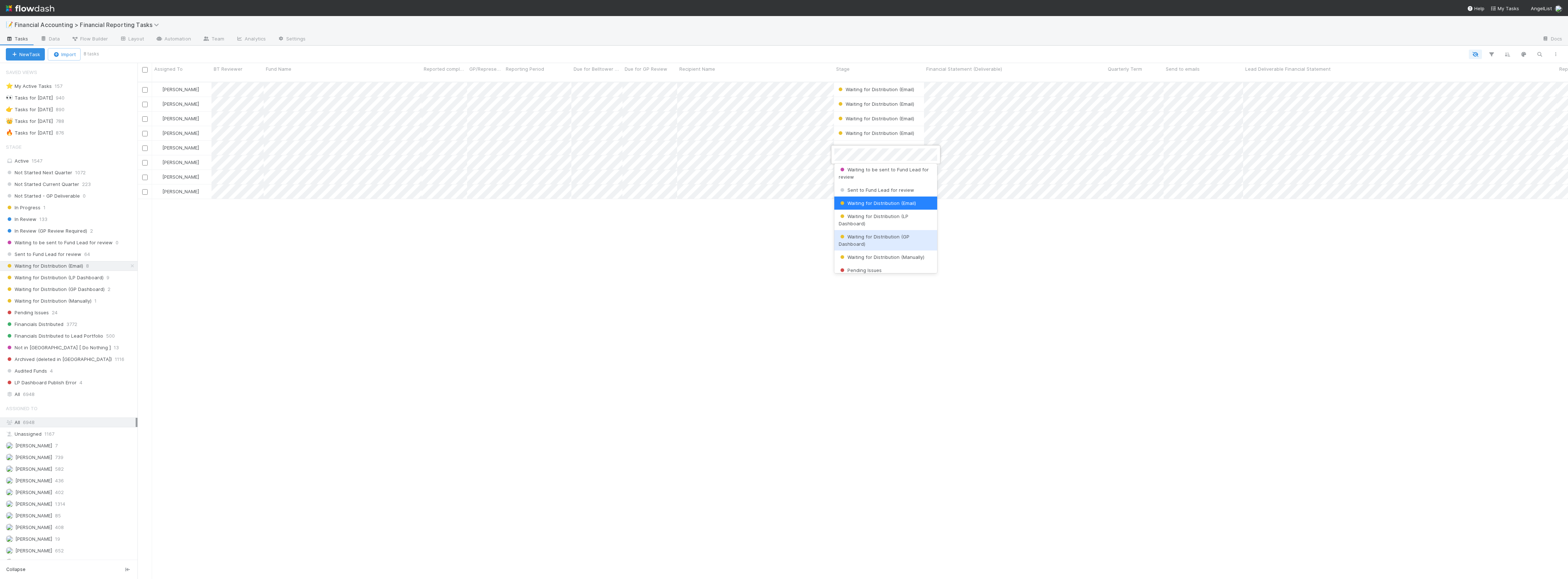
scroll to position [80, 0]
click at [897, 258] on span "Waiting for Distribution (Manually)" at bounding box center [881, 258] width 86 height 6
drag, startPoint x: 1242, startPoint y: 69, endPoint x: 1402, endPoint y: 73, distance: 160.0
click at [1402, 73] on div at bounding box center [1402, 70] width 1 height 7
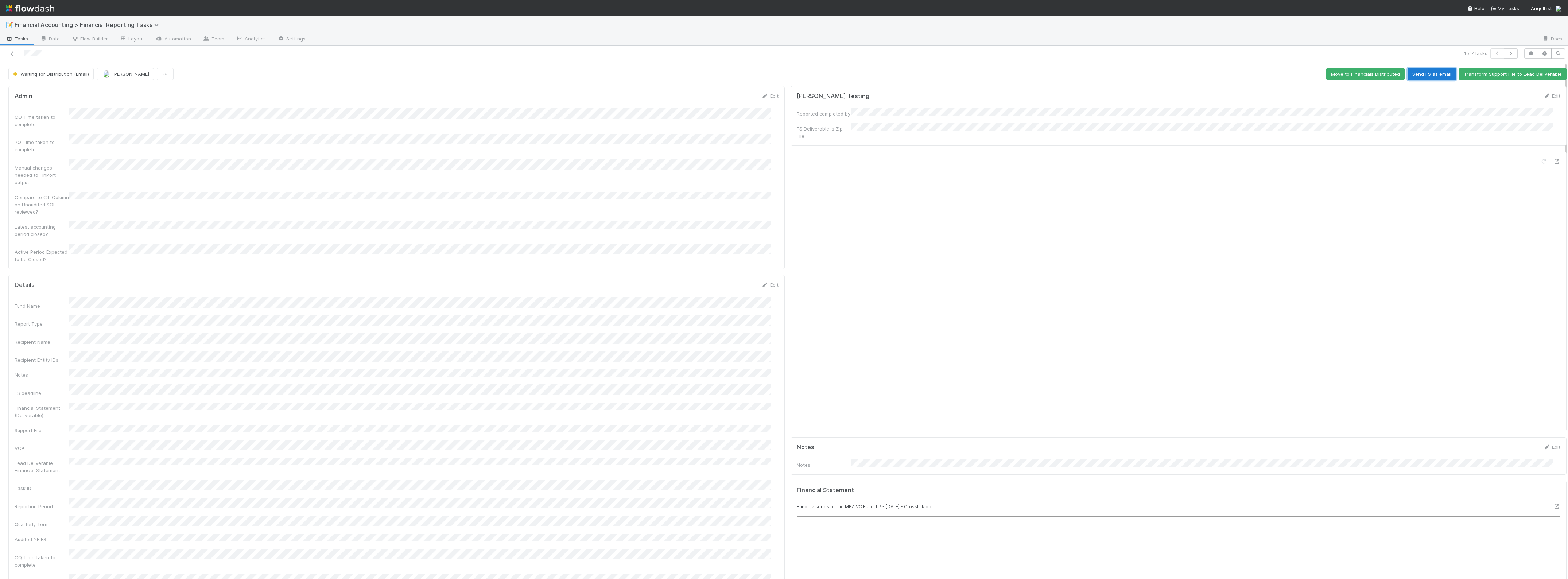
click at [1416, 76] on button "Send FS as email" at bounding box center [1432, 74] width 49 height 12
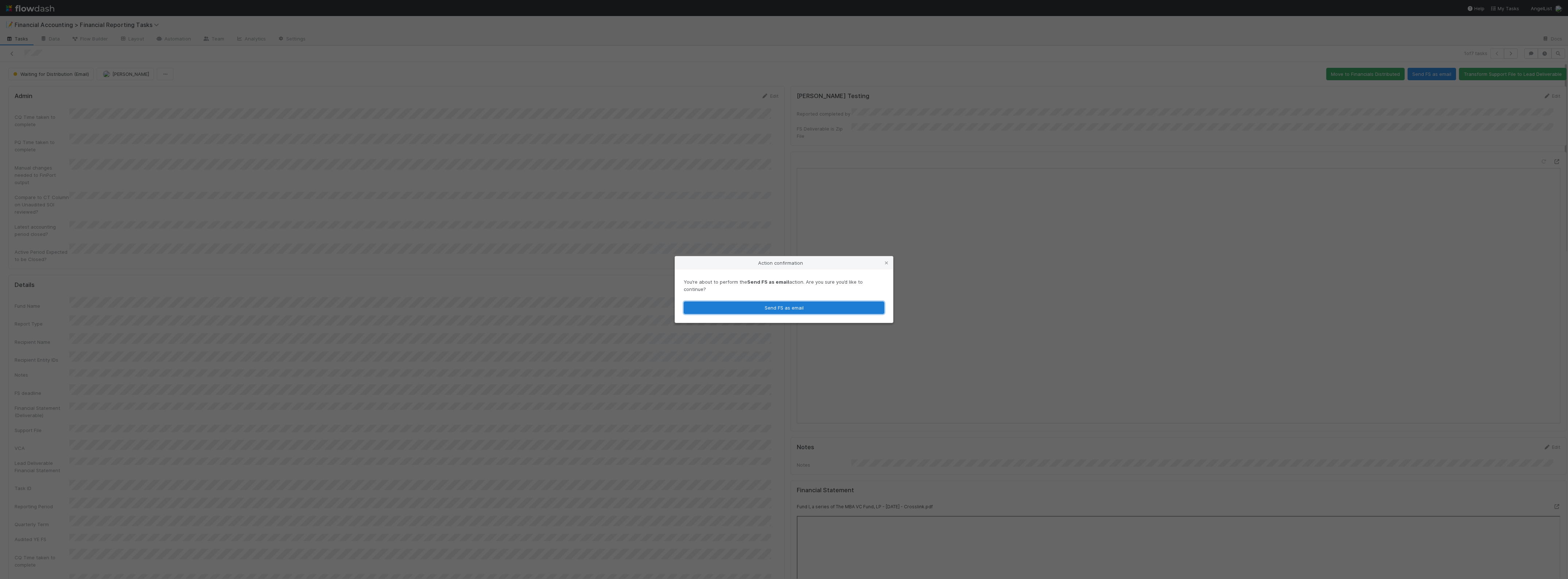
click at [782, 305] on button "Send FS as email" at bounding box center [783, 307] width 200 height 12
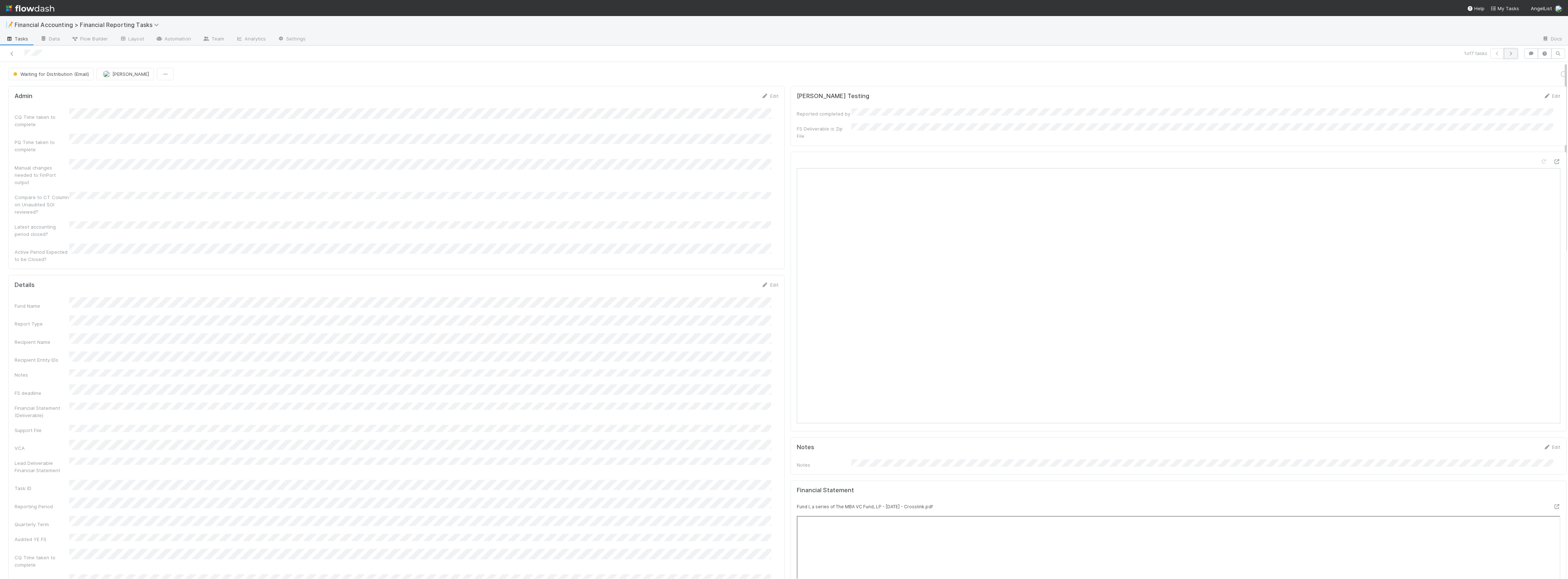
click at [1505, 57] on button "button" at bounding box center [1511, 54] width 14 height 10
click at [1440, 77] on button "Send FS as email" at bounding box center [1432, 74] width 49 height 12
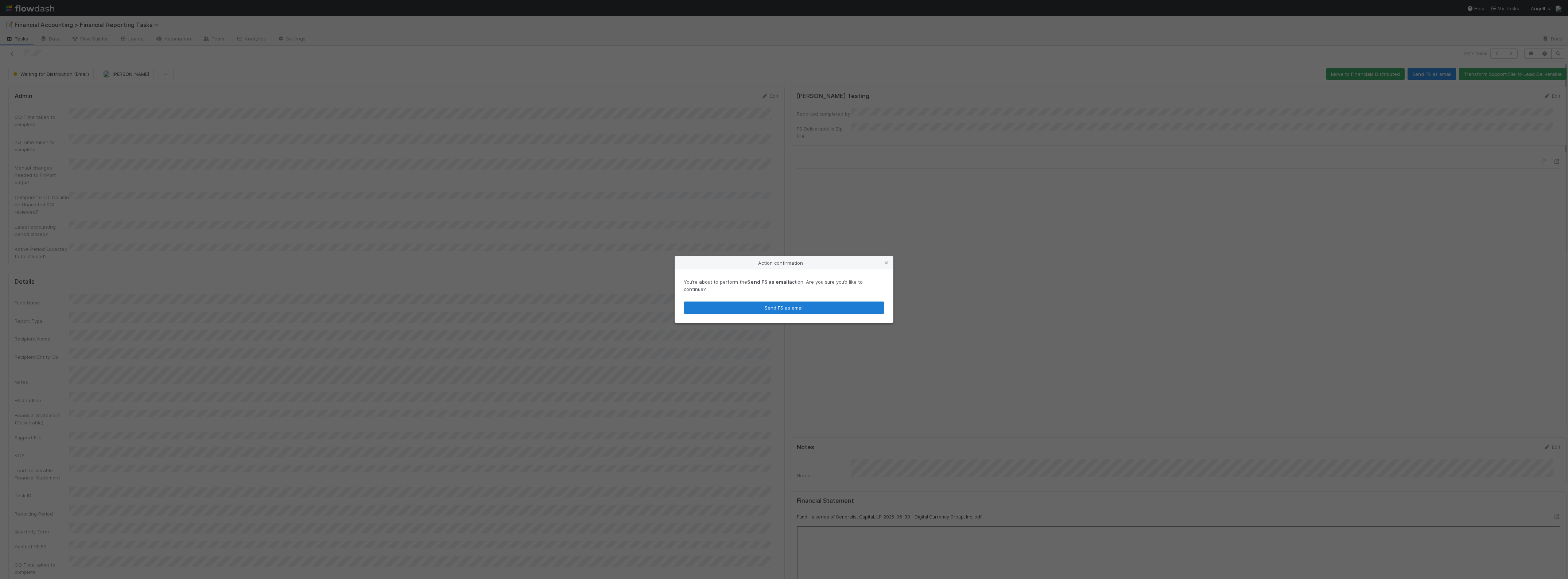
click at [828, 311] on div "You’re about to perform the Send FS as email action. Are you sure you’d like to…" at bounding box center [784, 296] width 218 height 53
click at [807, 303] on button "Send FS as email" at bounding box center [783, 307] width 200 height 12
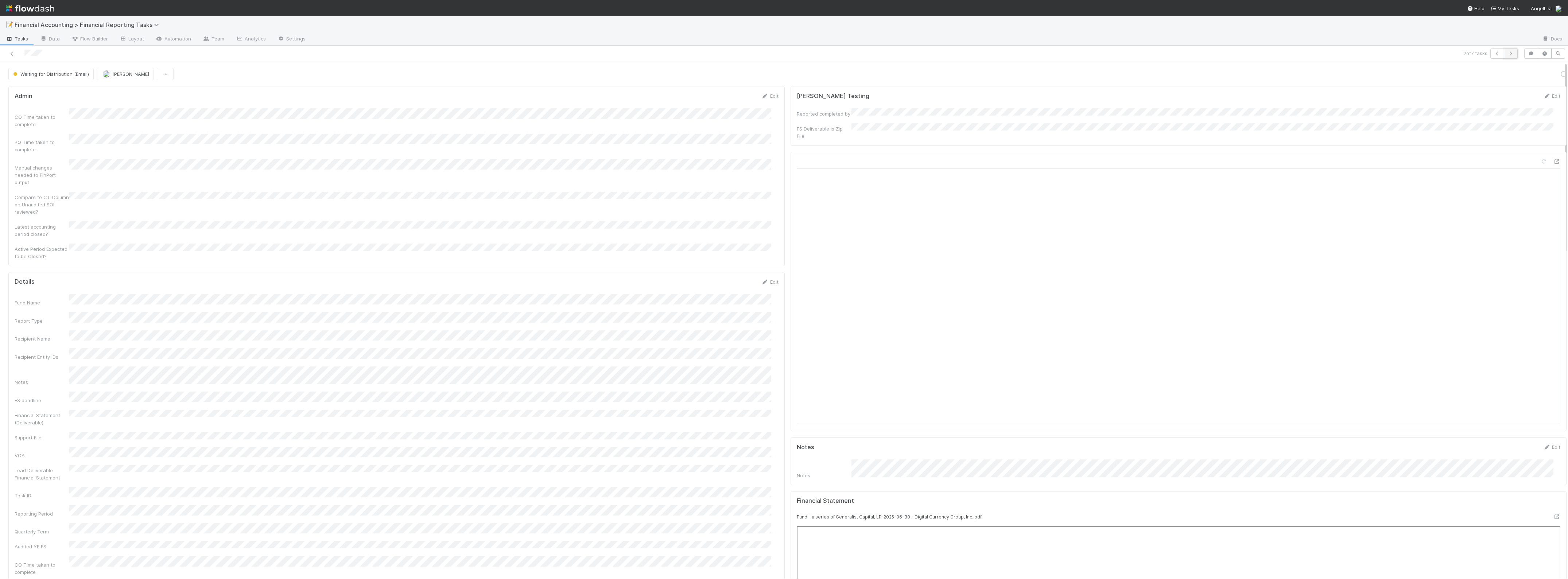
click at [1504, 53] on button "button" at bounding box center [1511, 54] width 14 height 10
click at [1507, 54] on icon "button" at bounding box center [1511, 53] width 7 height 4
click at [1507, 51] on icon "button" at bounding box center [1511, 53] width 7 height 4
click at [1413, 73] on button "Send FS as email" at bounding box center [1432, 74] width 49 height 12
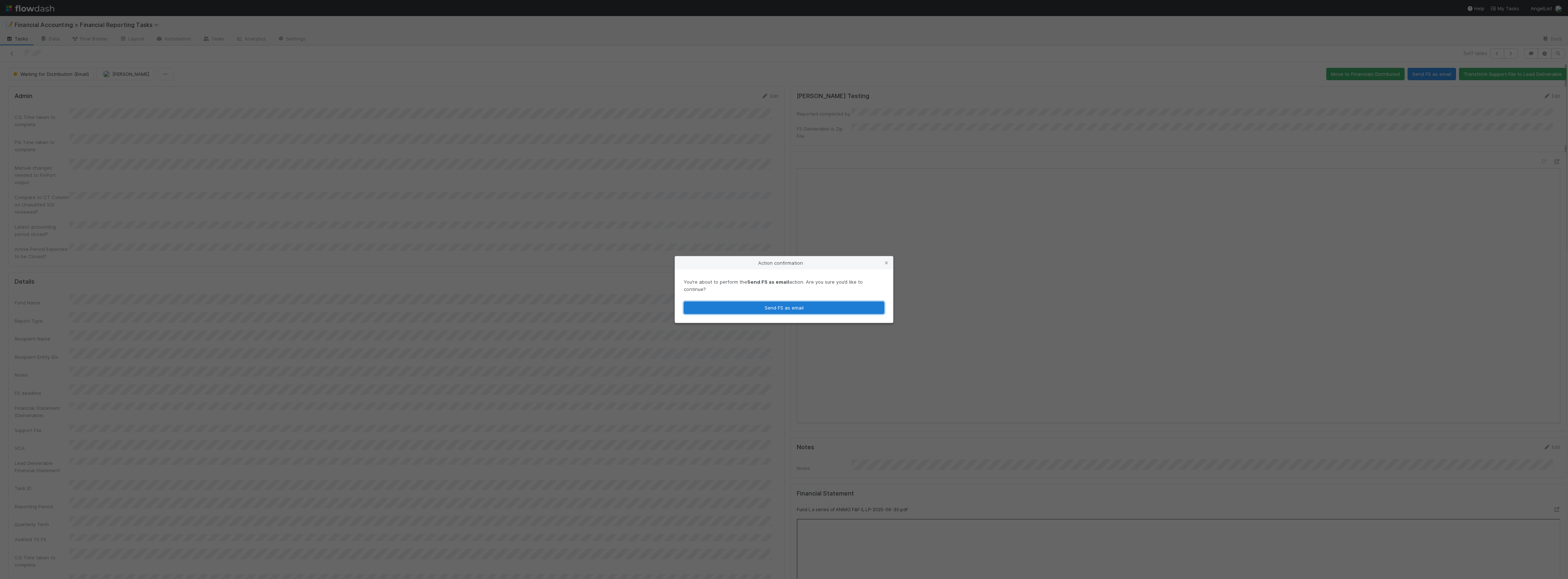
click at [846, 307] on button "Send FS as email" at bounding box center [783, 307] width 200 height 12
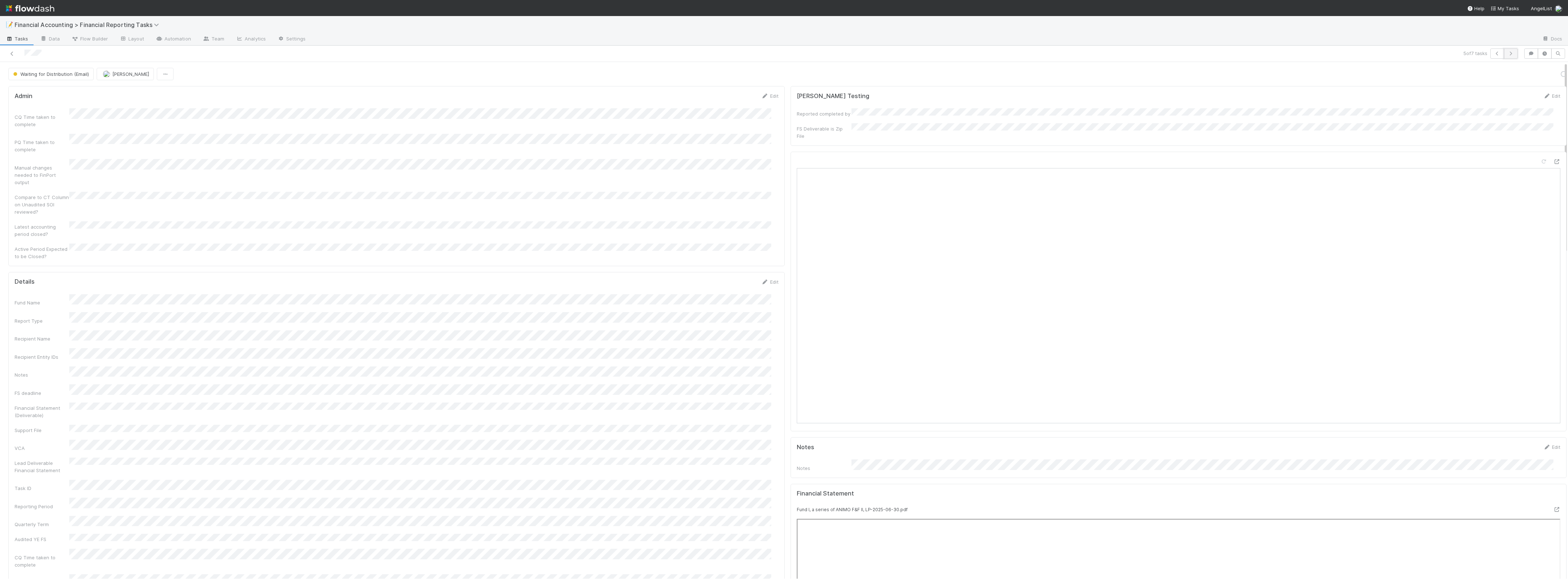
click at [1507, 53] on icon "button" at bounding box center [1511, 53] width 7 height 4
click at [1417, 73] on button "Send FS as email" at bounding box center [1432, 74] width 49 height 12
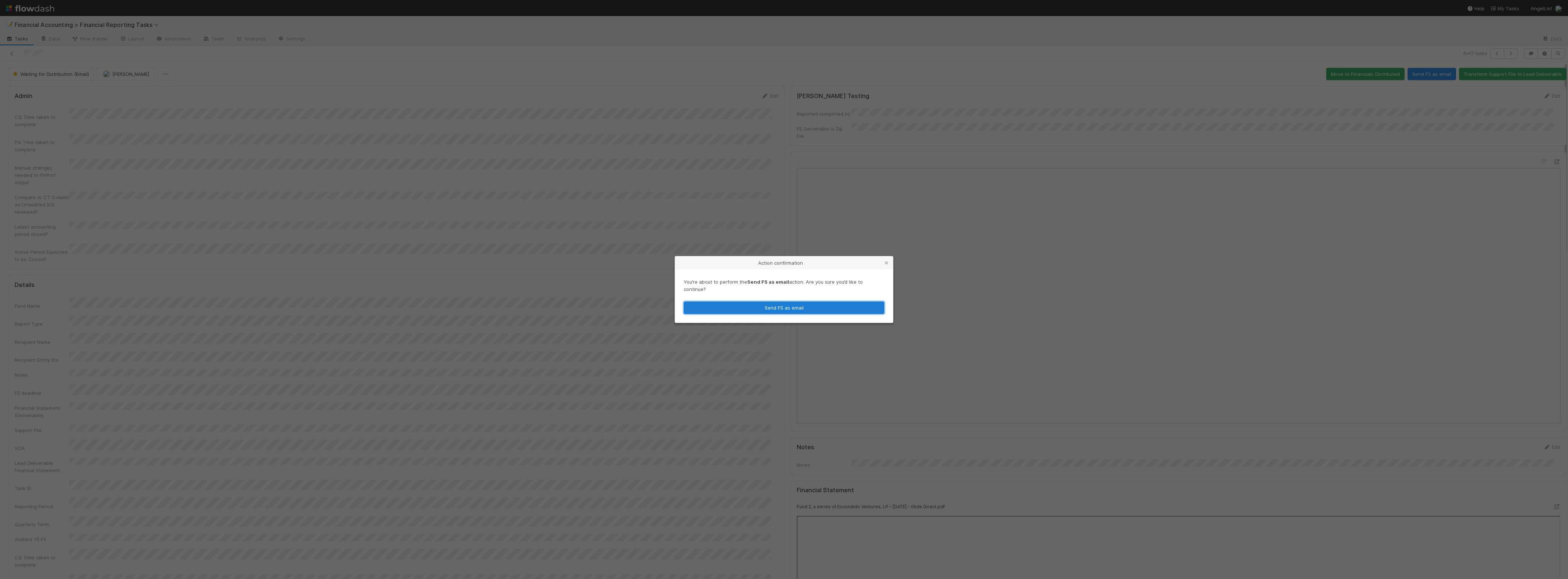
click at [824, 303] on button "Send FS as email" at bounding box center [783, 307] width 200 height 12
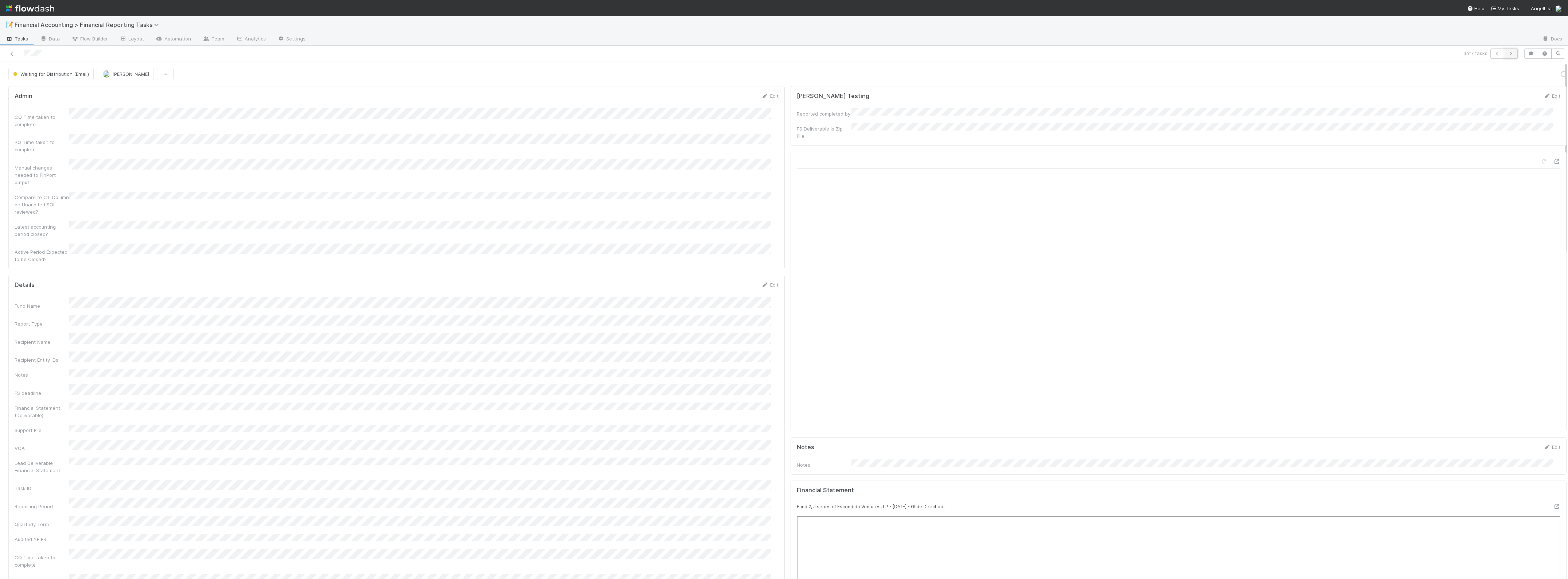
click at [1507, 55] on icon "button" at bounding box center [1511, 53] width 7 height 4
click at [1416, 77] on button "Send FS as email" at bounding box center [1432, 74] width 49 height 12
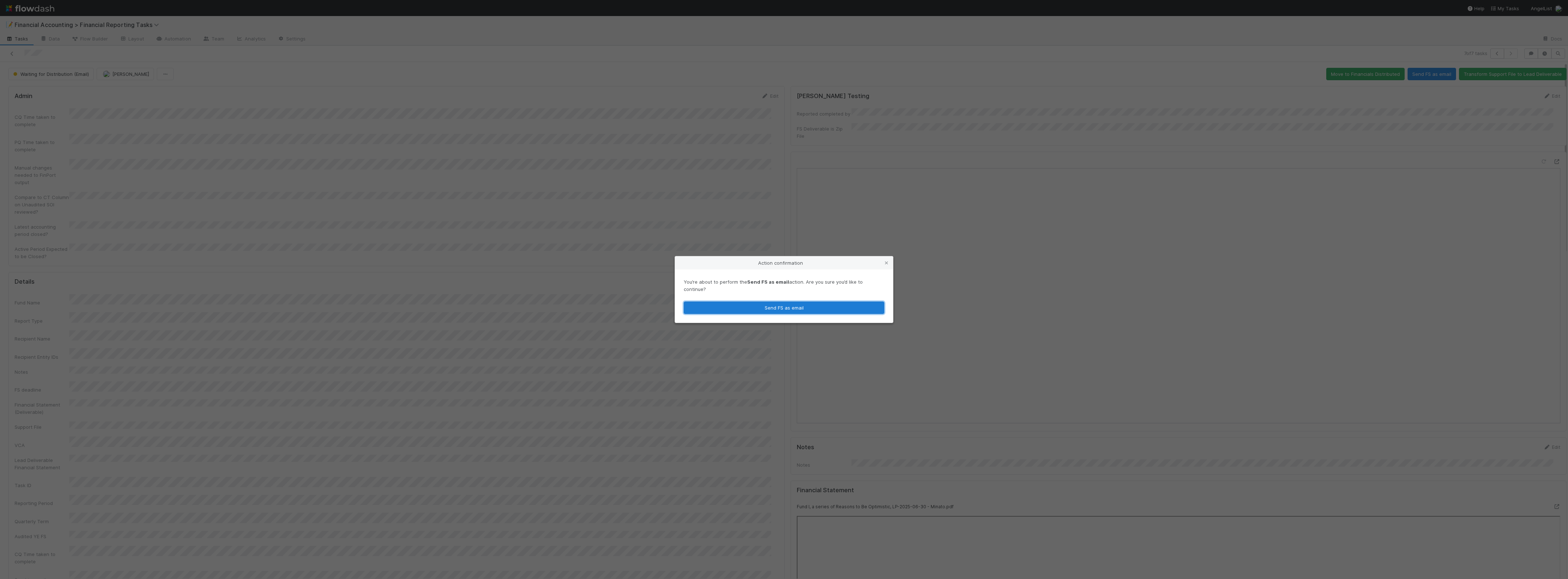
click at [765, 301] on button "Send FS as email" at bounding box center [783, 307] width 200 height 12
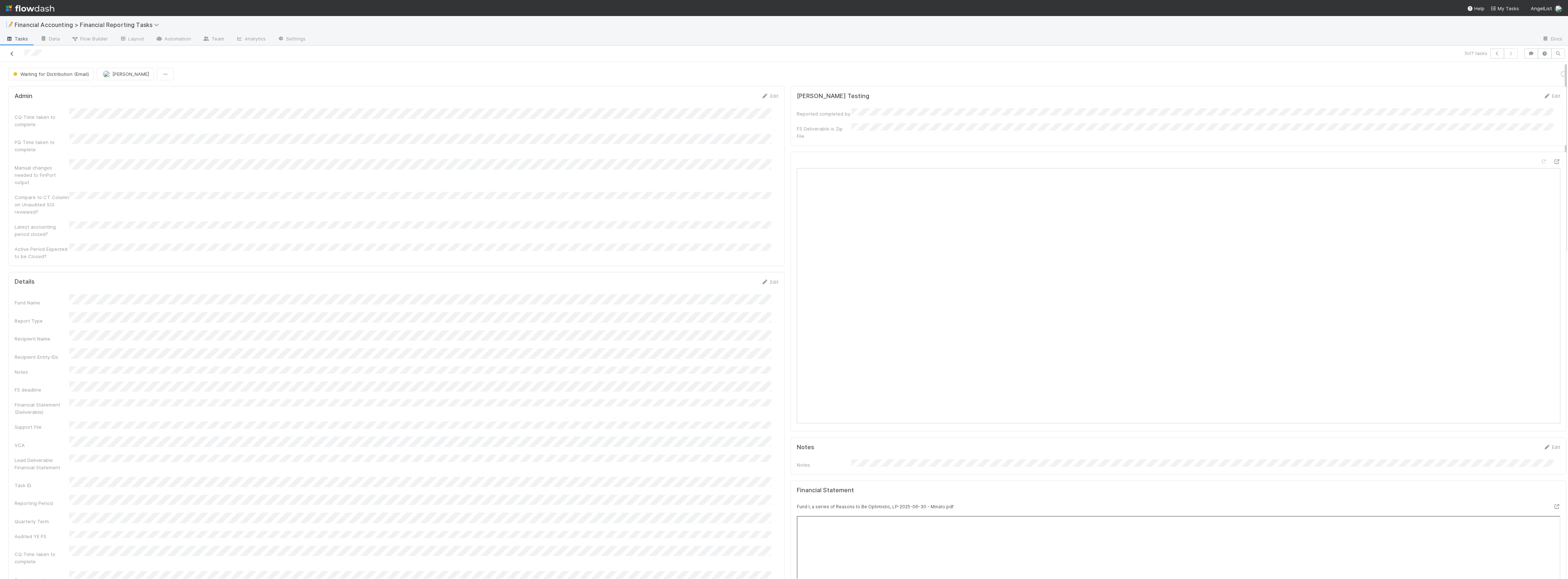
click at [11, 52] on icon at bounding box center [12, 54] width 7 height 5
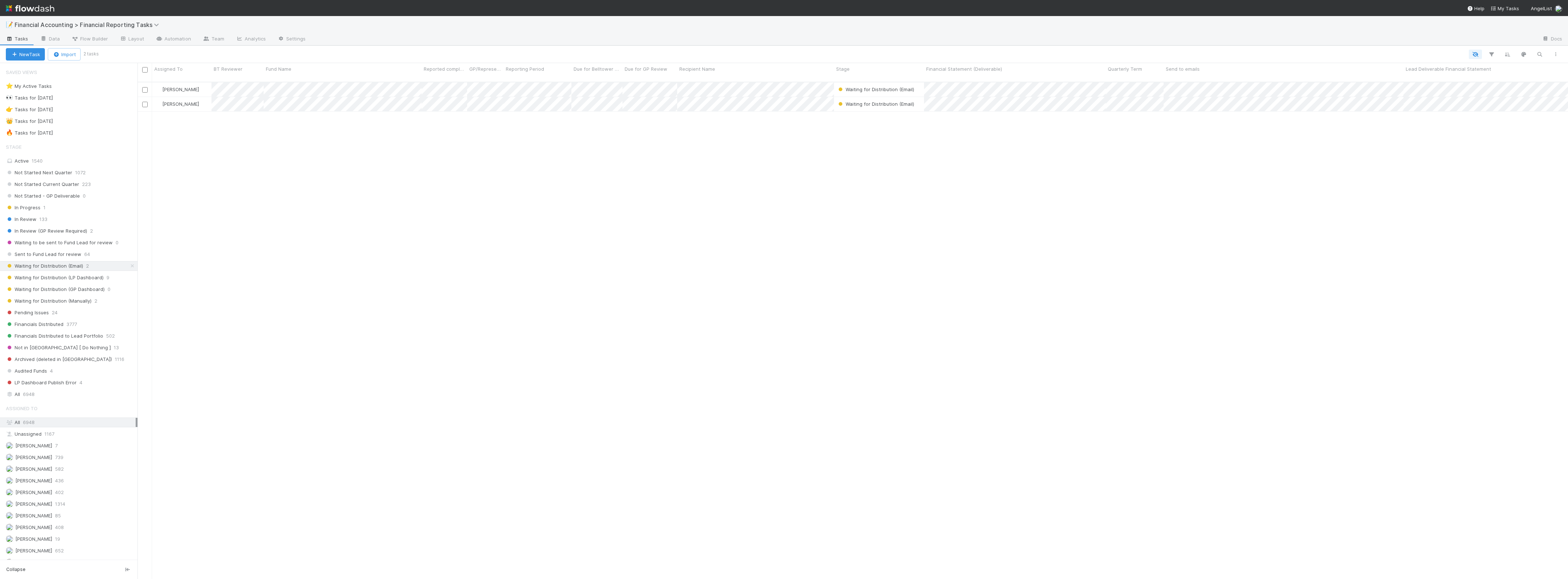
scroll to position [496, 1424]
click at [73, 301] on span "Waiting for Distribution (Manually)" at bounding box center [49, 301] width 86 height 9
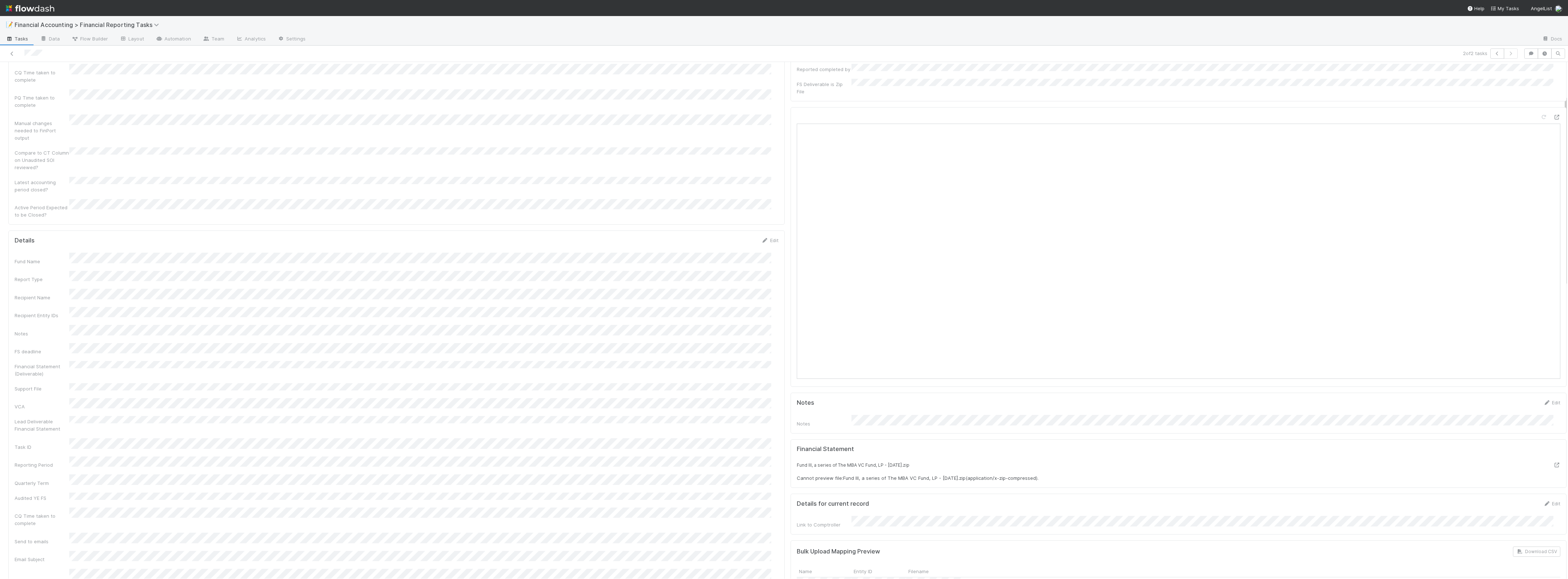
scroll to position [137, 0]
click at [12, 51] on icon at bounding box center [12, 54] width 7 height 5
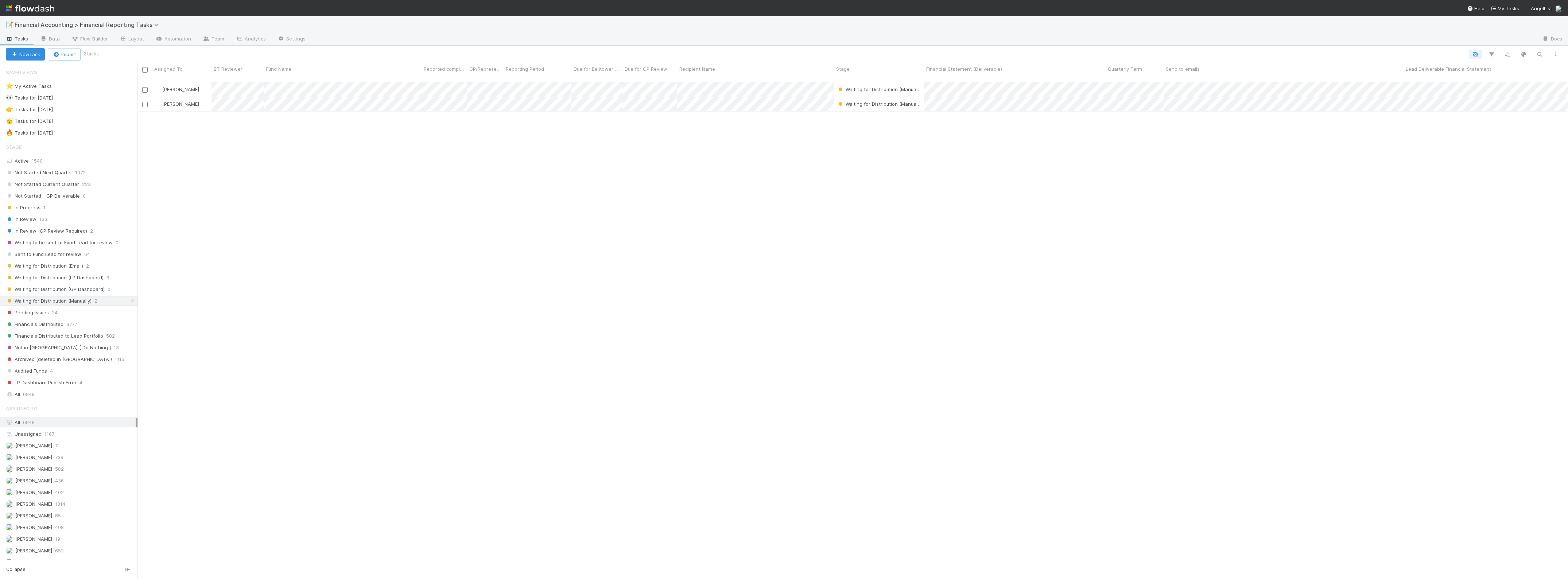
scroll to position [496, 1424]
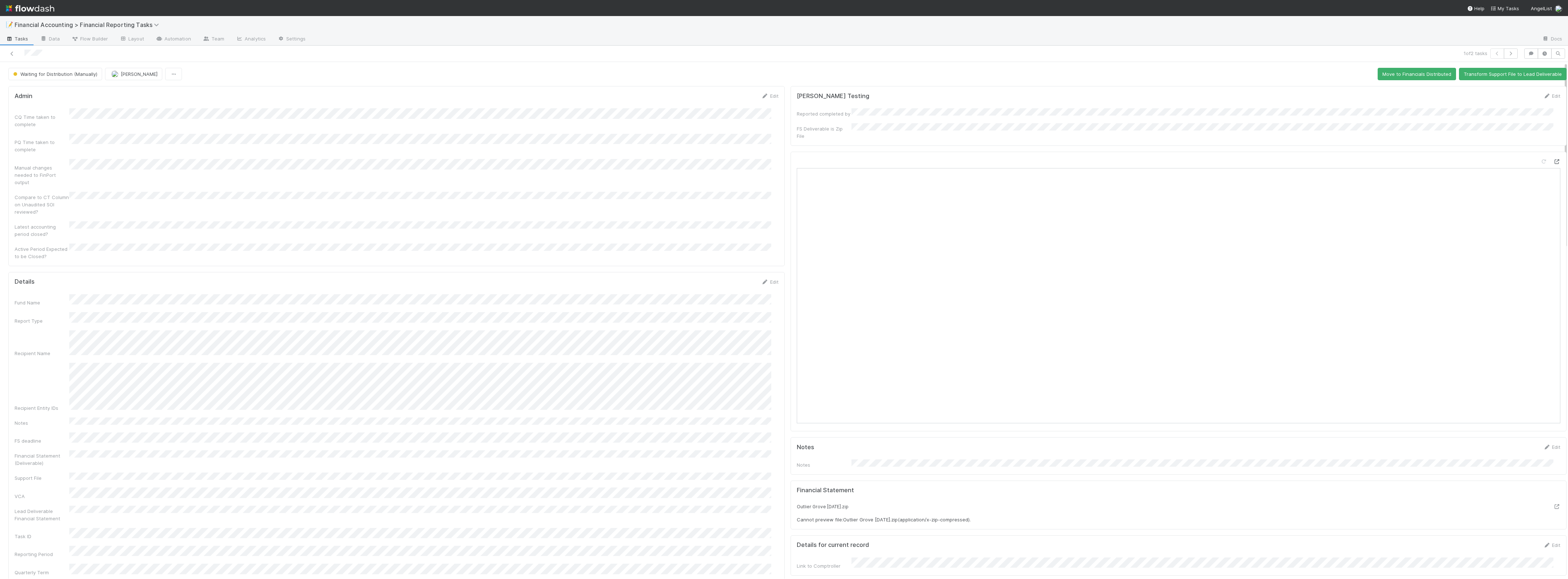
click at [1553, 160] on icon at bounding box center [1556, 162] width 7 height 5
click at [1394, 74] on button "Move to Financials Distributed" at bounding box center [1416, 74] width 79 height 12
click at [1507, 54] on icon "button" at bounding box center [1511, 53] width 7 height 4
click at [1547, 152] on div "Open in [GEOGRAPHIC_DATA]" at bounding box center [1178, 291] width 776 height 279
click at [1553, 160] on icon at bounding box center [1556, 162] width 7 height 5
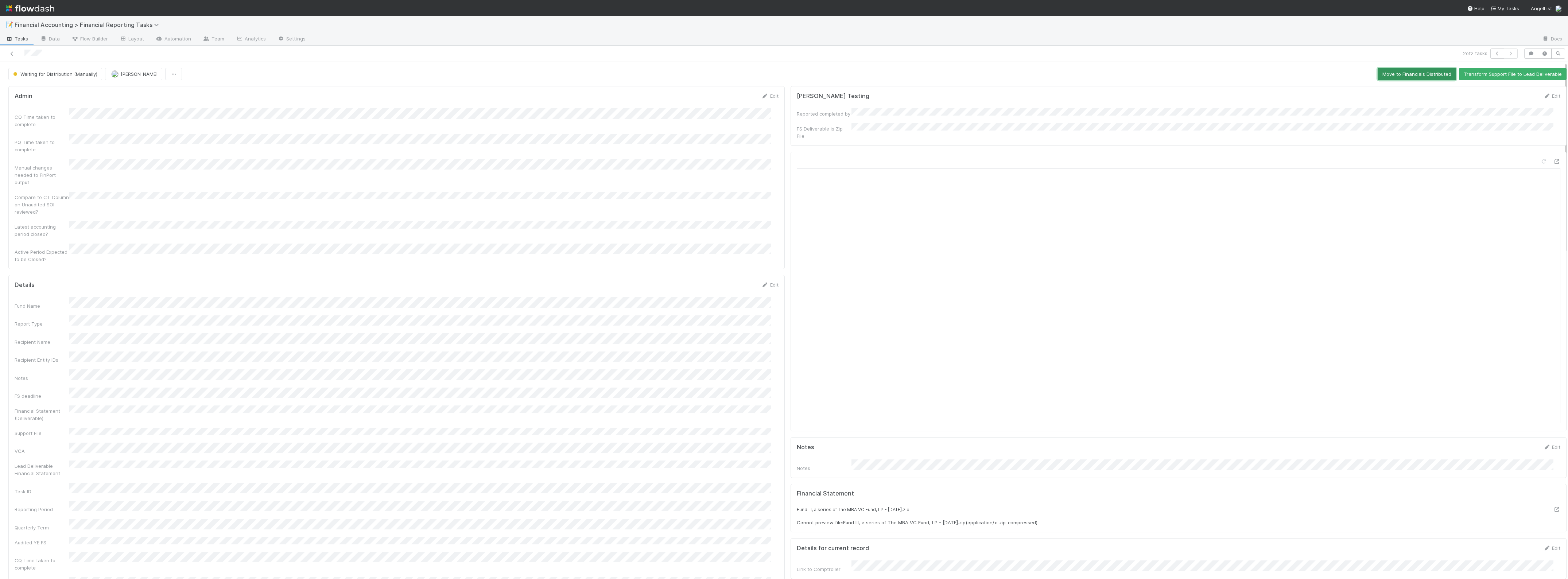
click at [1379, 73] on button "Move to Financials Distributed" at bounding box center [1416, 74] width 79 height 12
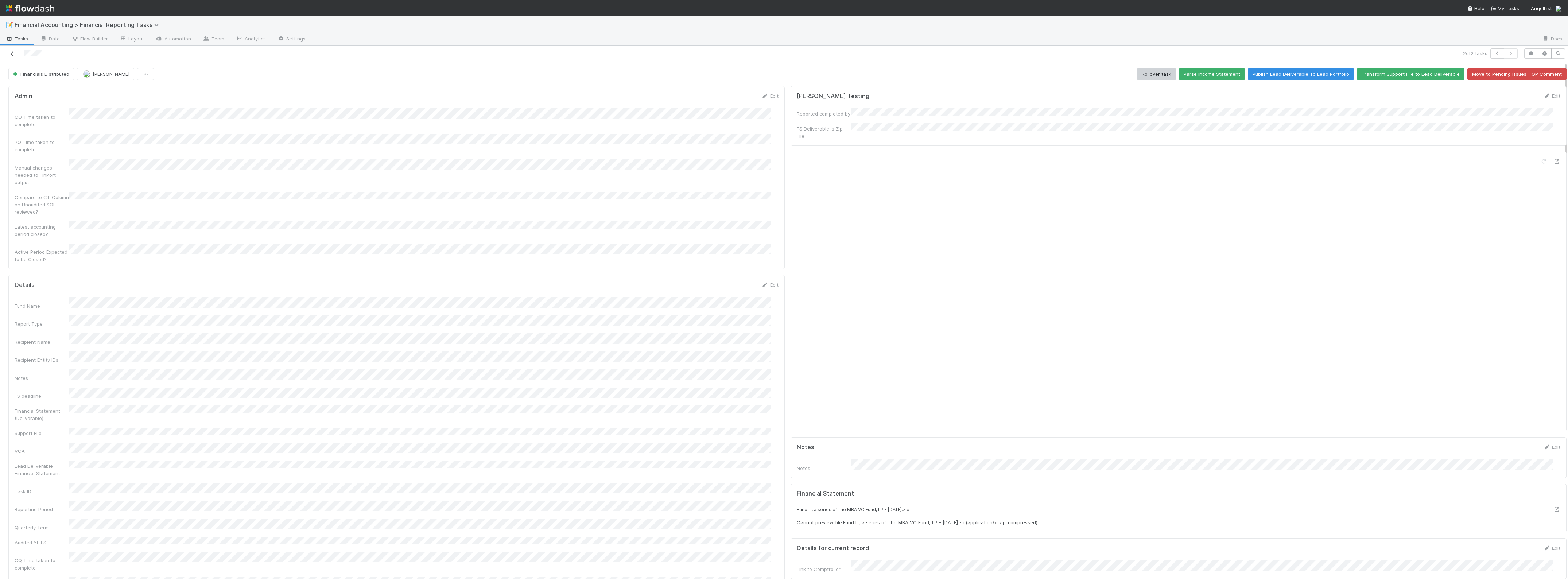
click at [10, 54] on icon at bounding box center [12, 54] width 7 height 5
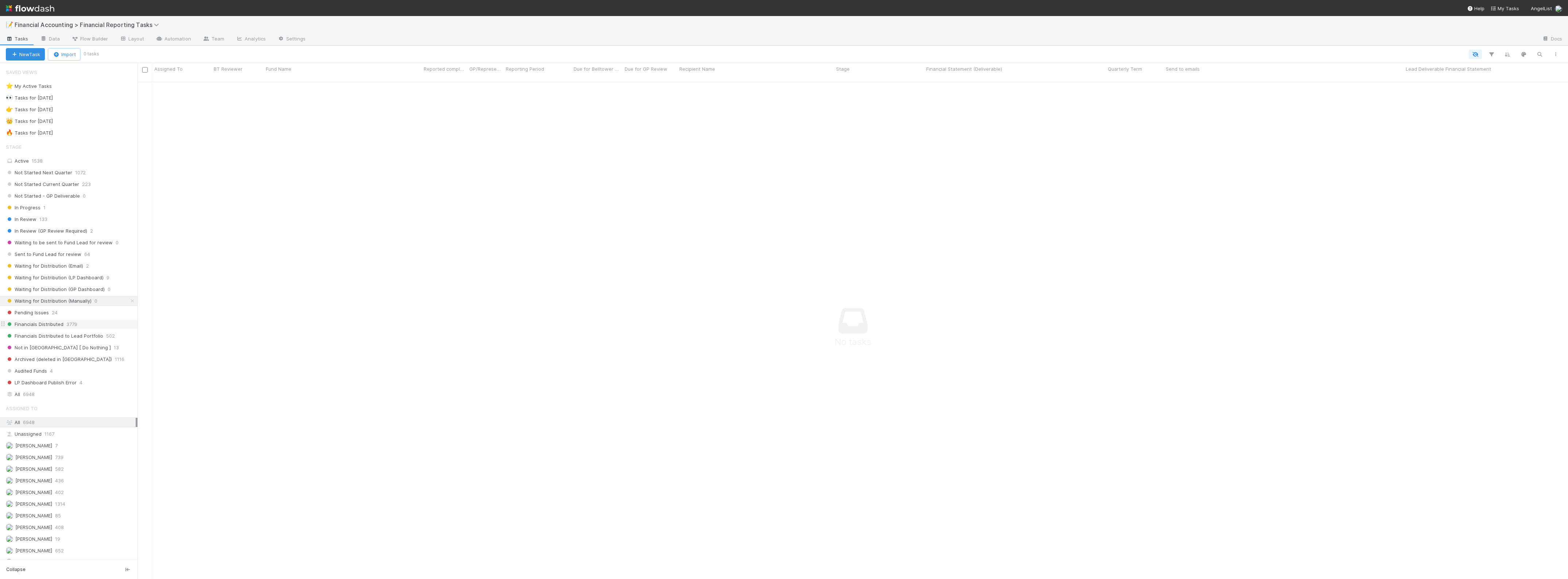
scroll to position [489, 1417]
click at [47, 134] on div "🔥 Tasks for 2025-06-30" at bounding box center [29, 133] width 47 height 9
click at [43, 166] on div "Active 1538" at bounding box center [71, 161] width 130 height 9
click at [35, 399] on div "All 6948" at bounding box center [71, 394] width 130 height 9
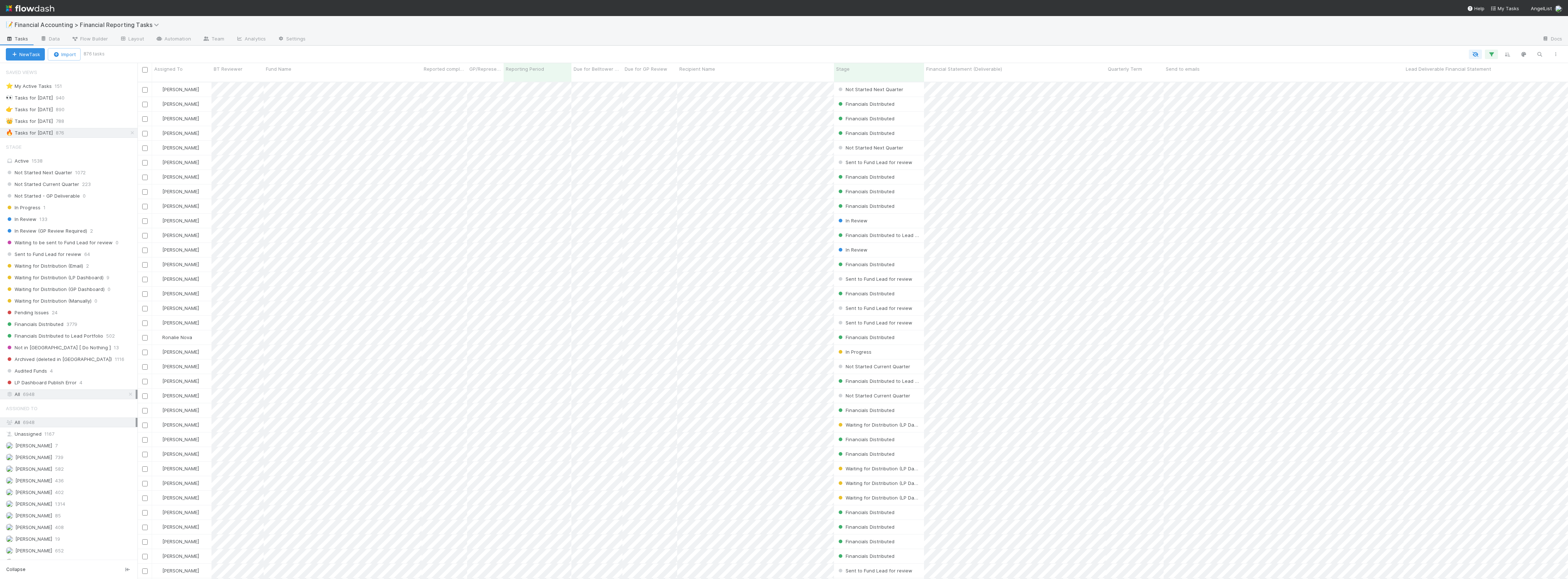
scroll to position [496, 1424]
click at [1495, 52] on icon "button" at bounding box center [1491, 54] width 7 height 7
click at [1418, 104] on div "Archived (deleted in CT)" at bounding box center [1415, 105] width 62 height 8
click at [1367, 106] on div "is not" at bounding box center [1351, 105] width 33 height 10
click at [1384, 121] on div "is" at bounding box center [1381, 122] width 44 height 12
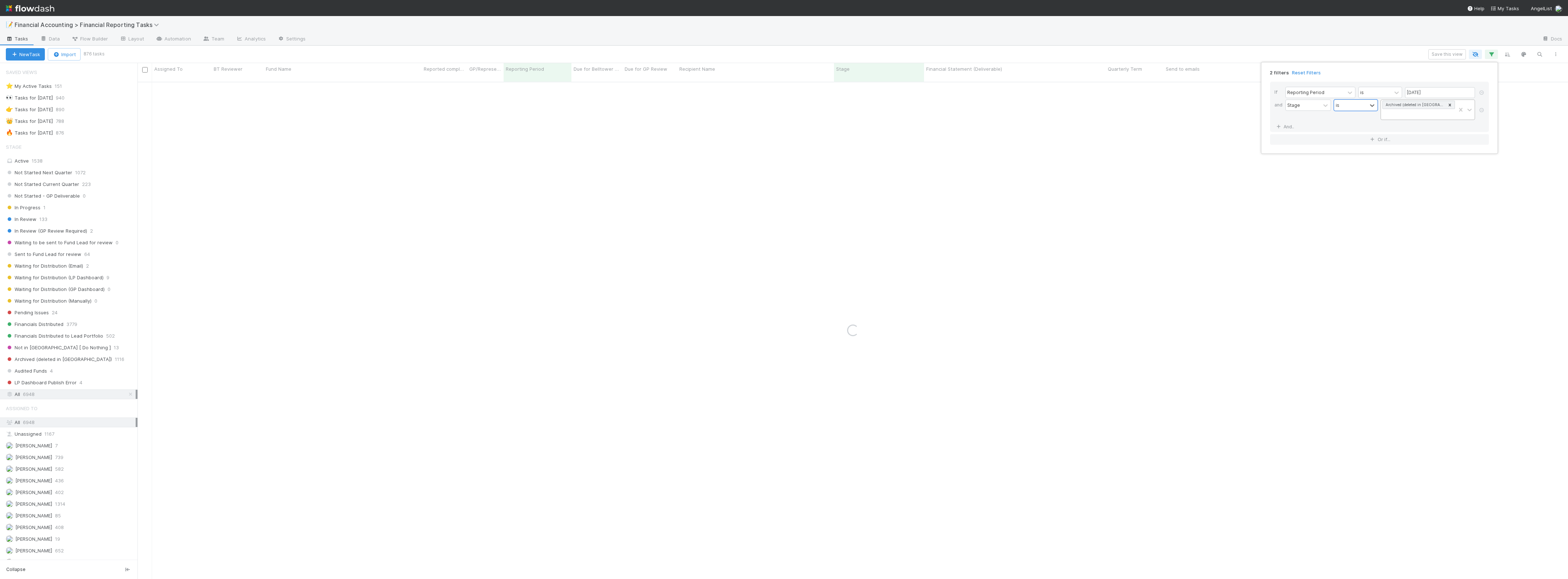
click at [1452, 105] on icon at bounding box center [1450, 105] width 5 height 5
click at [1283, 115] on link "And.." at bounding box center [1286, 118] width 23 height 10
click at [1317, 119] on div "Assigned To" at bounding box center [1315, 118] width 59 height 10
click at [1309, 220] on div "Quarterly Term" at bounding box center [1320, 223] width 70 height 12
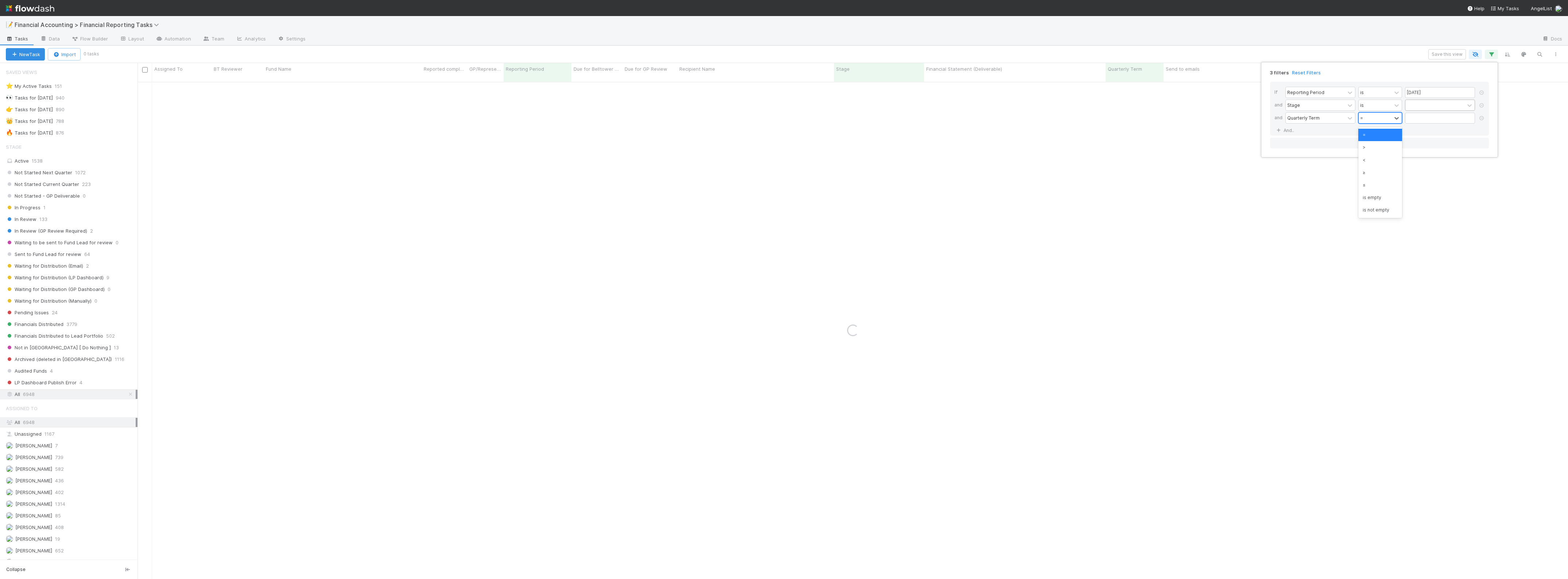
click at [1368, 114] on div "=" at bounding box center [1375, 118] width 33 height 10
click at [1375, 184] on div "≤" at bounding box center [1381, 185] width 44 height 12
click at [1409, 121] on input "text" at bounding box center [1440, 118] width 70 height 11
type input "45"
click at [1412, 108] on div at bounding box center [1435, 105] width 59 height 10
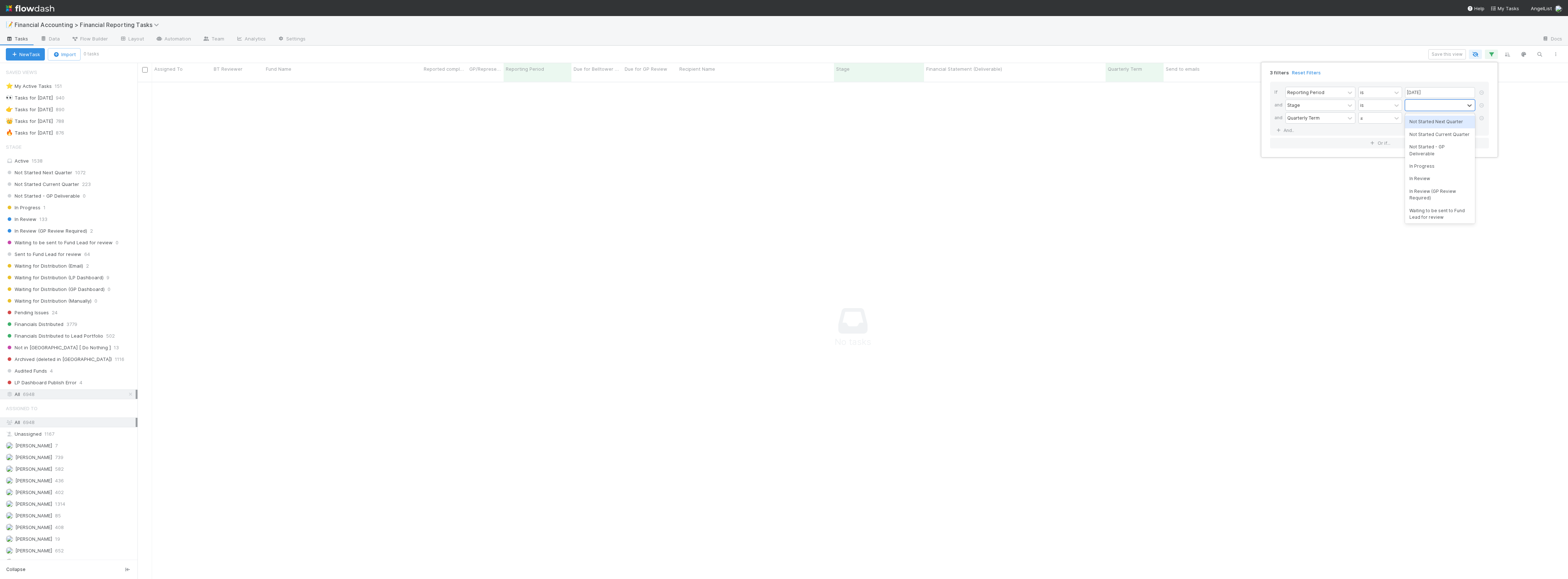
click at [1427, 127] on div "Not Started Next Quarter" at bounding box center [1440, 122] width 70 height 12
click at [1435, 115] on div "Not Started Next Quarter" at bounding box center [1430, 110] width 51 height 19
click at [1441, 136] on div "Not Started Current Quarter" at bounding box center [1440, 131] width 70 height 12
click at [1430, 126] on div "Not Started Next Quarter Not Started Current Quarter" at bounding box center [1430, 114] width 51 height 29
click at [1430, 149] on div "Not Started - GP Deliverable" at bounding box center [1440, 144] width 70 height 19
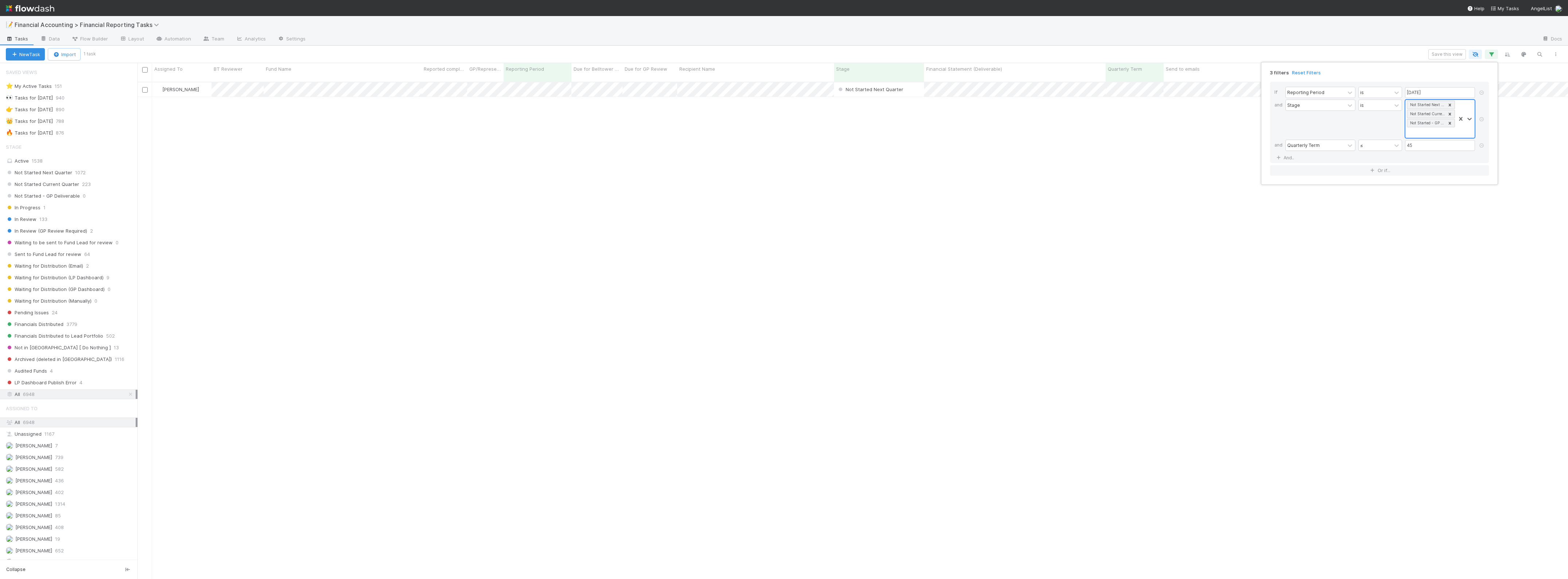
scroll to position [496, 1424]
click at [1445, 132] on div "Not Started Next Quarter Not Started Current Quarter Not Started - GP Deliverab…" at bounding box center [1430, 119] width 51 height 38
click at [1436, 152] on div "In Progress" at bounding box center [1440, 150] width 70 height 12
click at [1447, 134] on div "Not Started Next Quarter Not Started Current Quarter Not Started - GP Deliverab…" at bounding box center [1430, 119] width 51 height 38
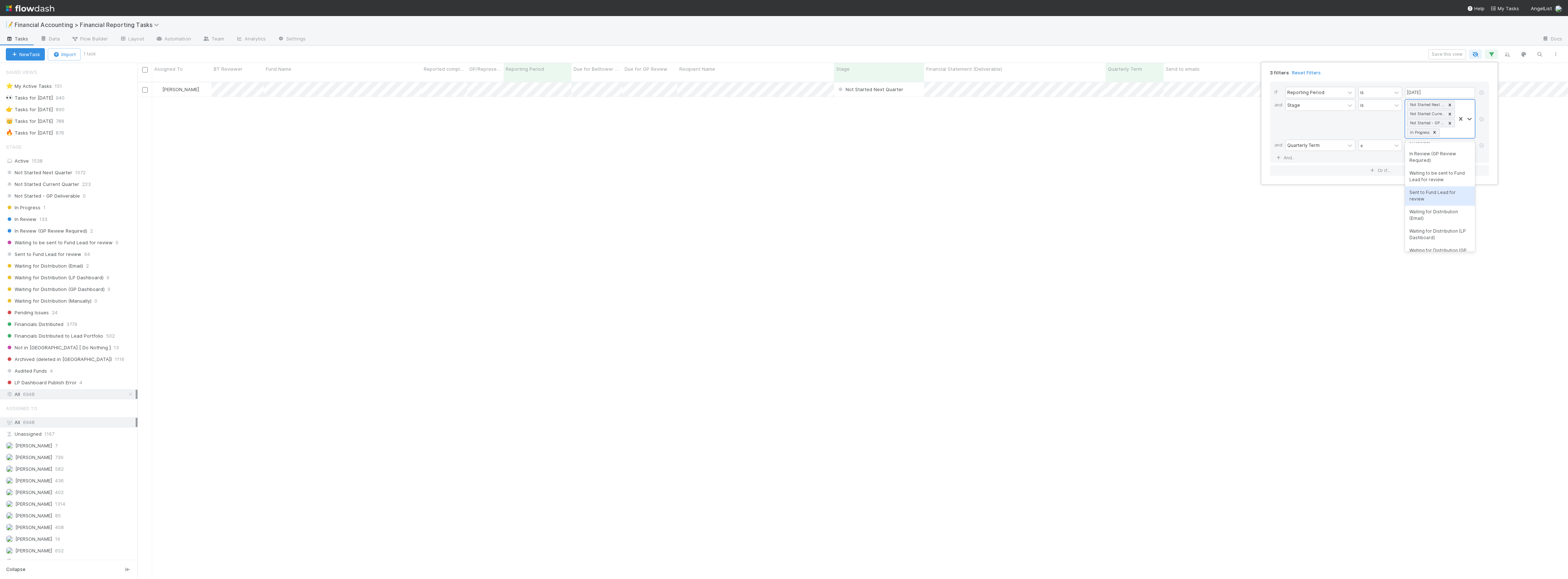
click at [1443, 196] on div "Sent to Fund Lead for review" at bounding box center [1440, 196] width 70 height 19
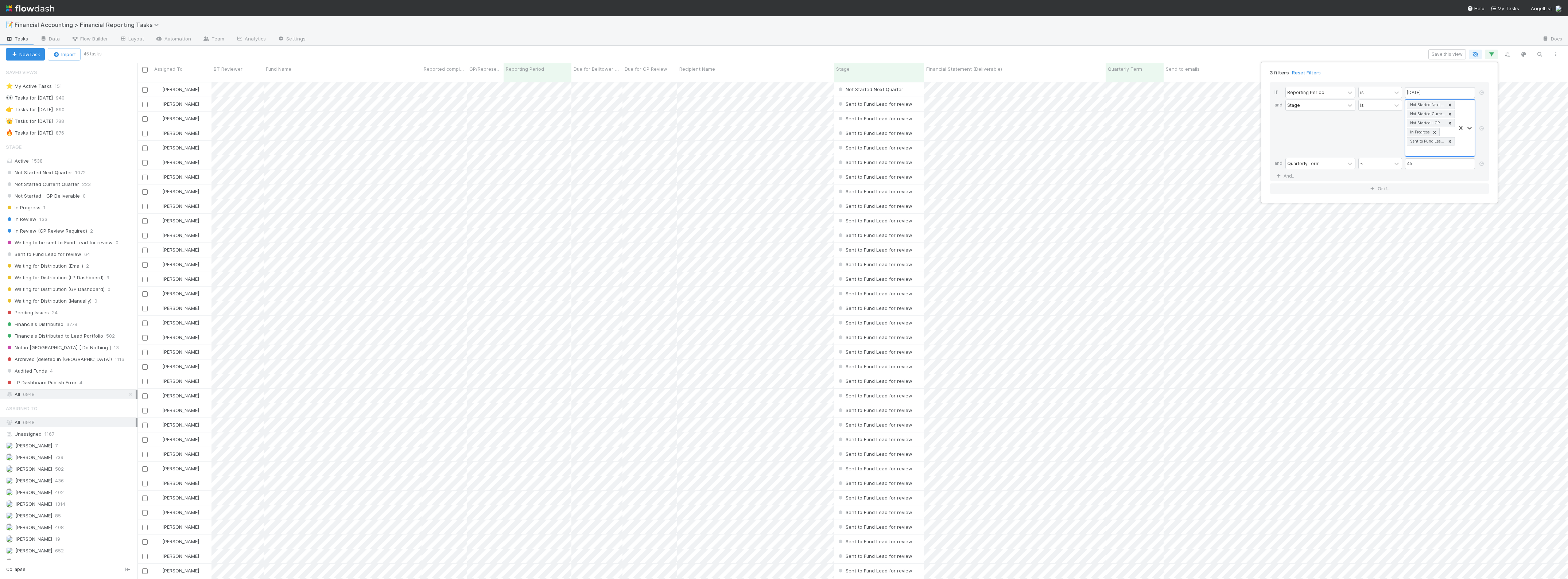
scroll to position [496, 1424]
click at [1082, 51] on div "3 filters Reset Filters If Reporting Period is 06/30/2025 and Stage is option S…" at bounding box center [784, 289] width 1568 height 579
click at [309, 71] on div "Fund Name" at bounding box center [343, 69] width 154 height 7
click at [301, 85] on div "Sort A → Z" at bounding box center [307, 83] width 83 height 11
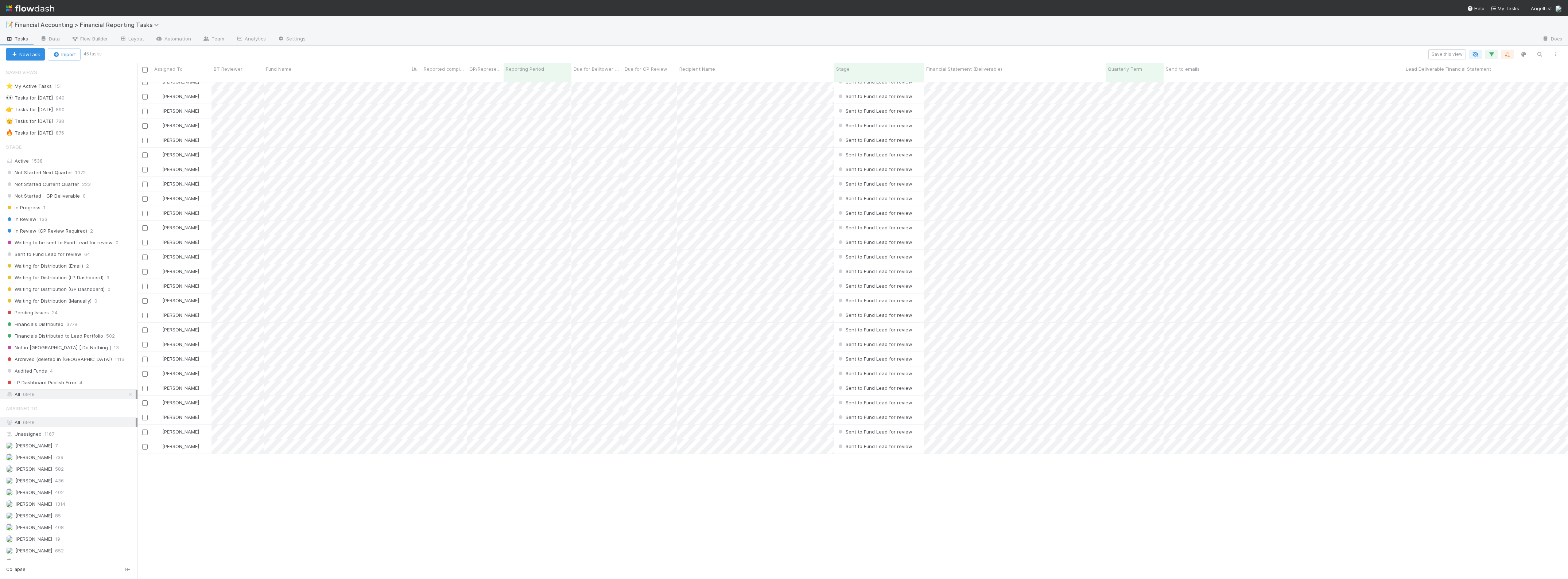
scroll to position [0, 0]
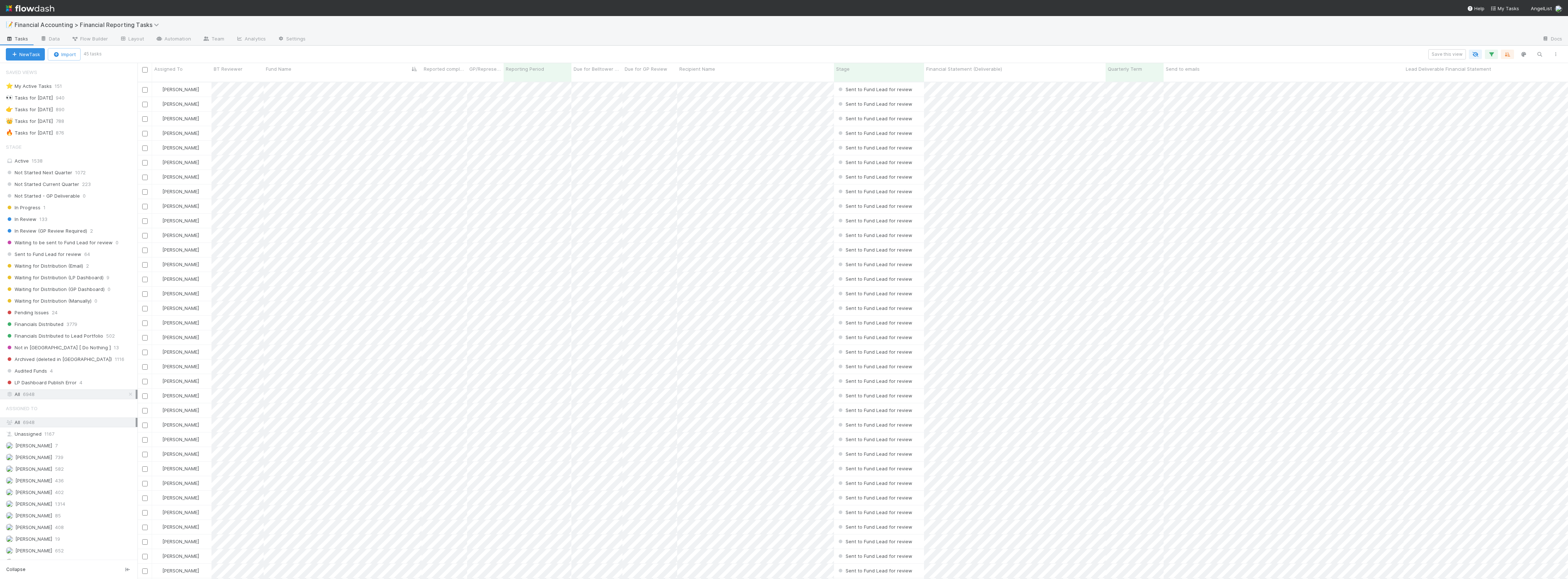
click at [1189, 39] on div at bounding box center [924, 39] width 1225 height 12
click at [1491, 55] on icon "button" at bounding box center [1491, 54] width 7 height 7
click at [1440, 152] on div "Not Started Next Quarter Not Started Current Quarter Not Started - GP Deliverab…" at bounding box center [1430, 128] width 51 height 56
click at [1443, 209] on div "Waiting to be sent to Fund Lead for review" at bounding box center [1440, 204] width 70 height 19
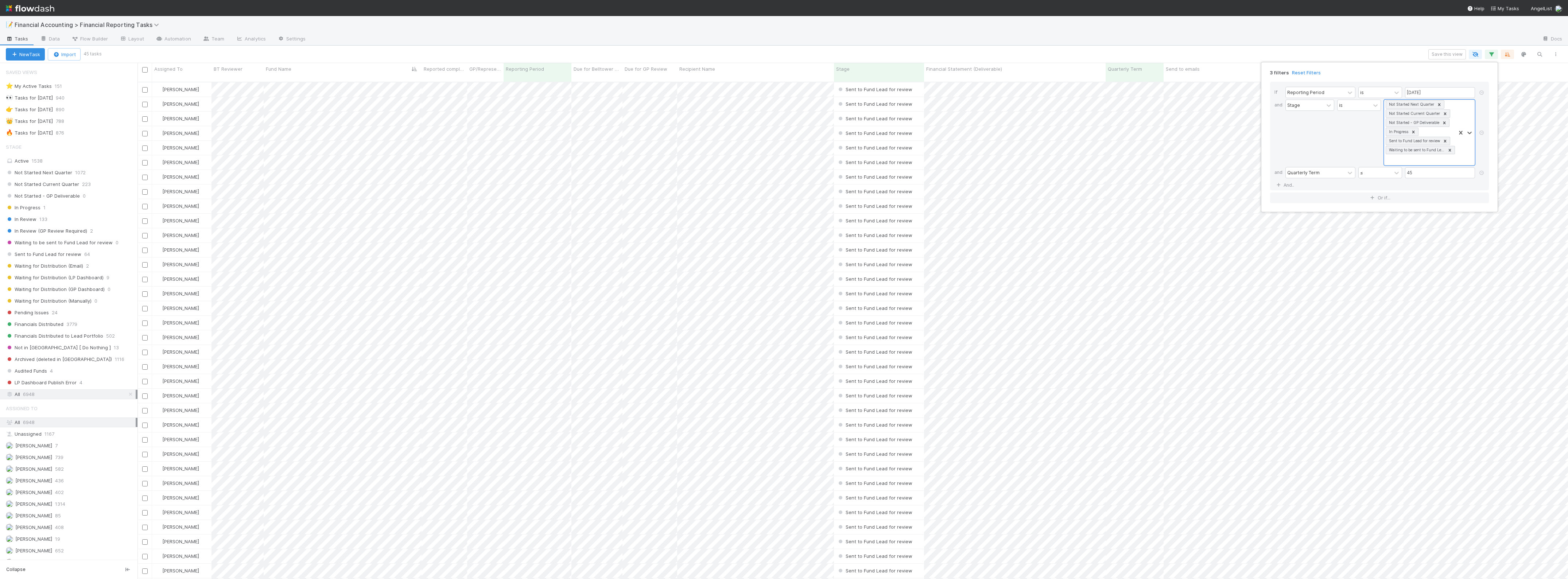
scroll to position [496, 1424]
click at [914, 48] on div "3 filters Reset Filters If Reporting Period is 06/30/2025 and Stage is Not Star…" at bounding box center [784, 289] width 1568 height 579
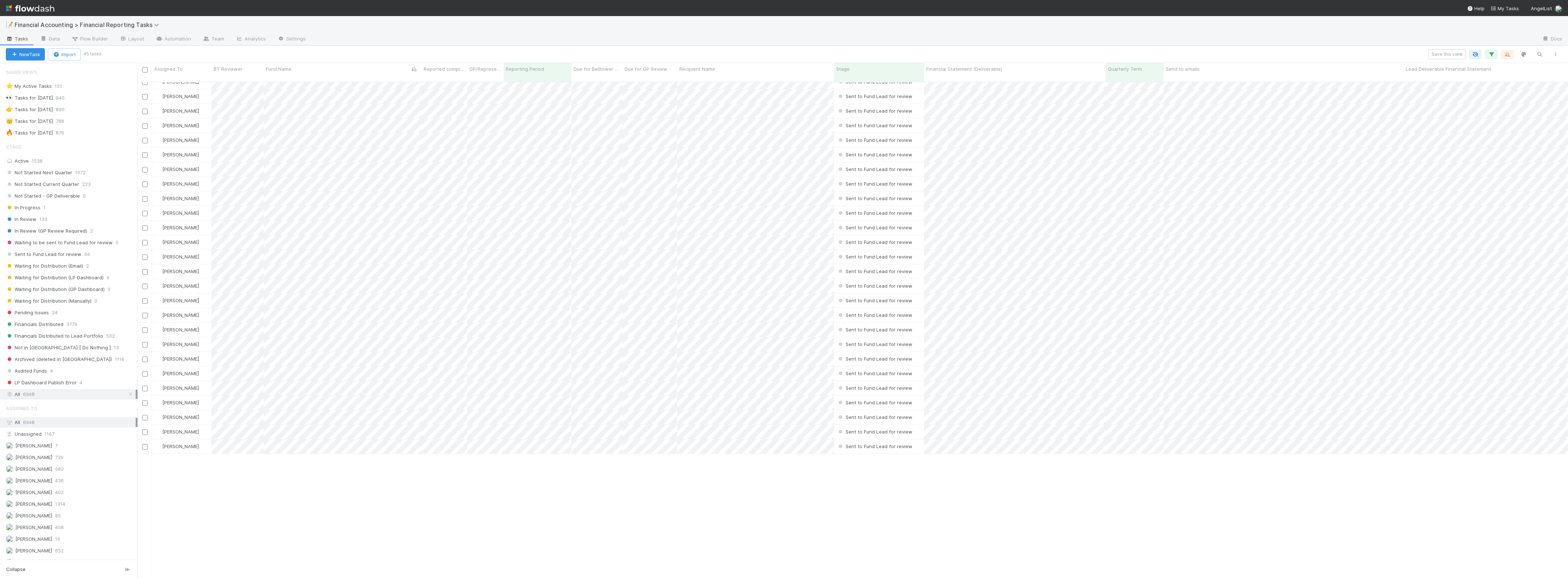
scroll to position [0, 0]
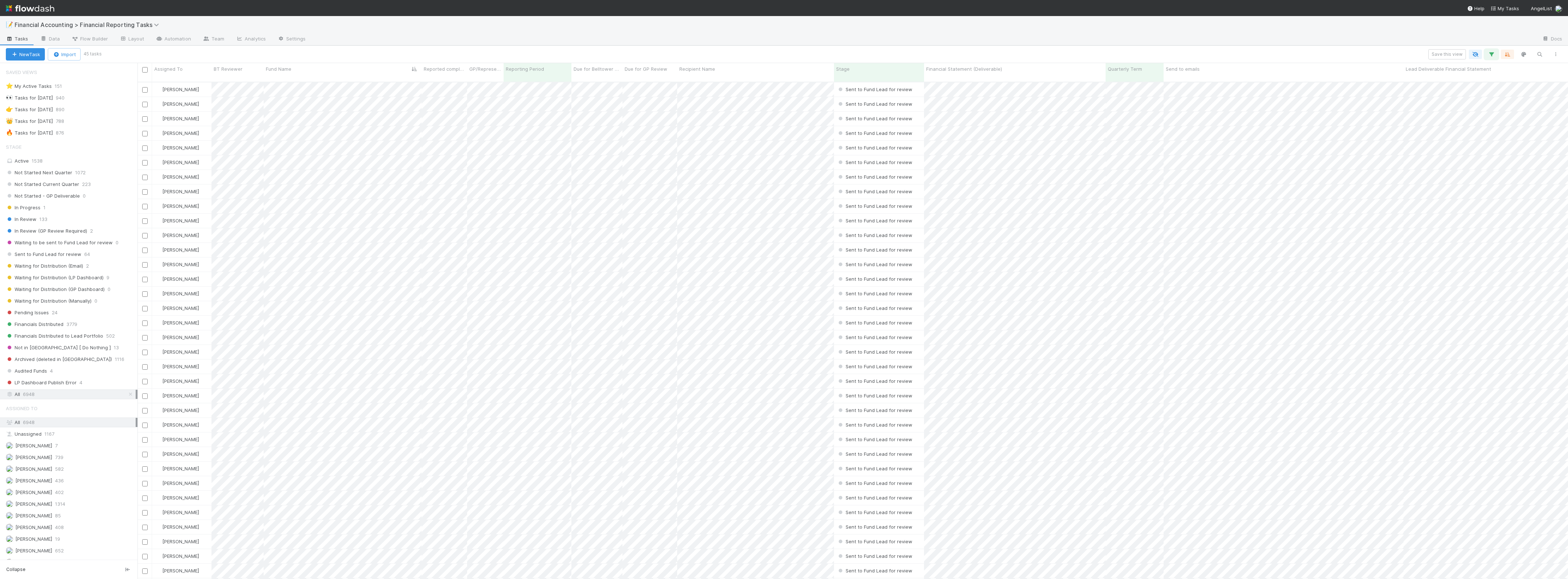
click at [1493, 58] on button "button" at bounding box center [1491, 54] width 13 height 10
click at [1432, 160] on div "Not Started Next Quarter Not Started Current Quarter Not Started - GP Deliverab…" at bounding box center [1419, 132] width 71 height 65
click at [1449, 152] on icon at bounding box center [1450, 150] width 5 height 5
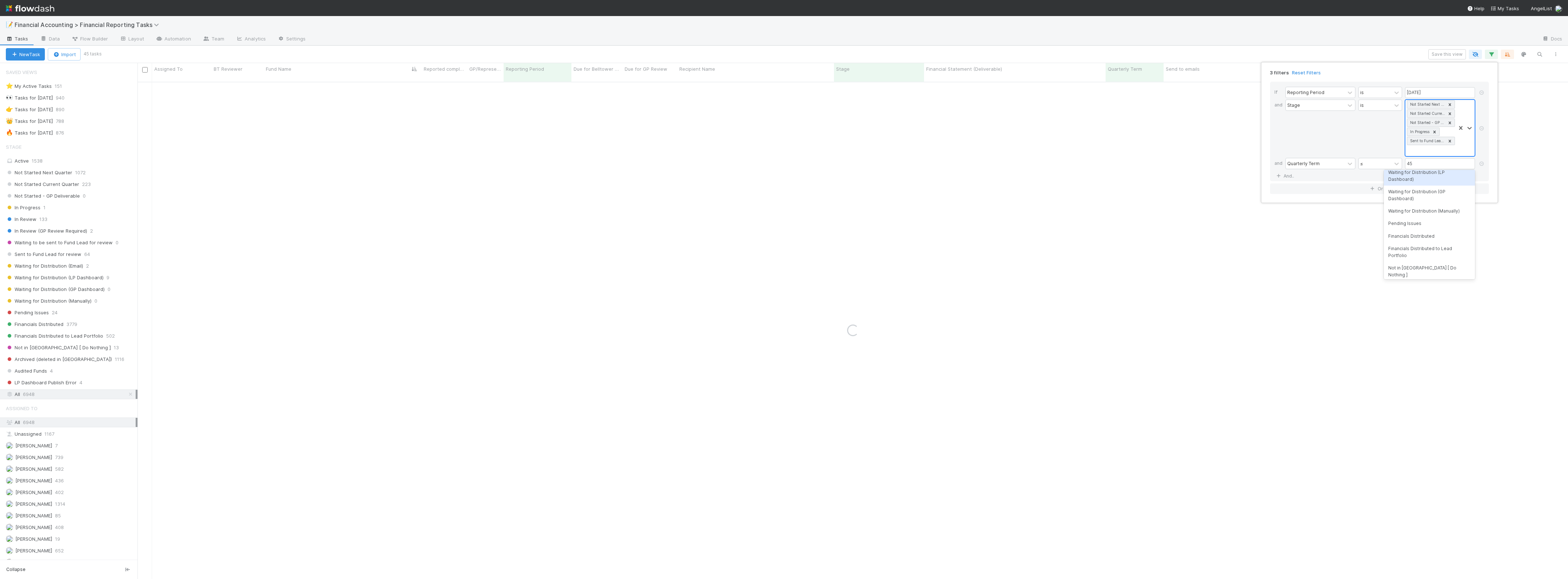
click at [1449, 143] on icon at bounding box center [1450, 141] width 5 height 5
click at [1435, 133] on icon at bounding box center [1435, 132] width 2 height 2
click at [1449, 125] on icon at bounding box center [1450, 123] width 5 height 5
click at [1451, 115] on icon at bounding box center [1450, 114] width 5 height 5
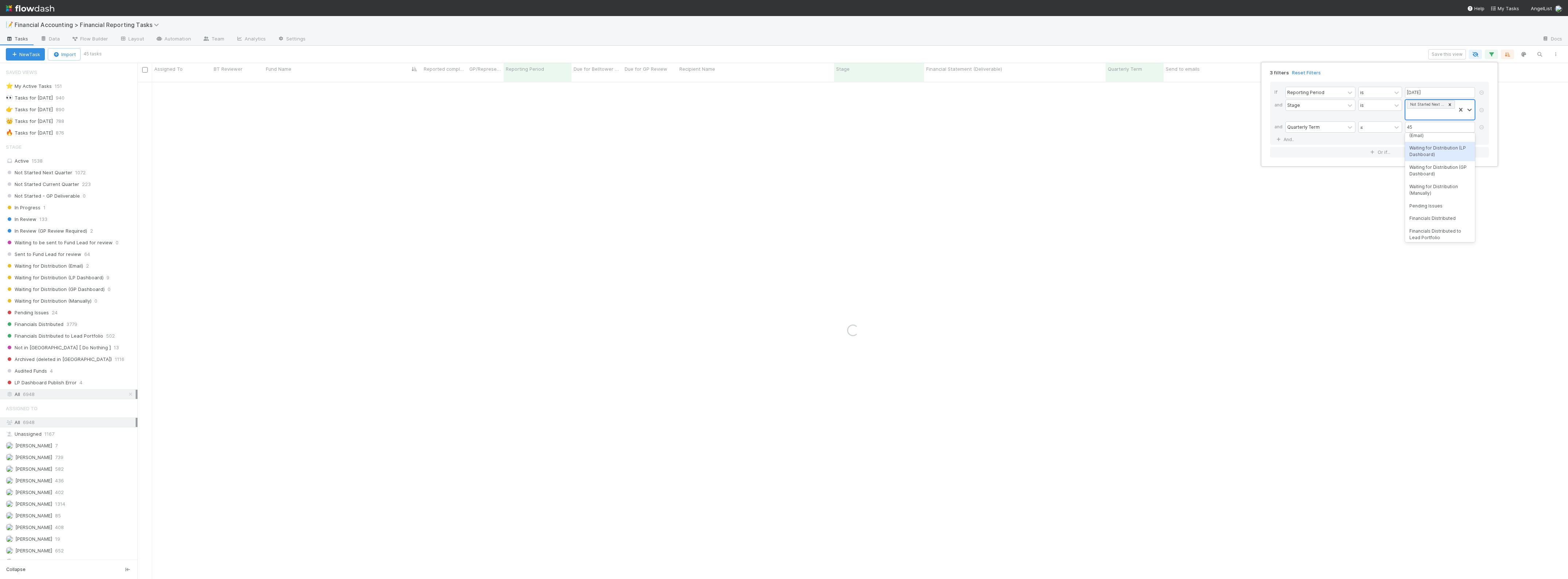
scroll to position [0, 0]
click at [1451, 108] on div at bounding box center [1449, 105] width 8 height 8
click at [1440, 174] on div "Pending Issues" at bounding box center [1440, 167] width 70 height 12
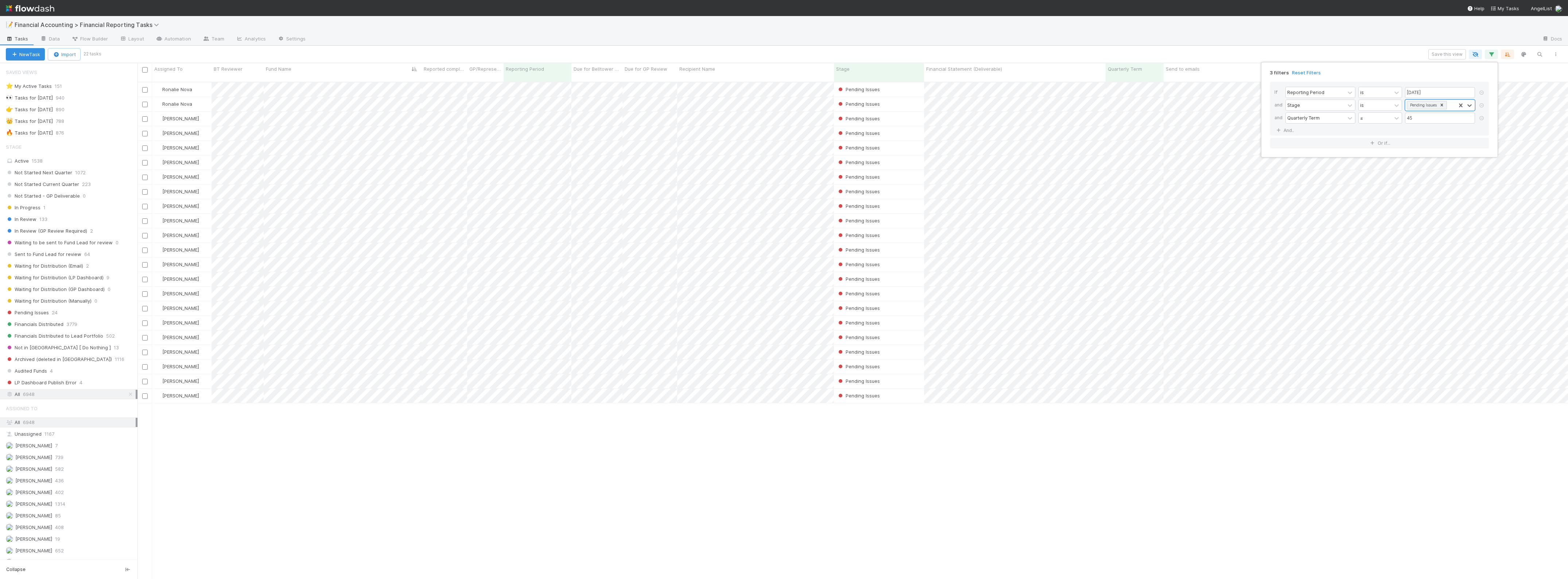
scroll to position [496, 1424]
drag, startPoint x: 699, startPoint y: 474, endPoint x: 623, endPoint y: 456, distance: 78.1
click at [699, 474] on div "3 filters Reset Filters If Reporting Period is 06/30/2025 and Stage is Pending …" at bounding box center [784, 289] width 1568 height 579
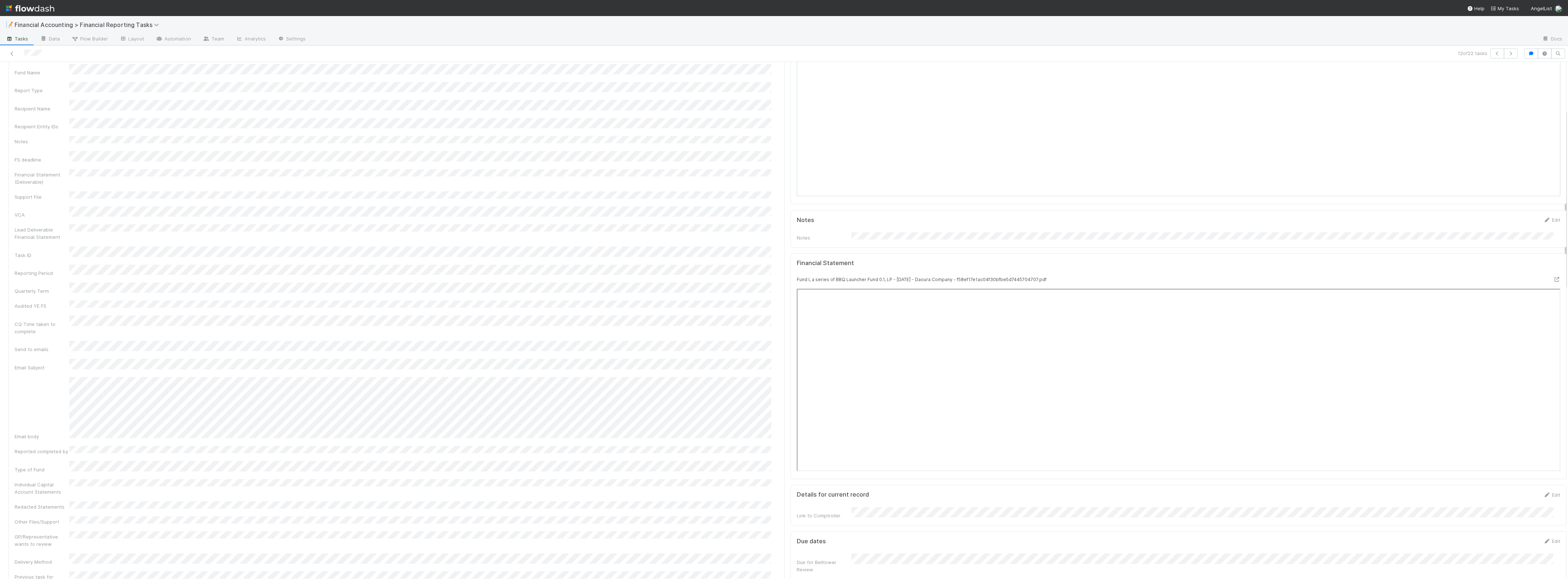
scroll to position [137, 0]
click at [12, 55] on icon at bounding box center [12, 54] width 7 height 5
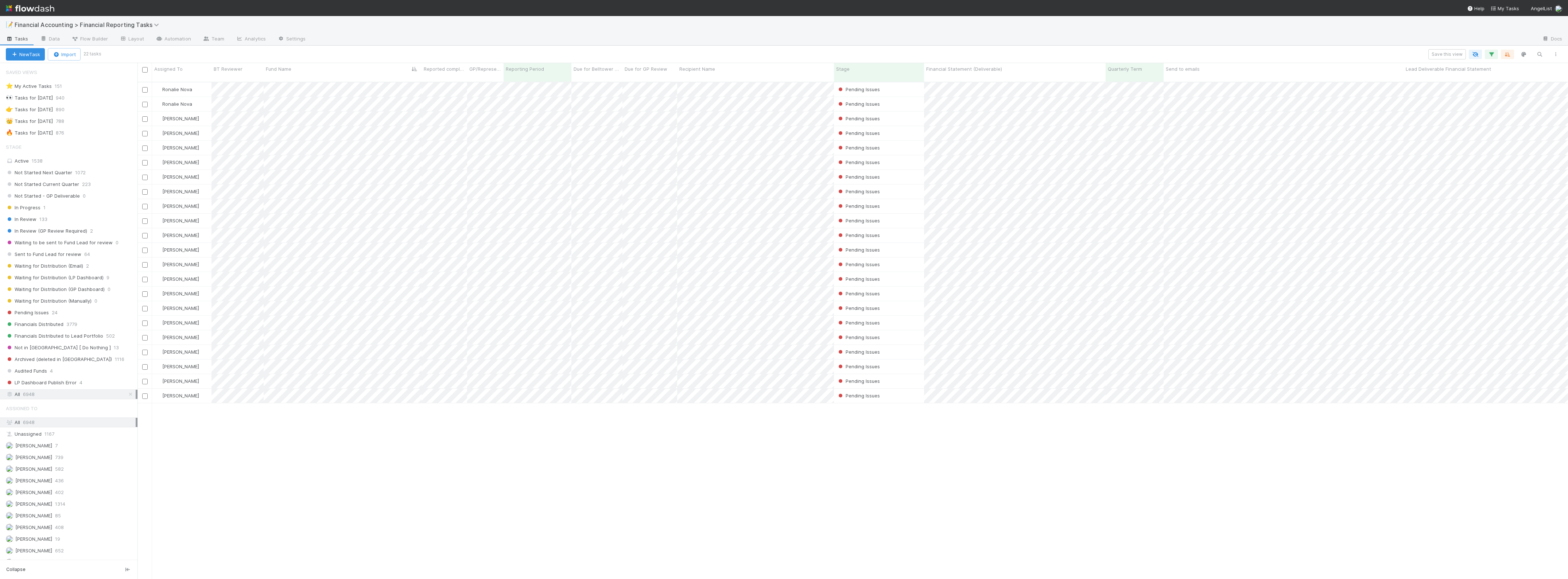
scroll to position [496, 1424]
click at [479, 497] on div "Ronalie Nova Pending Issues 4/1/25, 1:04:16 AM 8/12/25, 7:59:08 PM 0 0 0 Ronali…" at bounding box center [853, 334] width 1430 height 503
click at [93, 281] on span "Waiting for Distribution (LP Dashboard)" at bounding box center [55, 278] width 98 height 9
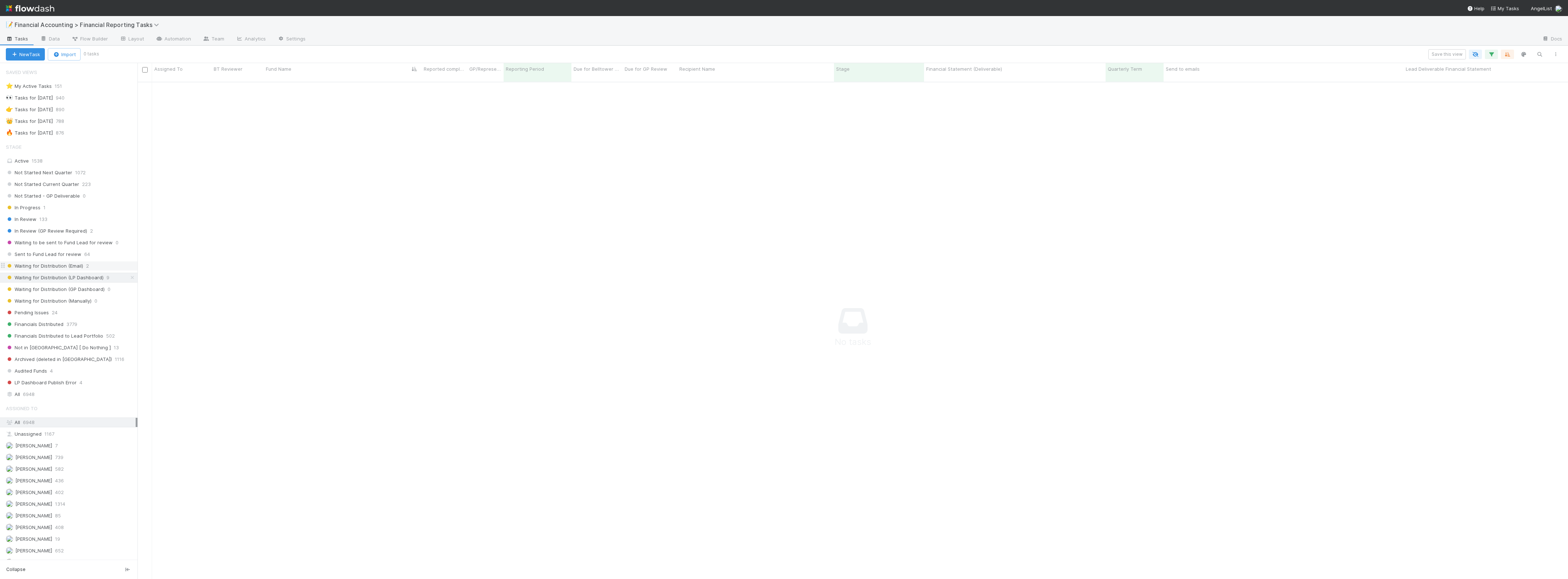
scroll to position [489, 1417]
click at [60, 327] on span "Financials Distributed" at bounding box center [35, 324] width 58 height 9
click at [1494, 55] on icon "button" at bounding box center [1491, 54] width 7 height 7
click at [1445, 106] on div at bounding box center [1441, 105] width 8 height 8
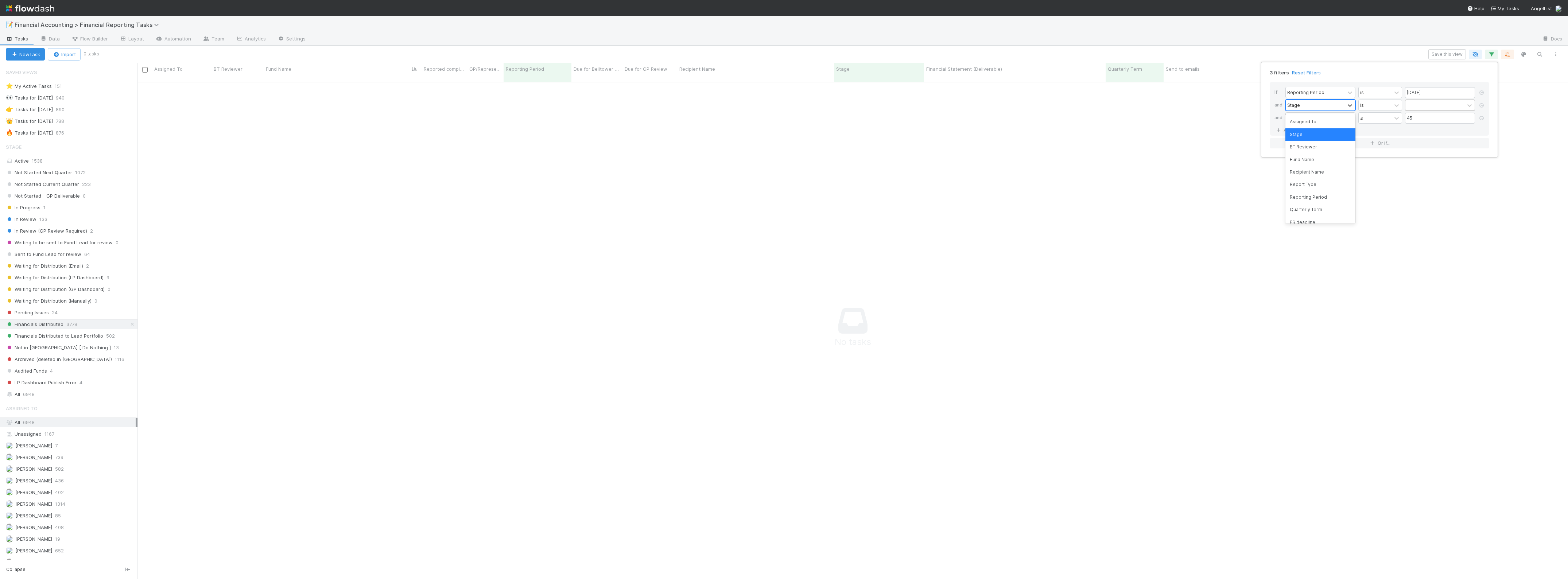
click at [1328, 107] on div "Stage" at bounding box center [1315, 105] width 59 height 10
click at [1481, 104] on icon at bounding box center [1482, 105] width 7 height 4
click at [1289, 118] on link "And.." at bounding box center [1286, 118] width 23 height 10
click at [1313, 121] on div "Assigned To" at bounding box center [1301, 118] width 27 height 7
click at [1319, 175] on div "Fund Name" at bounding box center [1320, 172] width 70 height 12
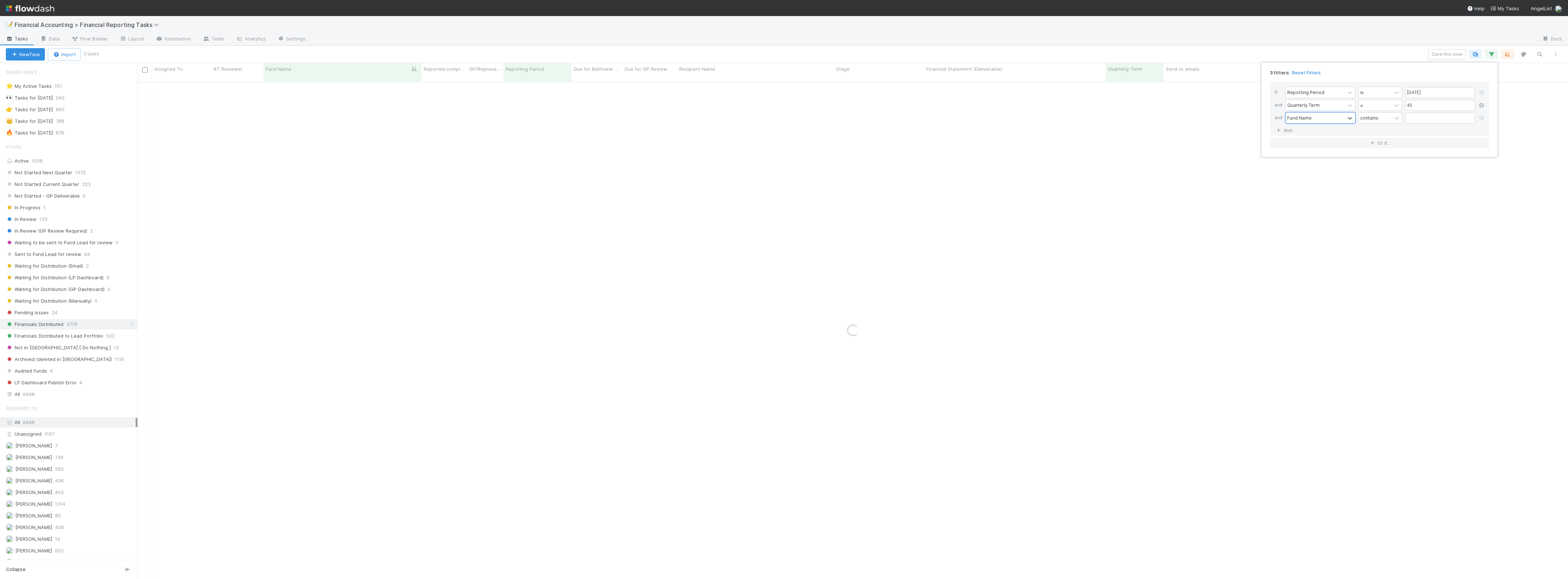
click at [1479, 107] on icon at bounding box center [1482, 105] width 7 height 4
click at [1451, 110] on input "text" at bounding box center [1440, 105] width 70 height 11
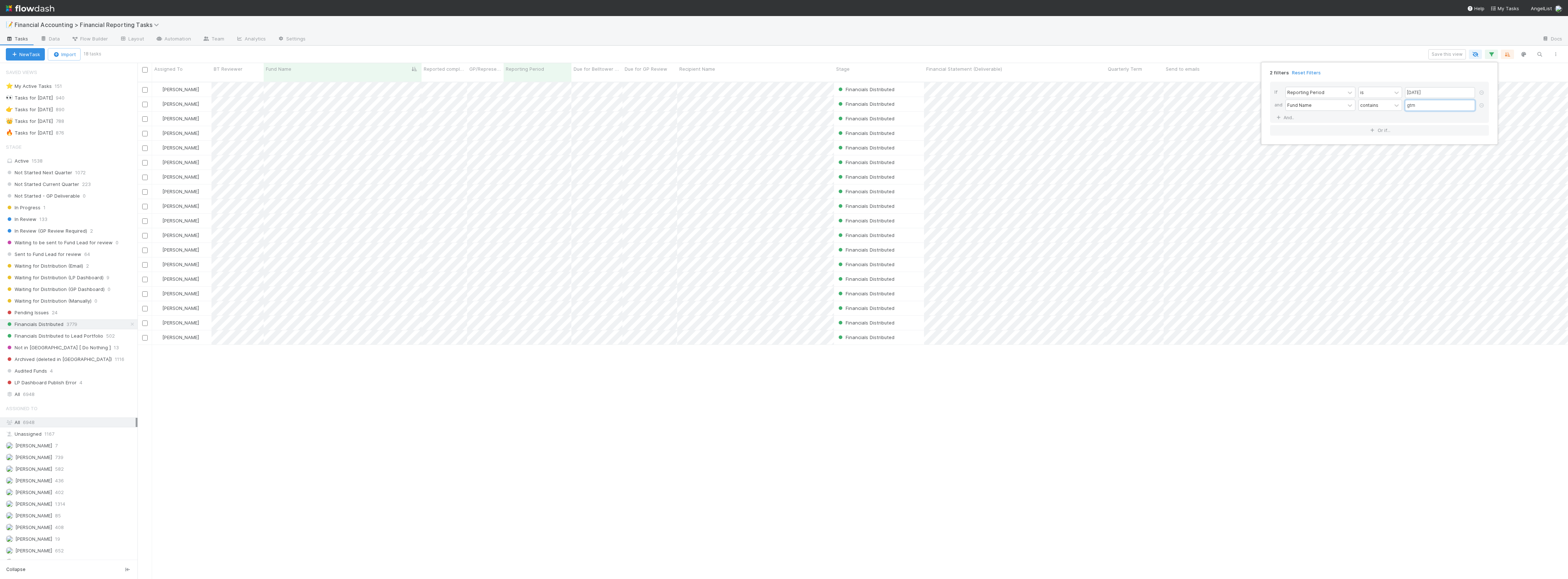
scroll to position [496, 1424]
type input "gtm"
click at [508, 357] on div "2 filters Reset Filters If Reporting Period is 06/30/2025 and Fund Name contain…" at bounding box center [784, 289] width 1568 height 579
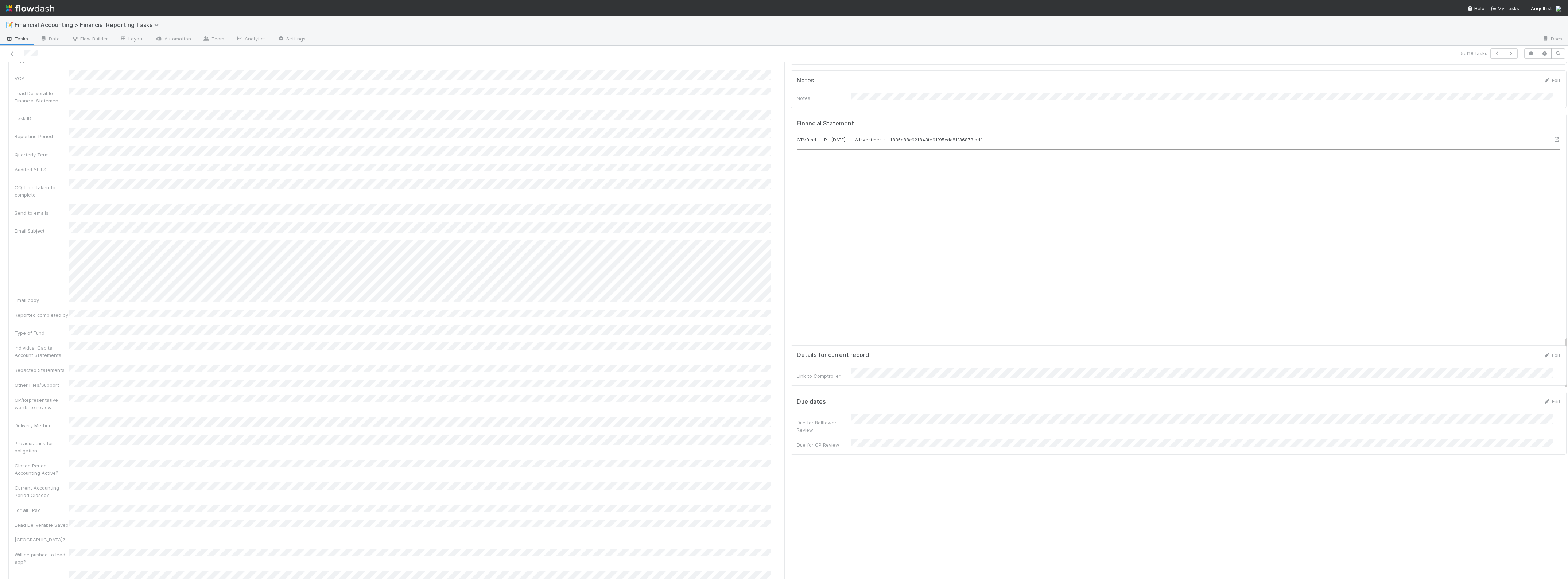
scroll to position [365, 0]
click at [12, 55] on icon at bounding box center [12, 54] width 7 height 5
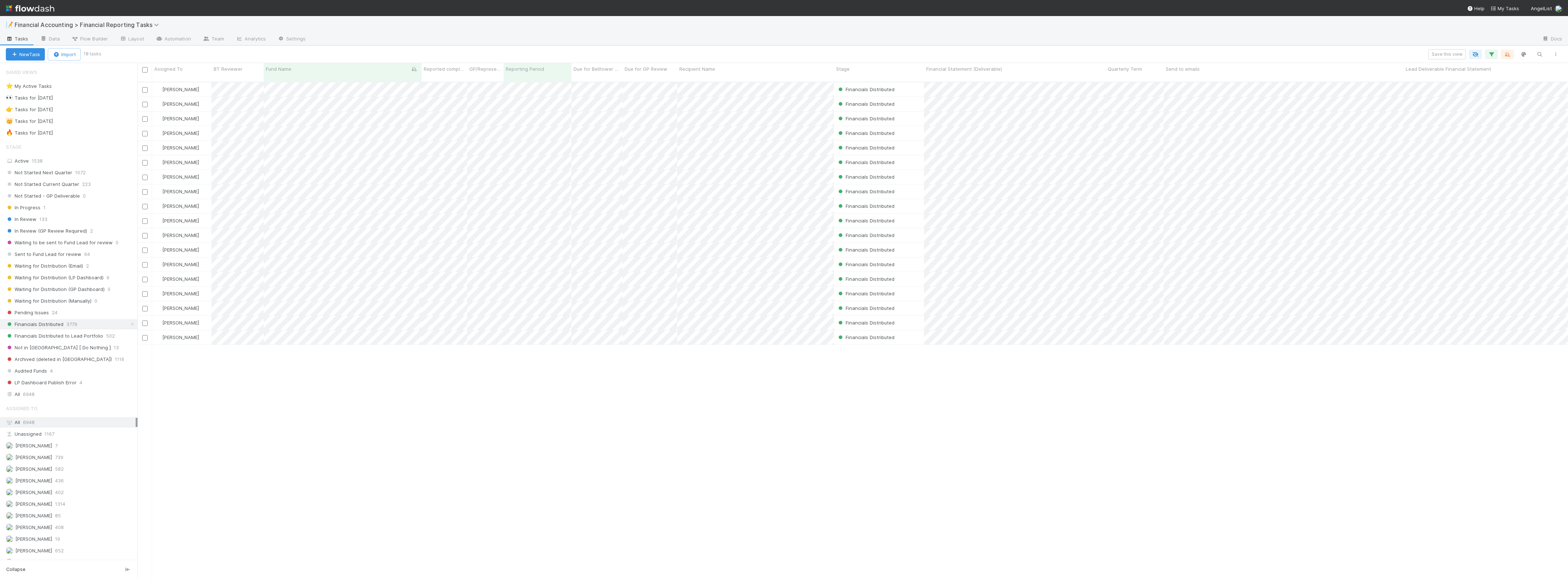
scroll to position [496, 1424]
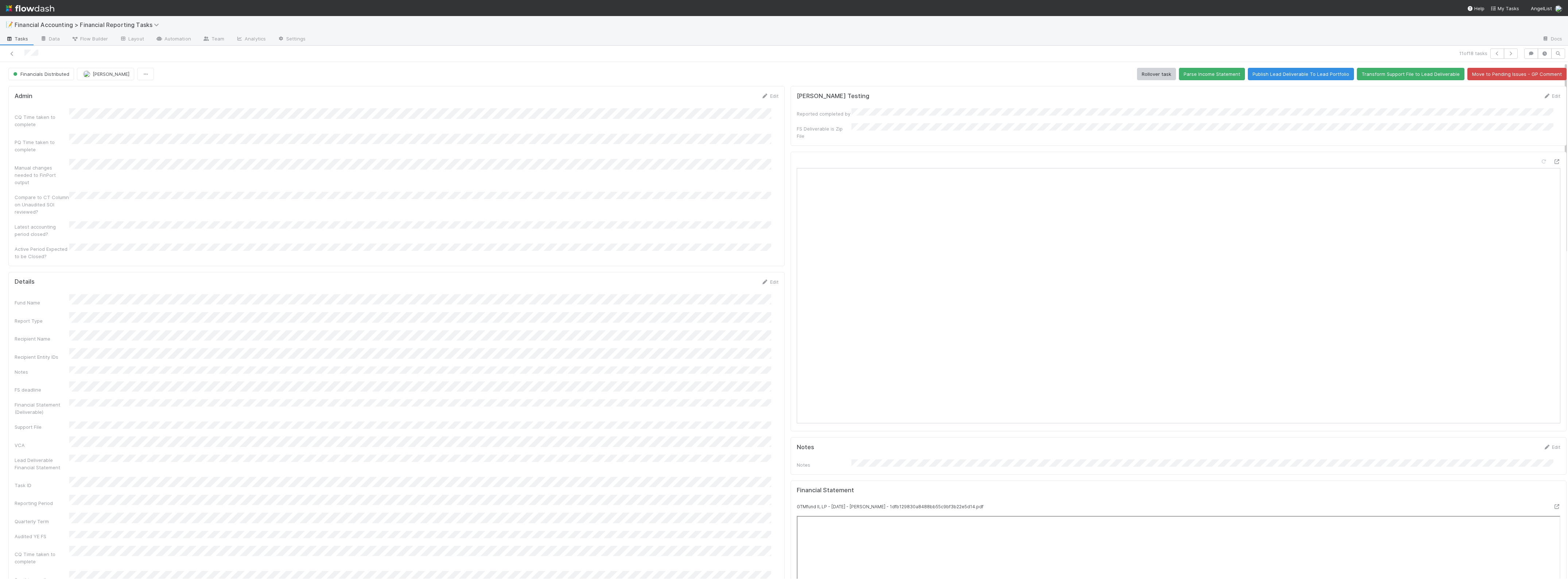
click at [6, 56] on div at bounding box center [383, 54] width 760 height 10
click at [12, 55] on icon at bounding box center [12, 54] width 7 height 5
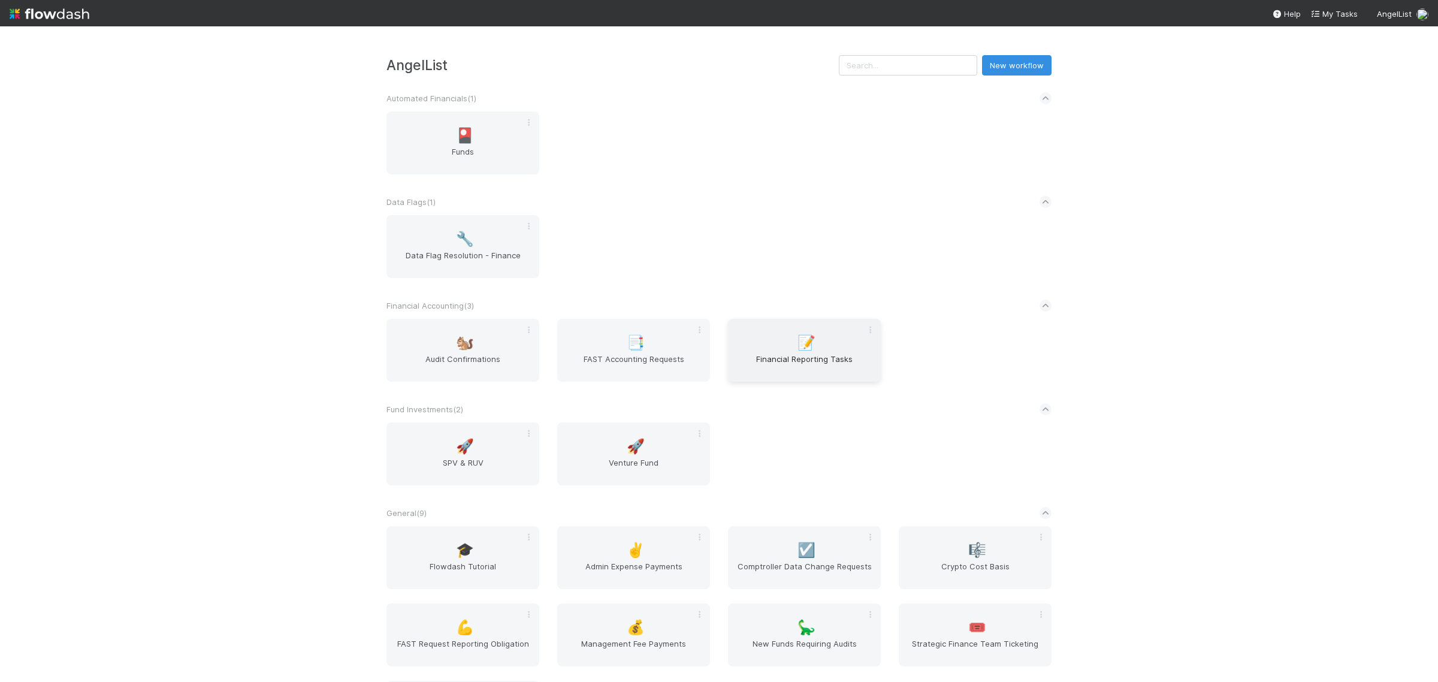
click at [807, 356] on span "Financial Reporting Tasks" at bounding box center [804, 365] width 143 height 24
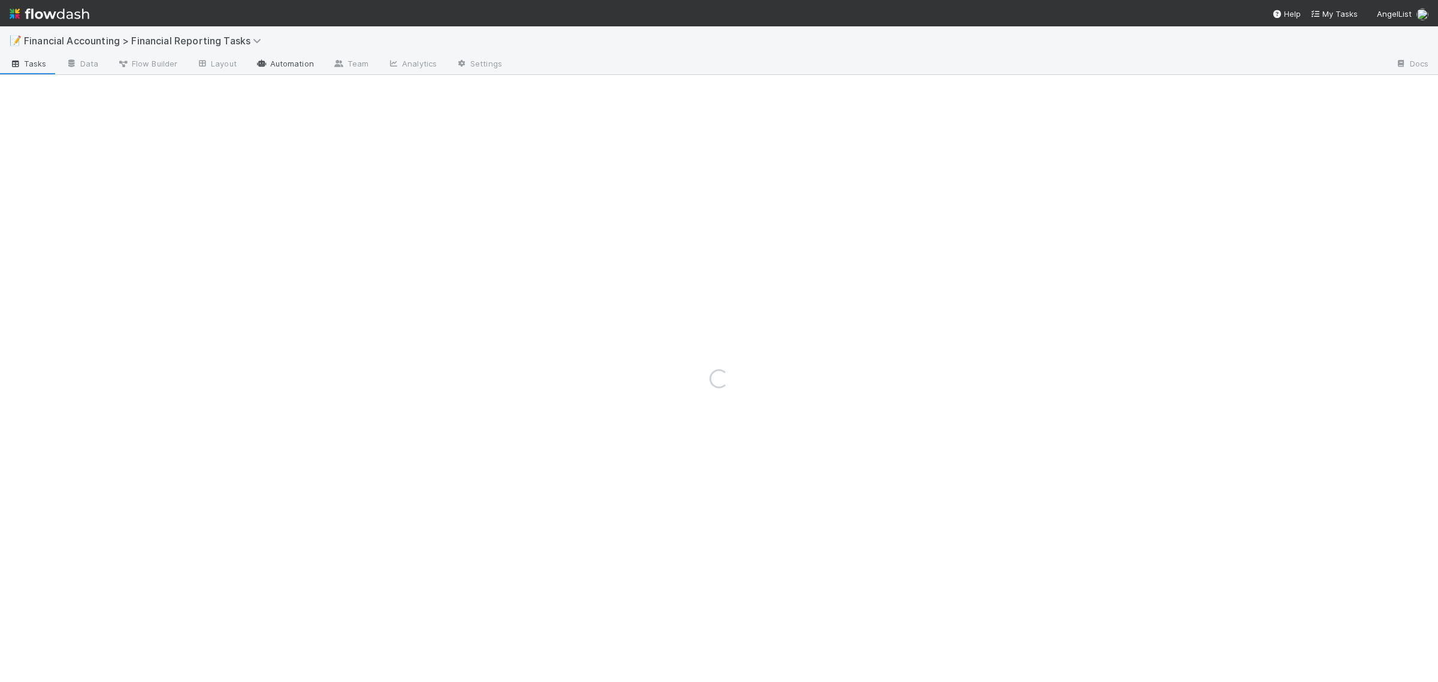
click at [307, 63] on link "Automation" at bounding box center [284, 64] width 77 height 19
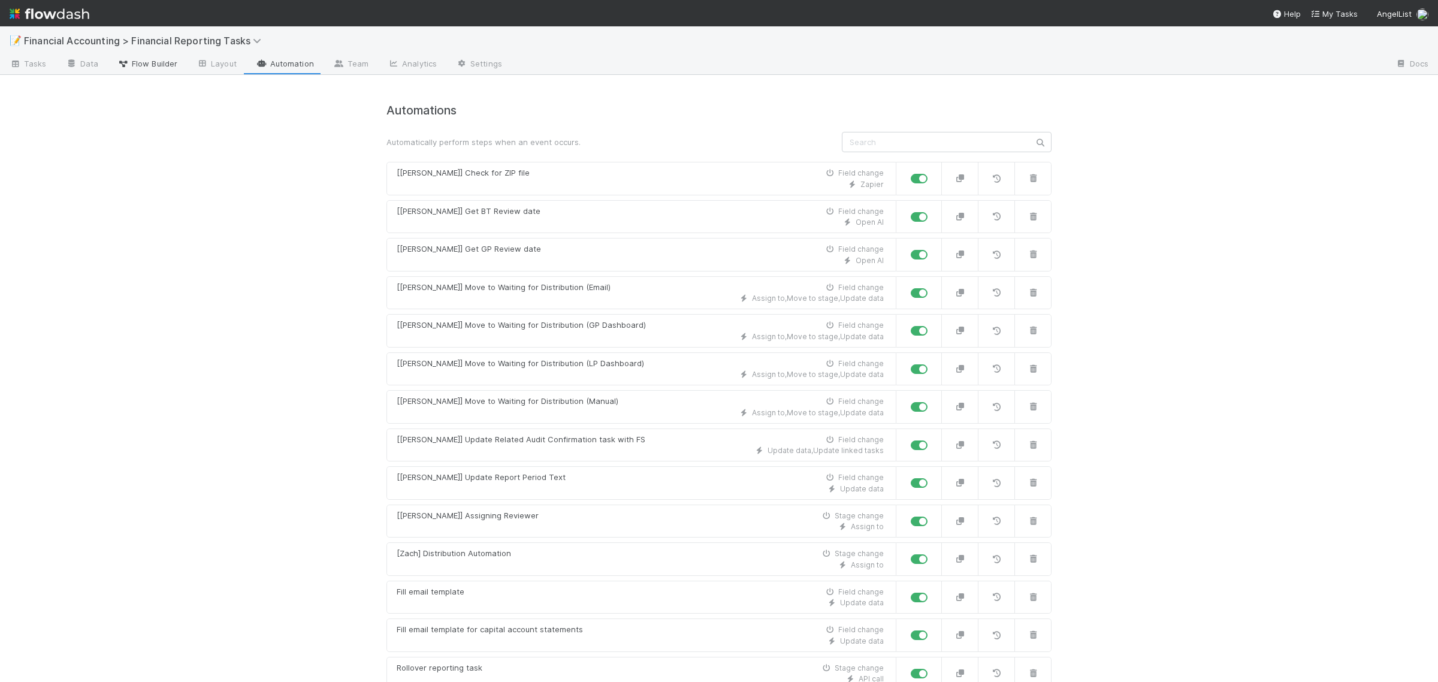
click at [144, 66] on span "Flow Builder" at bounding box center [147, 64] width 60 height 12
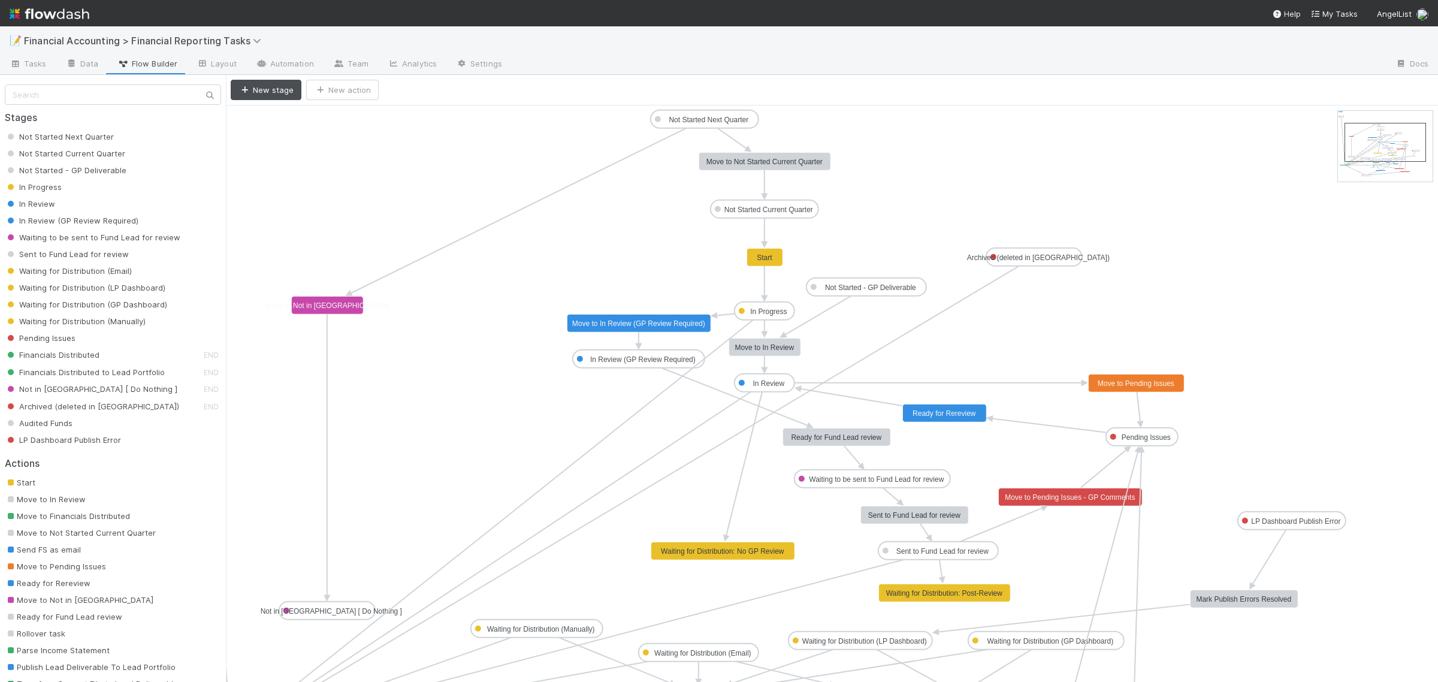
click at [1127, 439] on text "Pending Issues" at bounding box center [1145, 437] width 49 height 8
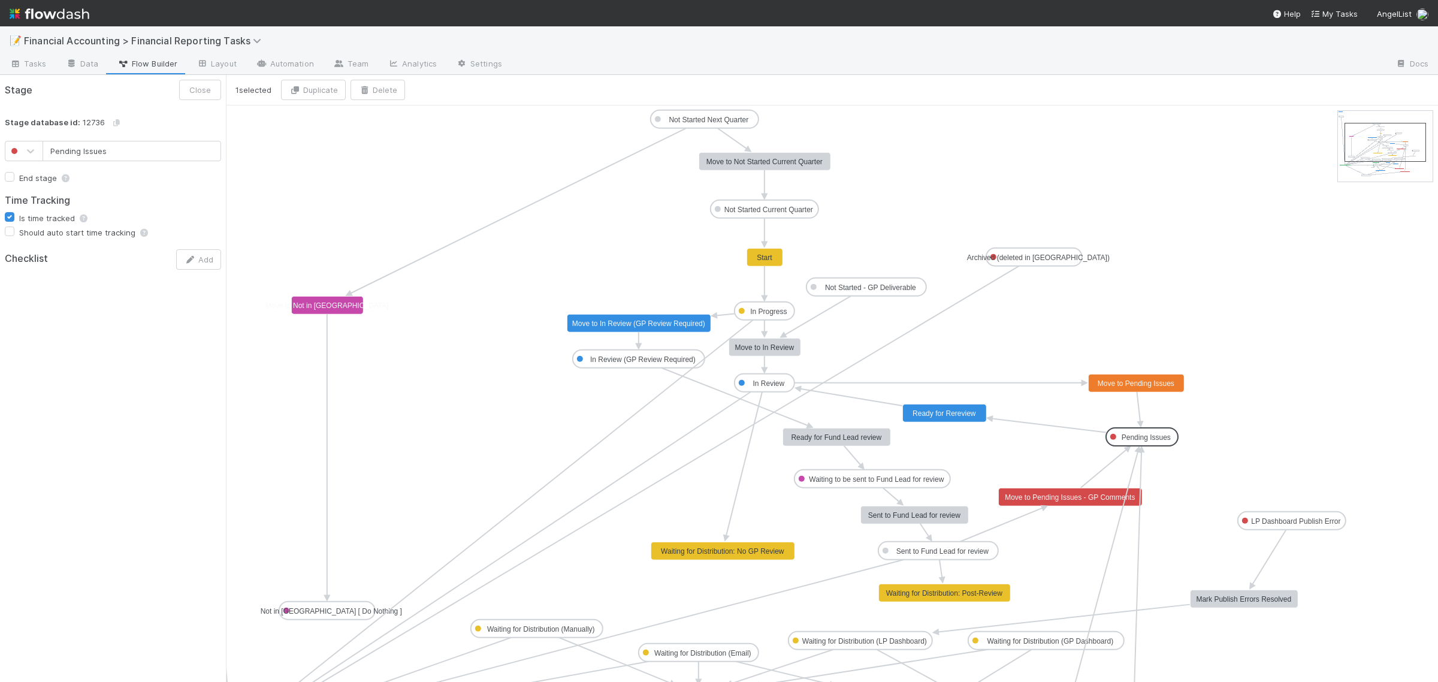
click at [941, 417] on text "Ready for Rereview" at bounding box center [944, 413] width 64 height 8
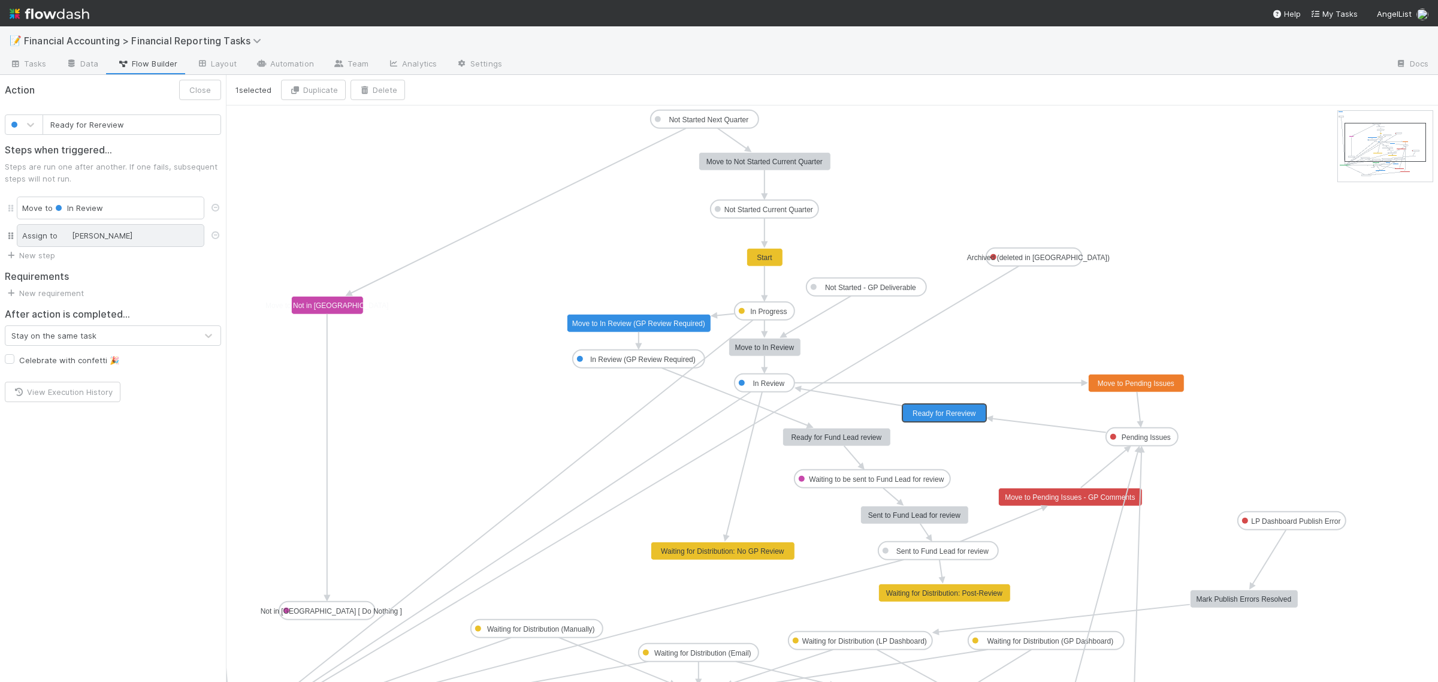
click at [102, 238] on span "[PERSON_NAME]" at bounding box center [102, 236] width 61 height 10
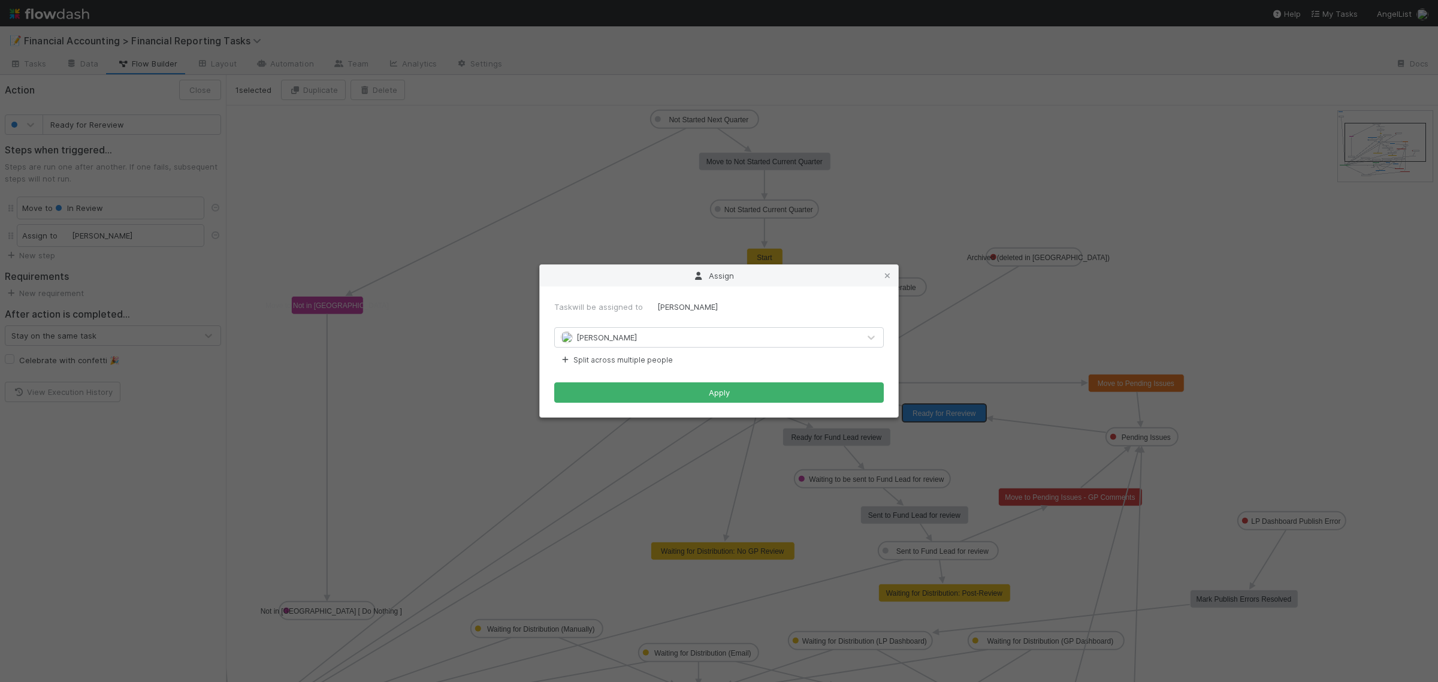
click at [600, 329] on div "[PERSON_NAME]" at bounding box center [707, 337] width 304 height 19
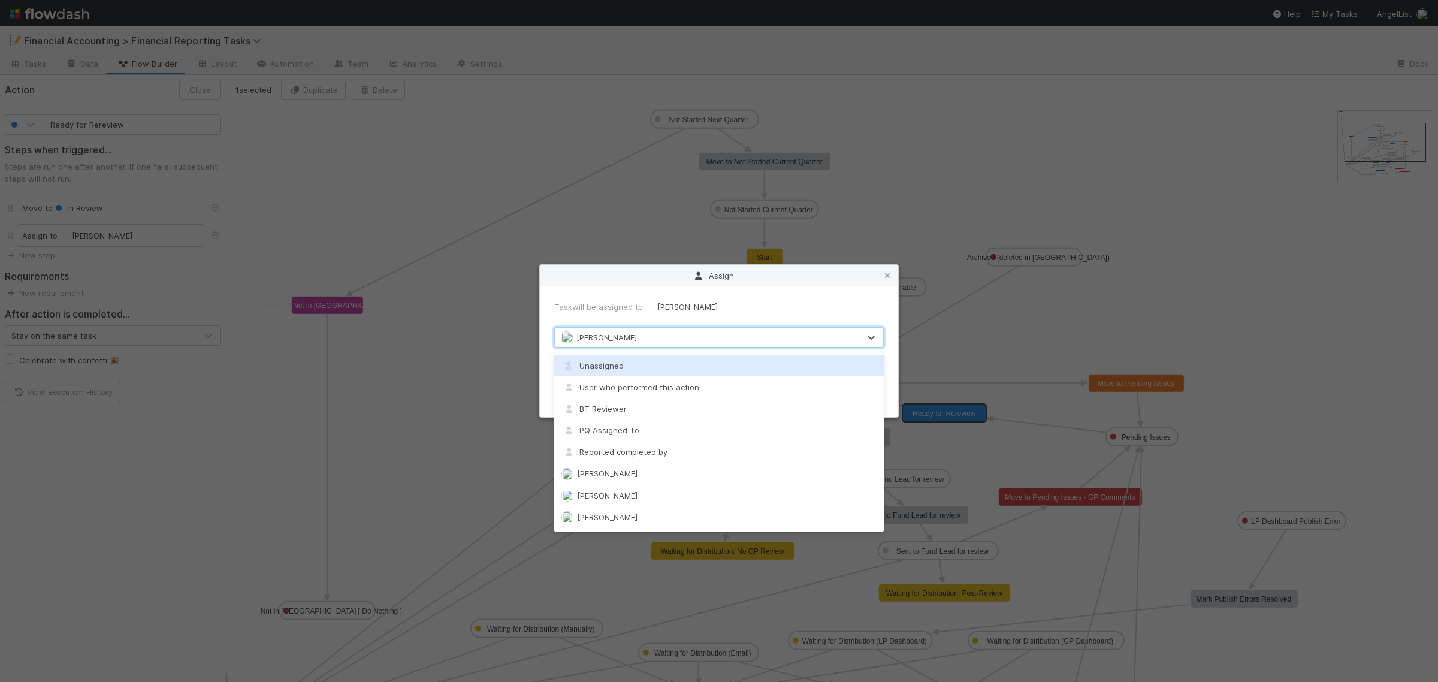
click at [699, 303] on span "[PERSON_NAME]" at bounding box center [687, 307] width 61 height 10
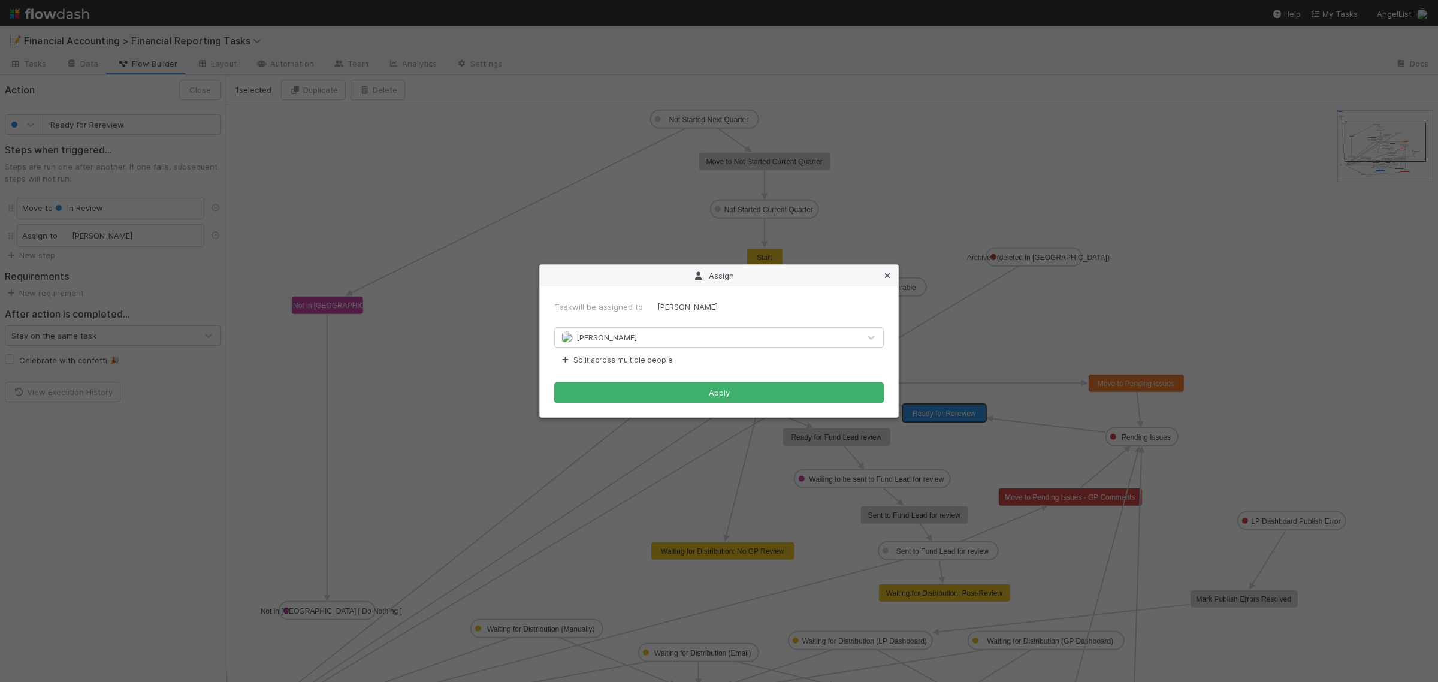
click at [888, 272] on icon at bounding box center [887, 276] width 12 height 8
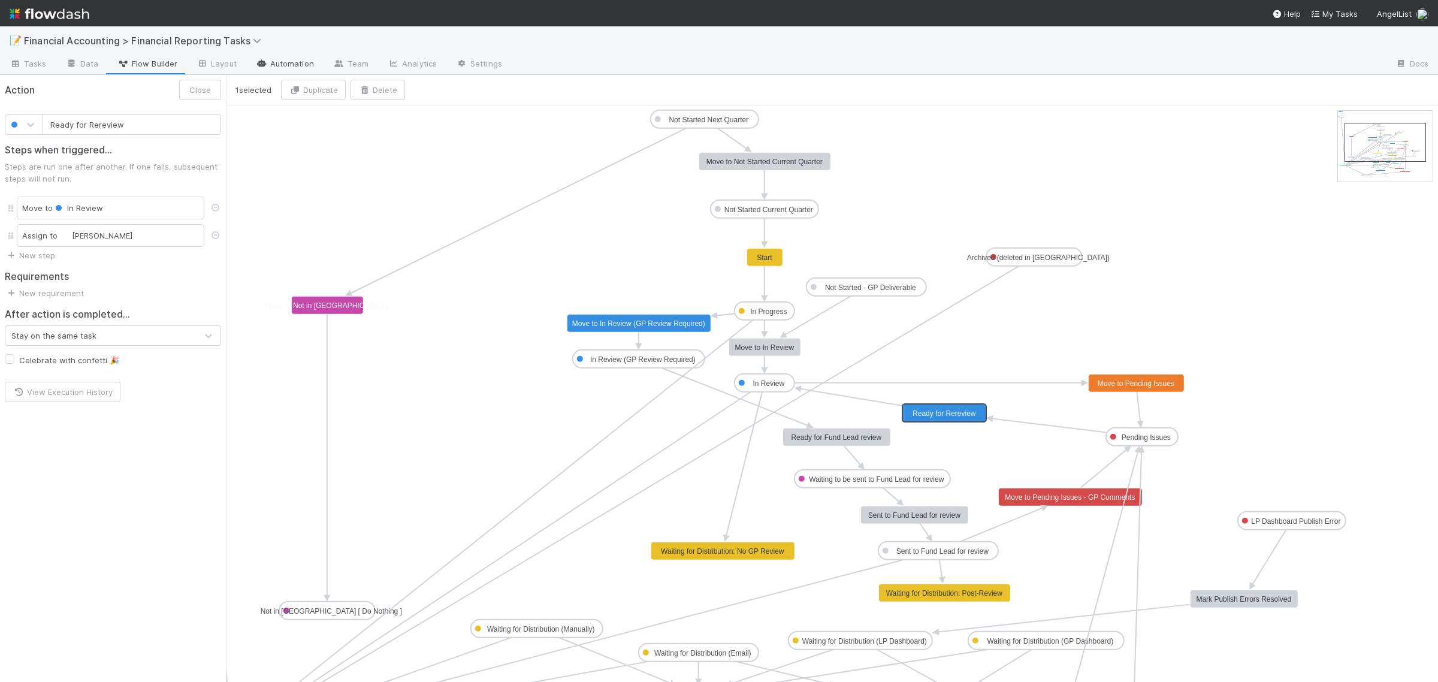
click at [297, 64] on link "Automation" at bounding box center [284, 64] width 77 height 19
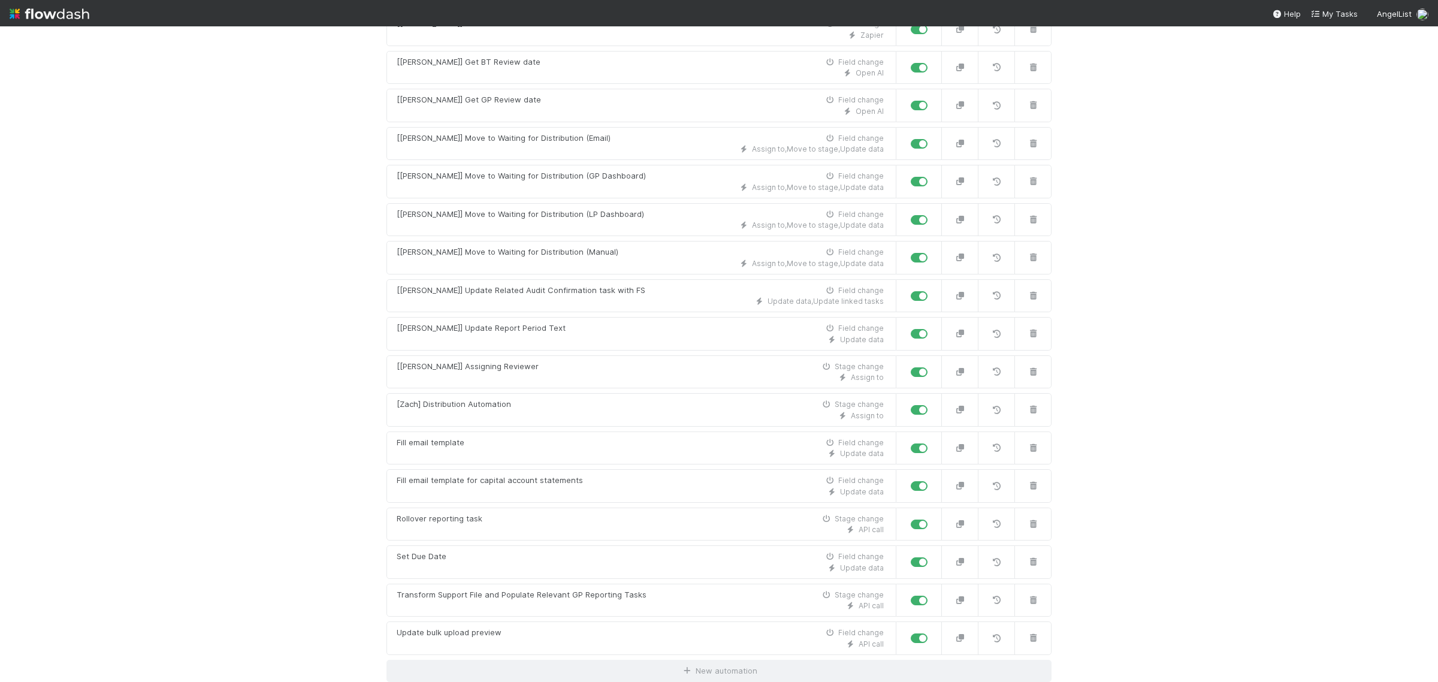
scroll to position [154, 0]
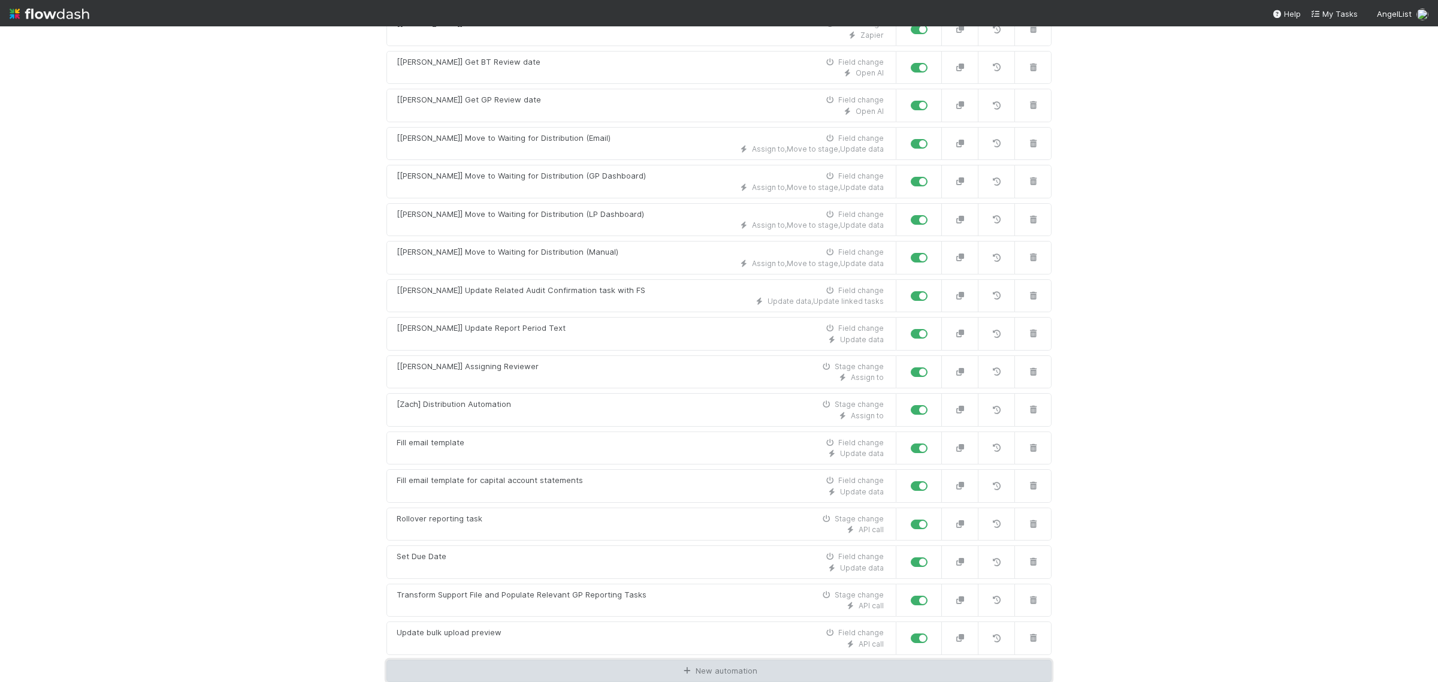
click at [701, 675] on link "New automation" at bounding box center [718, 671] width 665 height 23
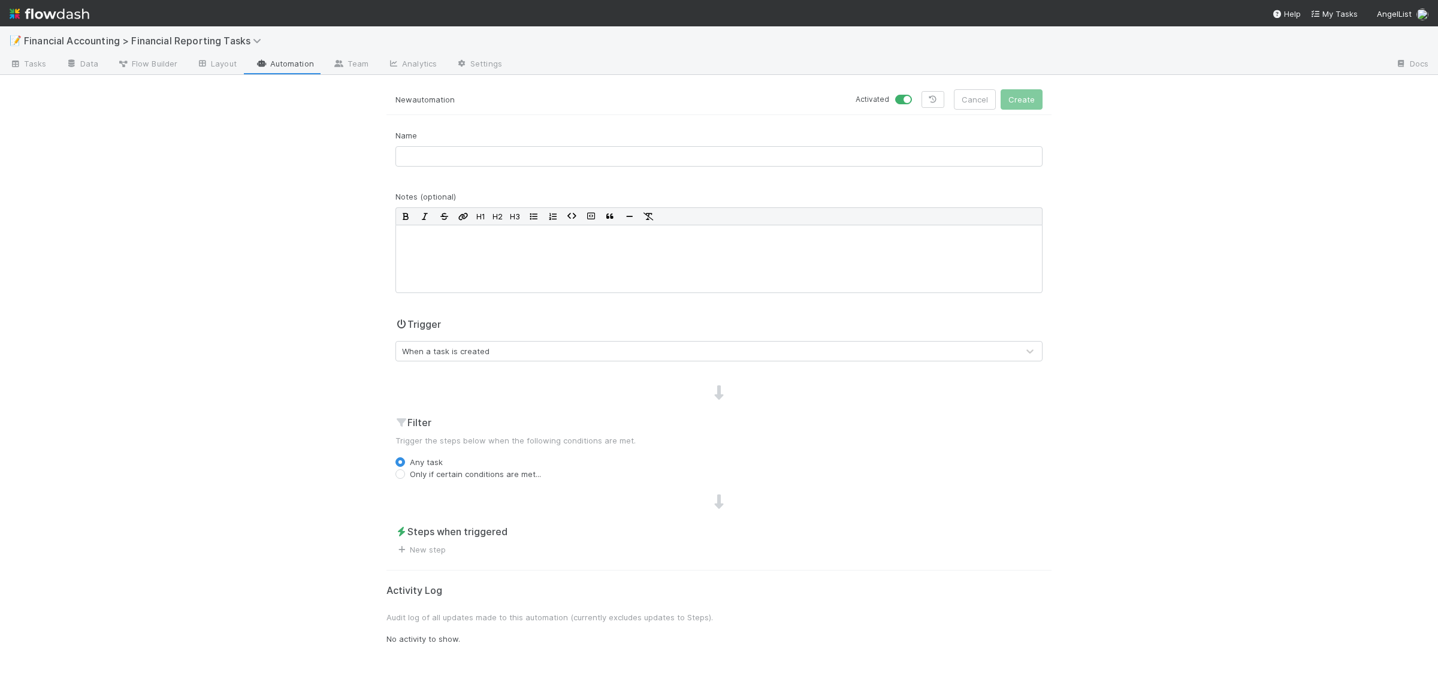
click at [500, 348] on div "When a task is created" at bounding box center [707, 350] width 622 height 19
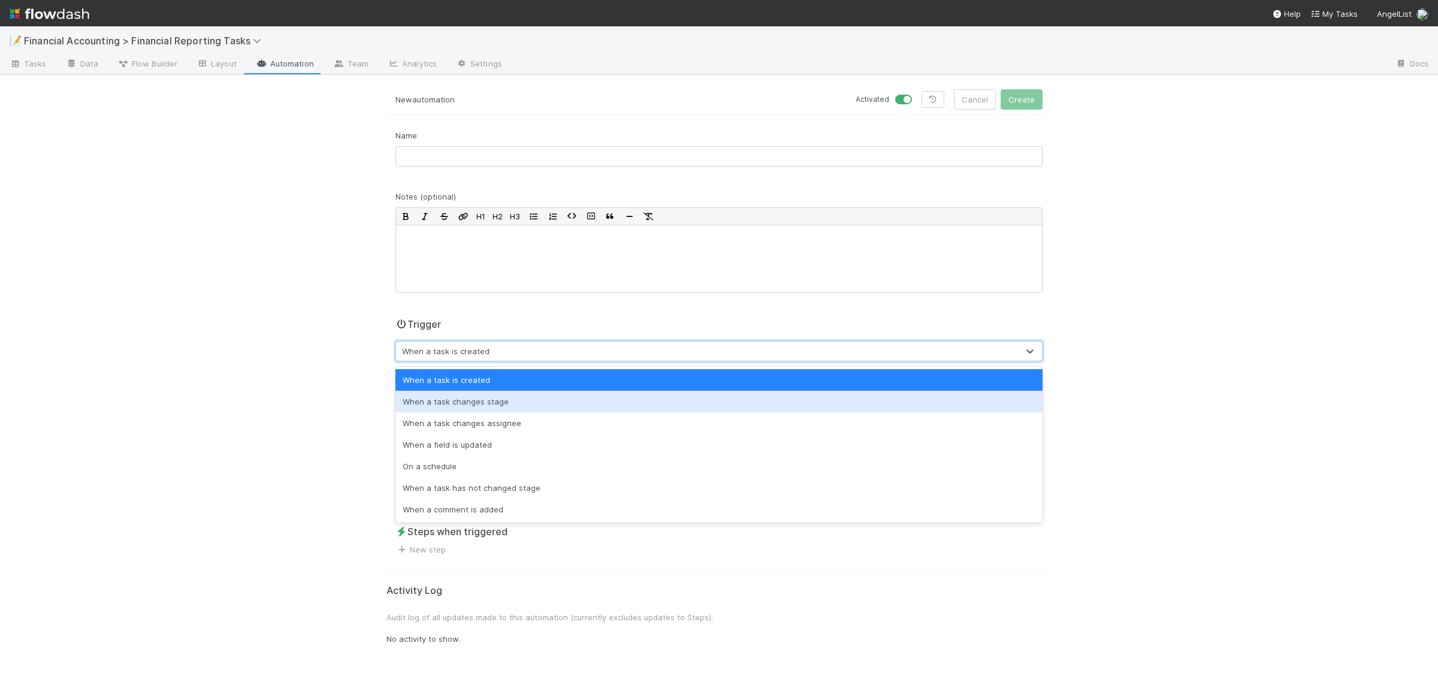
click at [505, 399] on div "When a task changes stage" at bounding box center [718, 402] width 647 height 22
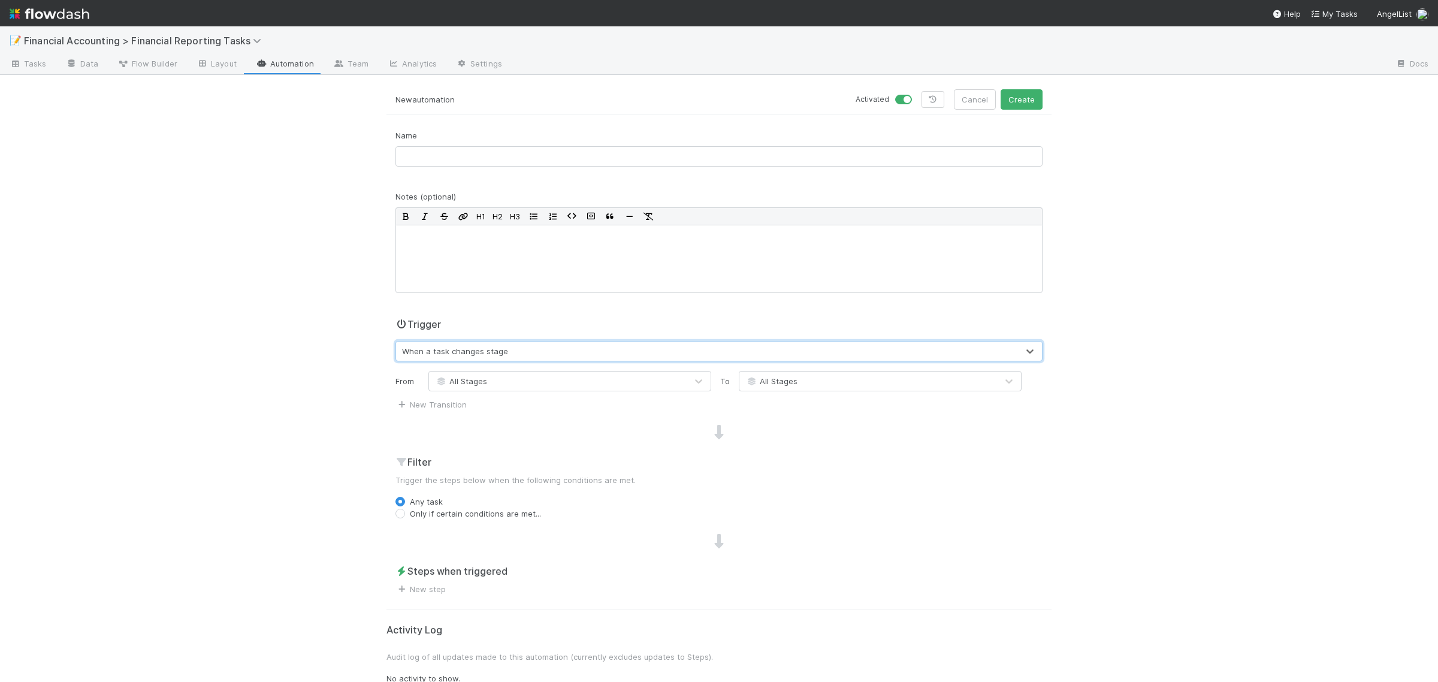
click at [507, 371] on div "All Stages" at bounding box center [558, 380] width 258 height 19
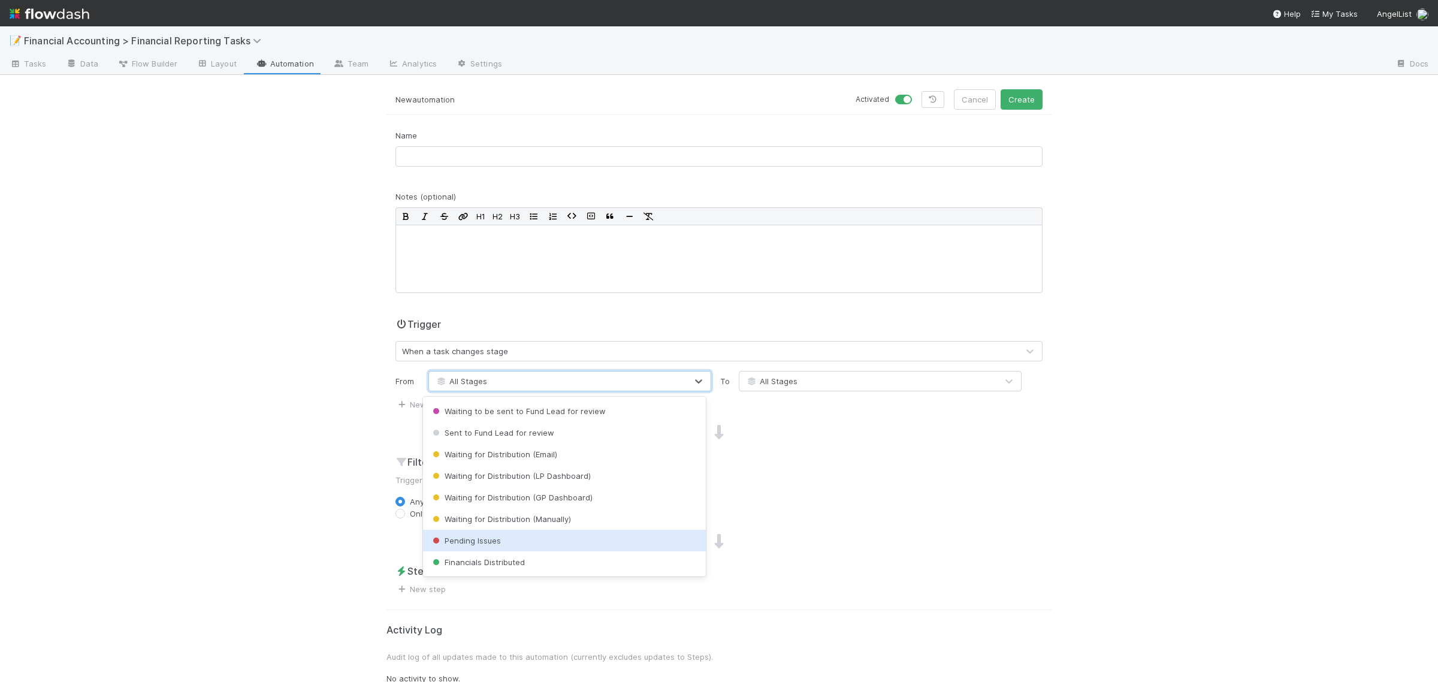
scroll to position [225, 0]
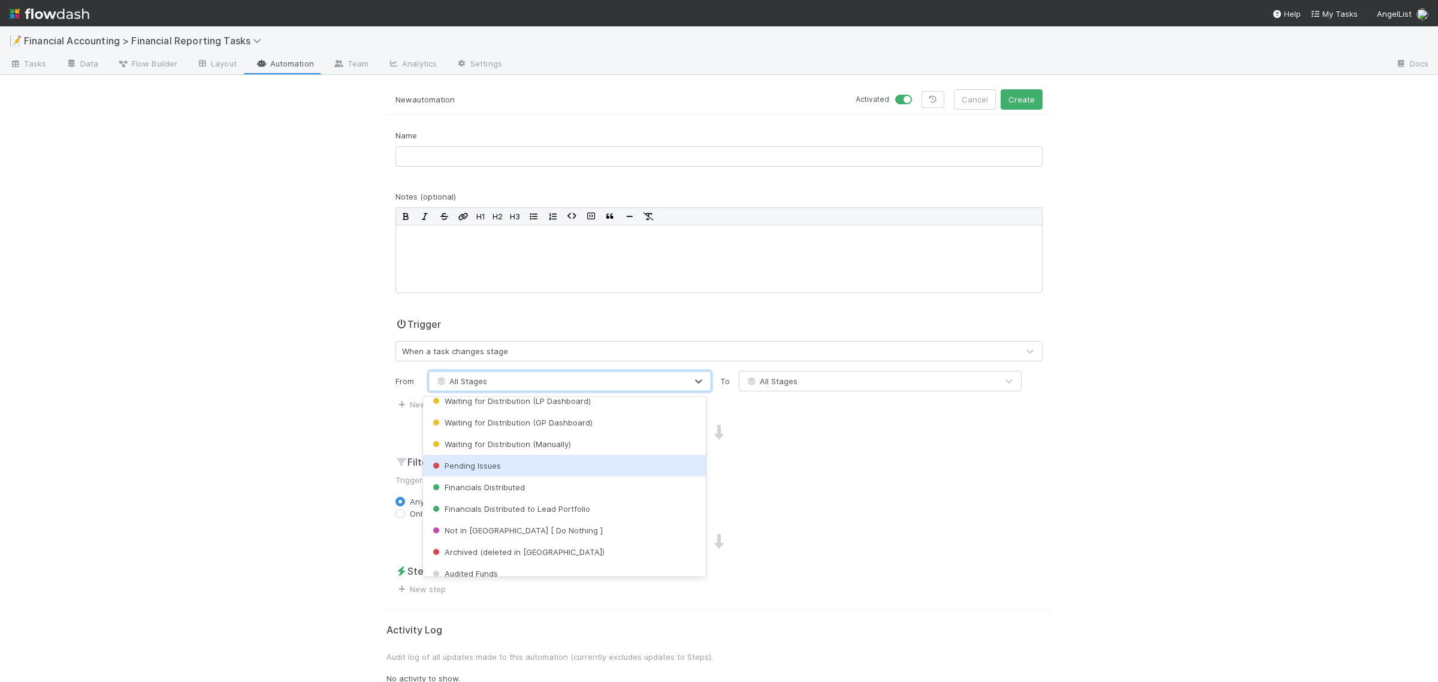
click at [520, 462] on div "Pending Issues" at bounding box center [564, 466] width 283 height 22
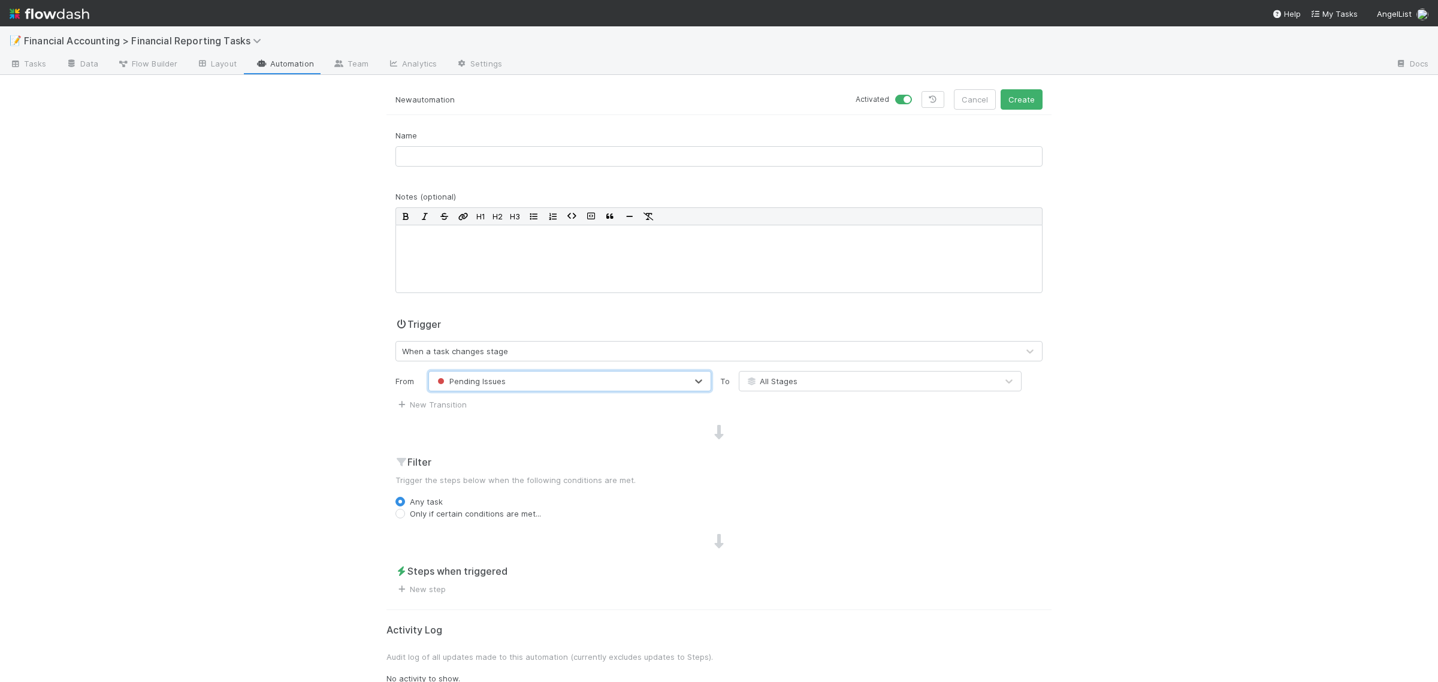
click at [777, 388] on div "All Stages" at bounding box center [868, 380] width 258 height 19
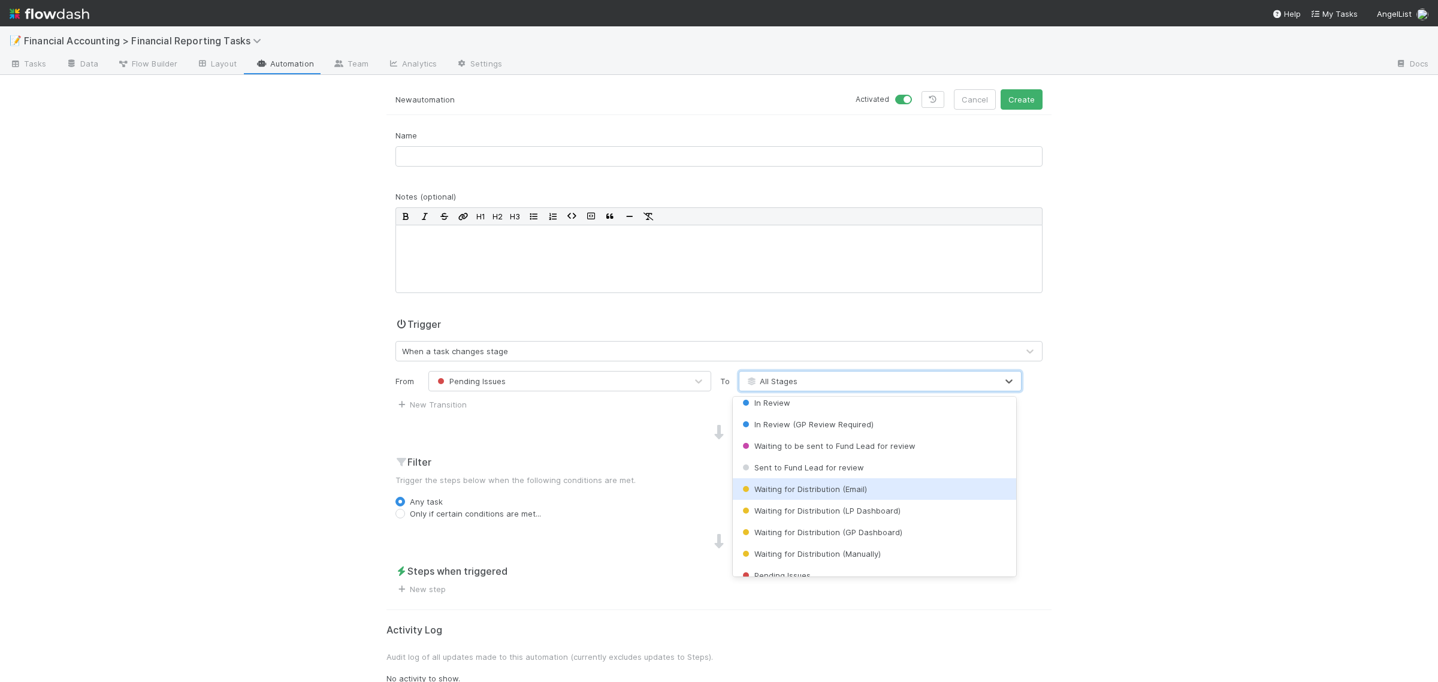
scroll to position [106, 0]
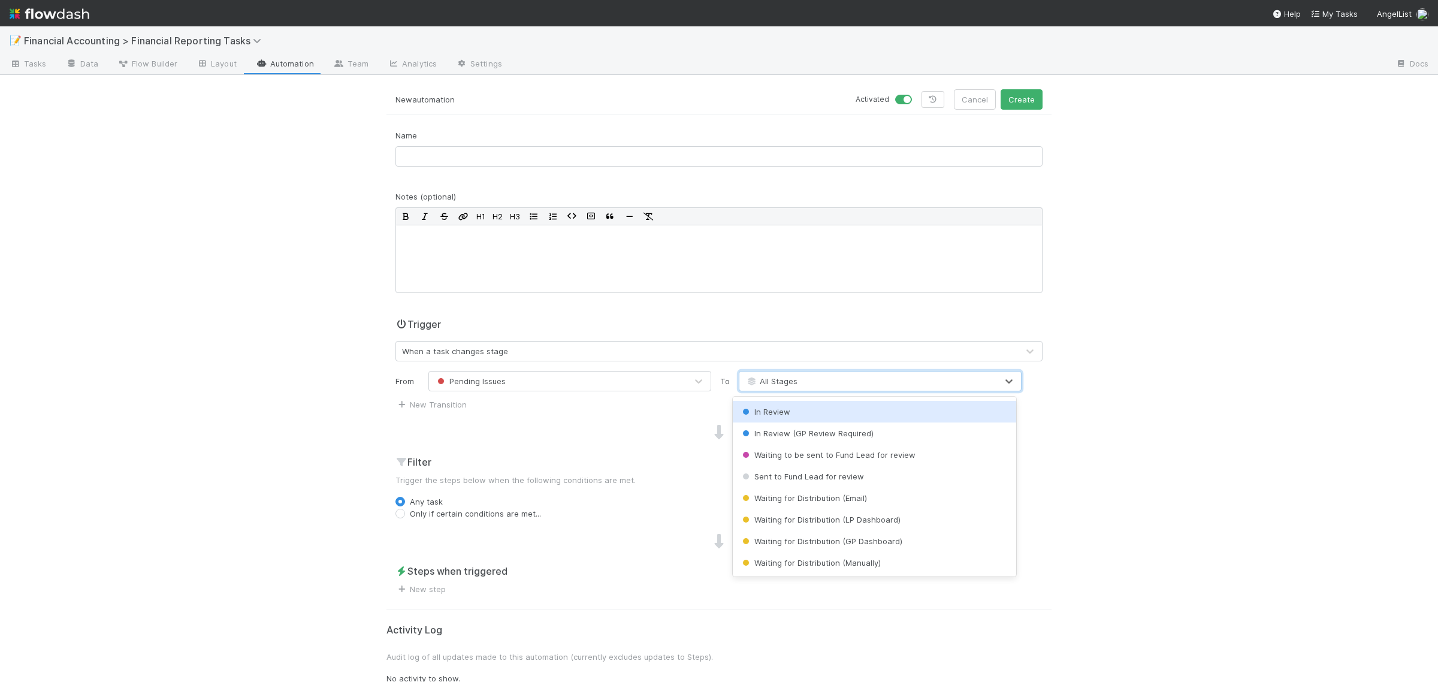
click at [784, 410] on span "In Review" at bounding box center [765, 412] width 50 height 10
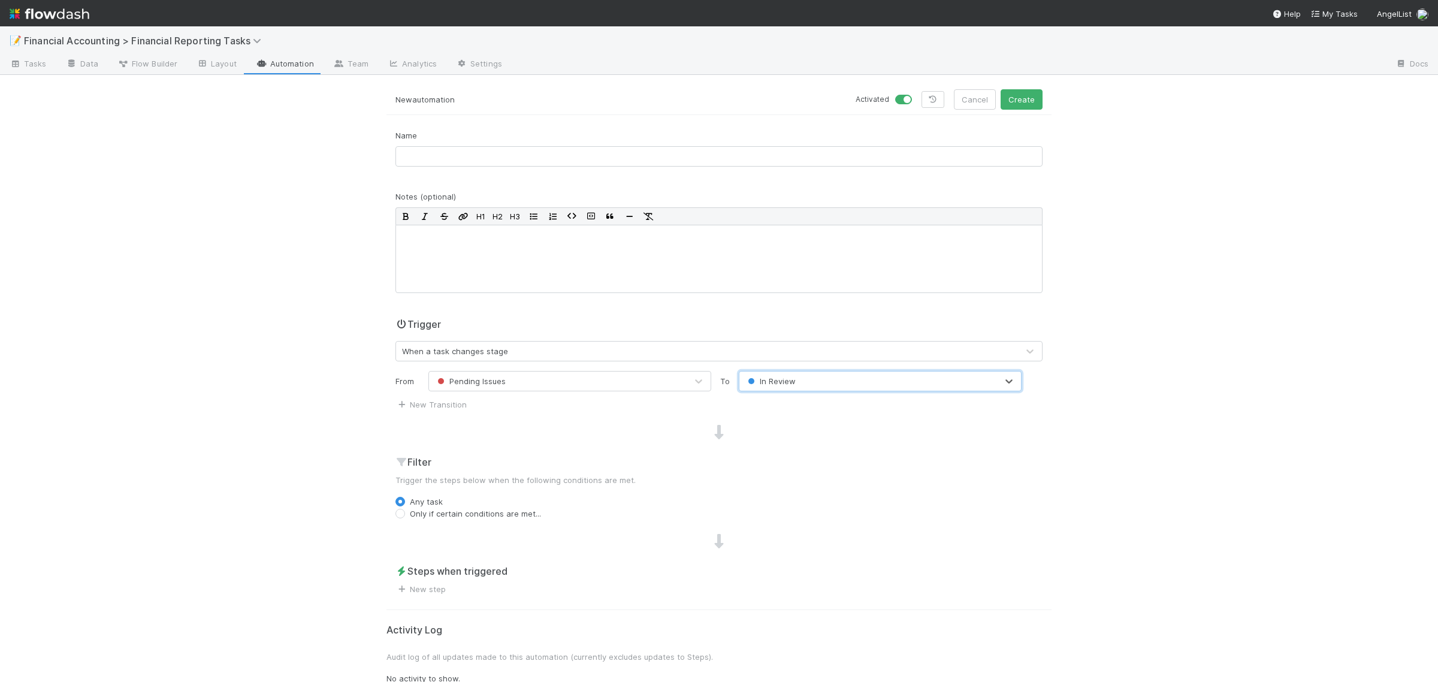
click at [423, 409] on div "New Transition" at bounding box center [430, 403] width 71 height 14
click at [448, 406] on link "New Transition" at bounding box center [430, 405] width 71 height 10
drag, startPoint x: 448, startPoint y: 406, endPoint x: 532, endPoint y: 409, distance: 83.9
click at [532, 408] on div "All Stages" at bounding box center [558, 406] width 258 height 19
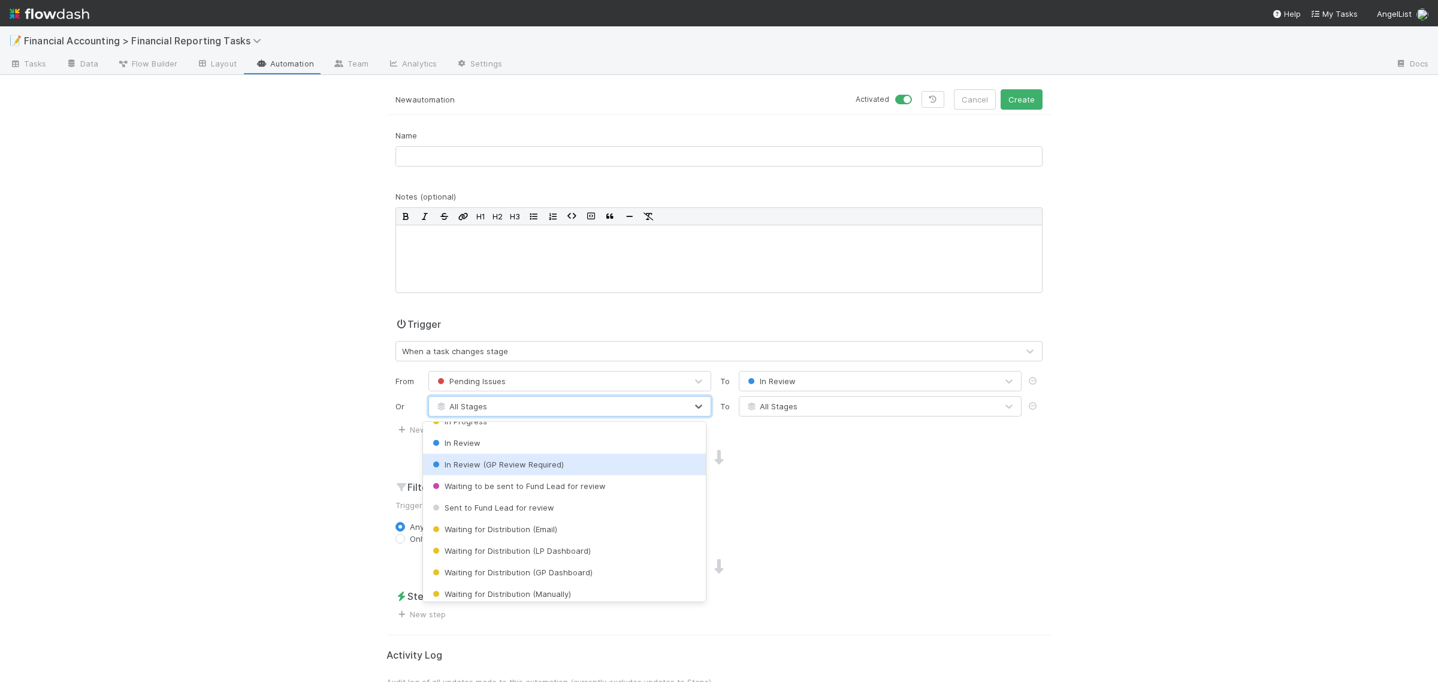
scroll to position [256, 0]
click at [489, 456] on span "Pending Issues" at bounding box center [465, 460] width 71 height 10
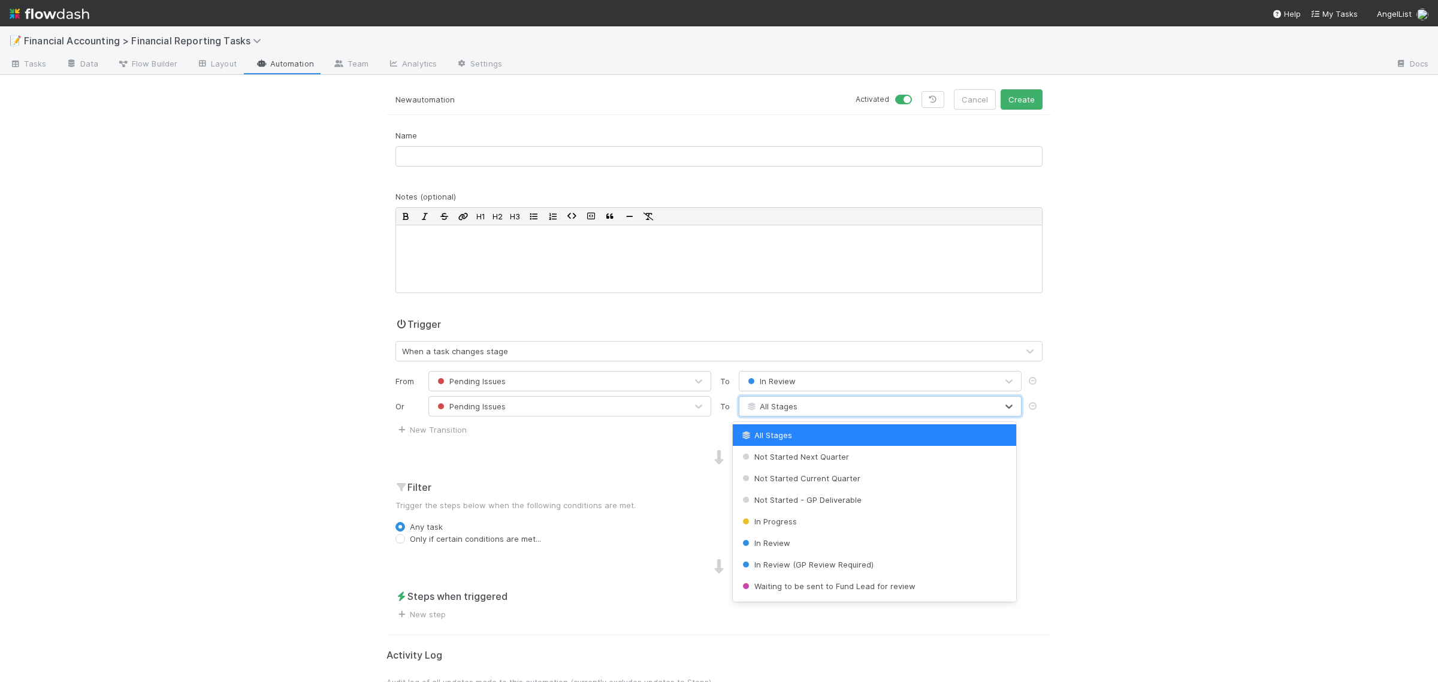
click at [784, 410] on span "All Stages" at bounding box center [771, 406] width 52 height 10
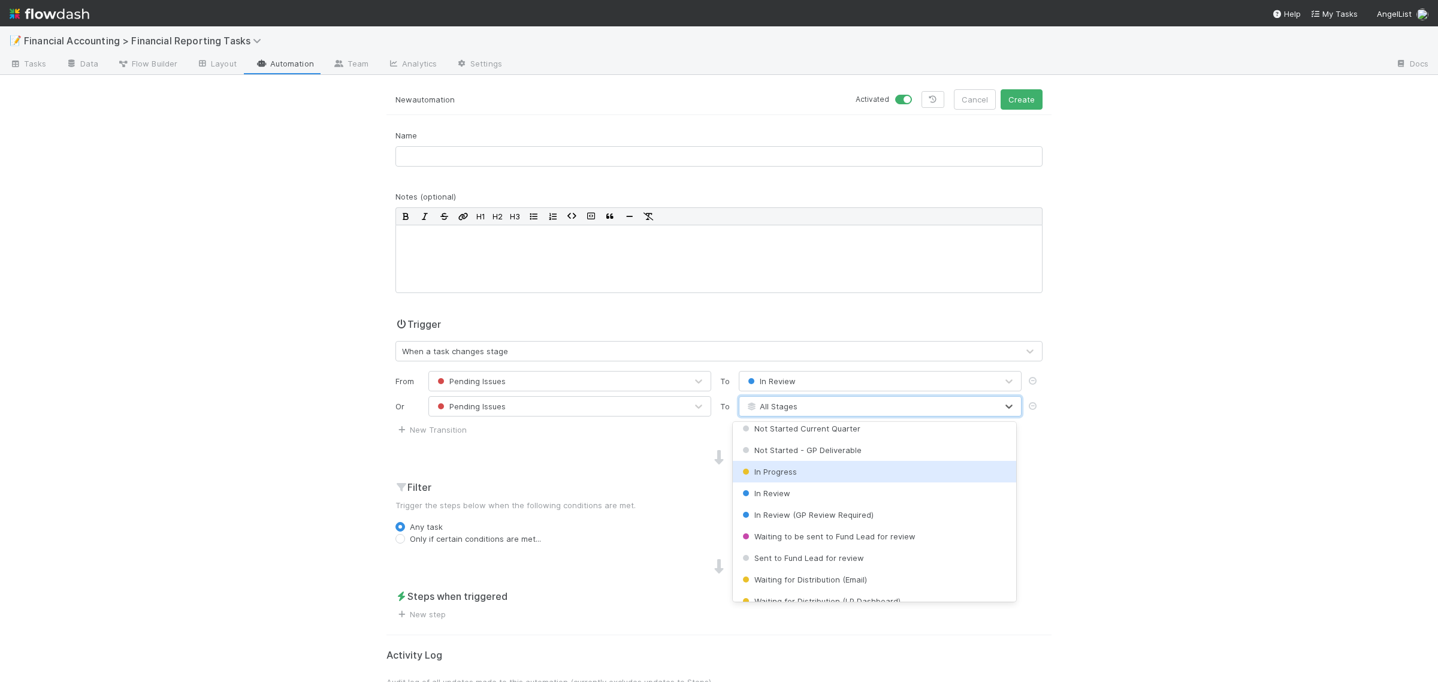
scroll to position [75, 0]
click at [823, 489] on span "In Review (GP Review Required)" at bounding box center [807, 490] width 134 height 10
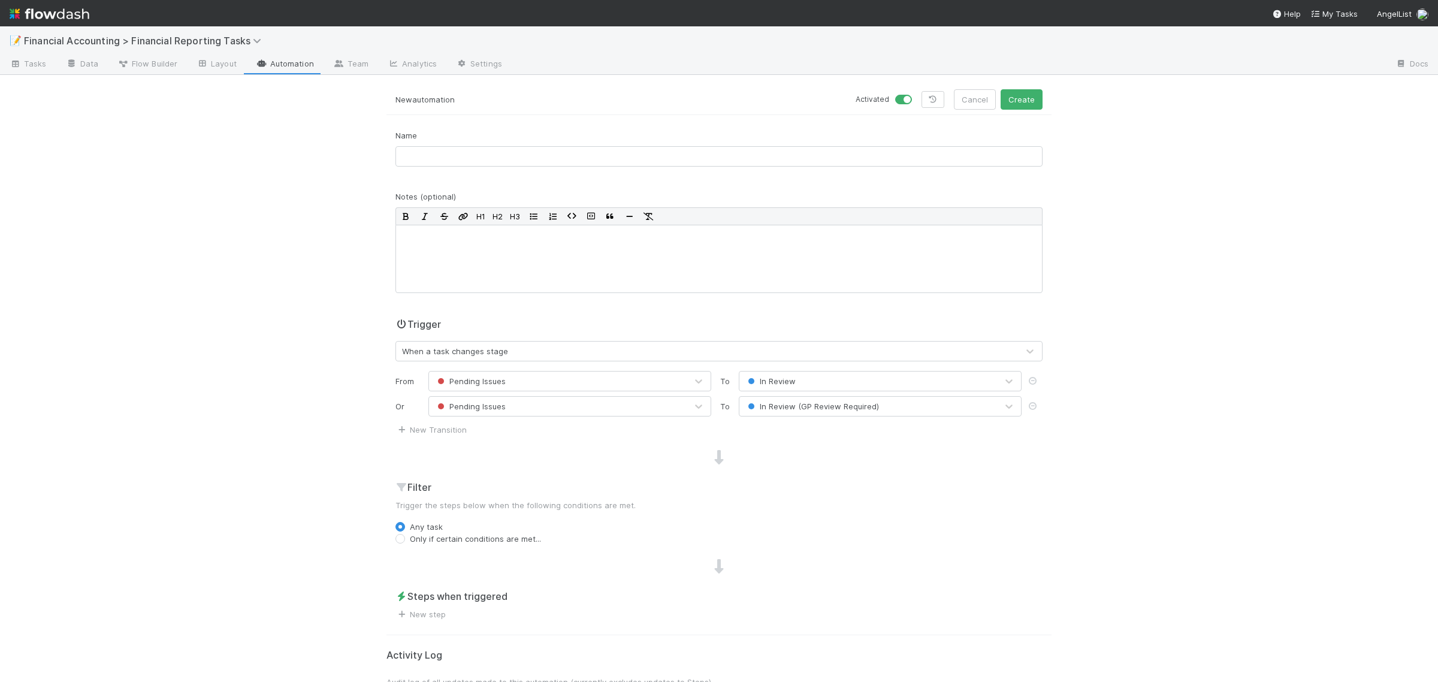
click at [361, 452] on div "📝 Financial Accounting > Financial Reporting Tasks Tasks Data Flow Builder Layo…" at bounding box center [719, 353] width 1438 height 655
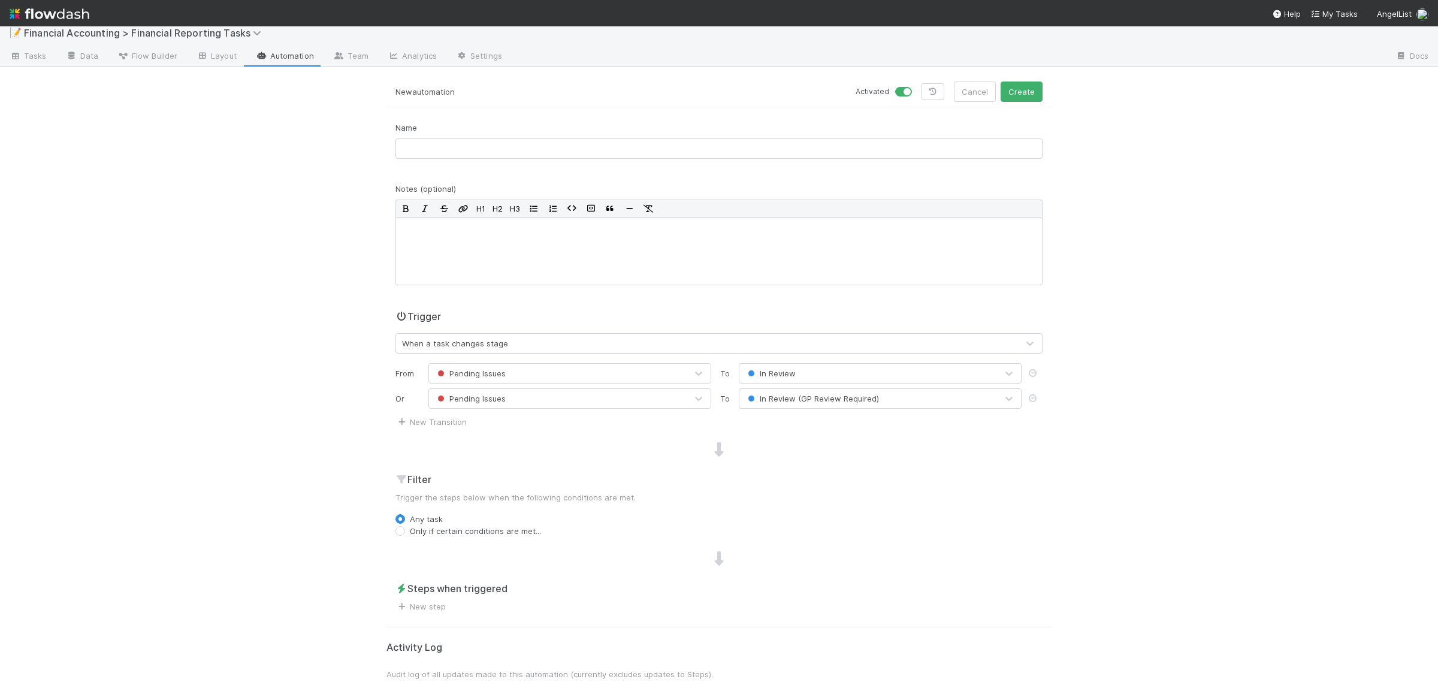
scroll to position [0, 0]
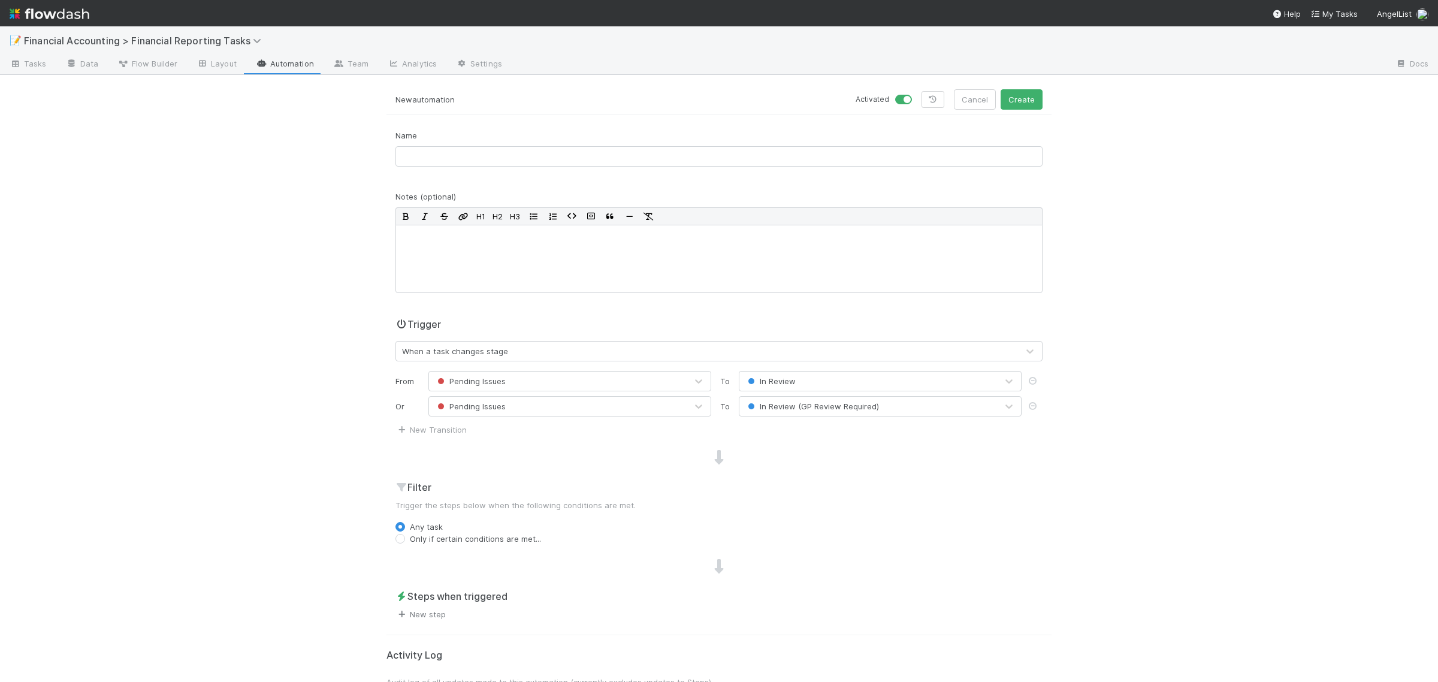
click at [438, 609] on link "New step" at bounding box center [420, 614] width 50 height 10
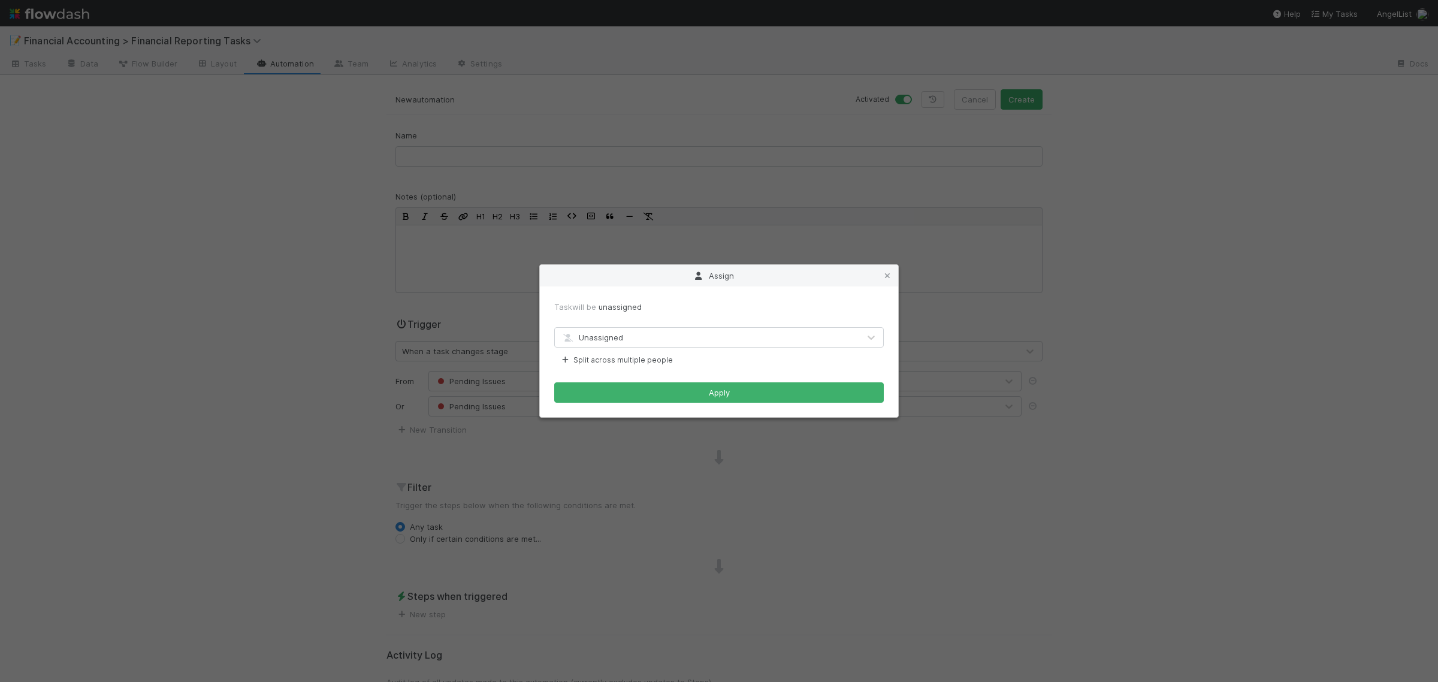
click at [648, 332] on div "Unassigned" at bounding box center [707, 337] width 304 height 19
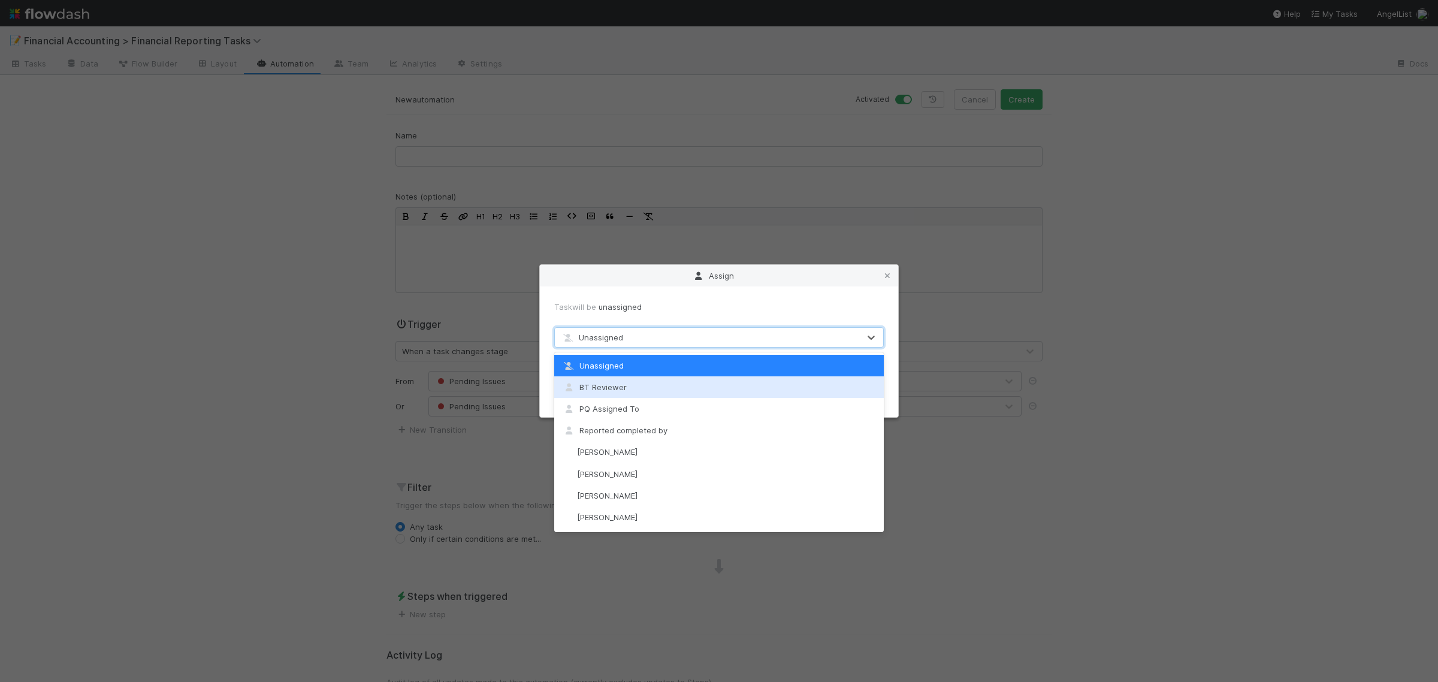
click at [659, 392] on div "BT Reviewer" at bounding box center [718, 387] width 329 height 22
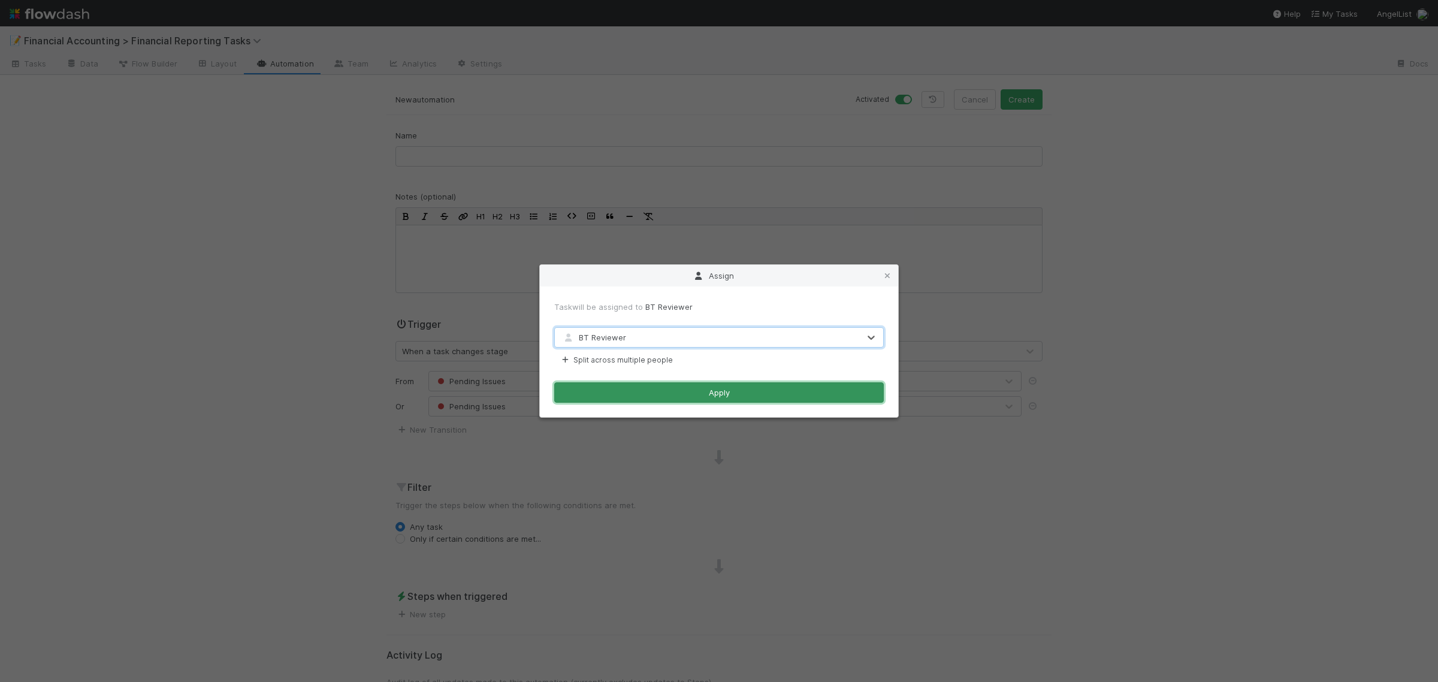
click at [720, 391] on button "Apply" at bounding box center [718, 392] width 329 height 20
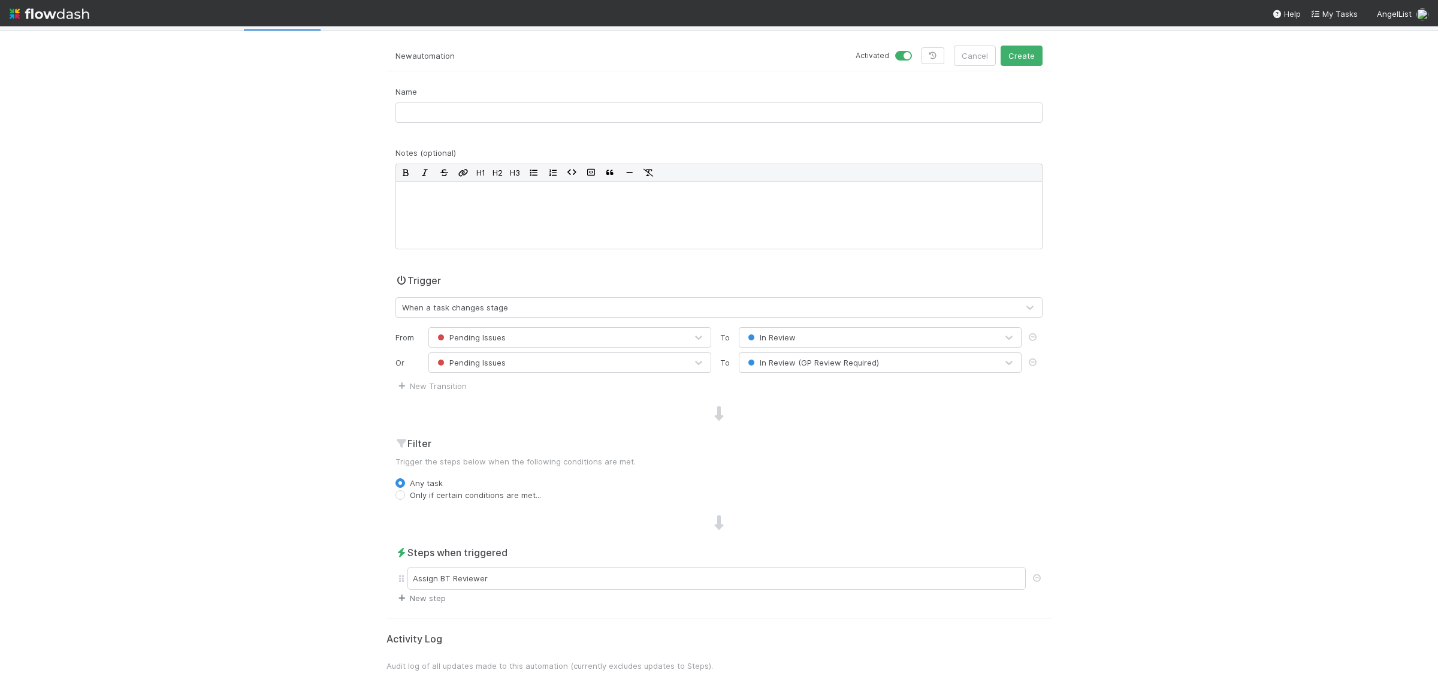
scroll to position [65, 0]
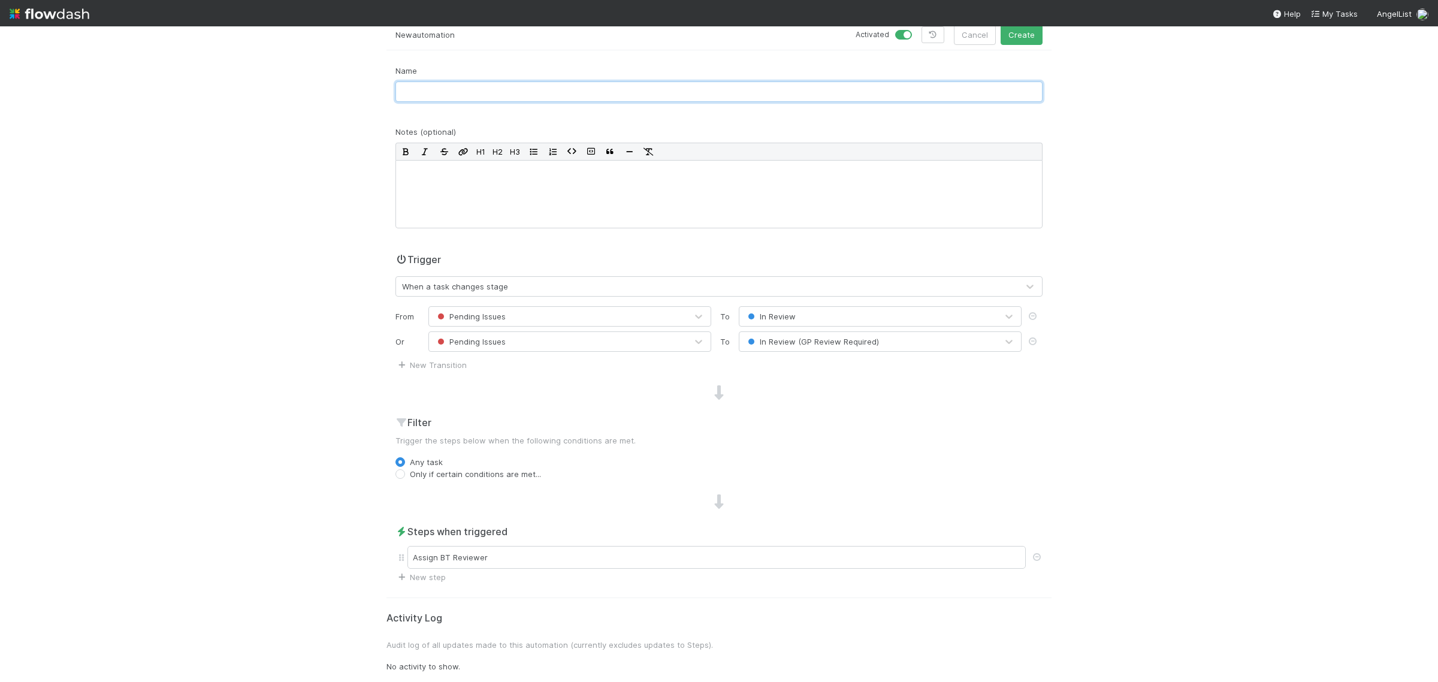
click at [462, 86] on input "text" at bounding box center [718, 91] width 647 height 20
click at [409, 93] on input "Rereout Pending Issues to 'In Review" at bounding box center [718, 91] width 647 height 20
type input "[Zach] Reout Pending Issues to 'In Review"
click at [1026, 39] on button "Create" at bounding box center [1021, 35] width 42 height 20
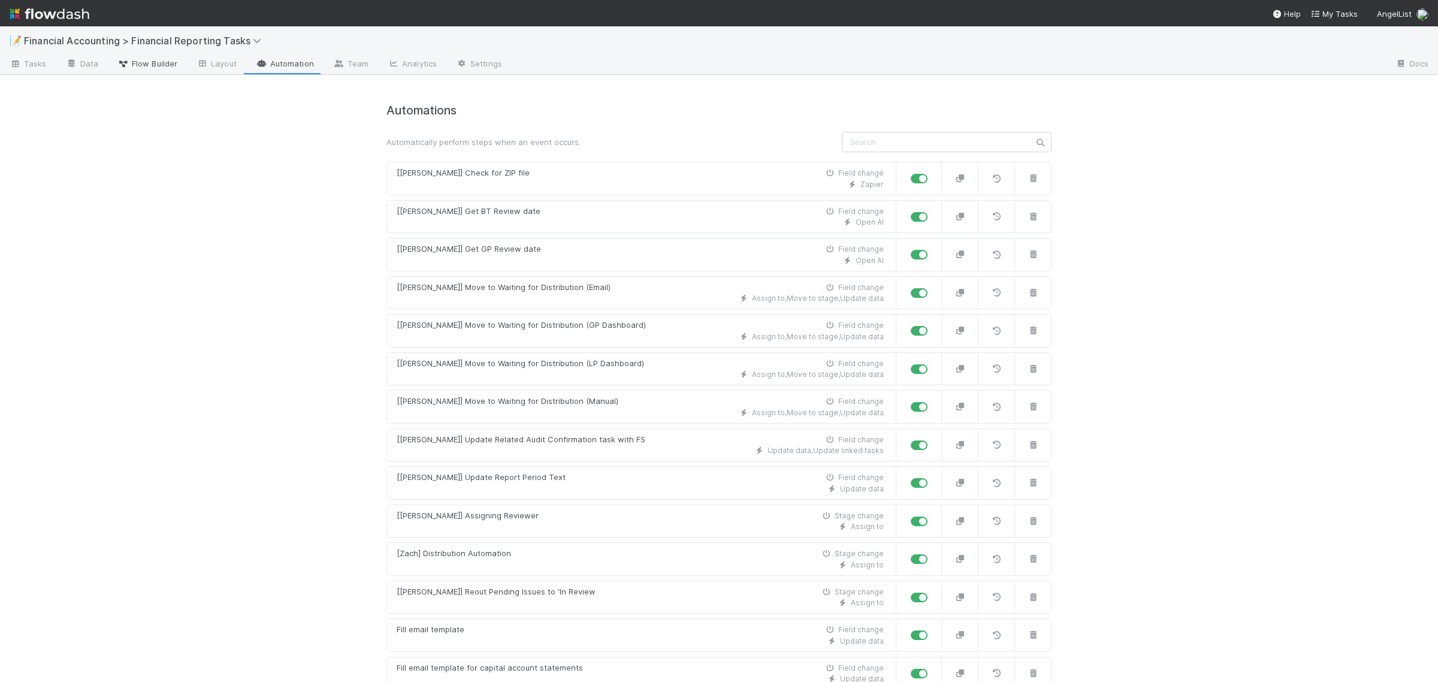
click at [155, 58] on span "Flow Builder" at bounding box center [147, 64] width 60 height 12
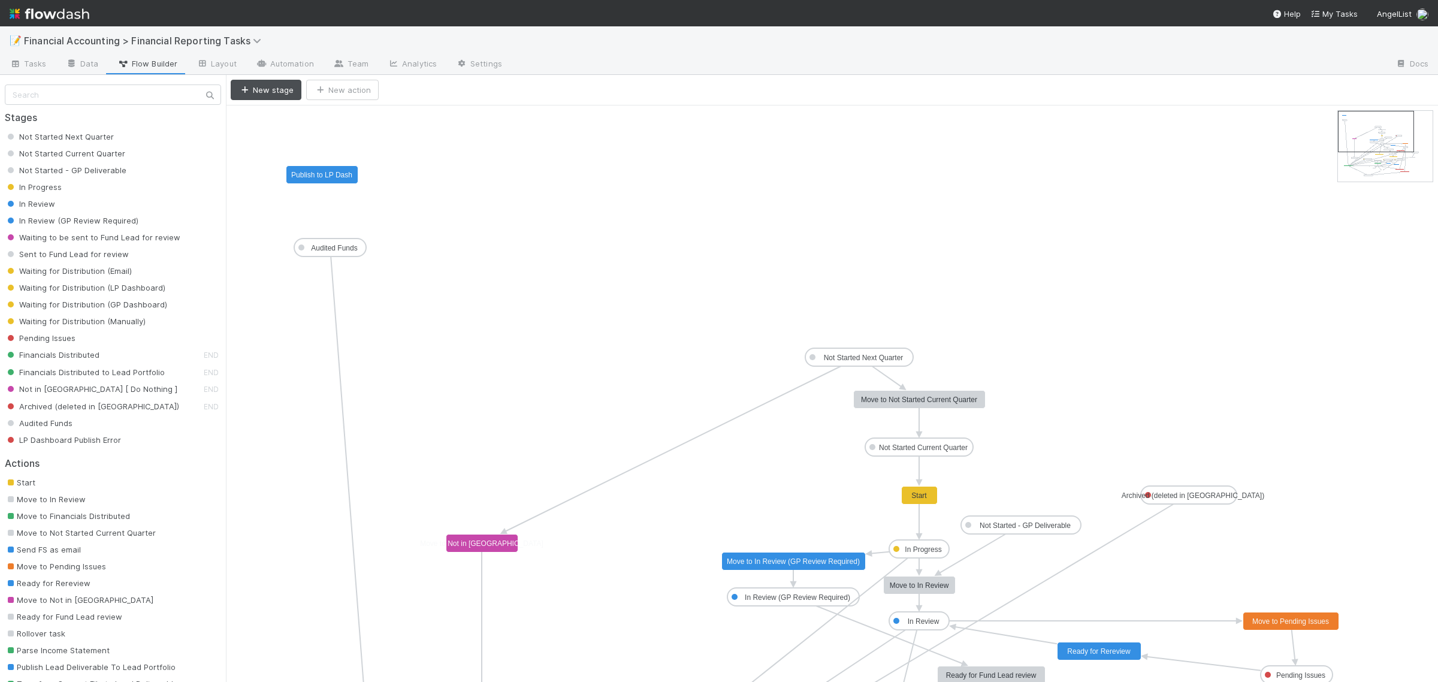
click at [1099, 660] on rect at bounding box center [1099, 651] width 84 height 18
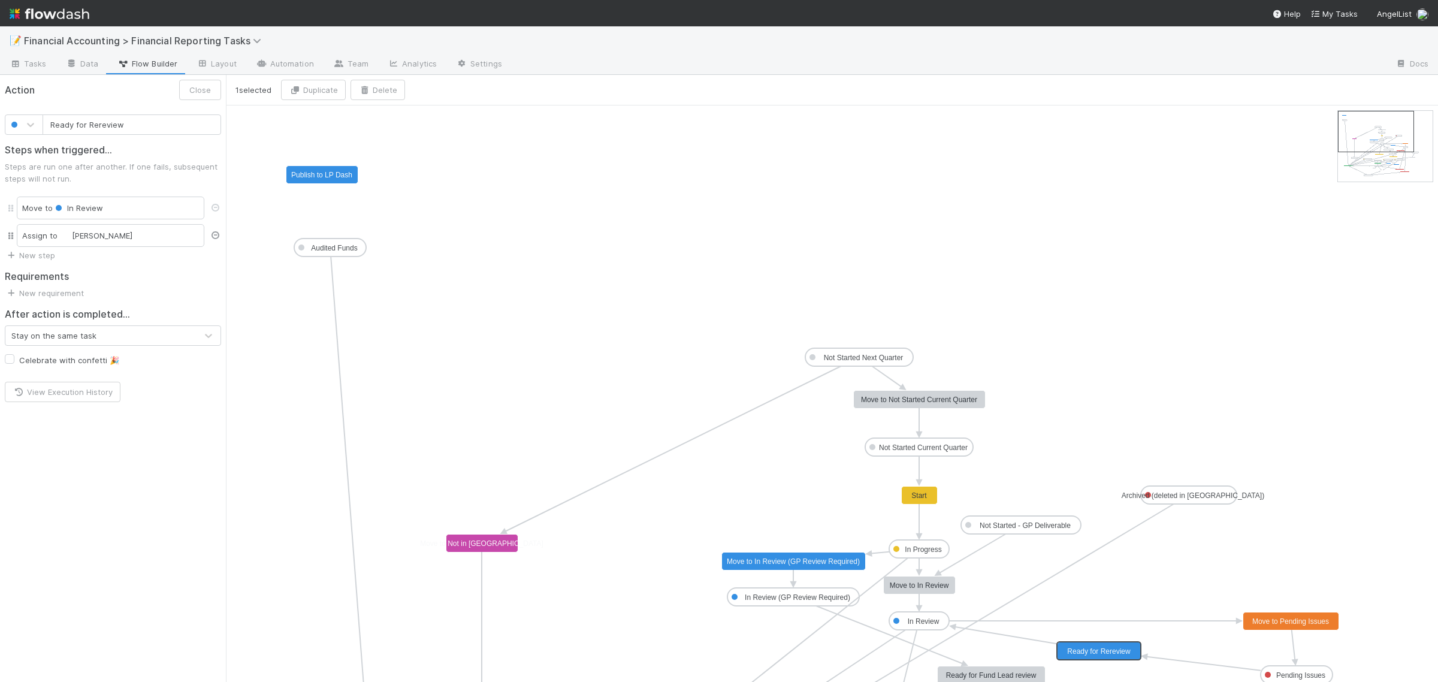
click at [214, 235] on icon at bounding box center [215, 235] width 12 height 8
click at [195, 93] on button "Save" at bounding box center [201, 90] width 39 height 20
click at [276, 65] on link "Automation" at bounding box center [284, 64] width 77 height 19
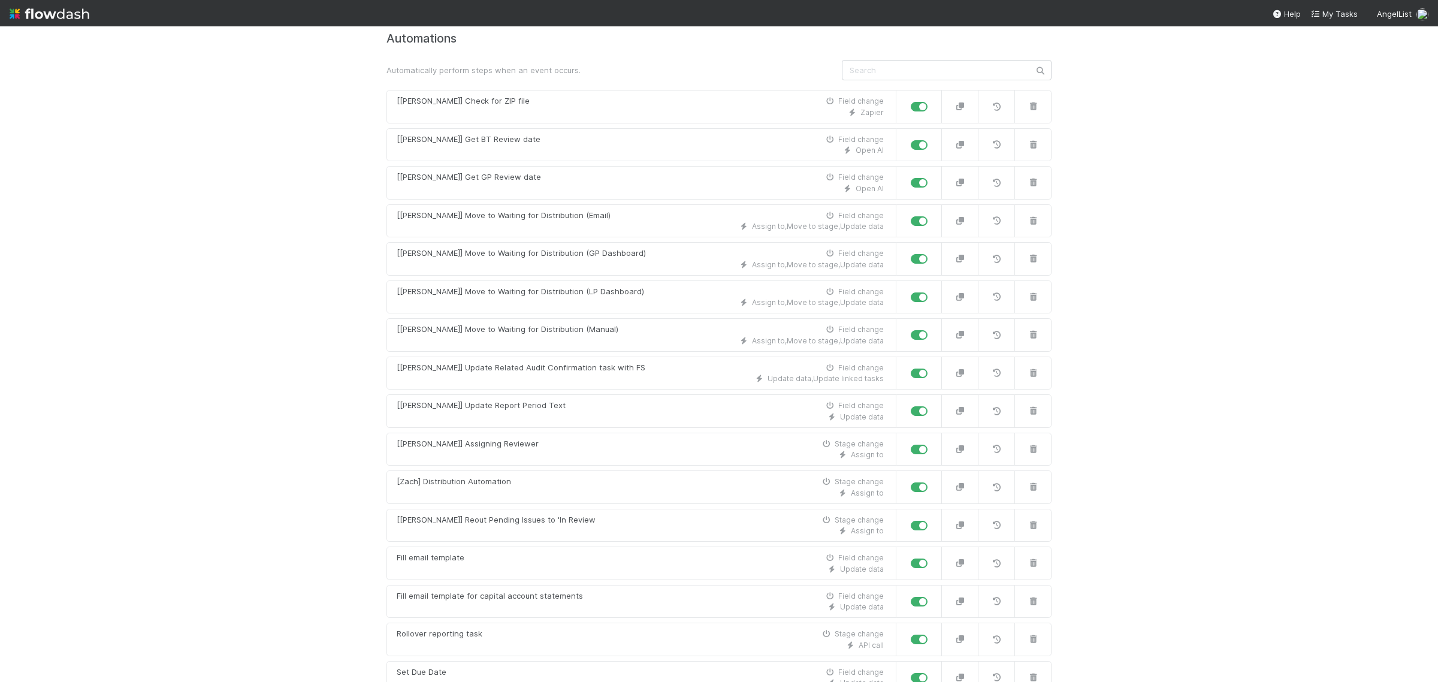
scroll to position [192, 0]
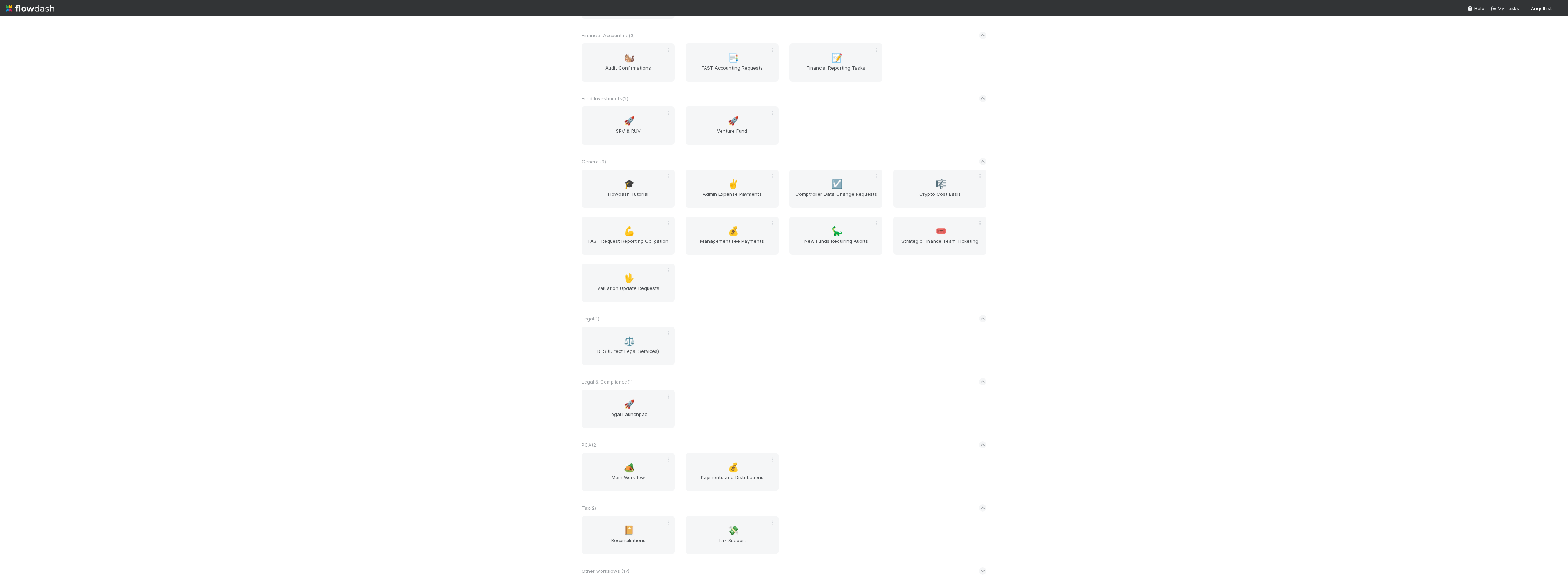
scroll to position [155, 0]
click at [627, 482] on span "Main Workflow" at bounding box center [628, 481] width 87 height 15
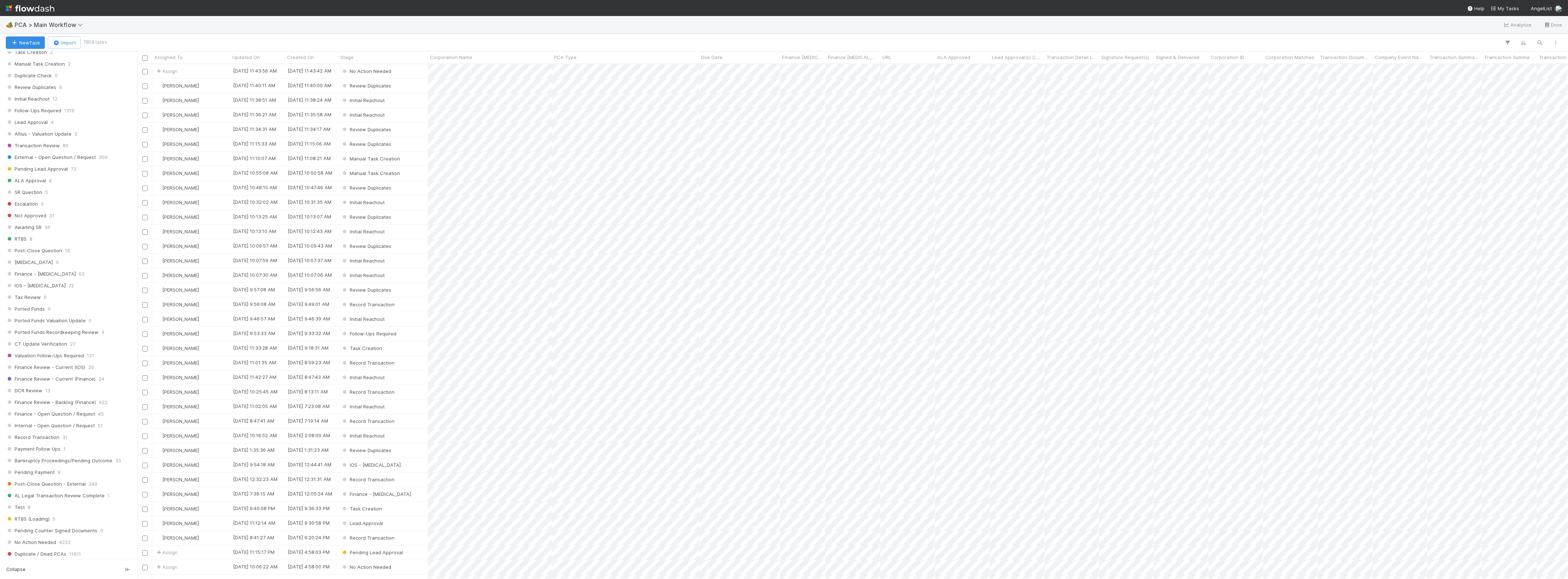
scroll to position [684, 0]
click at [24, 240] on span "34933" at bounding box center [30, 236] width 15 height 9
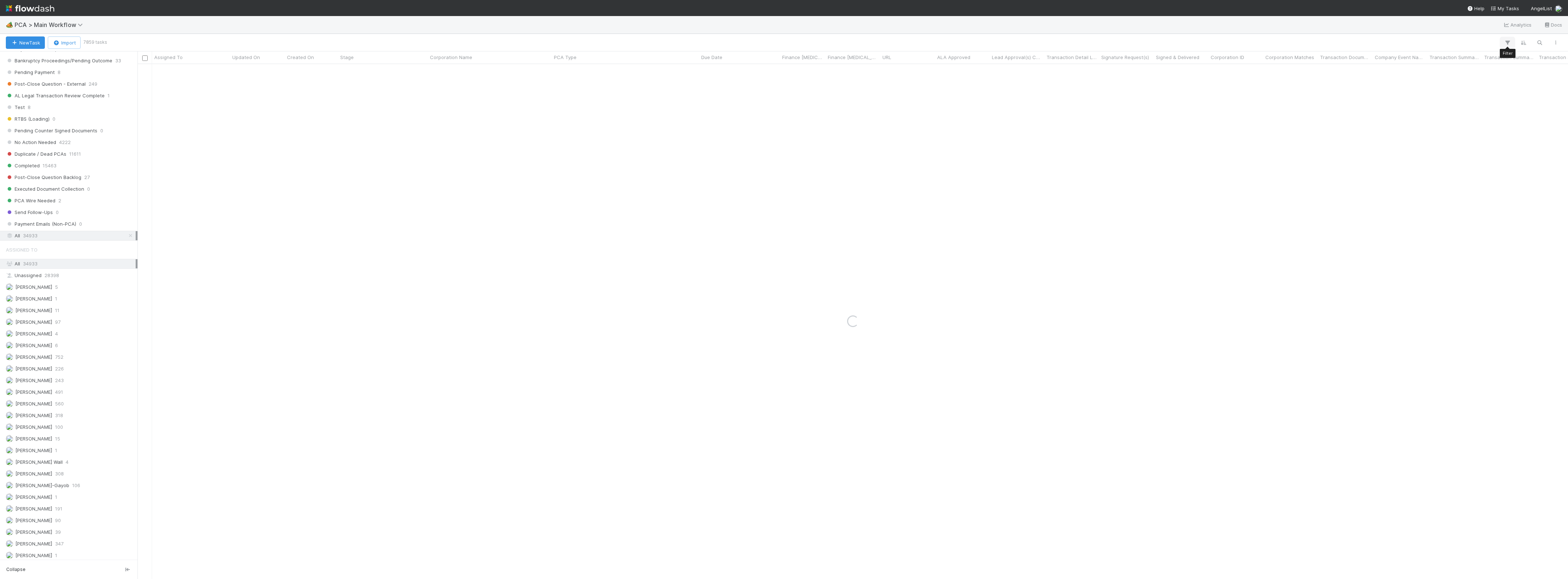
click at [1505, 42] on icon "button" at bounding box center [1508, 43] width 7 height 7
click at [1394, 65] on button "Add Filter" at bounding box center [1395, 65] width 219 height 10
click at [1343, 79] on div "Assigned To" at bounding box center [1331, 80] width 59 height 10
click at [1328, 121] on div "Corporation Name" at bounding box center [1336, 122] width 70 height 12
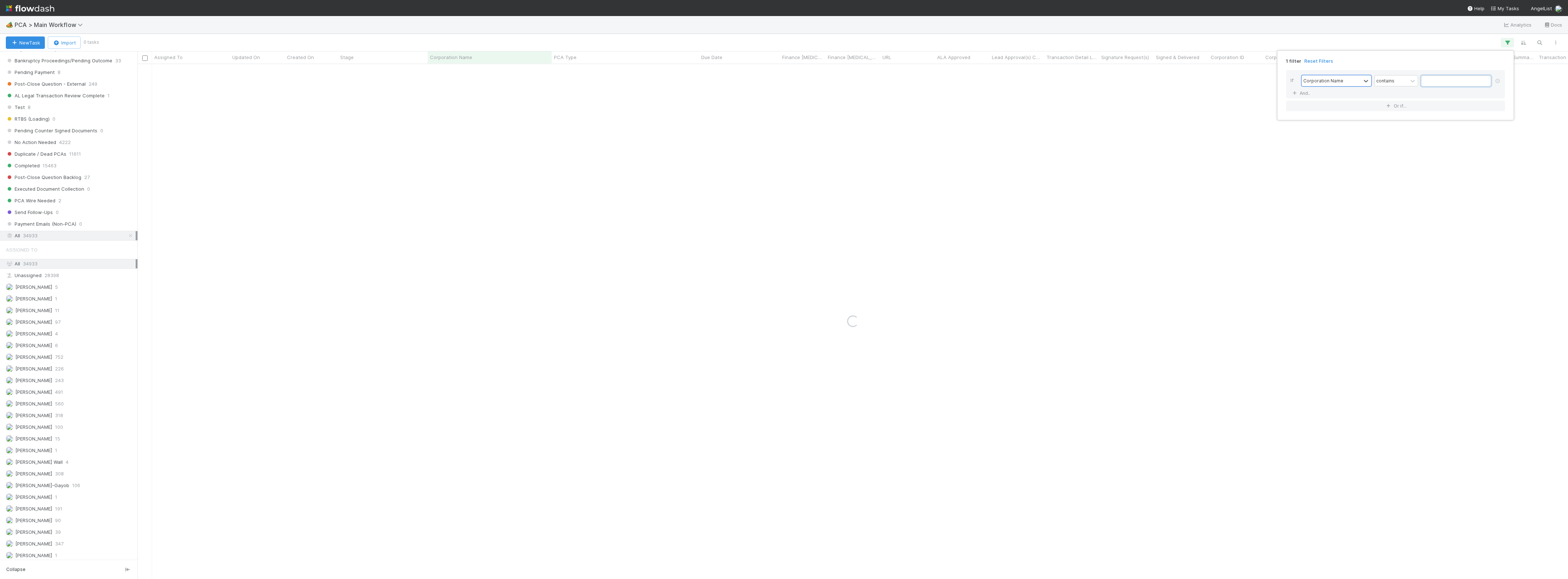
click at [1437, 79] on input "text" at bounding box center [1456, 81] width 70 height 11
paste input "Gravitics, Inc."
drag, startPoint x: 1465, startPoint y: 80, endPoint x: 1441, endPoint y: 85, distance: 24.5
click at [1441, 85] on input "Gravitics, Inc." at bounding box center [1456, 81] width 70 height 11
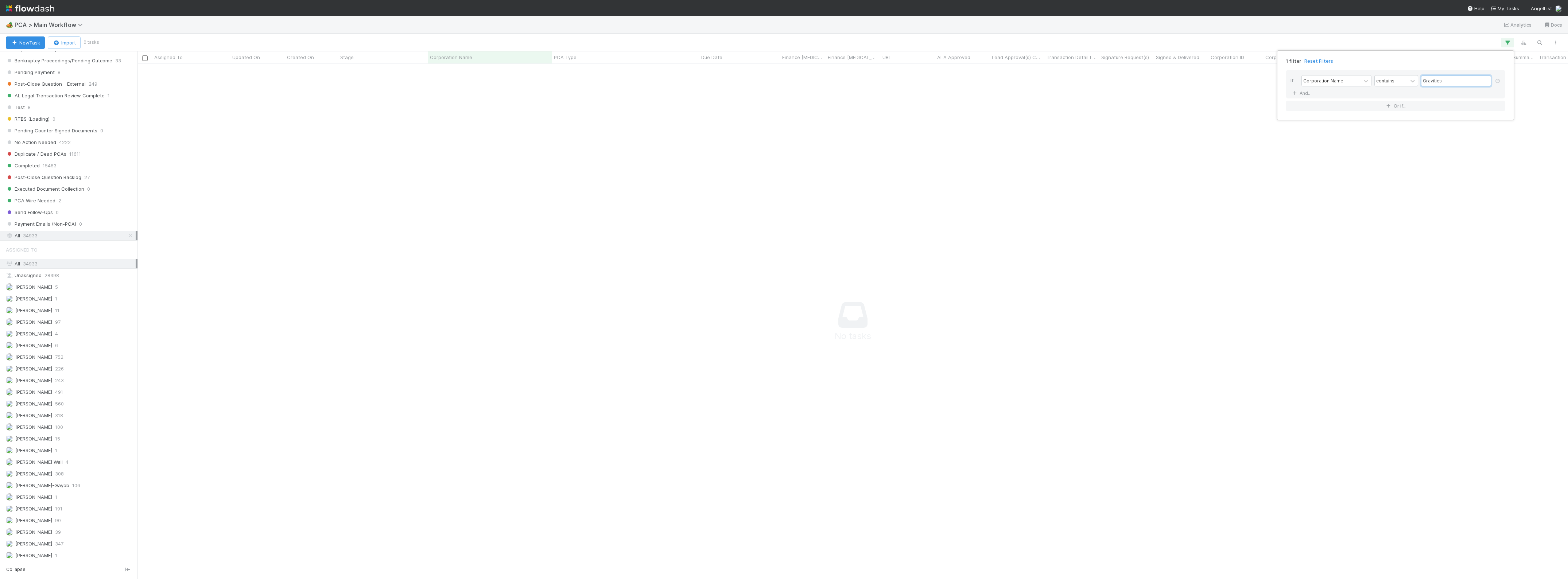
scroll to position [502, 1417]
type input "Gravitics"
drag, startPoint x: 1496, startPoint y: 80, endPoint x: 1352, endPoint y: 68, distance: 144.5
click at [1496, 80] on icon at bounding box center [1497, 80] width 7 height 4
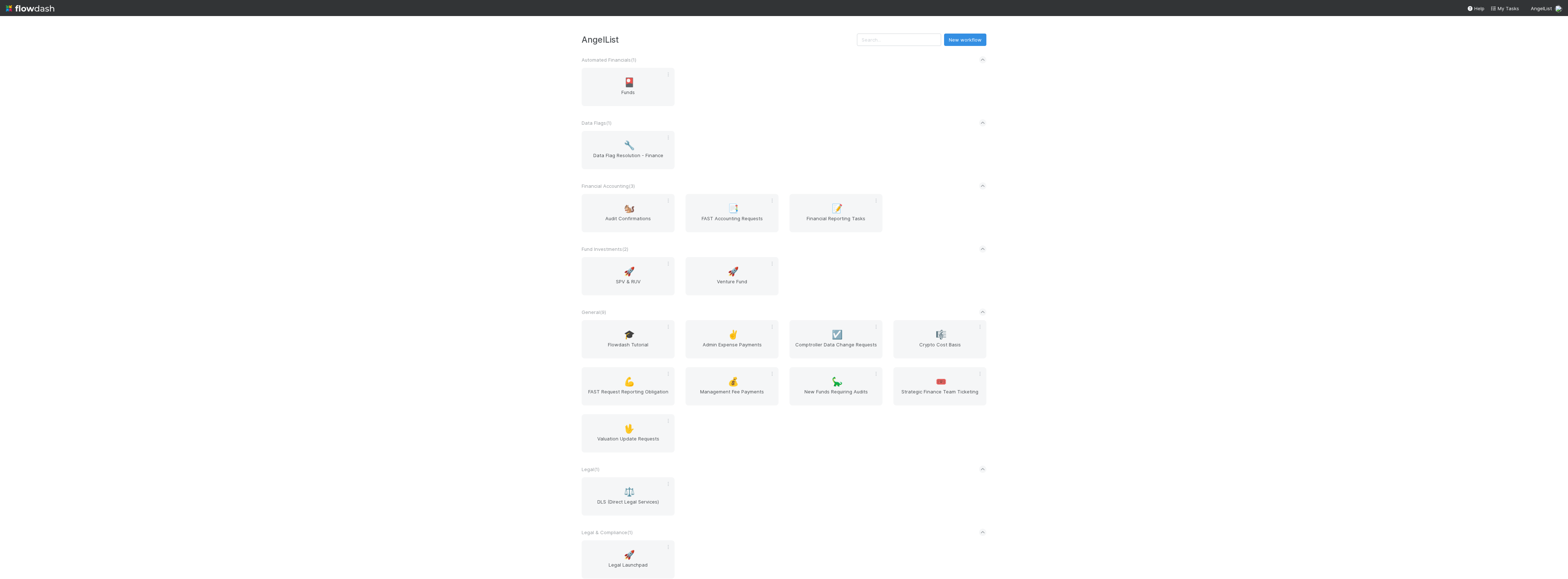
click at [366, 209] on div "AngelList New workflow Automated Financials ( 1 ) 🎴 Funds Data Flags ( 1 ) 🔧 Da…" at bounding box center [784, 297] width 1568 height 563
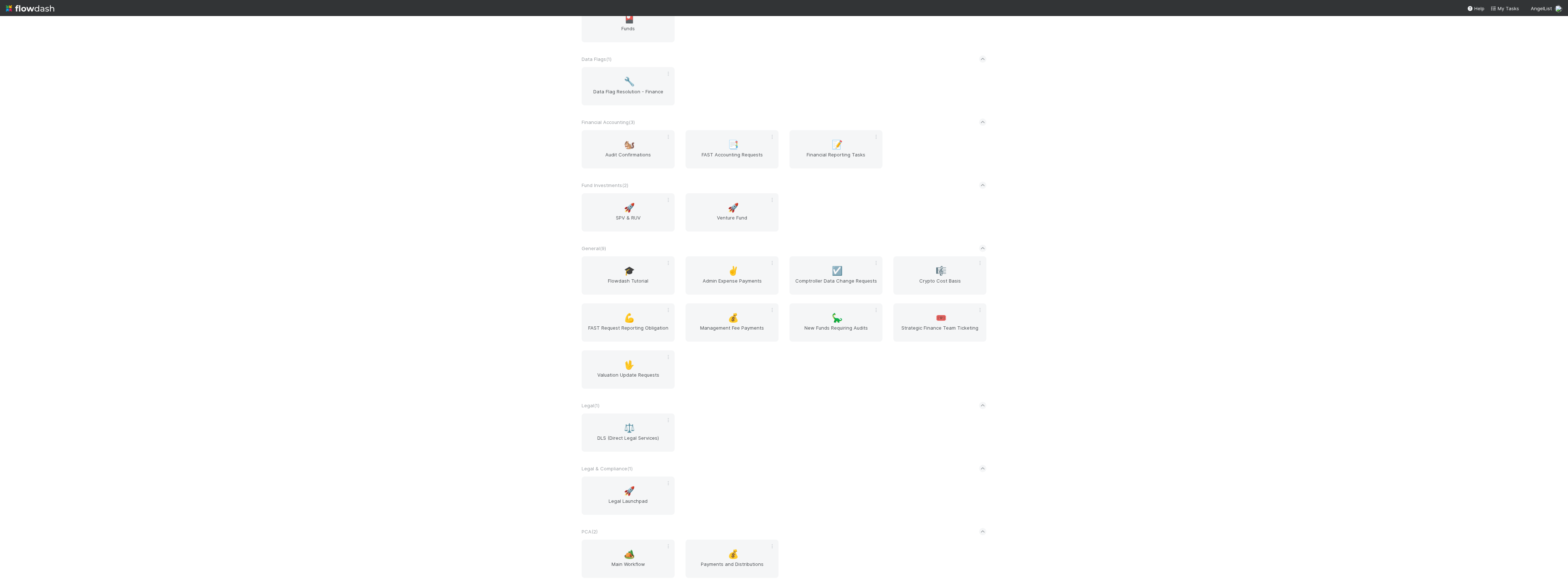
scroll to position [155, 0]
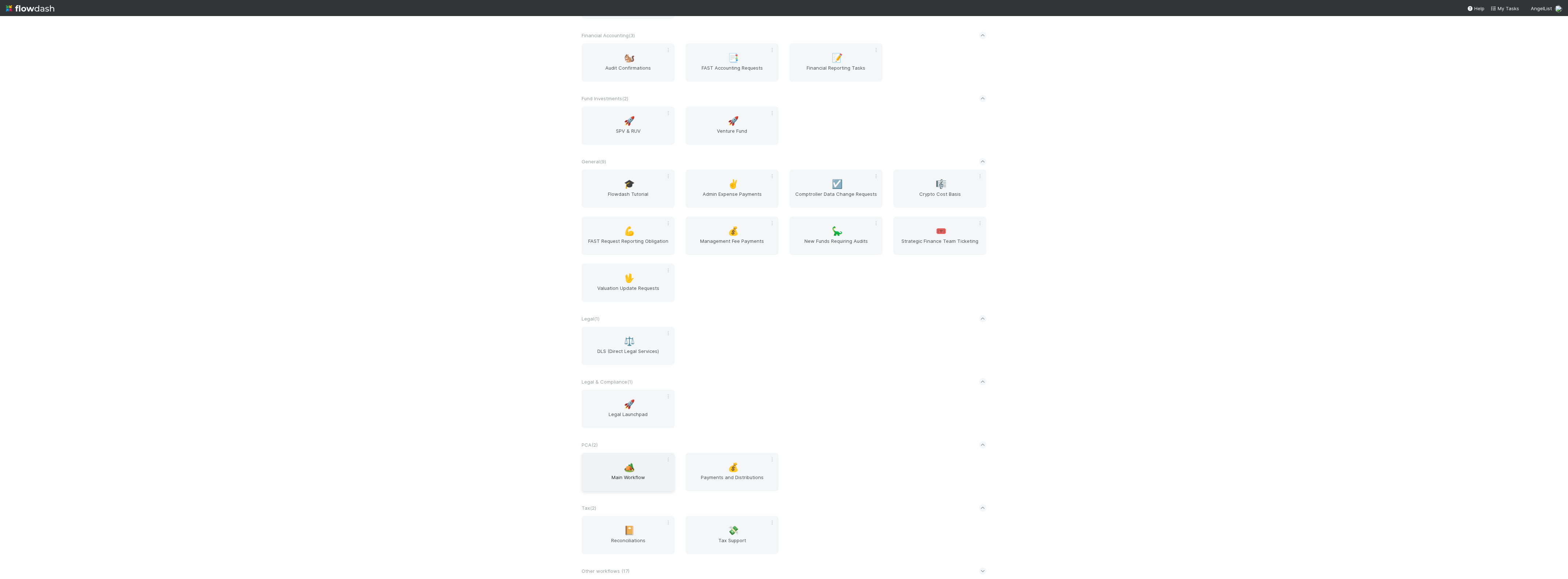
click at [635, 478] on span "Main Workflow" at bounding box center [628, 481] width 87 height 15
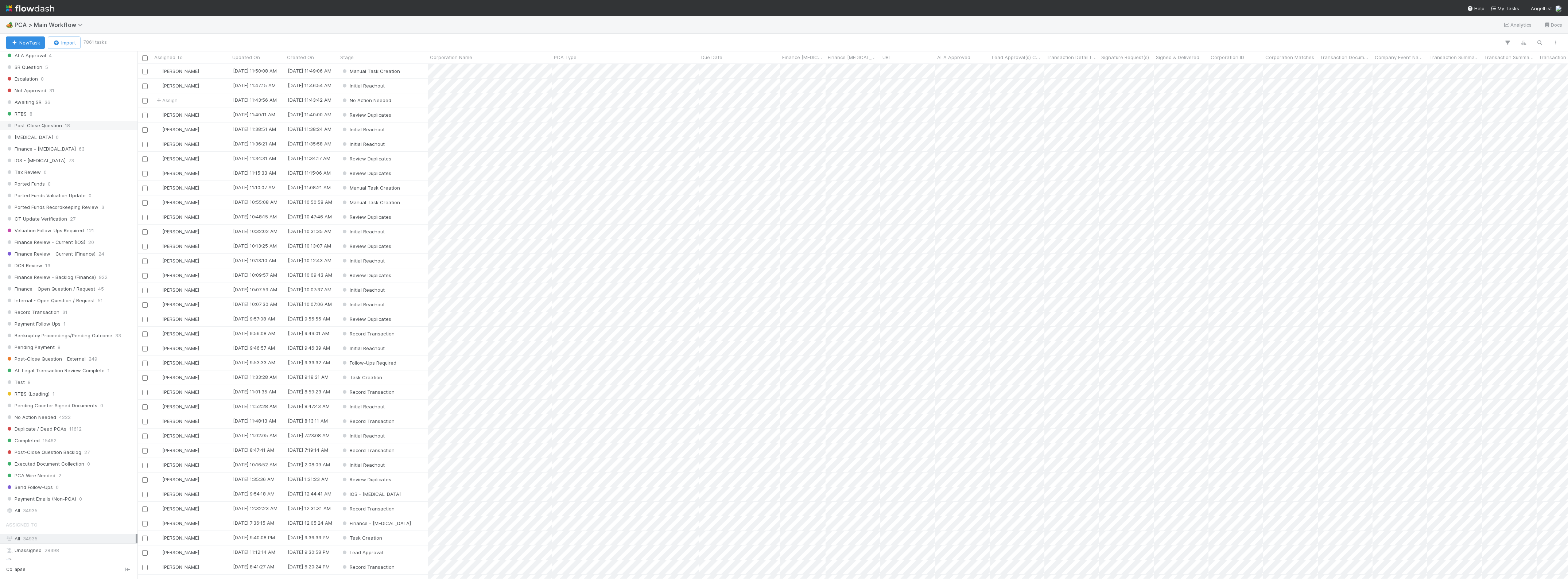
scroll to position [456, 0]
click at [24, 468] on span "34935" at bounding box center [30, 463] width 15 height 9
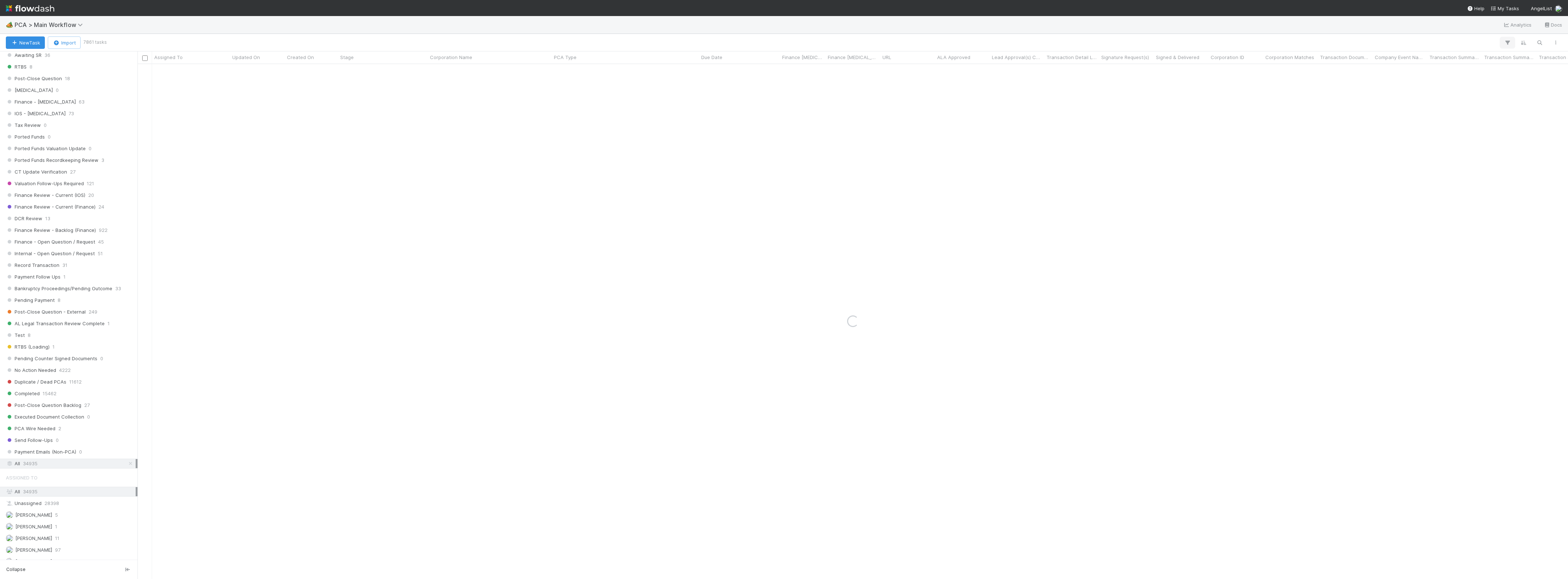
click at [1505, 40] on icon "button" at bounding box center [1508, 43] width 7 height 7
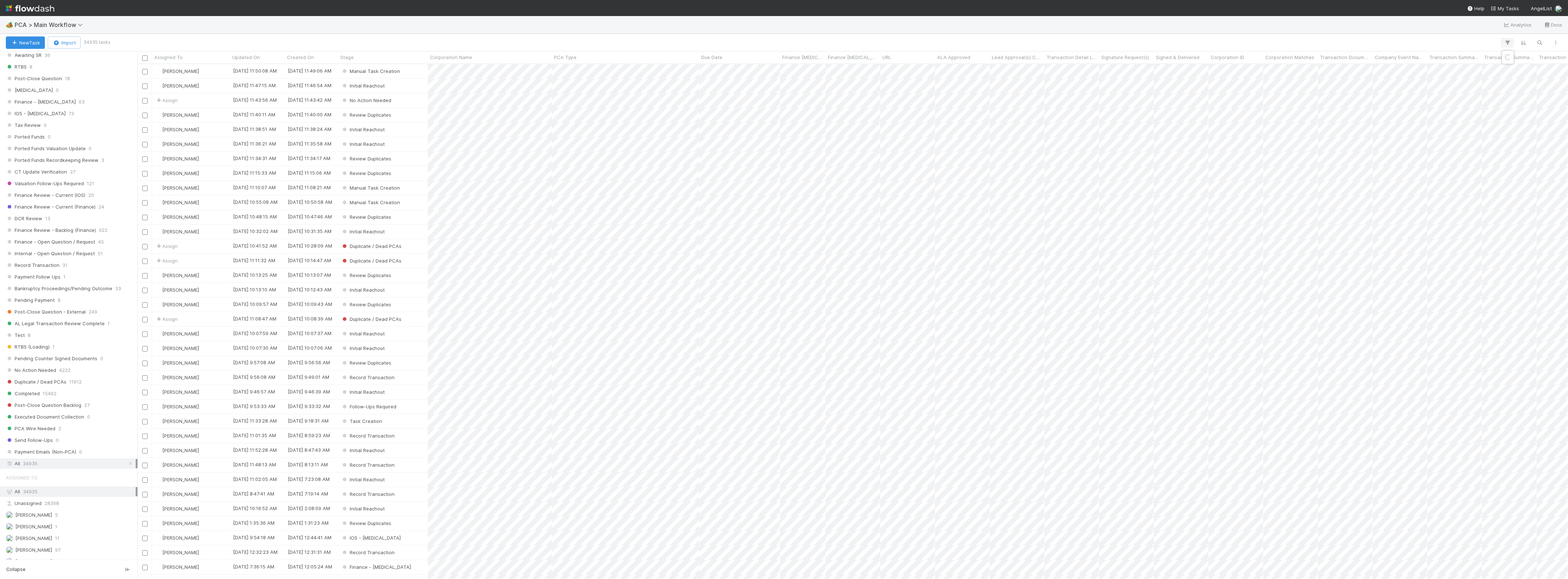
scroll to position [508, 1424]
click at [1507, 41] on div "Loading..." at bounding box center [784, 289] width 1568 height 579
click at [1512, 41] on button "button" at bounding box center [1508, 43] width 13 height 10
click at [1505, 41] on icon "button" at bounding box center [1508, 43] width 7 height 7
click at [1405, 64] on button "Add Filter" at bounding box center [1395, 65] width 219 height 10
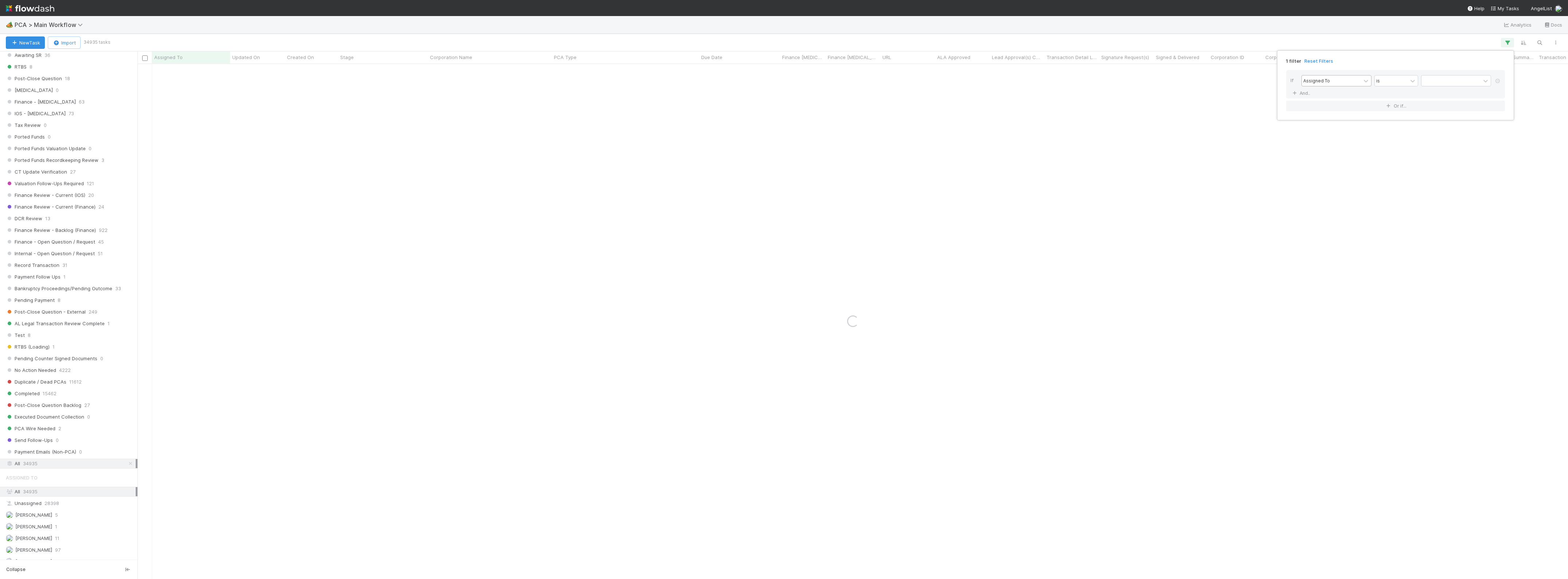
click at [1328, 76] on div "Assigned To" at bounding box center [1331, 80] width 59 height 10
click at [1330, 121] on div "Corporation Name" at bounding box center [1336, 122] width 70 height 12
click at [1437, 85] on input "text" at bounding box center [1456, 81] width 70 height 11
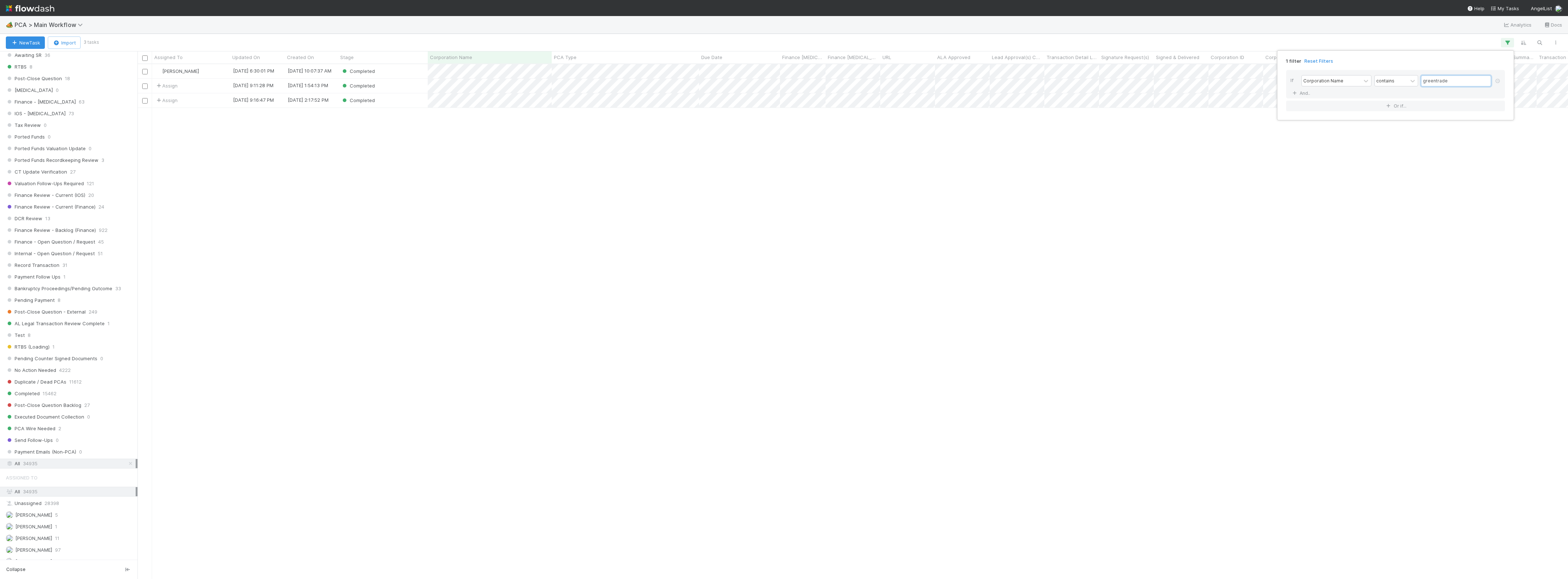
scroll to position [508, 1424]
type input "greentrade"
click at [382, 128] on div "1 filter Reset Filters If Corporation Name contains greentrade And.. Or if..." at bounding box center [784, 289] width 1568 height 579
click at [214, 71] on div "Janice Garcia" at bounding box center [191, 71] width 78 height 14
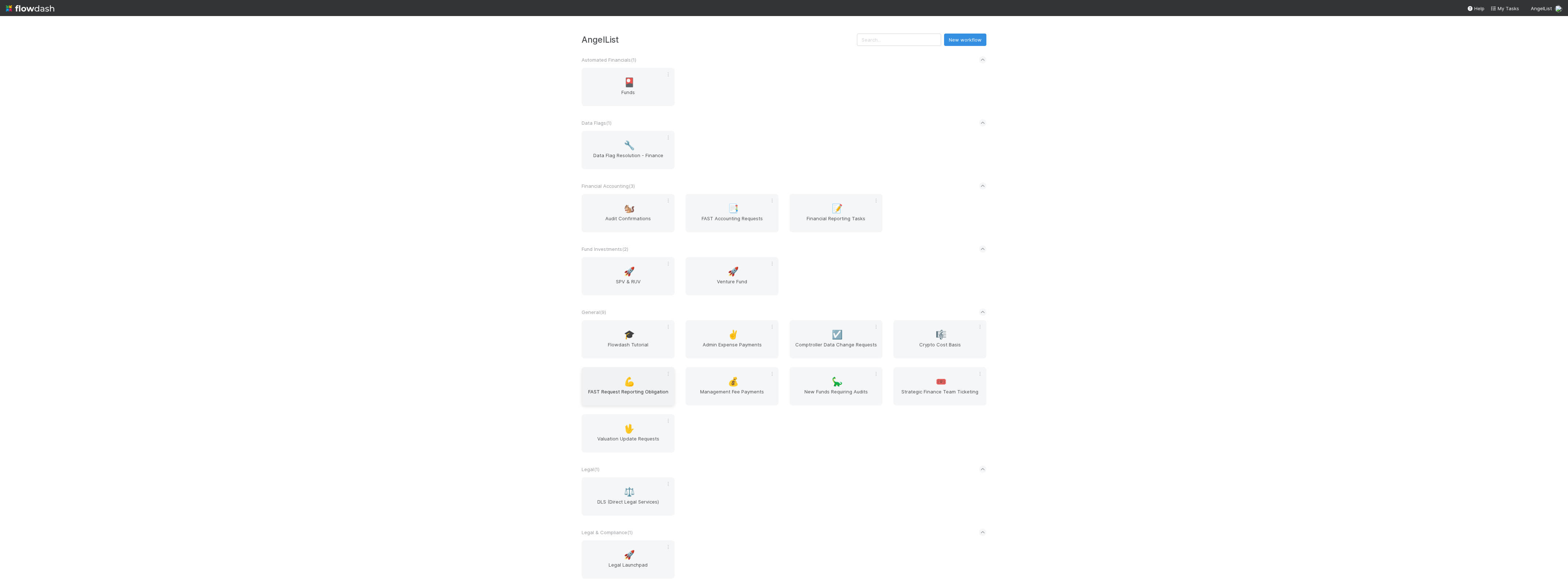
click at [615, 395] on span "FAST Request Reporting Obligation" at bounding box center [628, 395] width 87 height 15
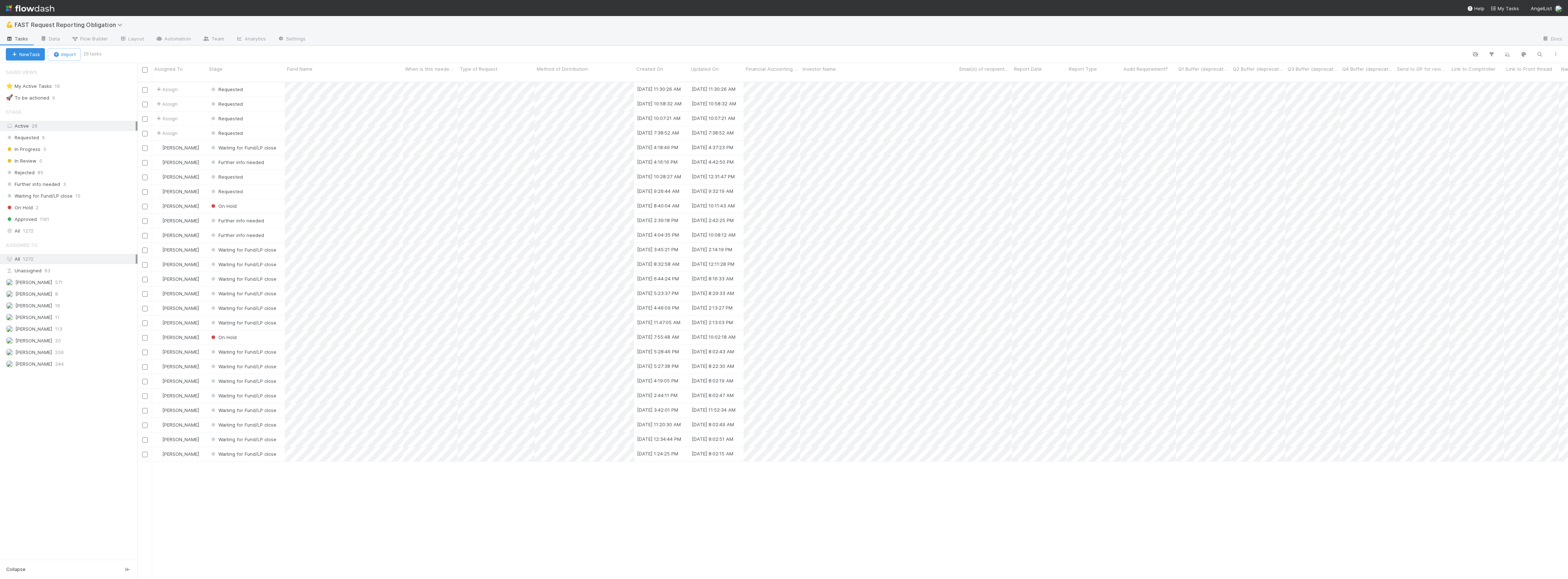
scroll to position [496, 1424]
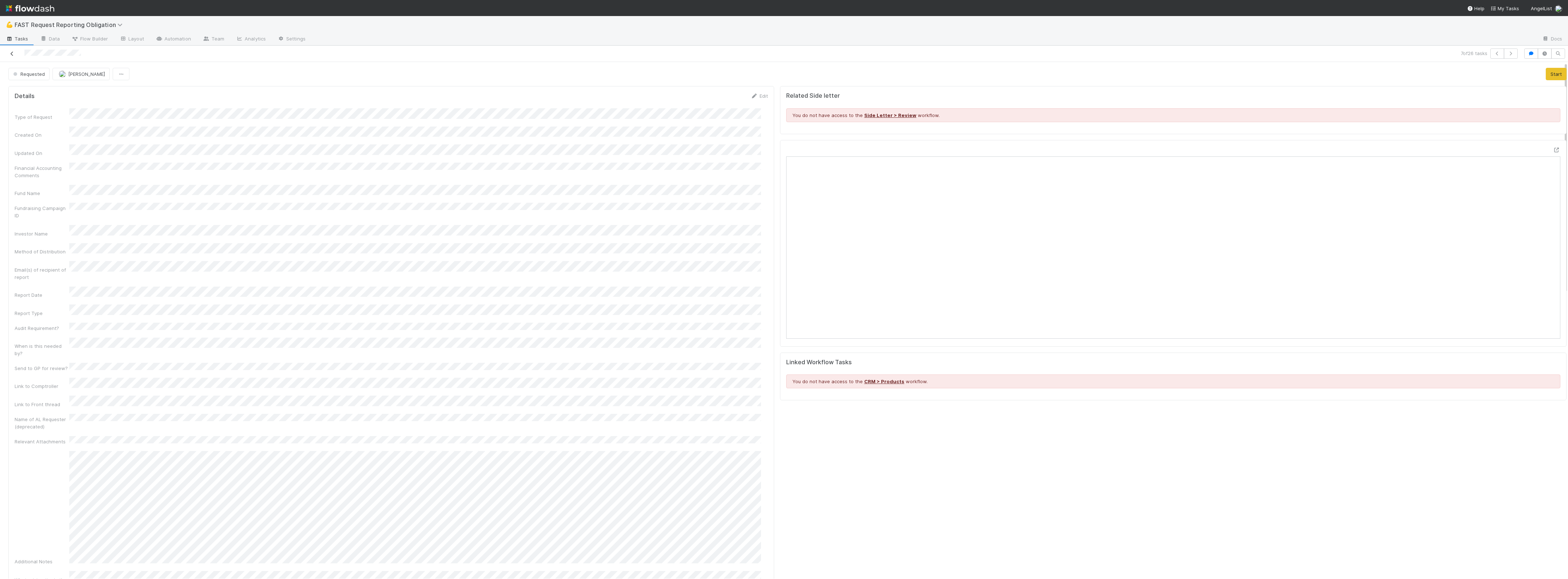
click at [12, 51] on link at bounding box center [12, 54] width 7 height 7
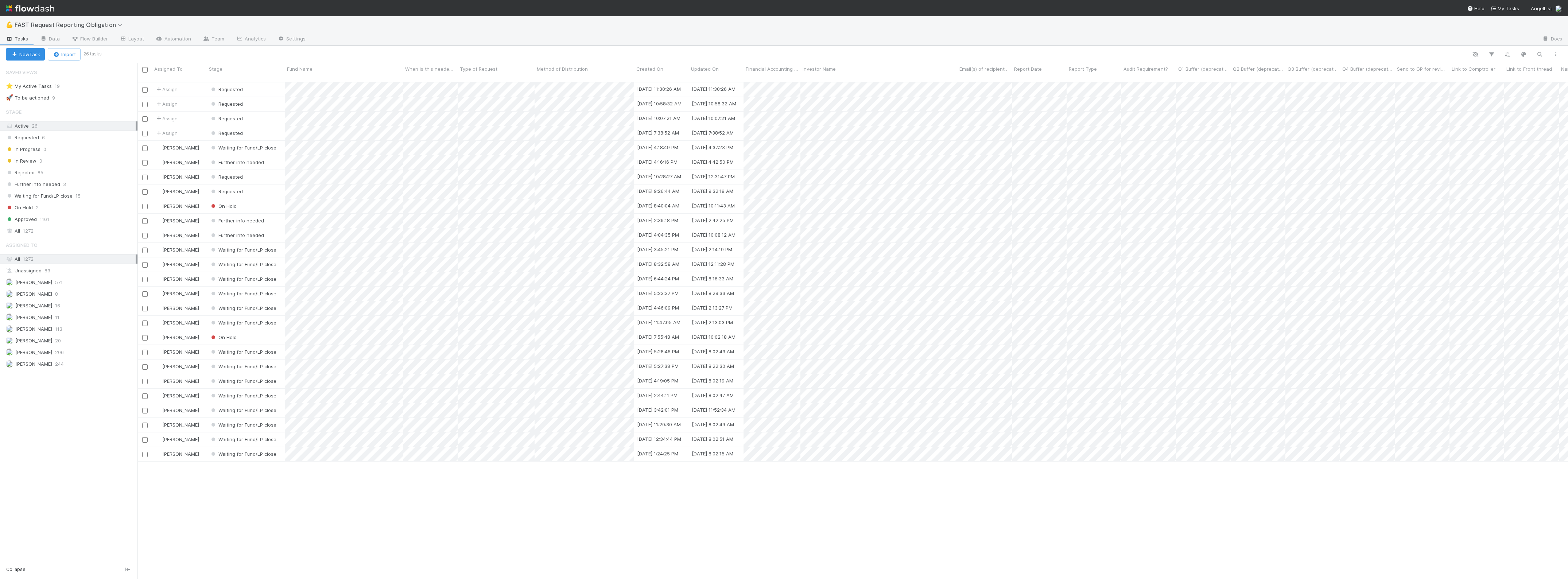
scroll to position [496, 1424]
click at [202, 132] on div "Assign" at bounding box center [180, 133] width 55 height 14
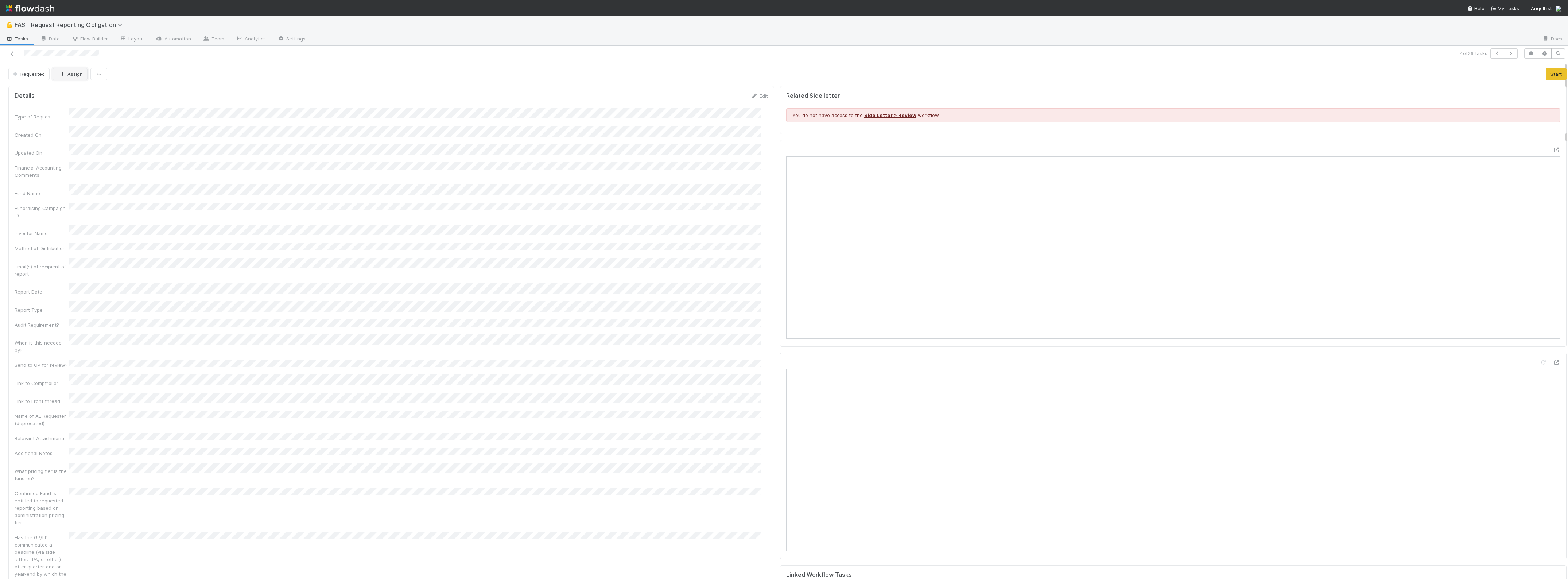
click at [71, 74] on button "Assign" at bounding box center [70, 74] width 35 height 12
click at [88, 105] on span "[PERSON_NAME] you" at bounding box center [87, 106] width 47 height 6
click at [10, 55] on icon at bounding box center [12, 54] width 7 height 5
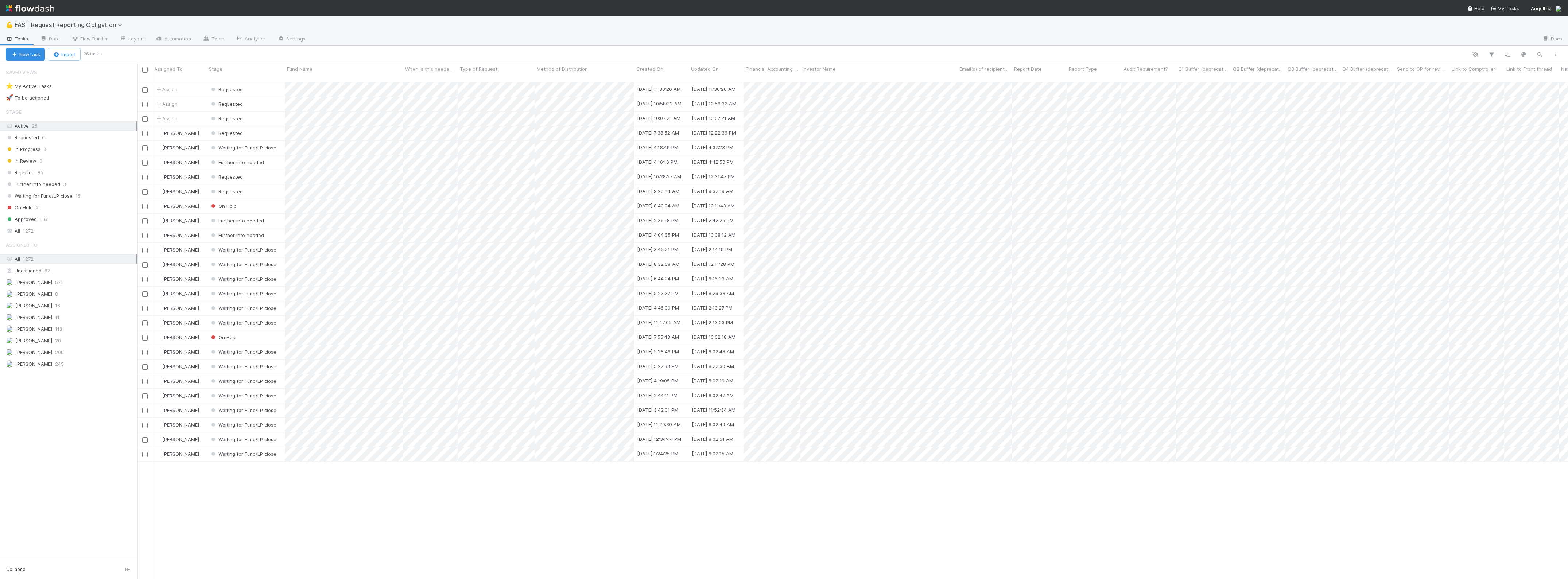
scroll to position [496, 1424]
click at [269, 114] on div "Requested" at bounding box center [246, 118] width 78 height 14
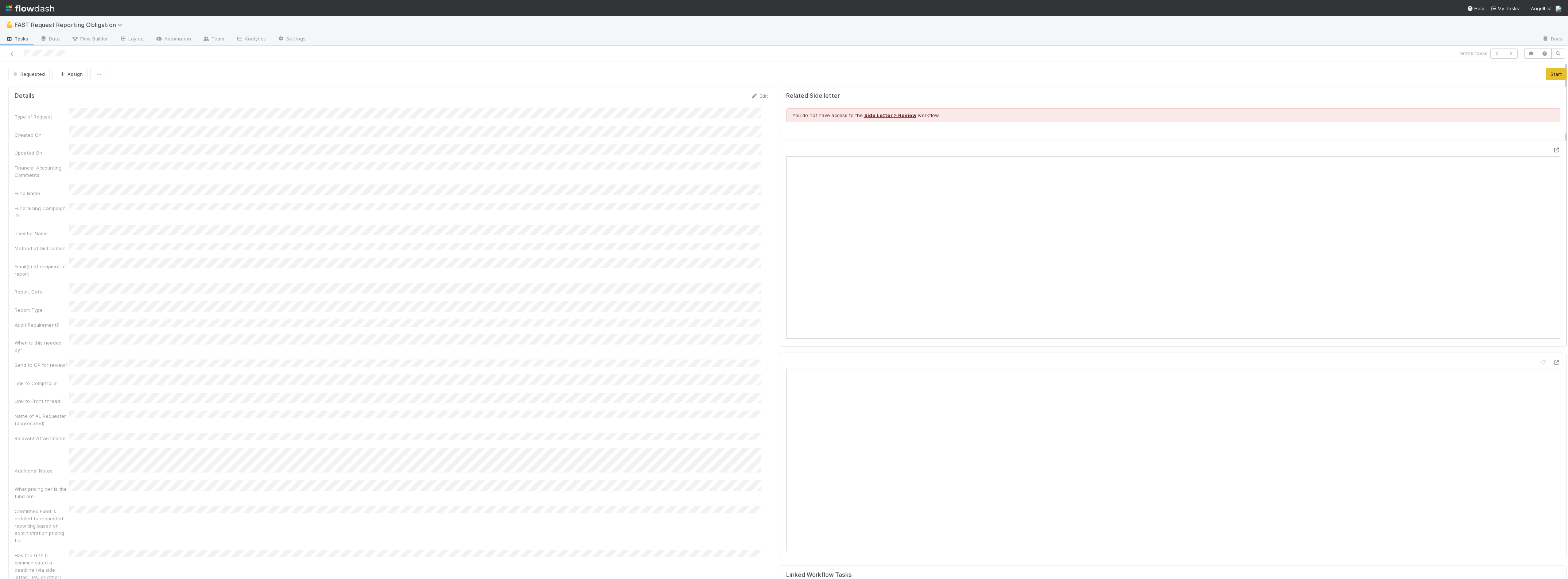
click at [1553, 150] on icon at bounding box center [1556, 150] width 7 height 5
click at [69, 69] on button "Assign" at bounding box center [70, 74] width 35 height 12
click at [79, 97] on span "[PERSON_NAME]" at bounding box center [82, 100] width 37 height 6
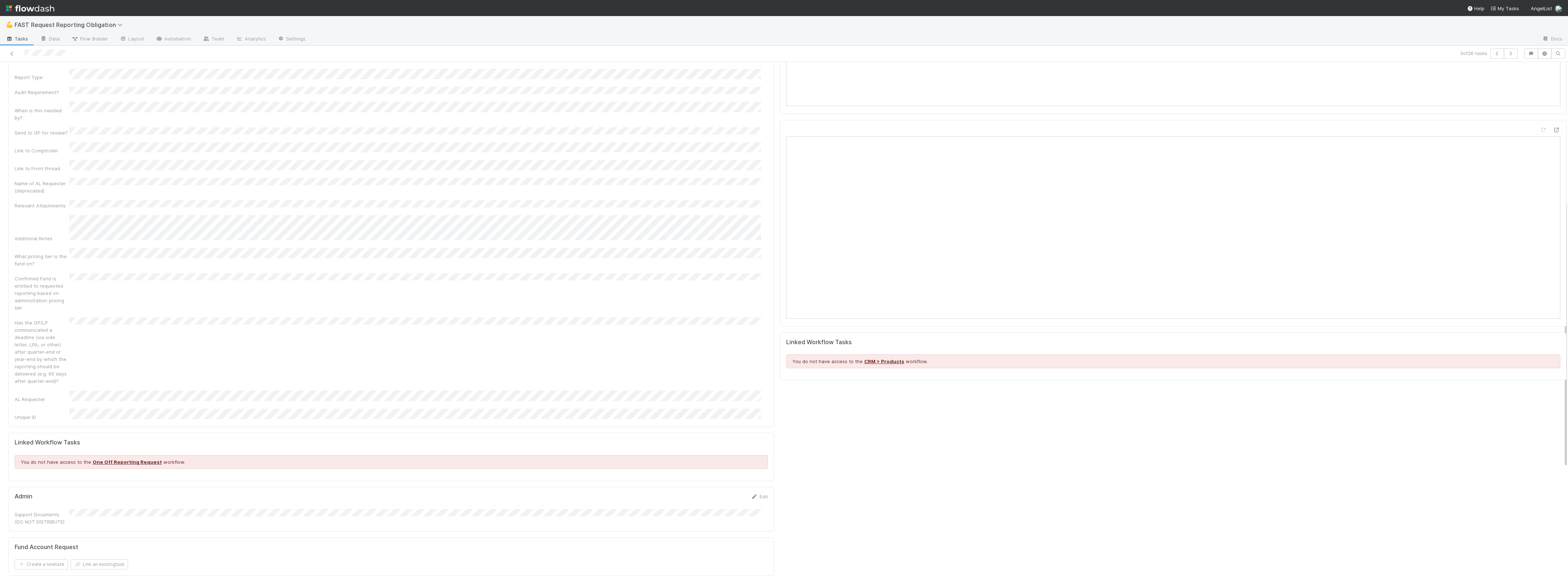
scroll to position [324, 0]
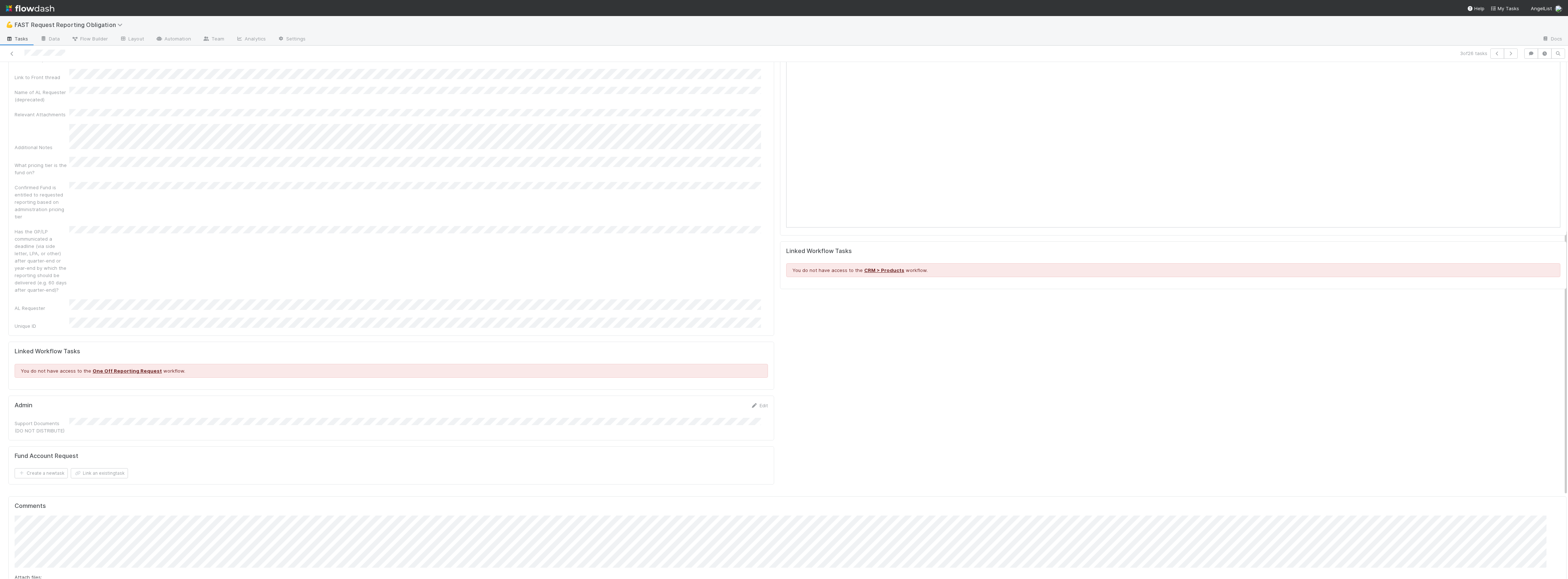
drag, startPoint x: 46, startPoint y: 555, endPoint x: 441, endPoint y: 236, distance: 507.7
click at [10, 51] on icon at bounding box center [12, 54] width 7 height 5
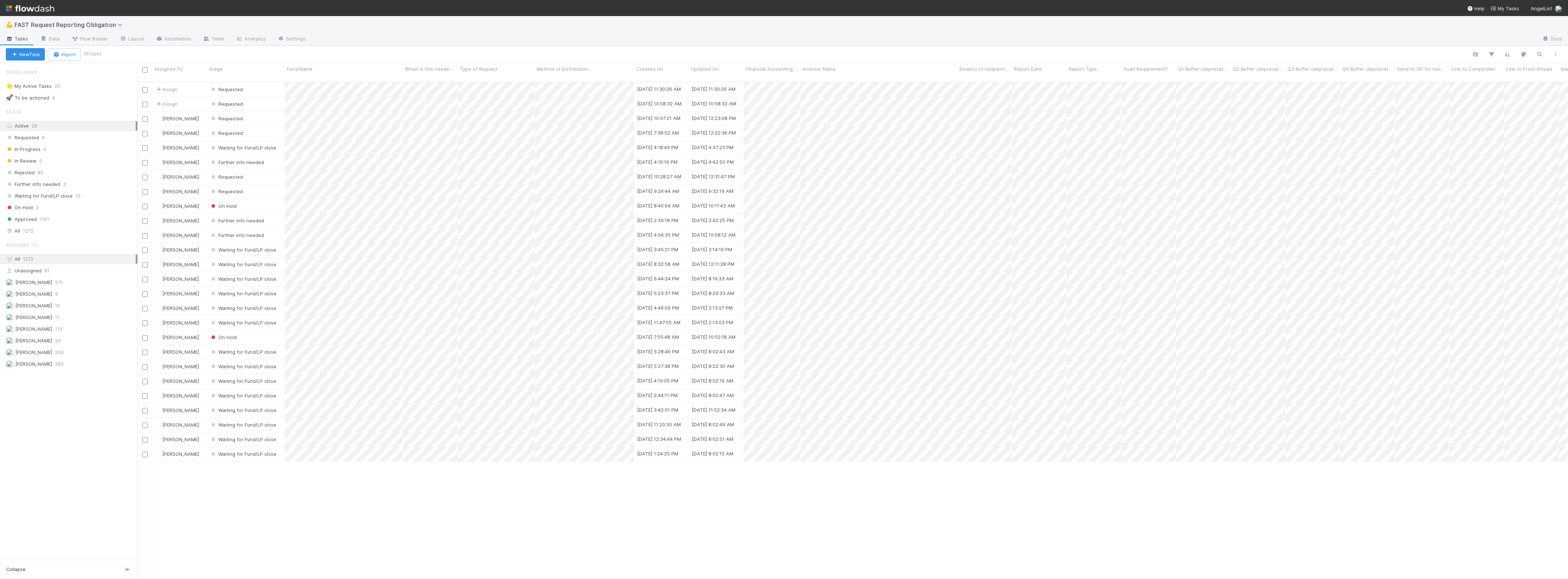
scroll to position [496, 1424]
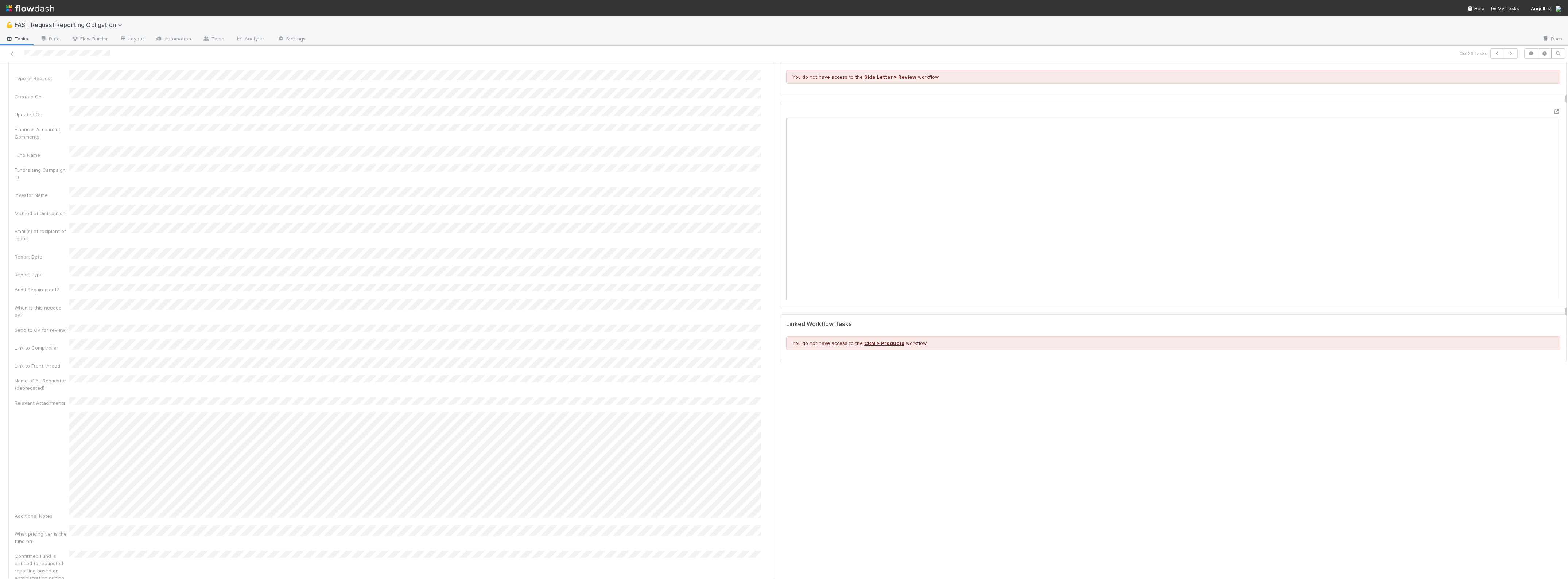
scroll to position [46, 0]
click at [1553, 104] on icon at bounding box center [1556, 105] width 7 height 5
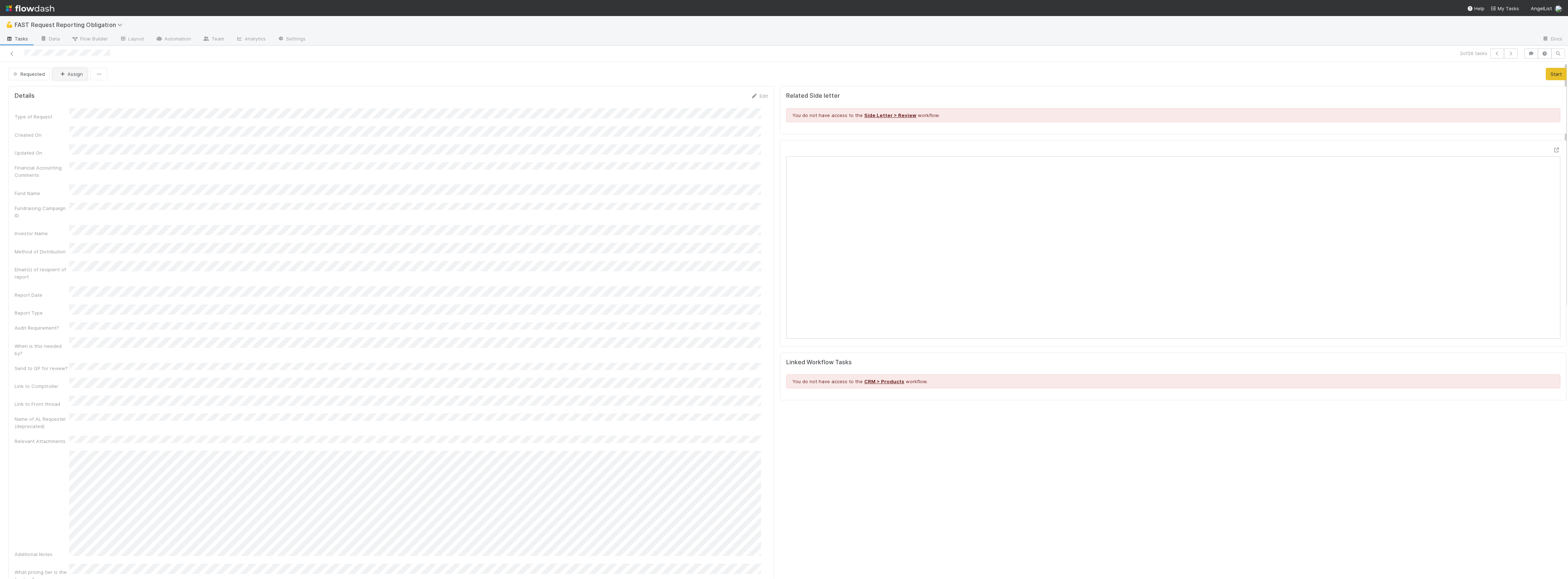
click at [70, 74] on button "Assign" at bounding box center [70, 74] width 35 height 12
click at [91, 94] on span "[PERSON_NAME] you" at bounding box center [87, 93] width 47 height 6
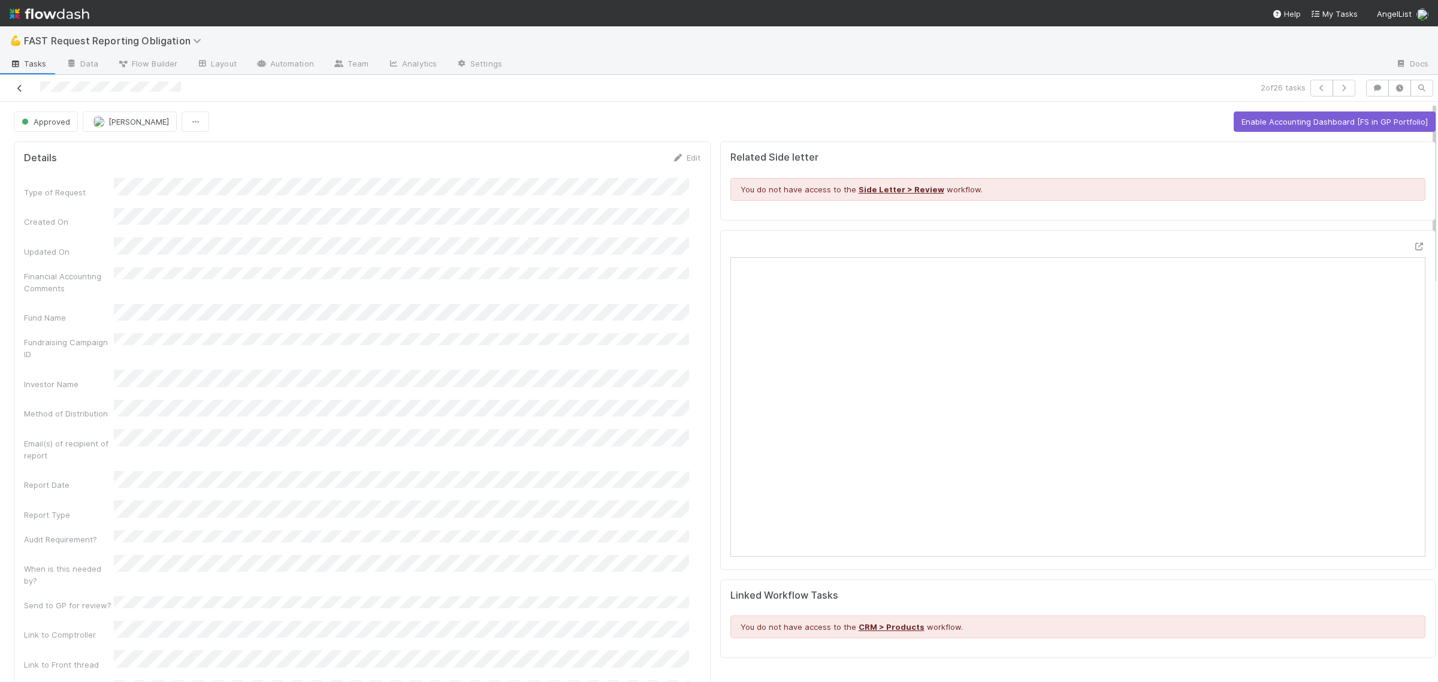
click at [19, 87] on icon at bounding box center [20, 88] width 12 height 8
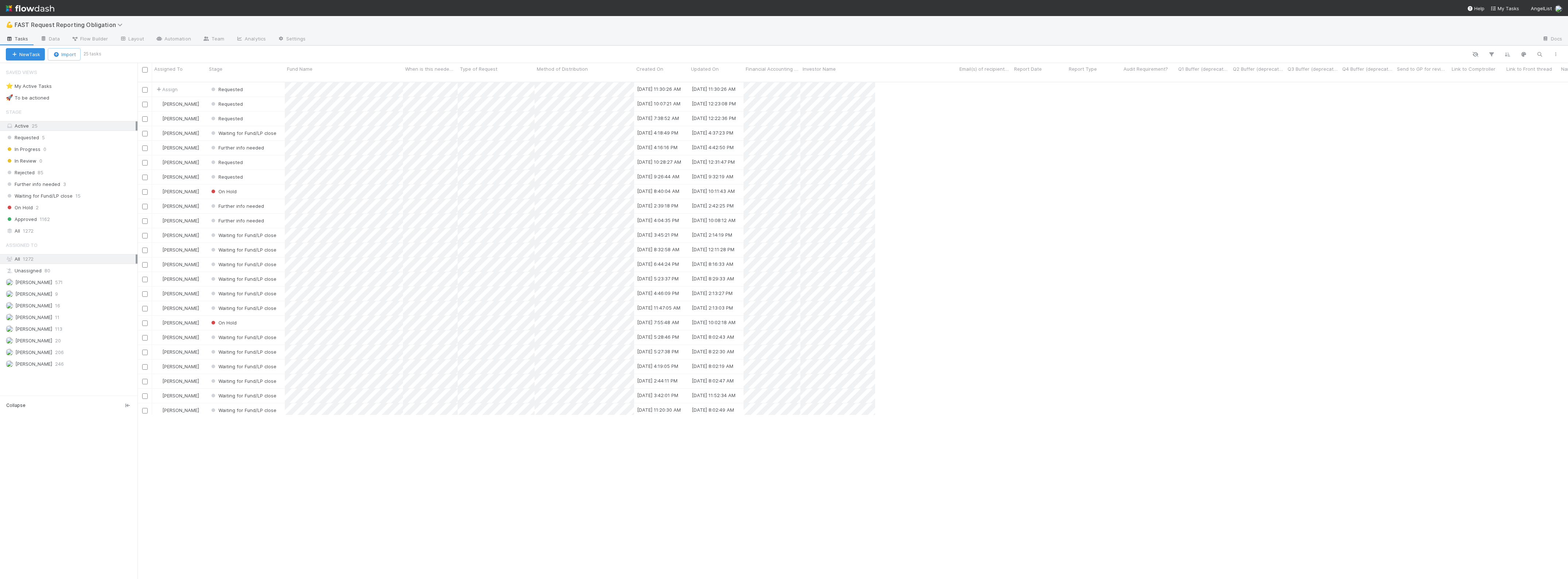
scroll to position [7, 7]
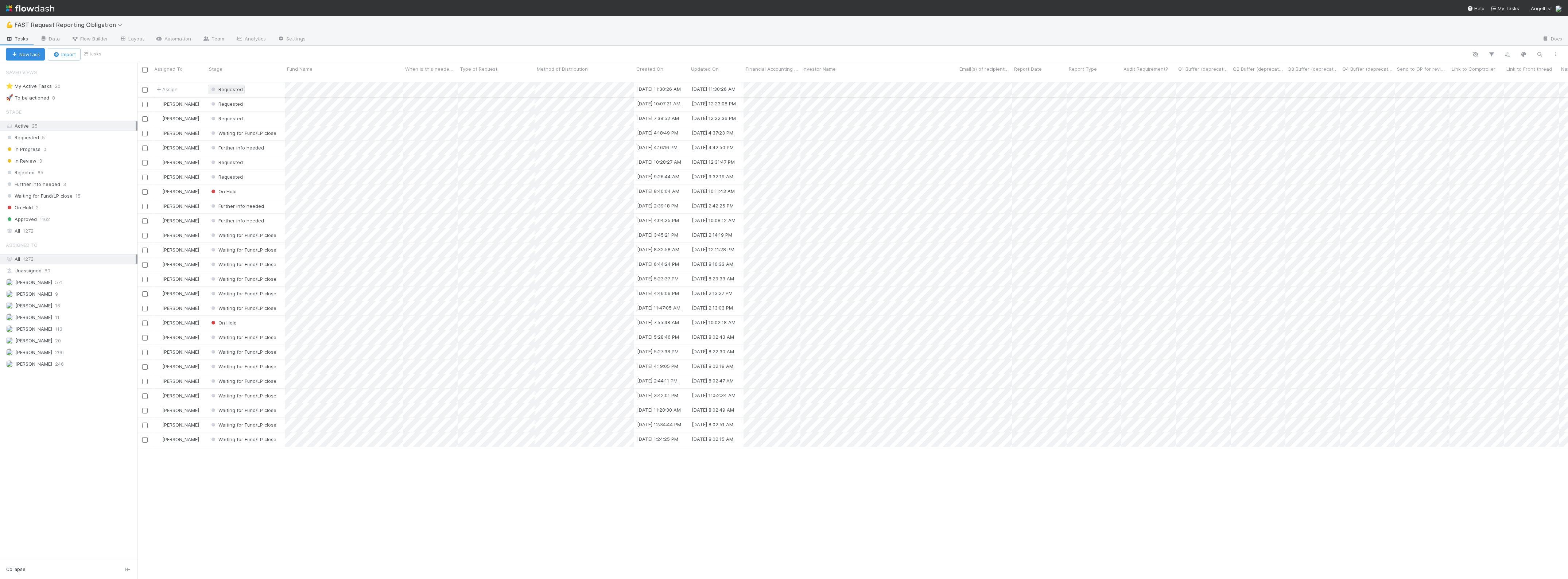
click at [210, 86] on span "Requested" at bounding box center [226, 89] width 33 height 6
click at [168, 82] on div at bounding box center [784, 289] width 1568 height 579
click at [170, 86] on span "Assign" at bounding box center [166, 89] width 23 height 7
click at [178, 100] on span "[PERSON_NAME] you" at bounding box center [190, 99] width 47 height 6
click at [270, 83] on div "Requested" at bounding box center [246, 89] width 78 height 14
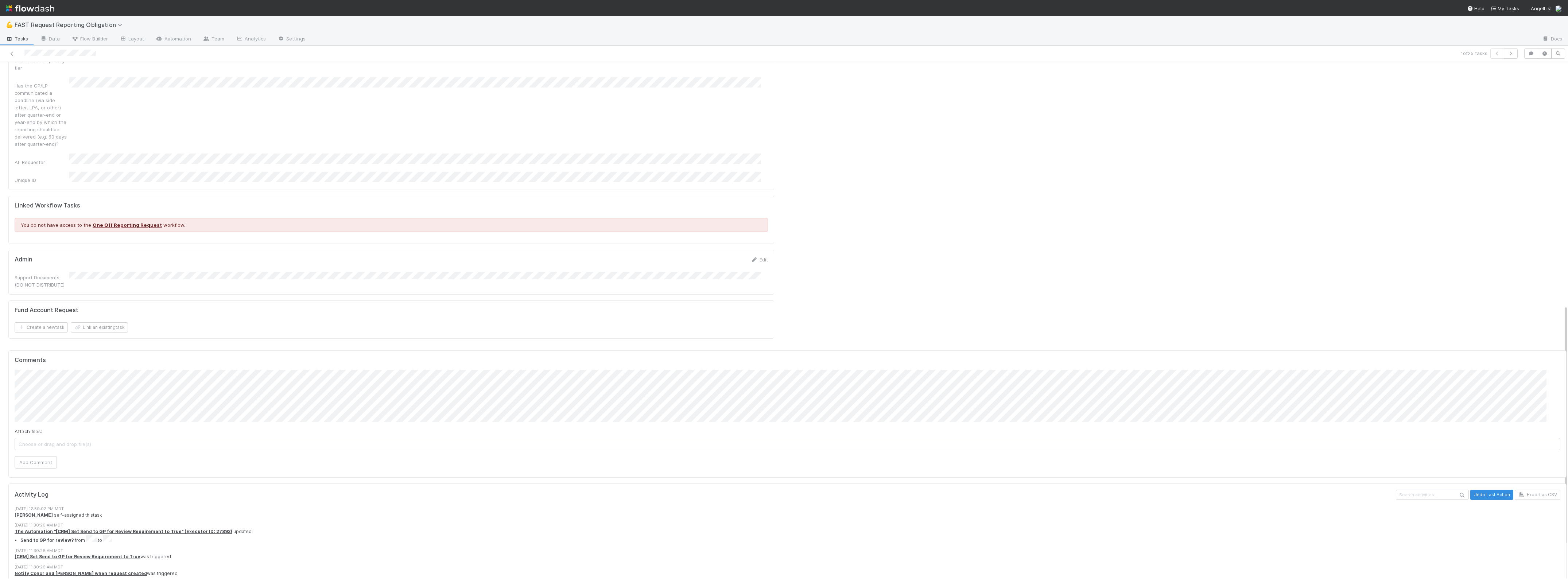
scroll to position [592, 0]
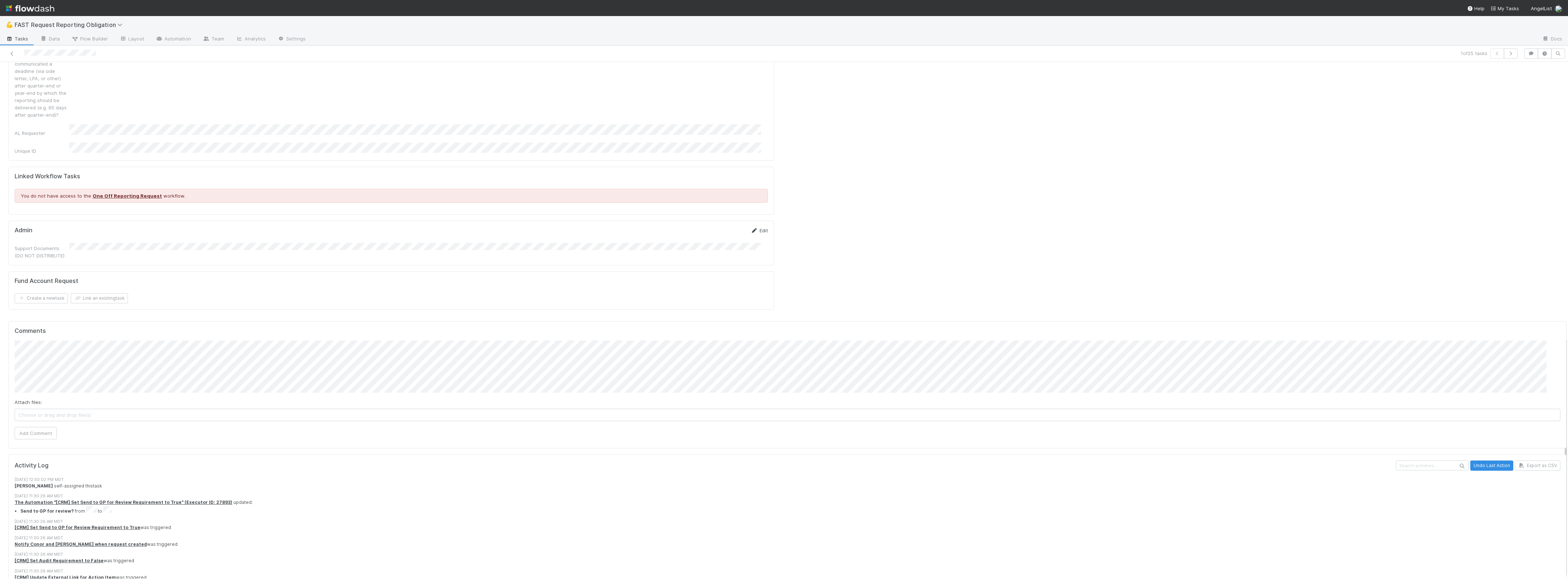
click at [751, 228] on icon at bounding box center [754, 231] width 7 height 5
click at [719, 217] on button "Save" at bounding box center [729, 223] width 21 height 12
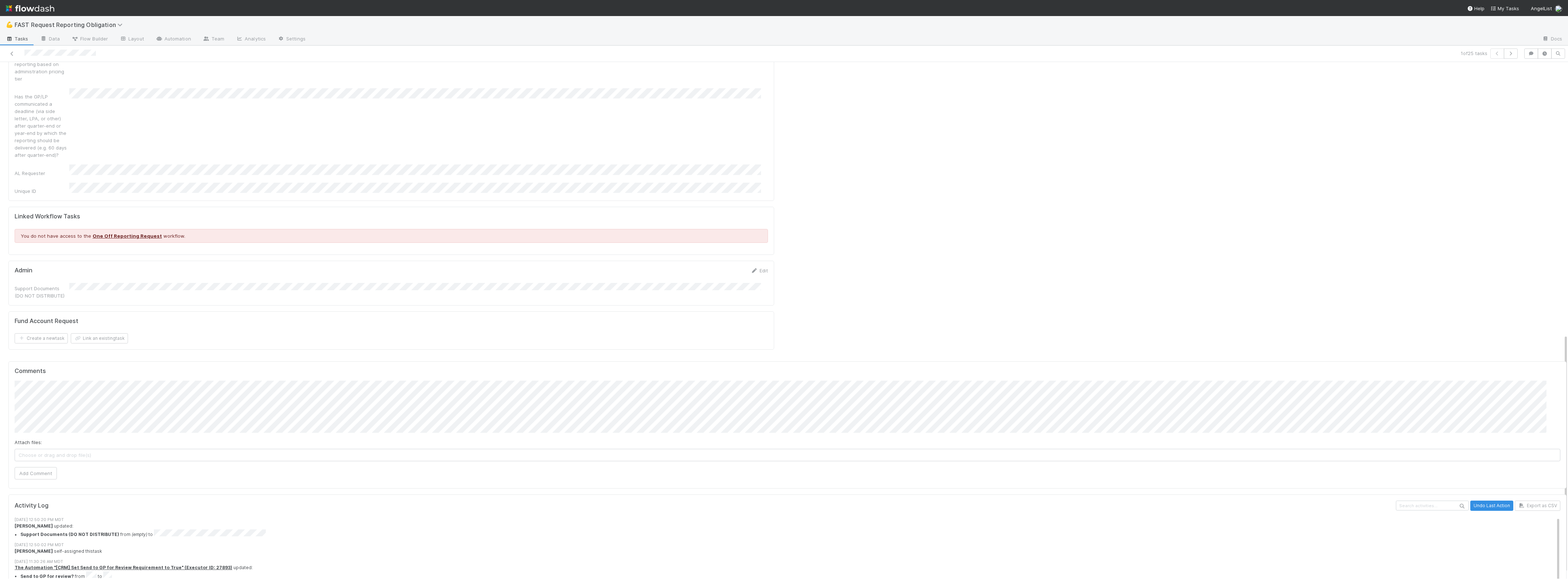
scroll to position [510, 0]
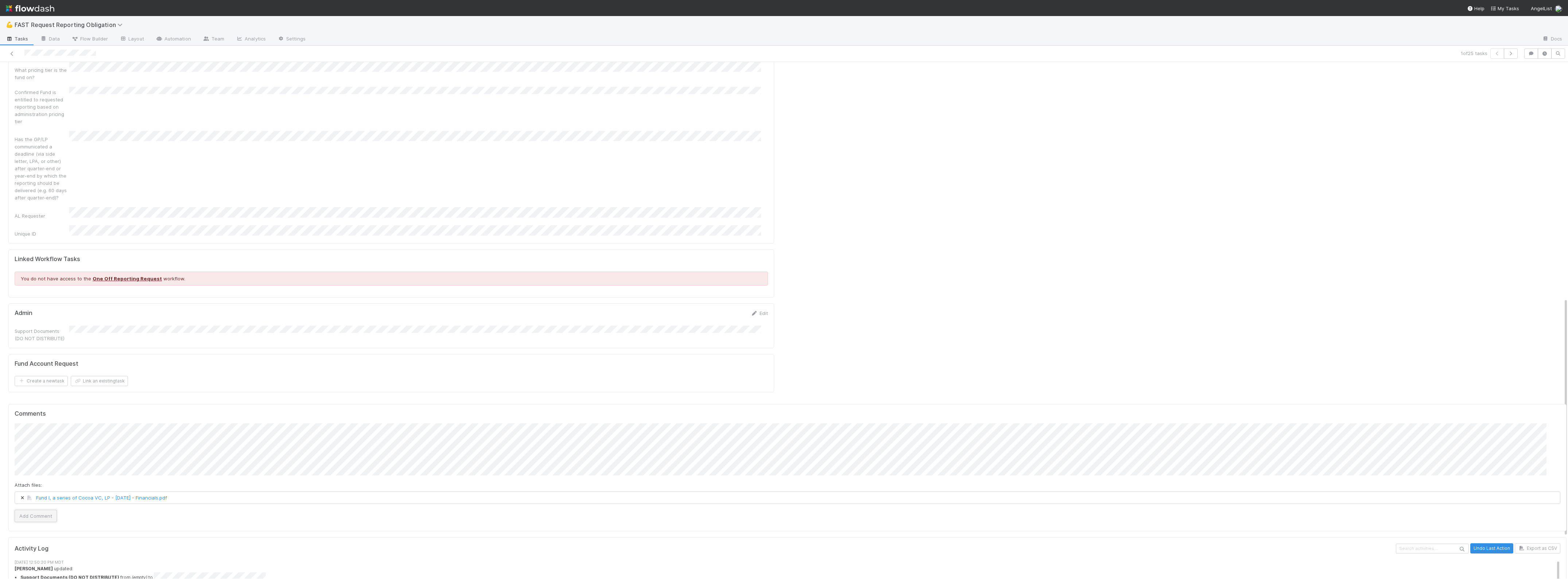
click at [39, 510] on button "Add Comment" at bounding box center [35, 516] width 42 height 12
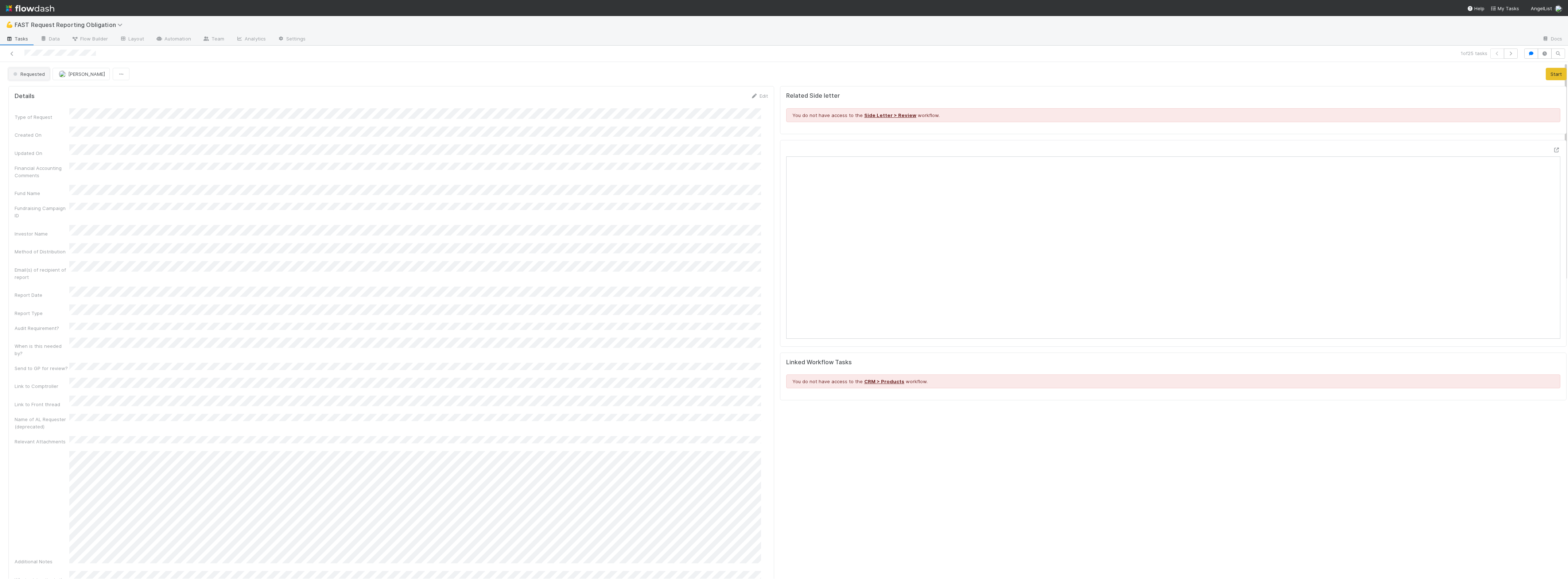
click at [37, 80] on button "Requested" at bounding box center [29, 74] width 41 height 12
click at [33, 186] on span "Approved" at bounding box center [26, 184] width 31 height 6
click at [9, 52] on icon at bounding box center [12, 54] width 7 height 5
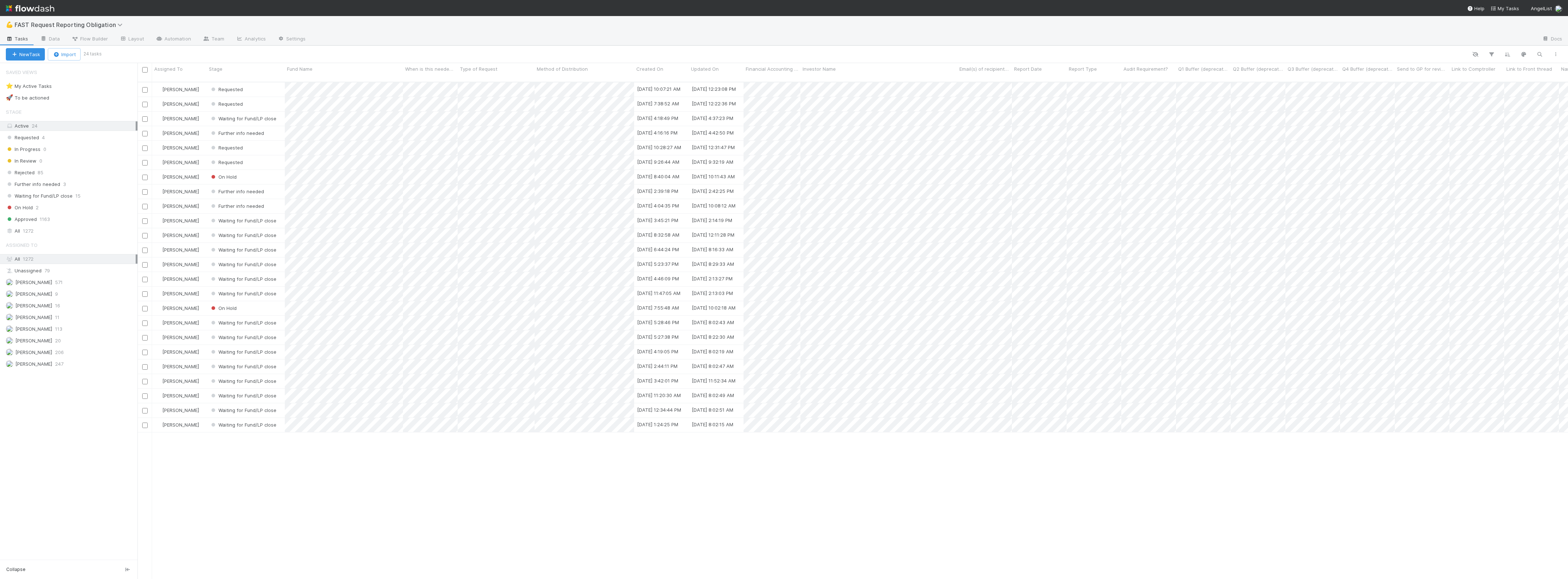
scroll to position [496, 1424]
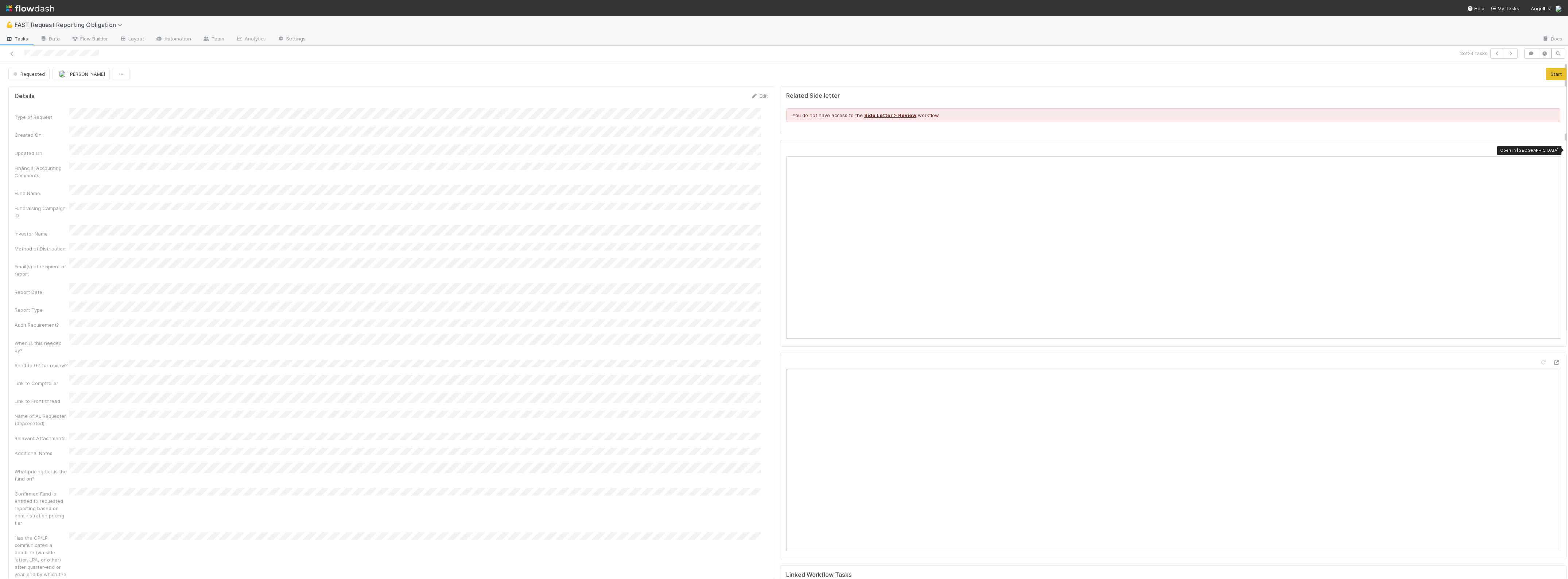
click at [1553, 149] on icon at bounding box center [1556, 150] width 7 height 5
click at [13, 49] on div at bounding box center [383, 54] width 760 height 10
click at [13, 51] on link at bounding box center [12, 54] width 7 height 7
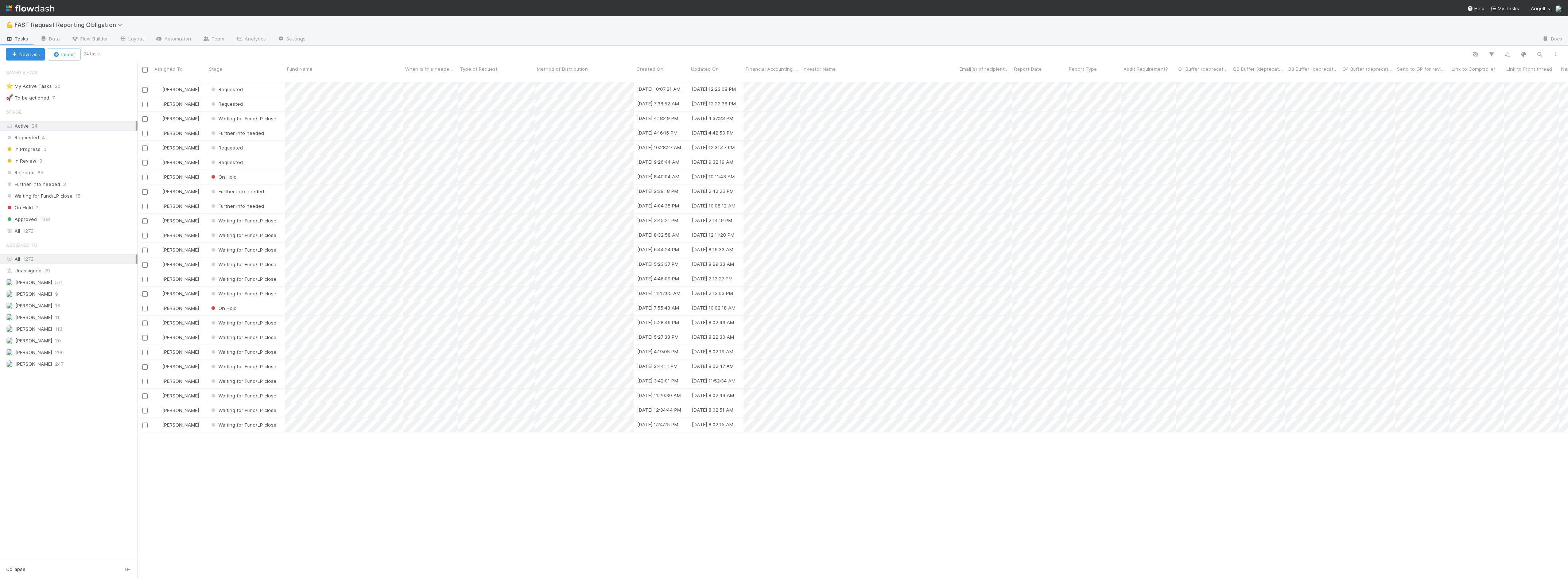
scroll to position [496, 1424]
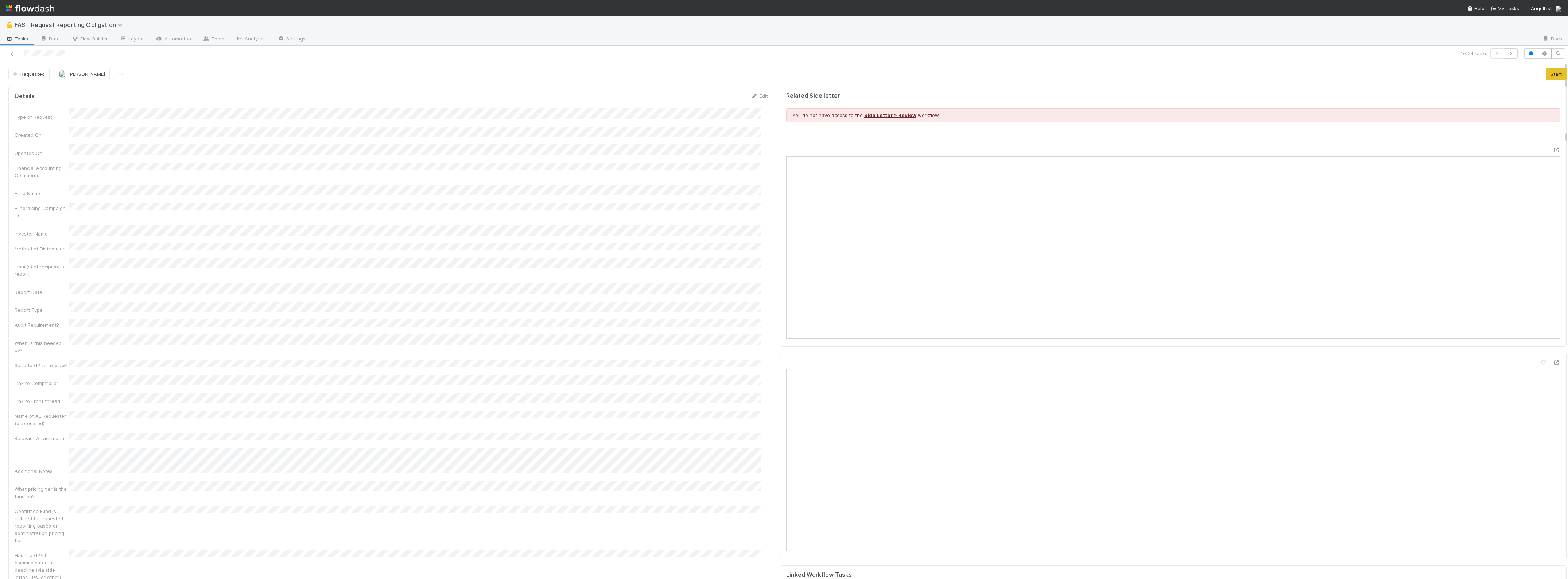
click at [13, 53] on icon at bounding box center [12, 54] width 7 height 5
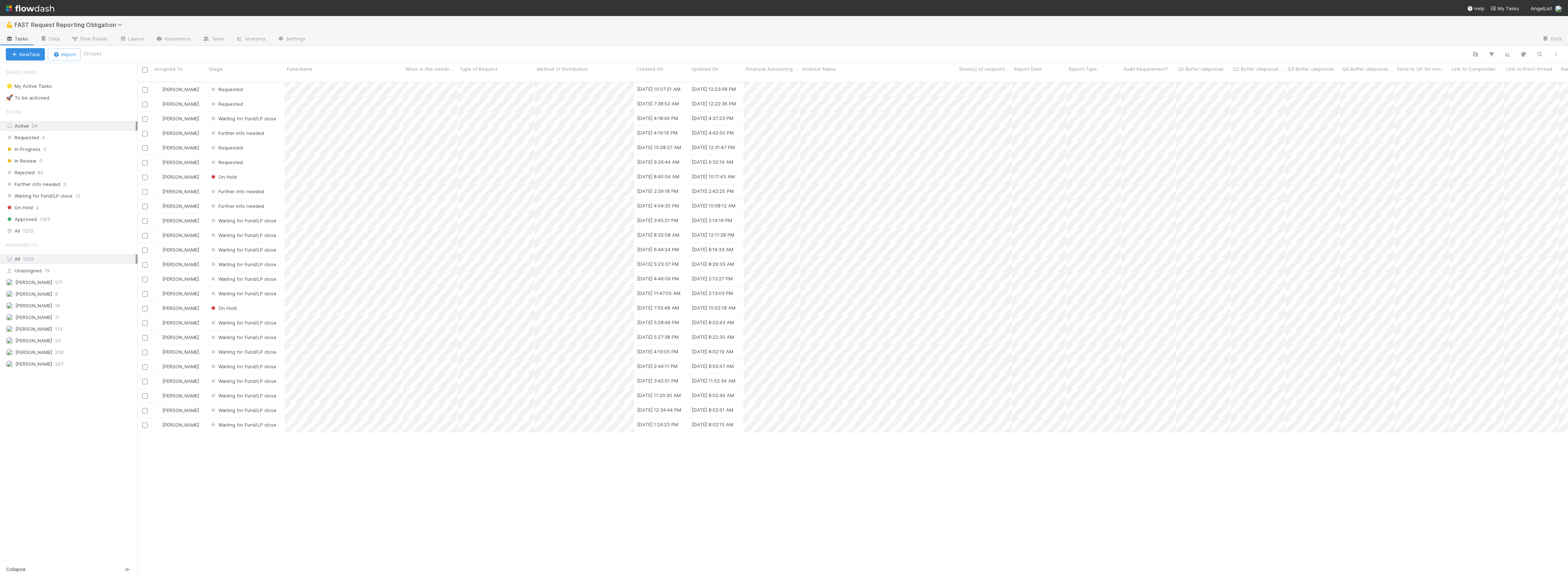
scroll to position [496, 1424]
click at [258, 159] on div "Requested" at bounding box center [246, 162] width 78 height 14
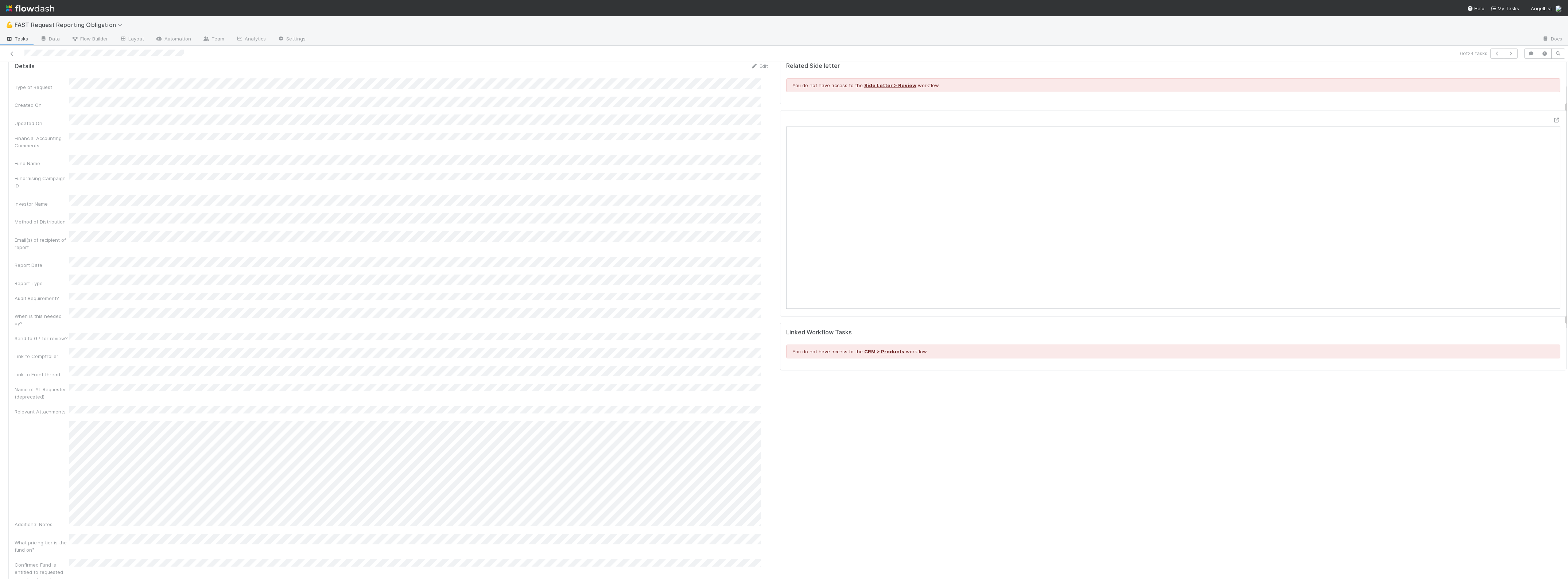
scroll to position [46, 0]
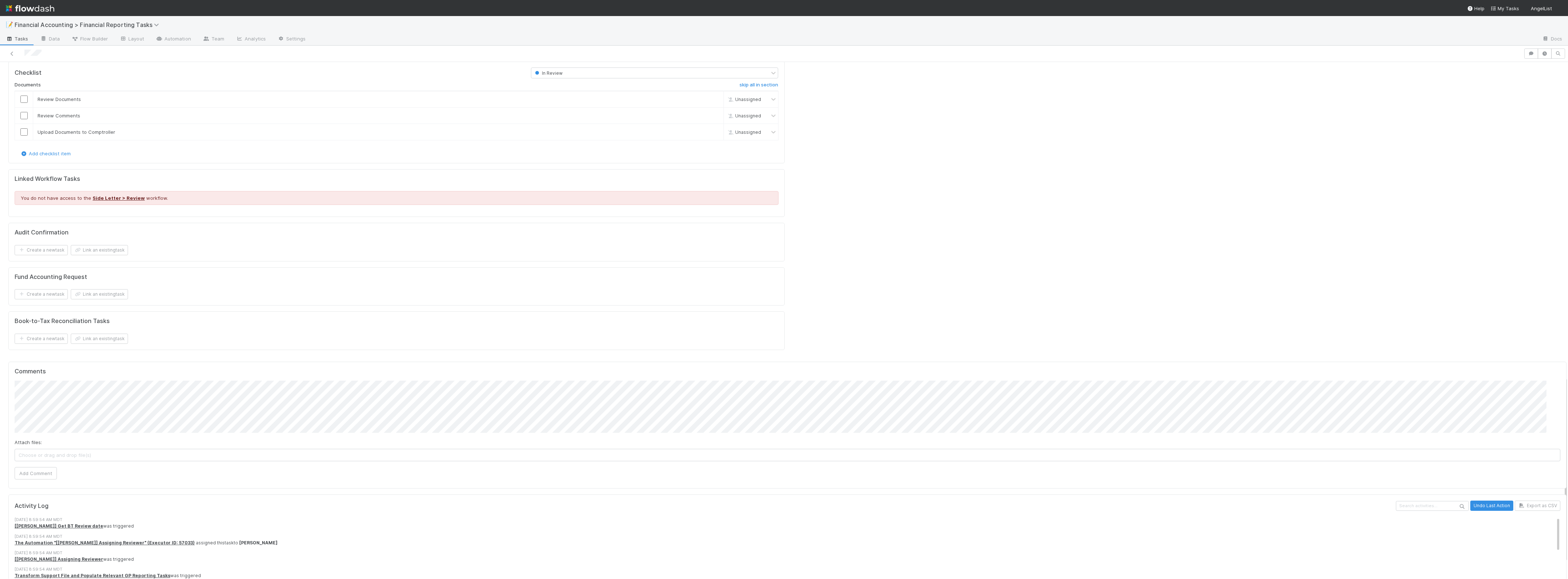
scroll to position [920, 0]
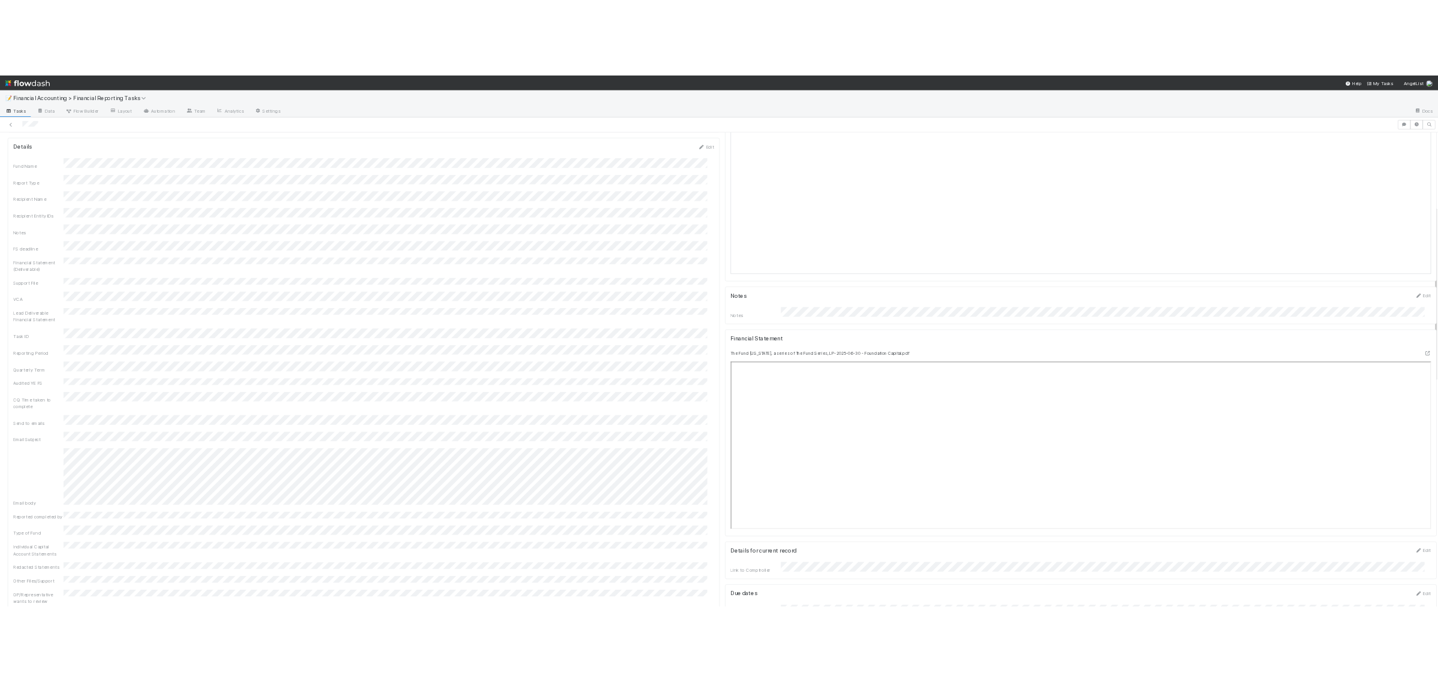
scroll to position [374, 0]
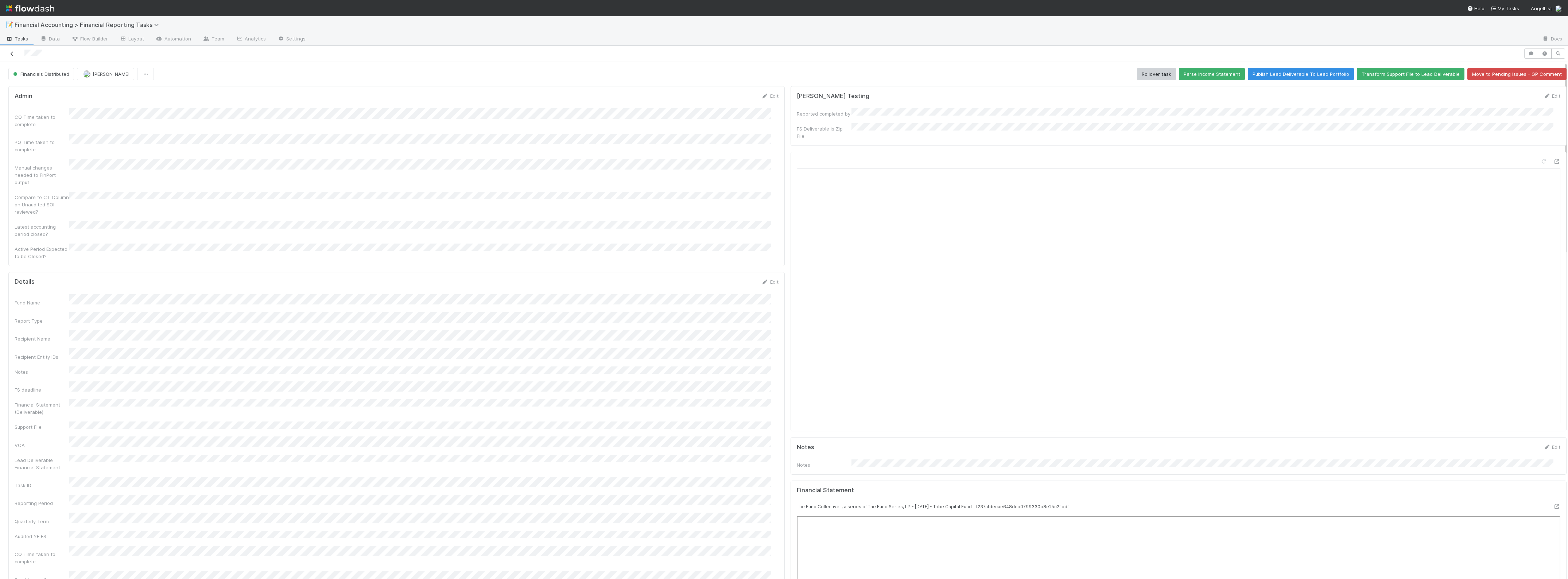
click at [12, 52] on icon at bounding box center [12, 54] width 7 height 5
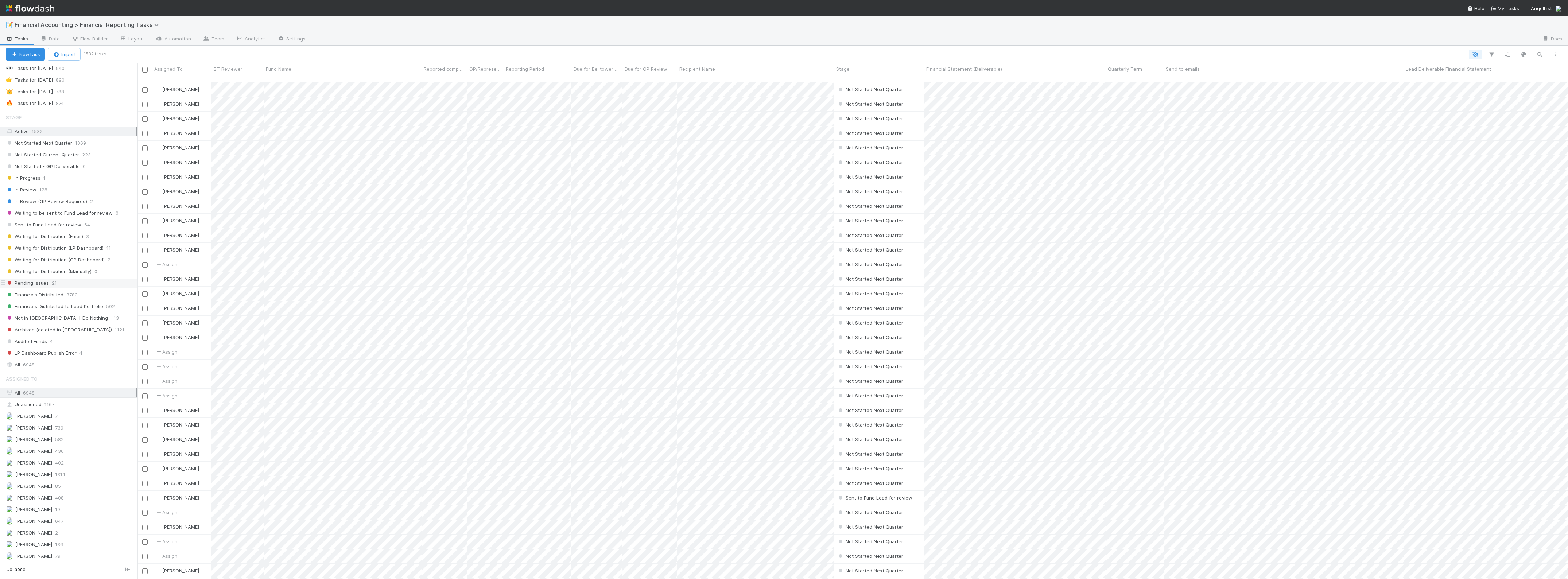
scroll to position [46, 0]
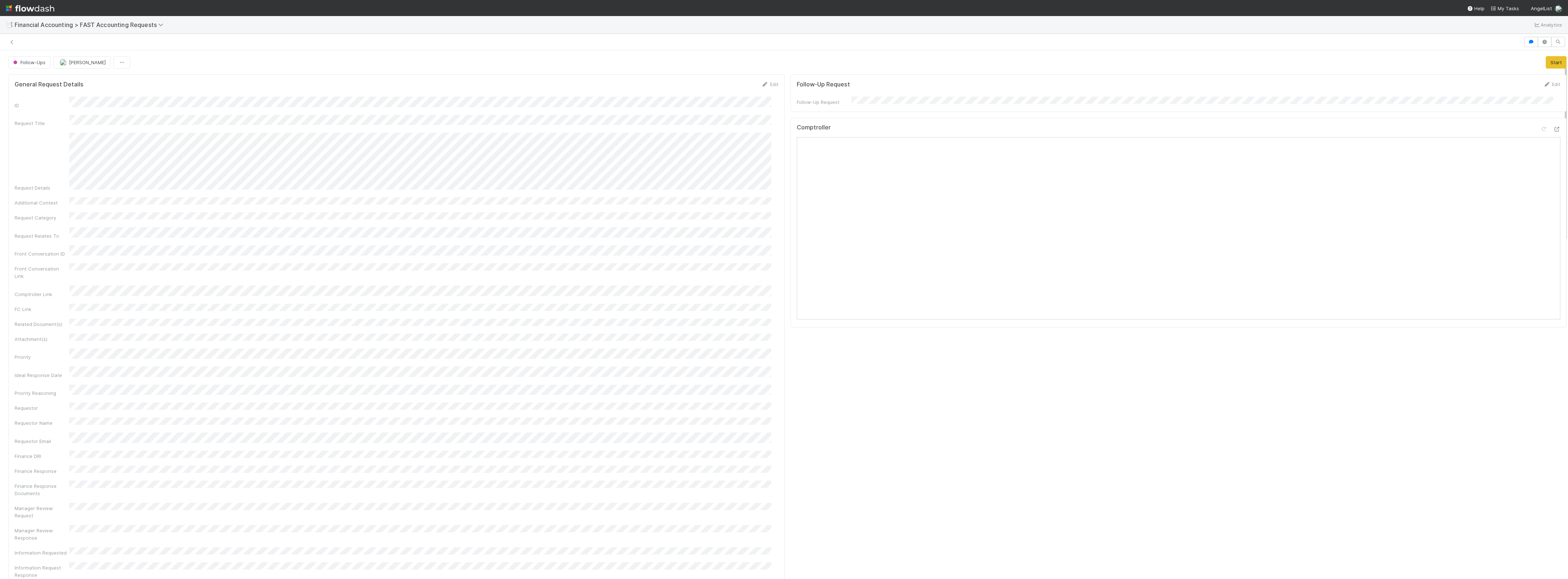
scroll to position [46, 0]
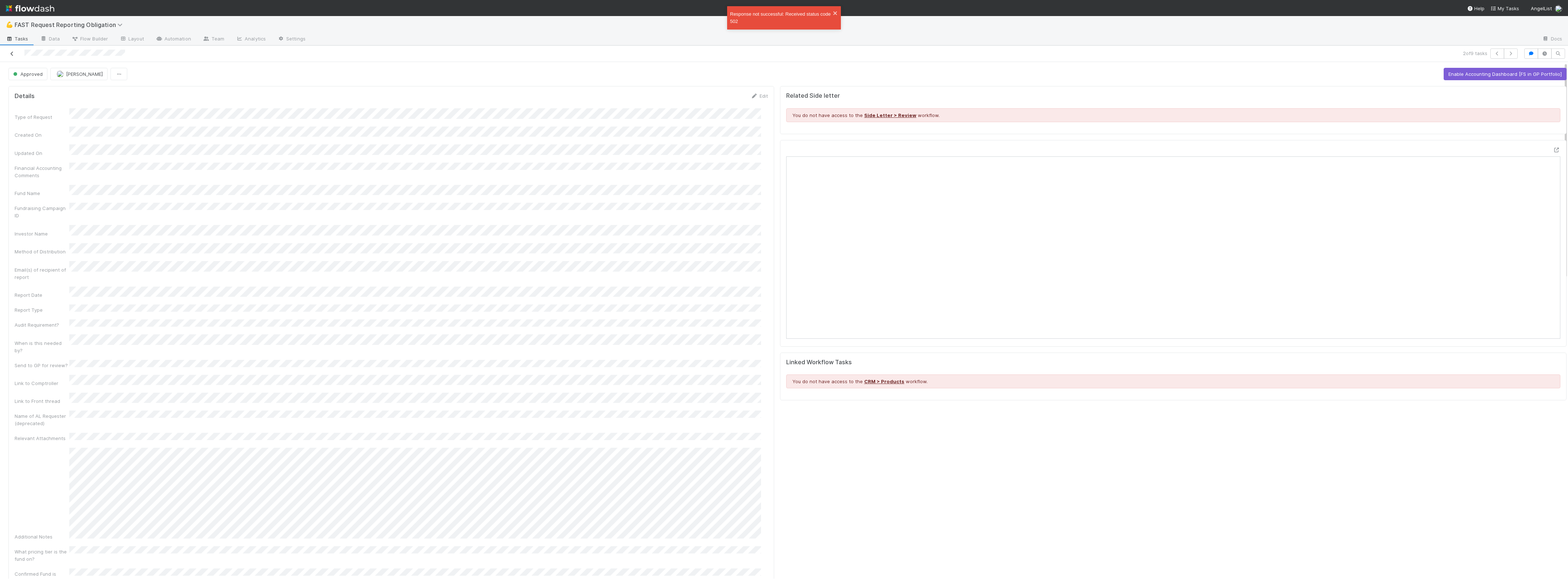
click at [10, 57] on link at bounding box center [12, 54] width 7 height 7
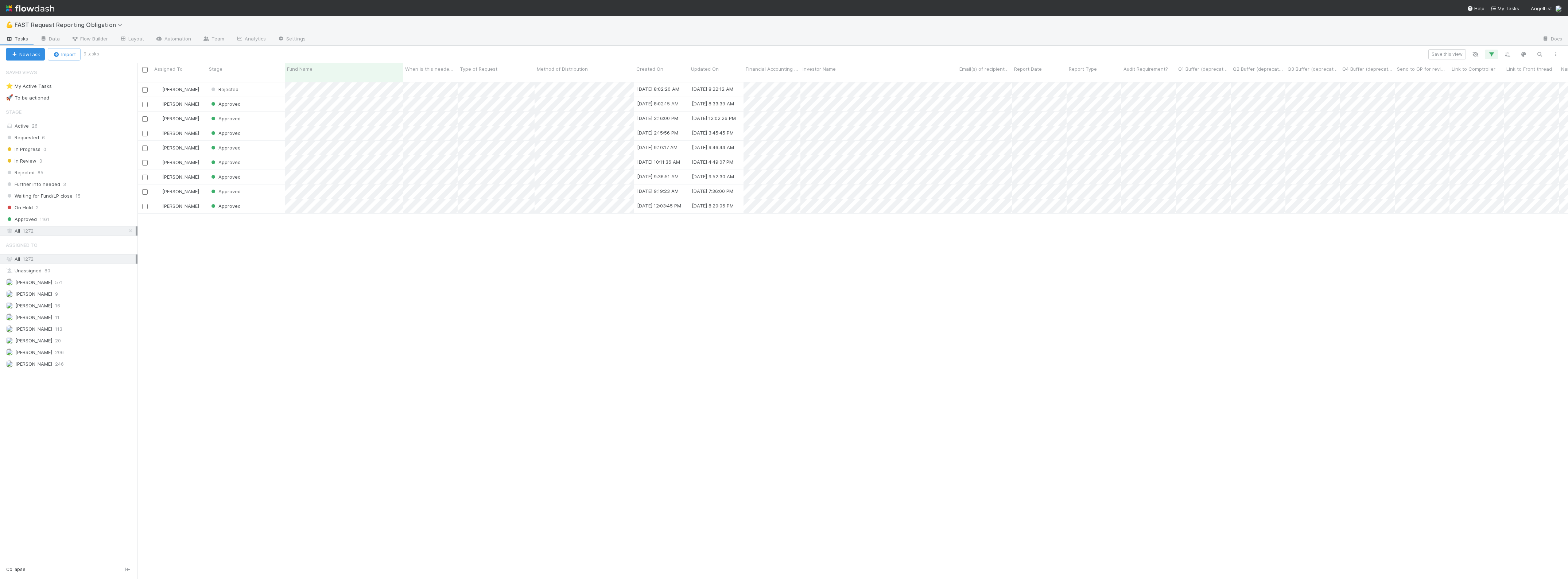
scroll to position [496, 1424]
click at [30, 130] on div "Active 26" at bounding box center [71, 125] width 130 height 9
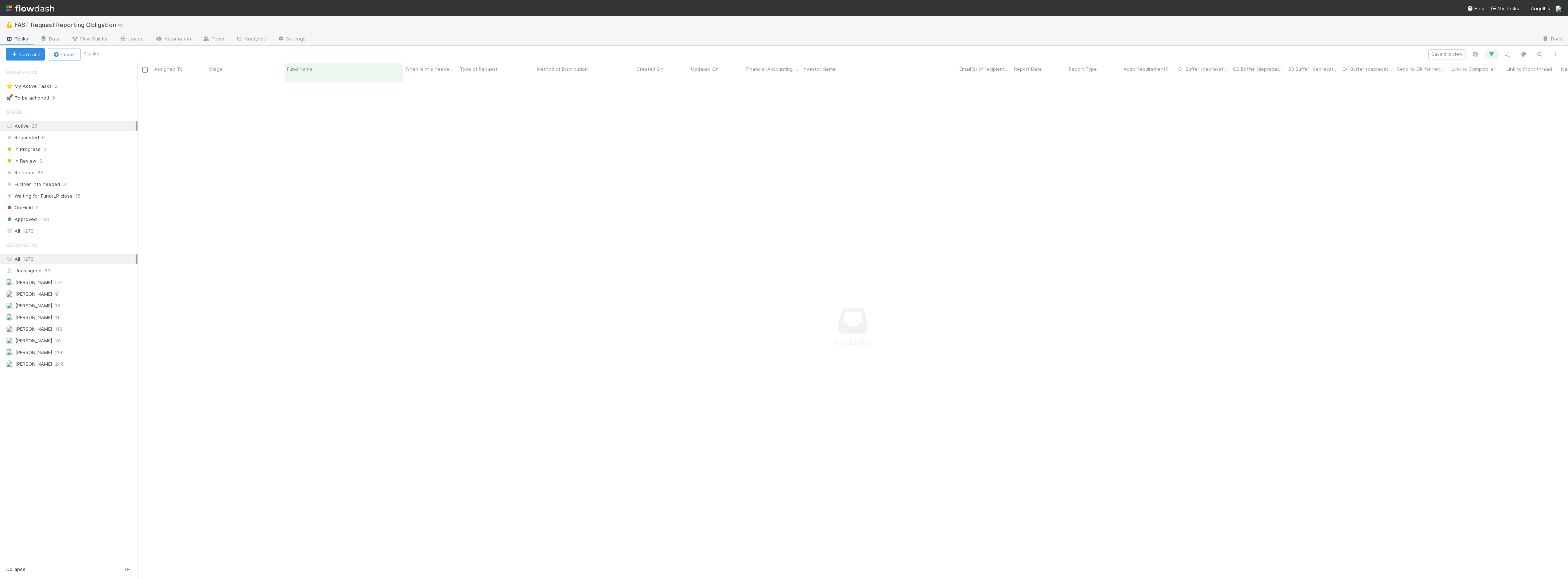
scroll to position [489, 1417]
click at [1492, 51] on icon "button" at bounding box center [1491, 54] width 7 height 7
click at [1483, 94] on icon at bounding box center [1482, 93] width 7 height 4
click at [481, 47] on div "Add Filter" at bounding box center [784, 289] width 1568 height 579
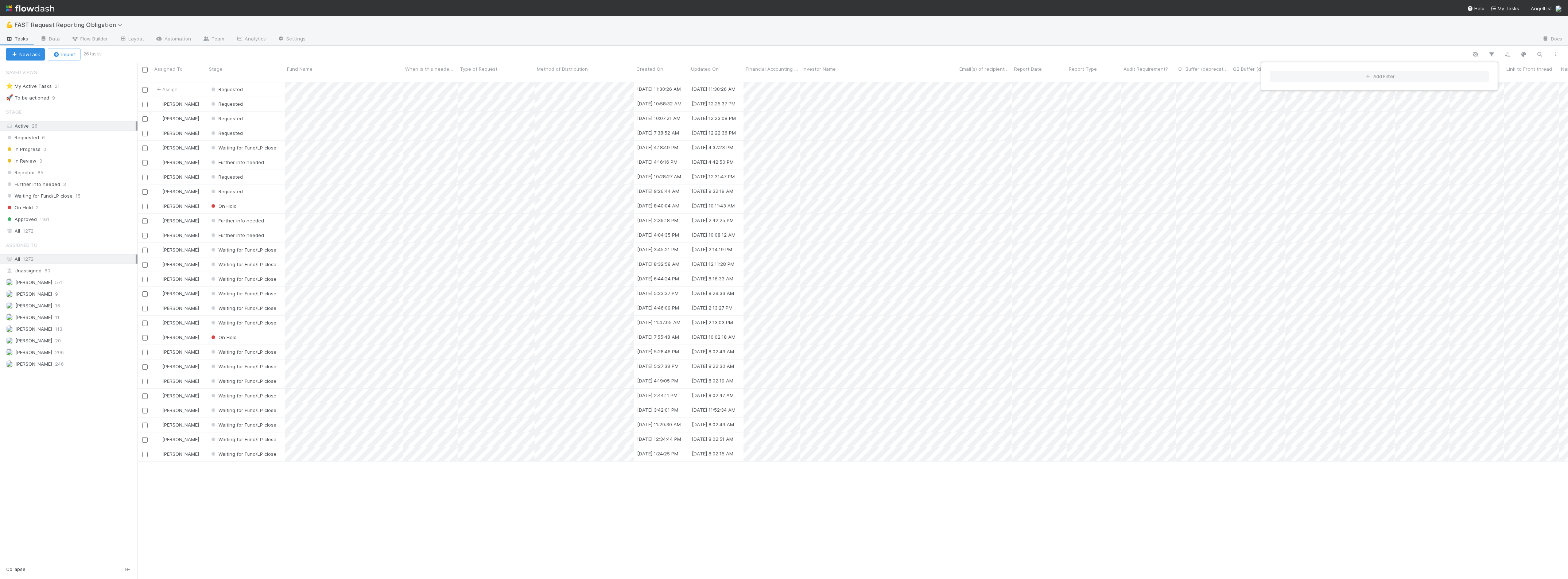
scroll to position [496, 1424]
click at [390, 99] on div "Add Filter" at bounding box center [784, 289] width 1568 height 579
click at [267, 99] on div "Requested" at bounding box center [246, 104] width 78 height 14
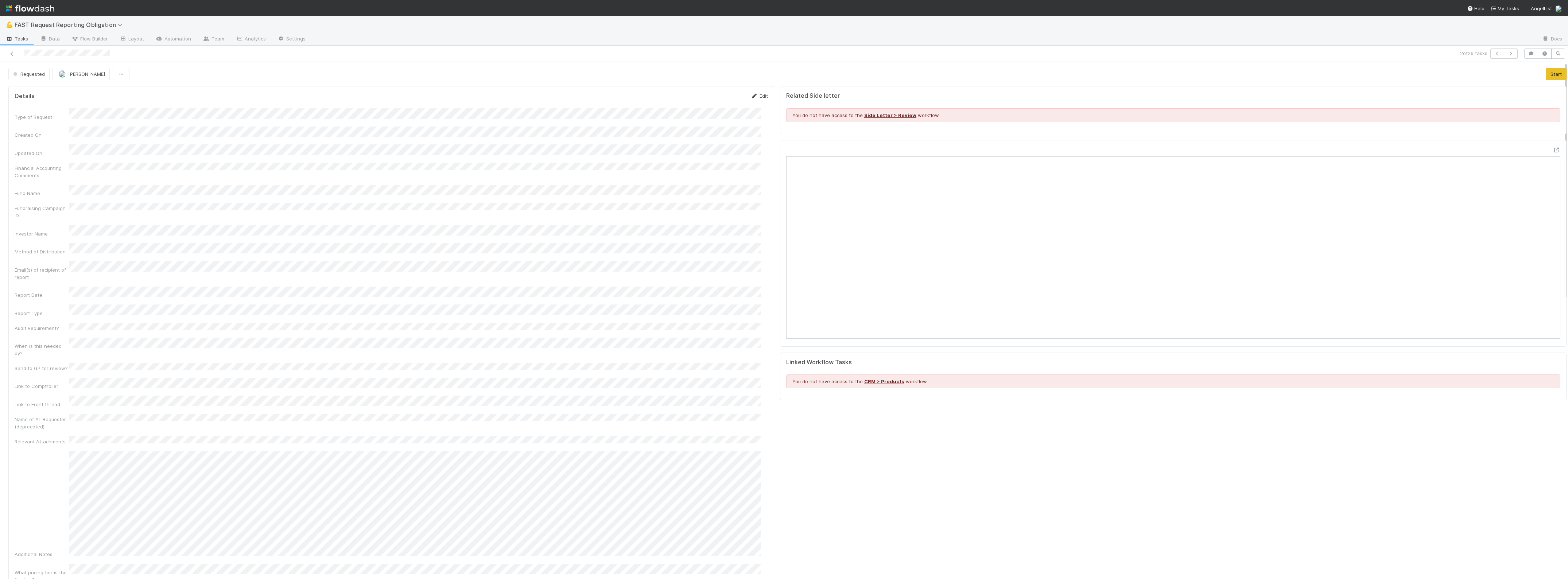
click at [755, 99] on link "Edit" at bounding box center [759, 96] width 17 height 6
click at [751, 95] on button "Cancel" at bounding box center [755, 99] width 26 height 12
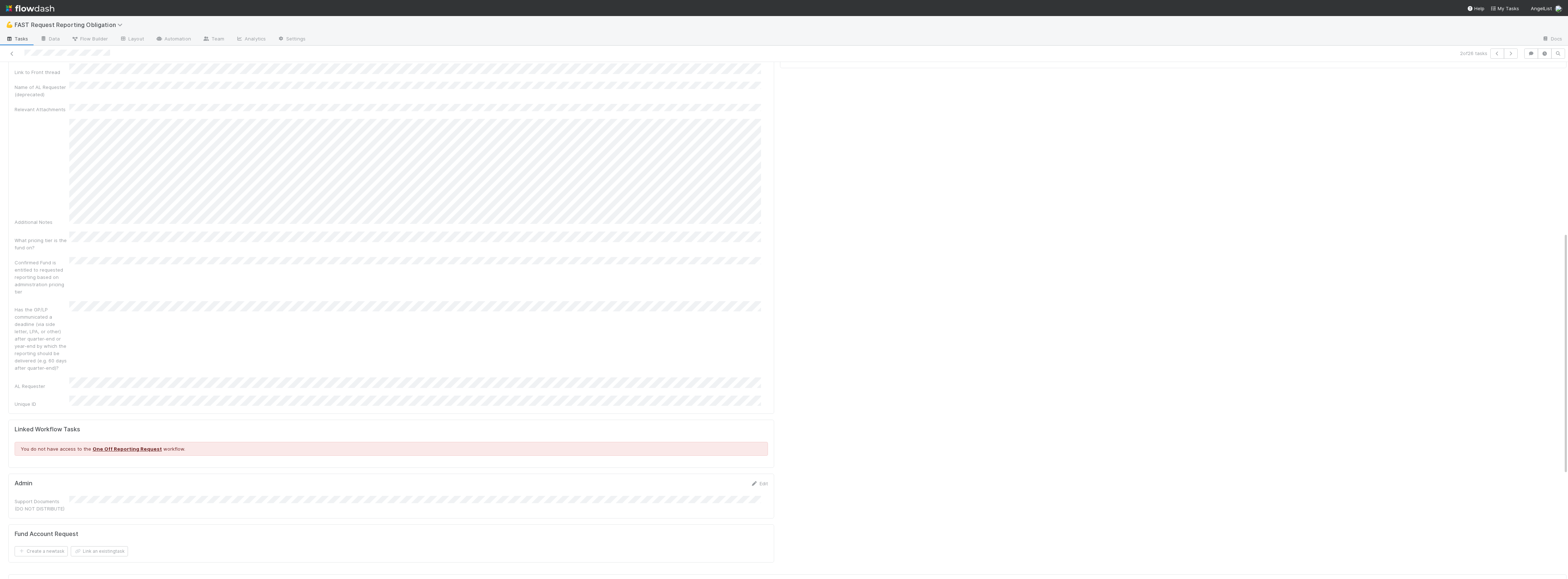
scroll to position [365, 0]
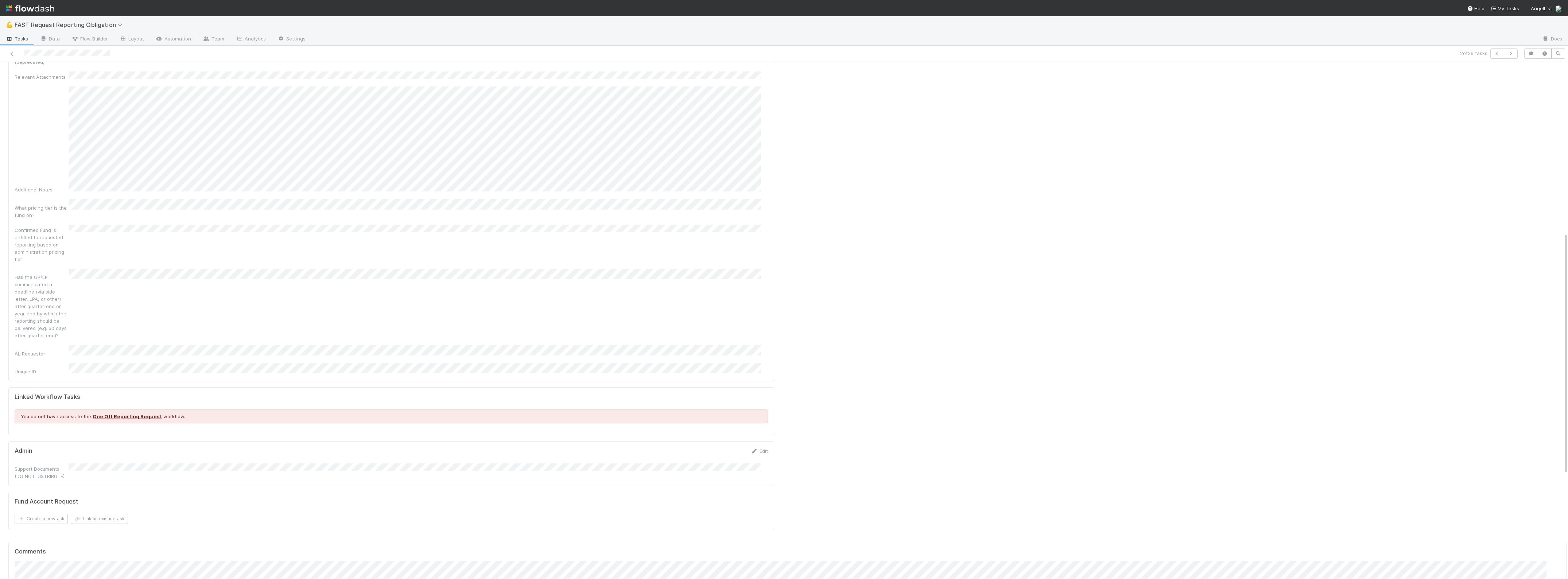
click at [758, 441] on div "Admin Edit Support Documents (DO NOT DISTRIBUTE)" at bounding box center [391, 464] width 766 height 45
click at [758, 448] on link "Edit" at bounding box center [759, 451] width 17 height 6
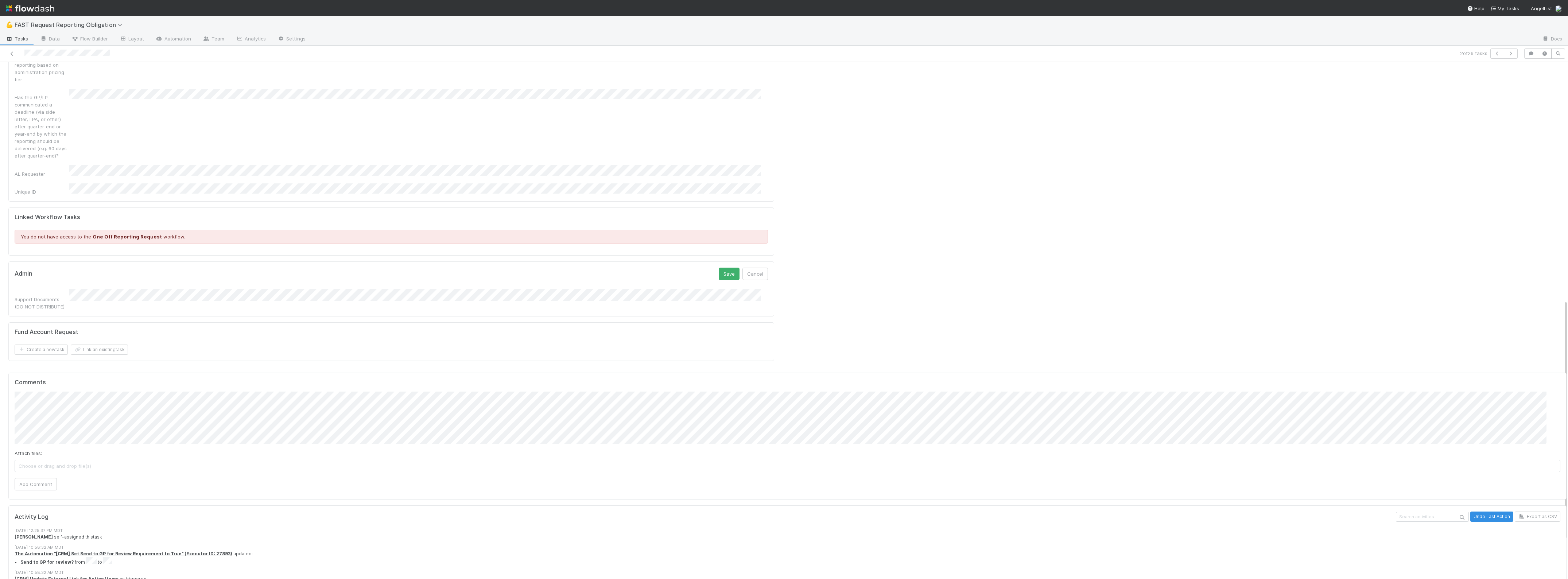
scroll to position [547, 0]
click at [719, 265] on button "Save" at bounding box center [729, 272] width 21 height 12
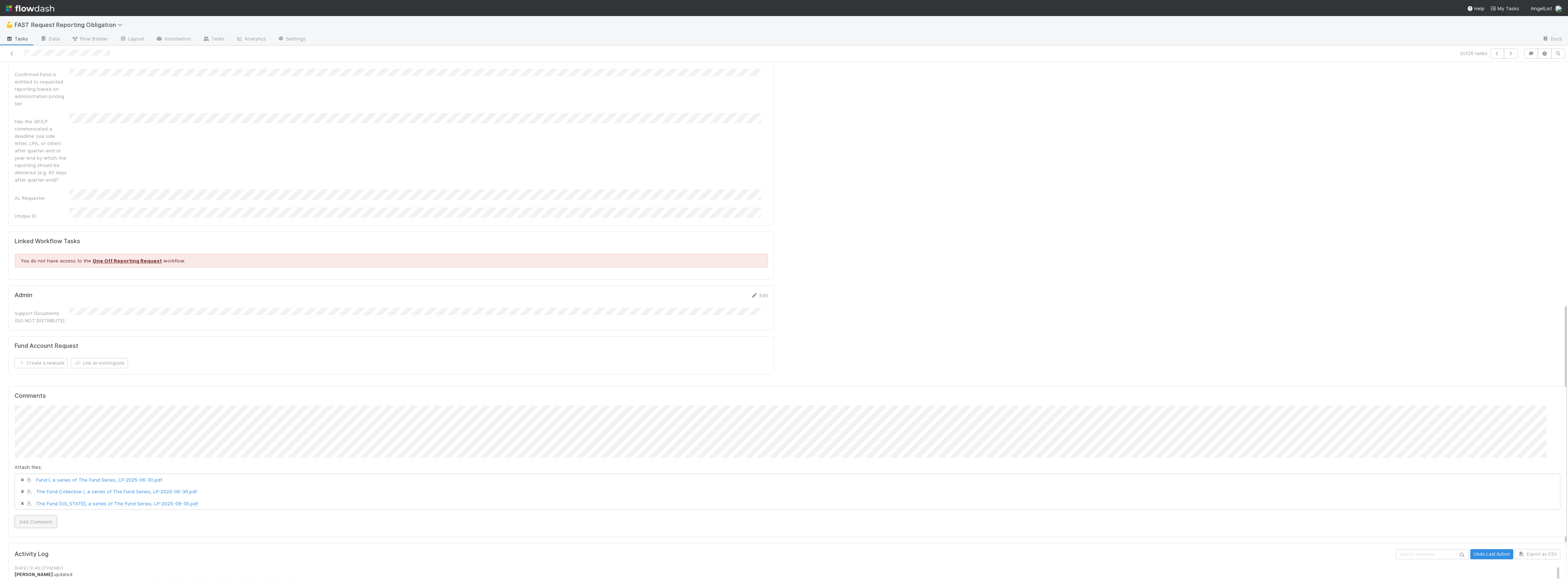
click at [40, 516] on button "Add Comment" at bounding box center [35, 522] width 42 height 12
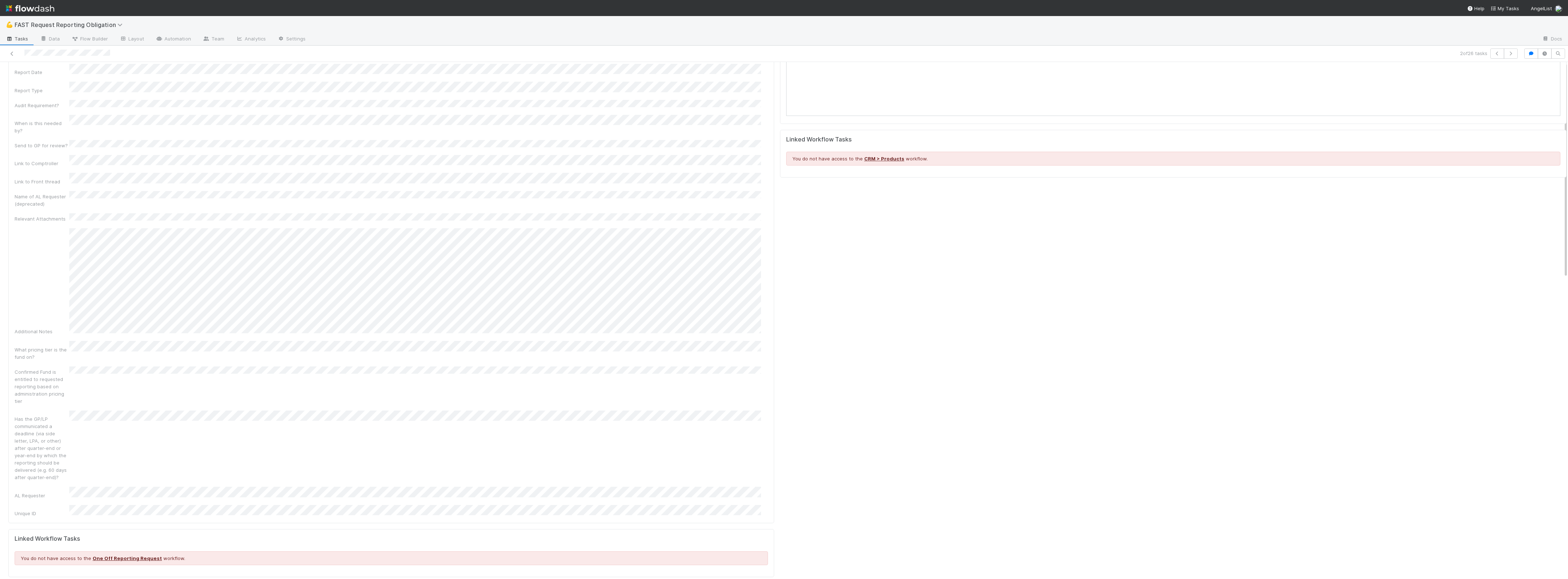
scroll to position [0, 0]
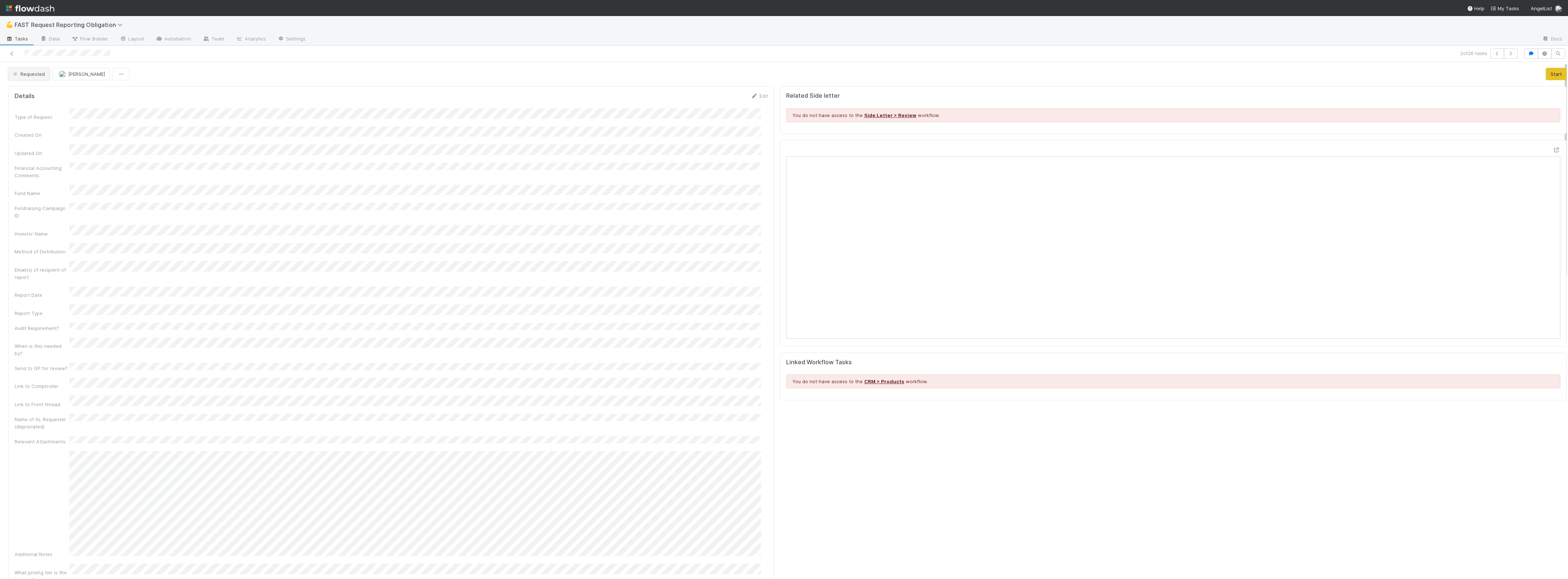
click at [23, 69] on button "Requested" at bounding box center [29, 74] width 41 height 12
click at [32, 187] on div "Approved" at bounding box center [57, 184] width 103 height 13
click at [10, 55] on icon at bounding box center [12, 54] width 7 height 5
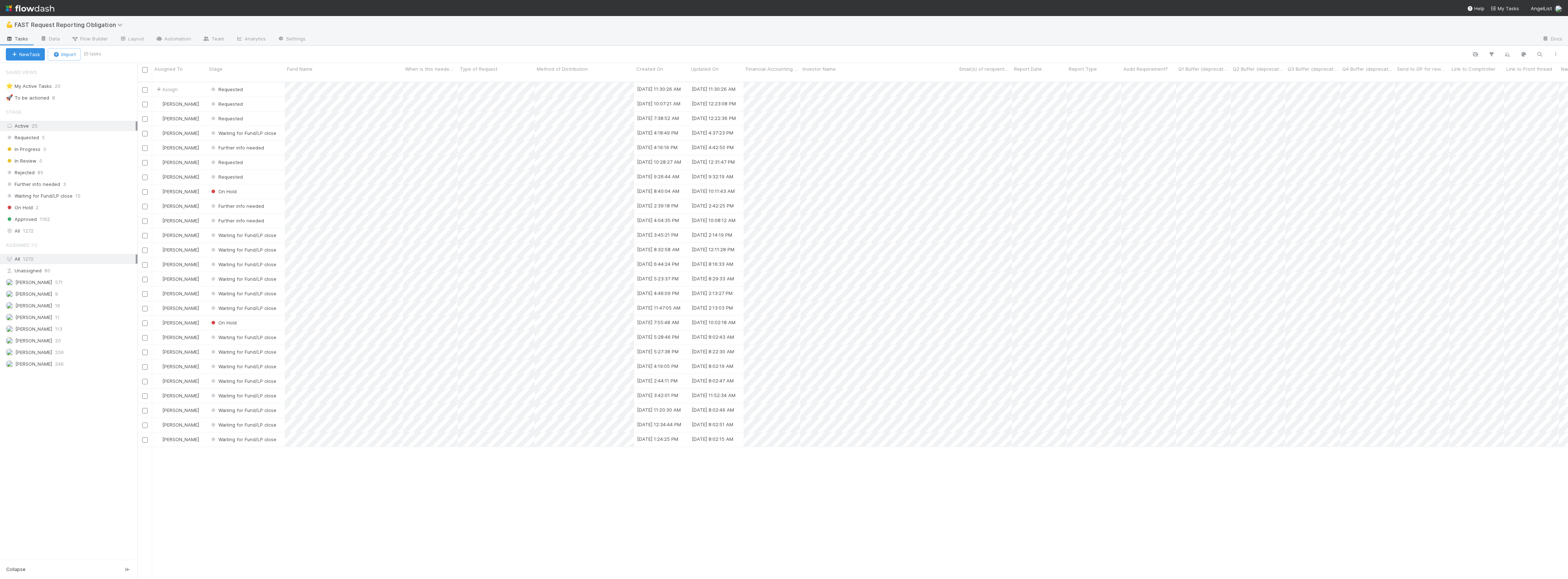
scroll to position [496, 1424]
click at [265, 82] on div "Requested" at bounding box center [246, 89] width 78 height 14
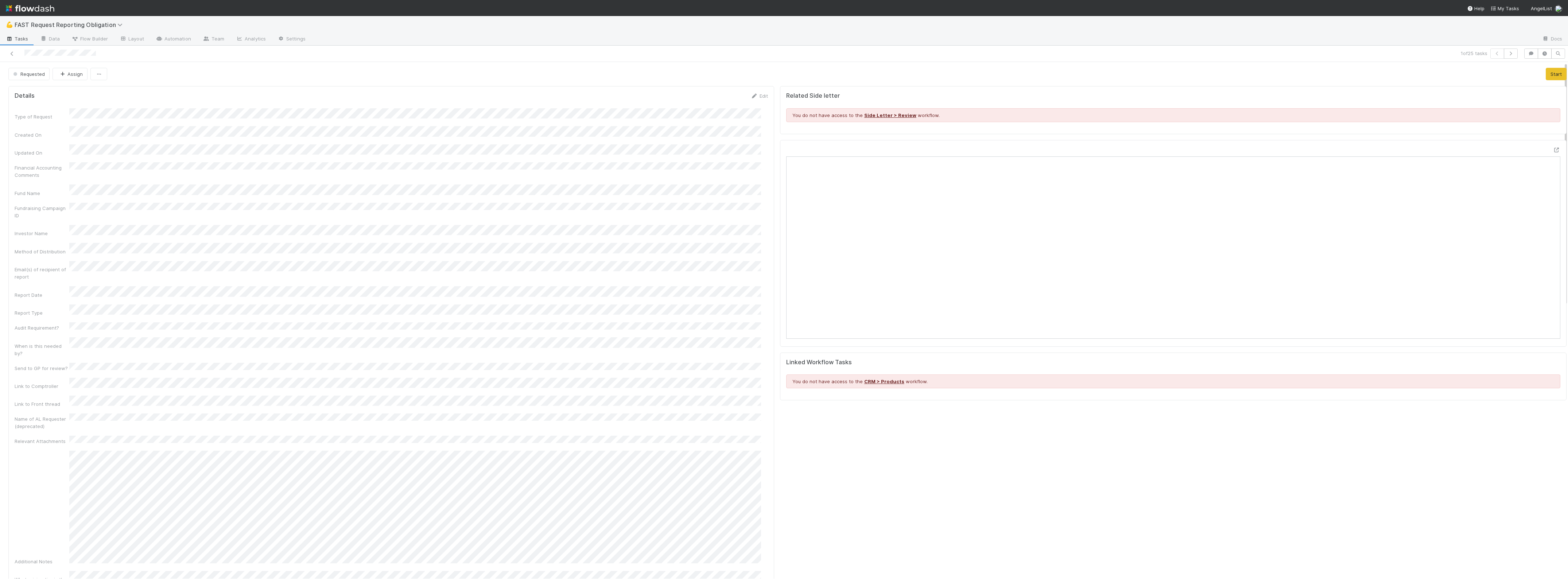
click at [1547, 155] on div at bounding box center [1554, 151] width 13 height 10
click at [1541, 144] on div "Open in New Tab" at bounding box center [1173, 244] width 786 height 207
click at [1553, 150] on icon at bounding box center [1556, 150] width 7 height 5
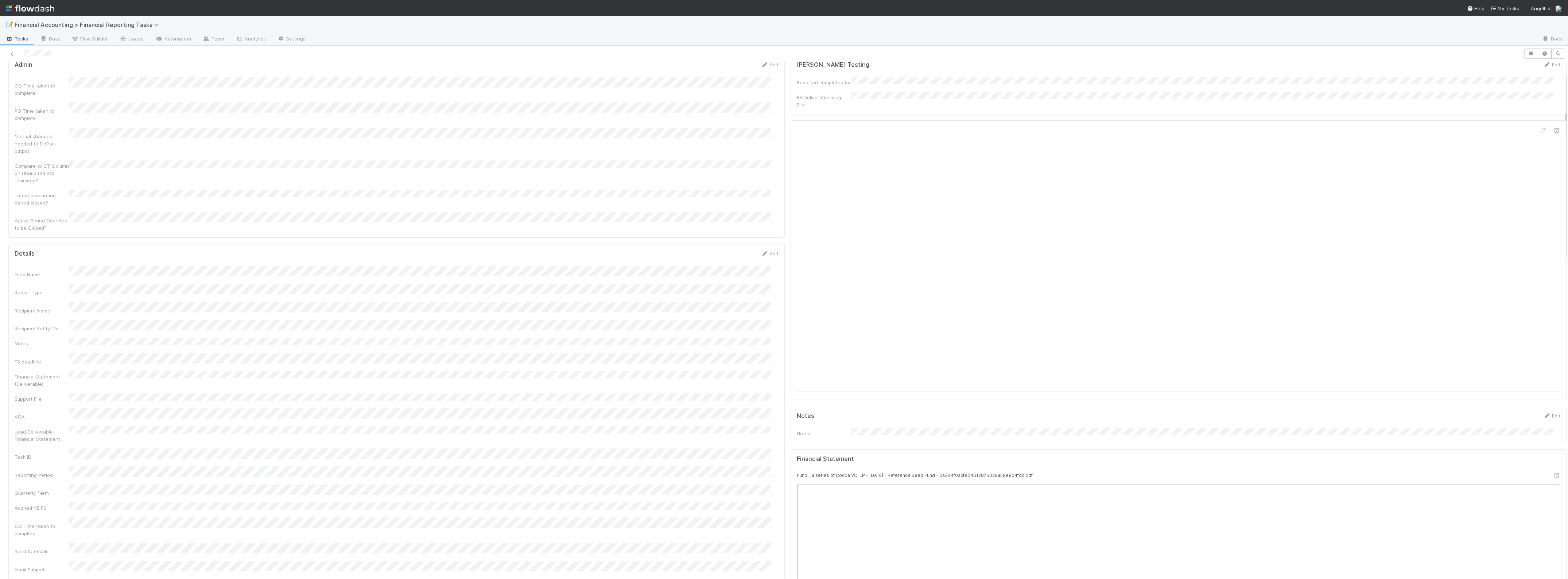
scroll to position [46, 0]
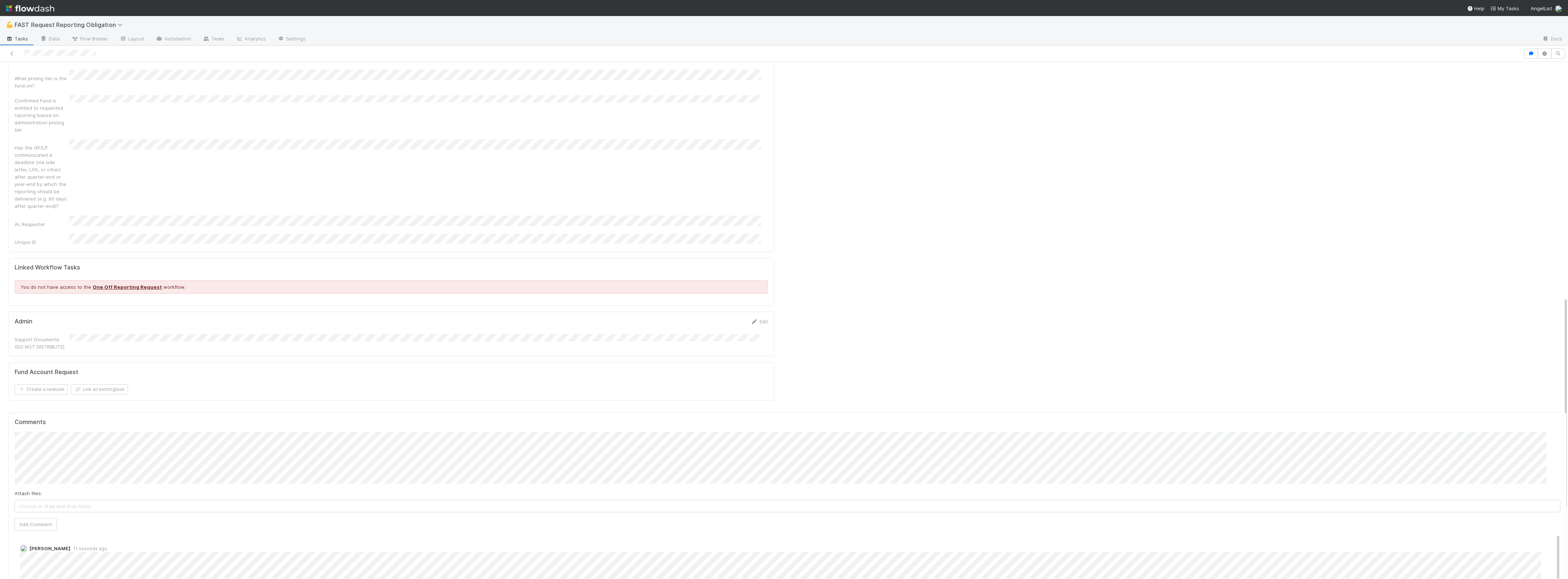
scroll to position [746, 0]
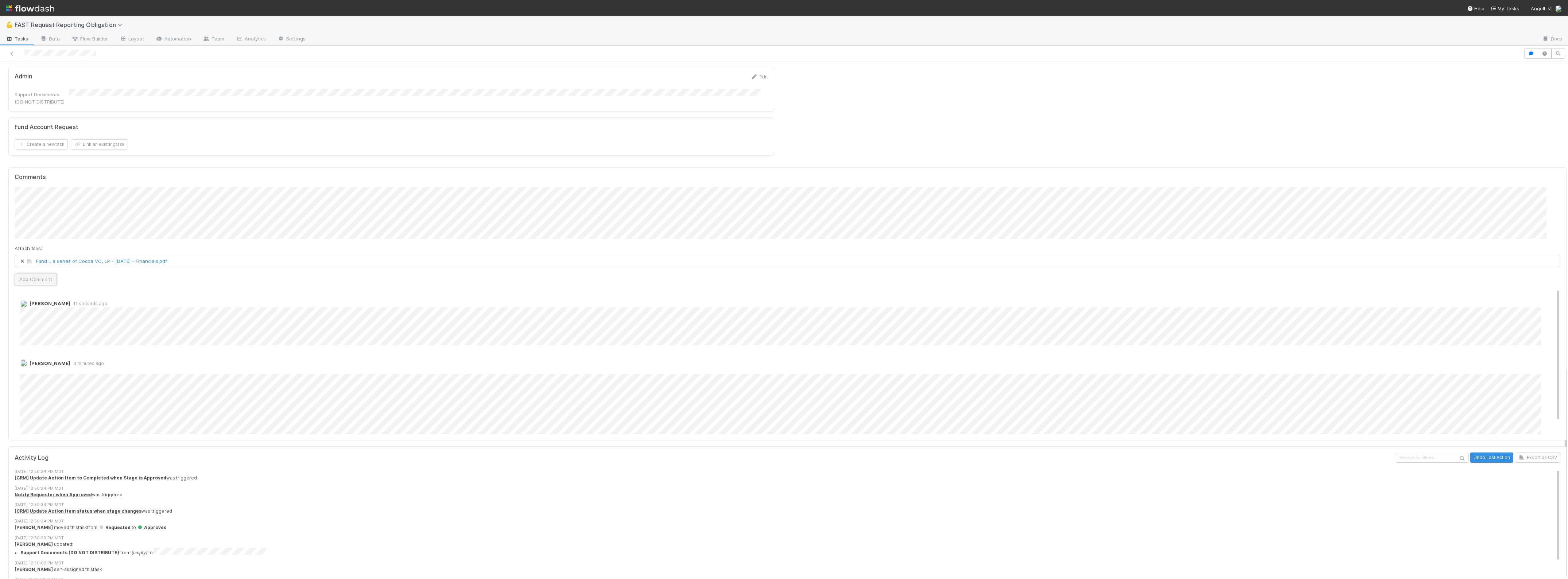
click at [40, 273] on button "Add Comment" at bounding box center [35, 279] width 42 height 12
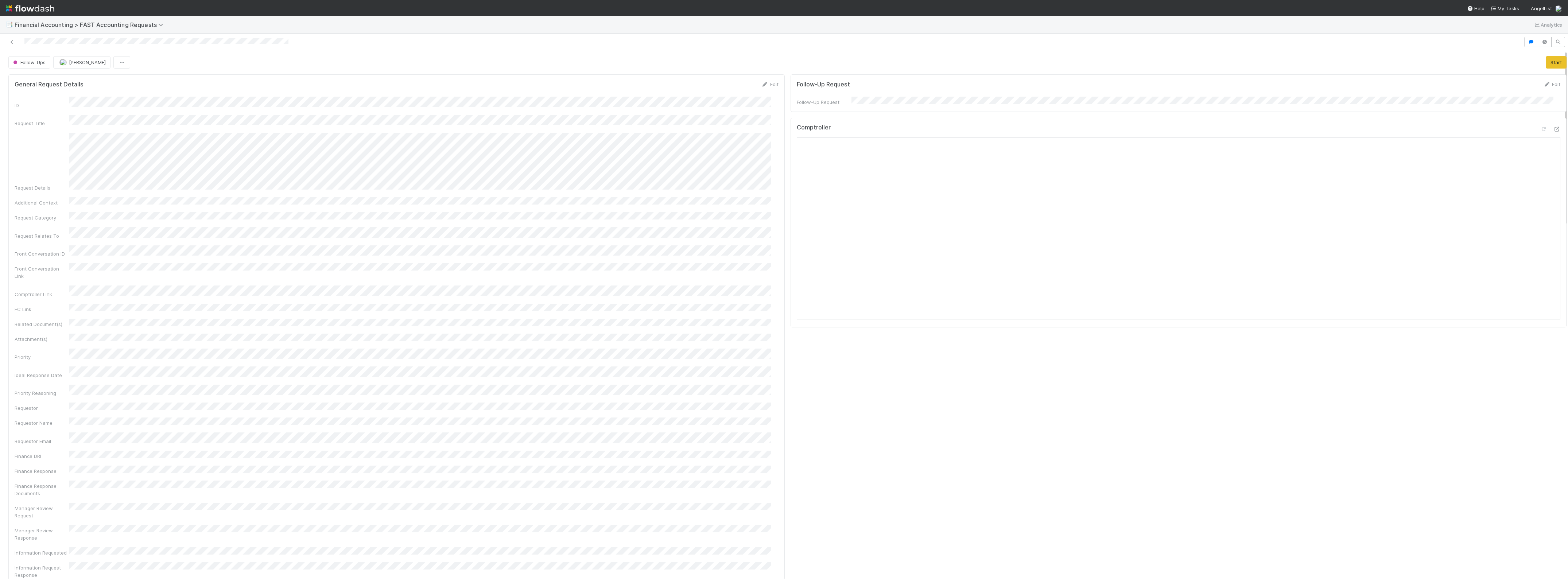
click at [271, 189] on div "ID Request Title Request Details Additional Context Request Category Request Re…" at bounding box center [396, 556] width 764 height 920
click at [10, 40] on icon at bounding box center [12, 42] width 7 height 5
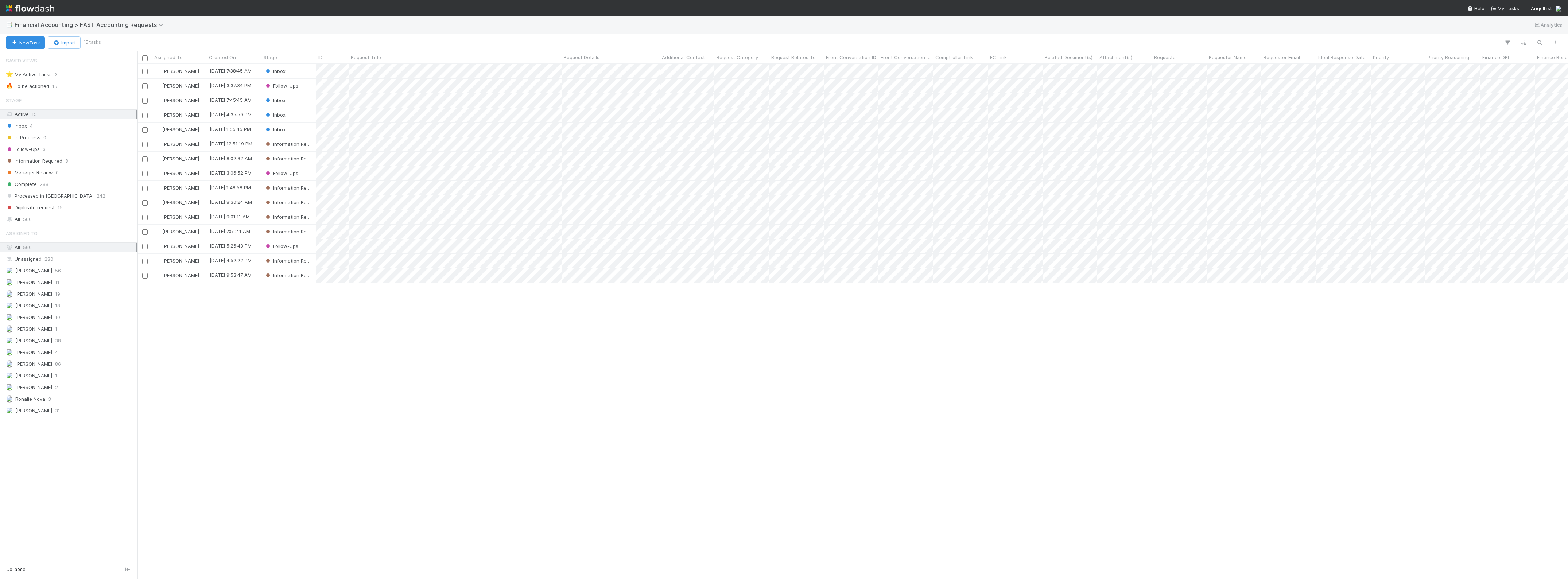
scroll to position [508, 1424]
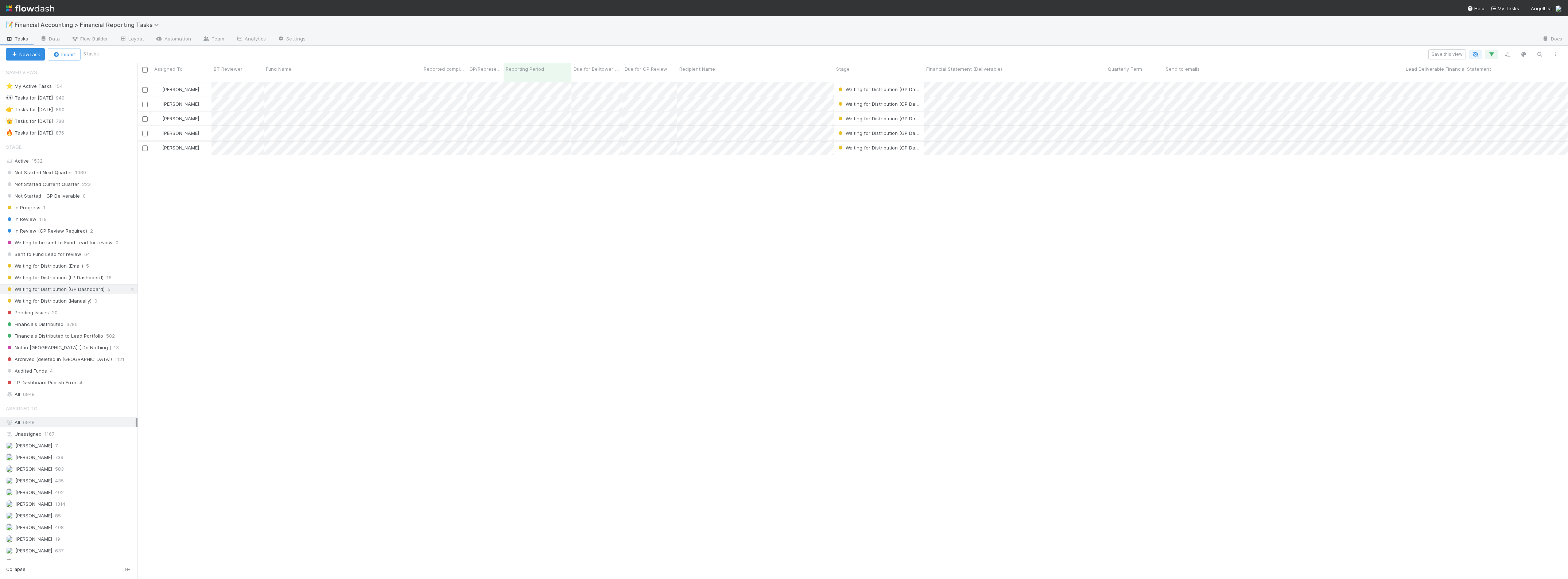
scroll to position [496, 1424]
click at [93, 279] on span "Waiting for Distribution (LP Dashboard)" at bounding box center [55, 278] width 98 height 9
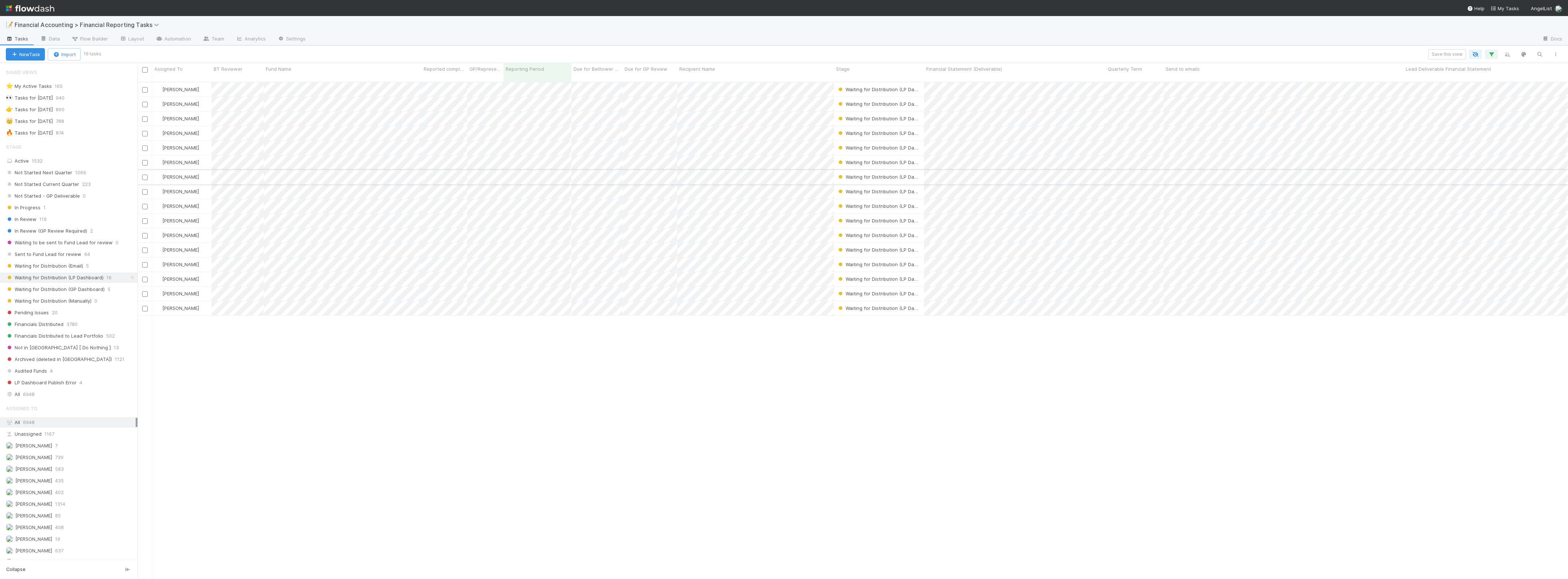
scroll to position [496, 1424]
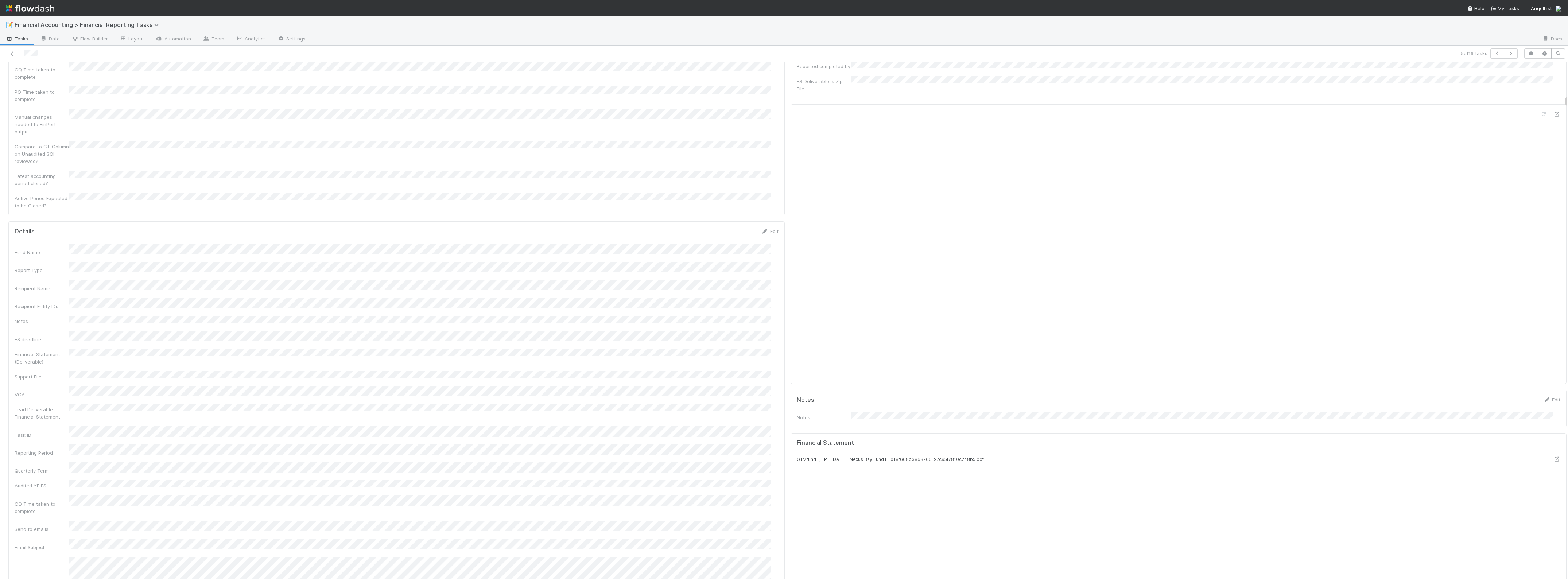
scroll to position [183, 0]
click at [10, 52] on icon at bounding box center [12, 54] width 7 height 5
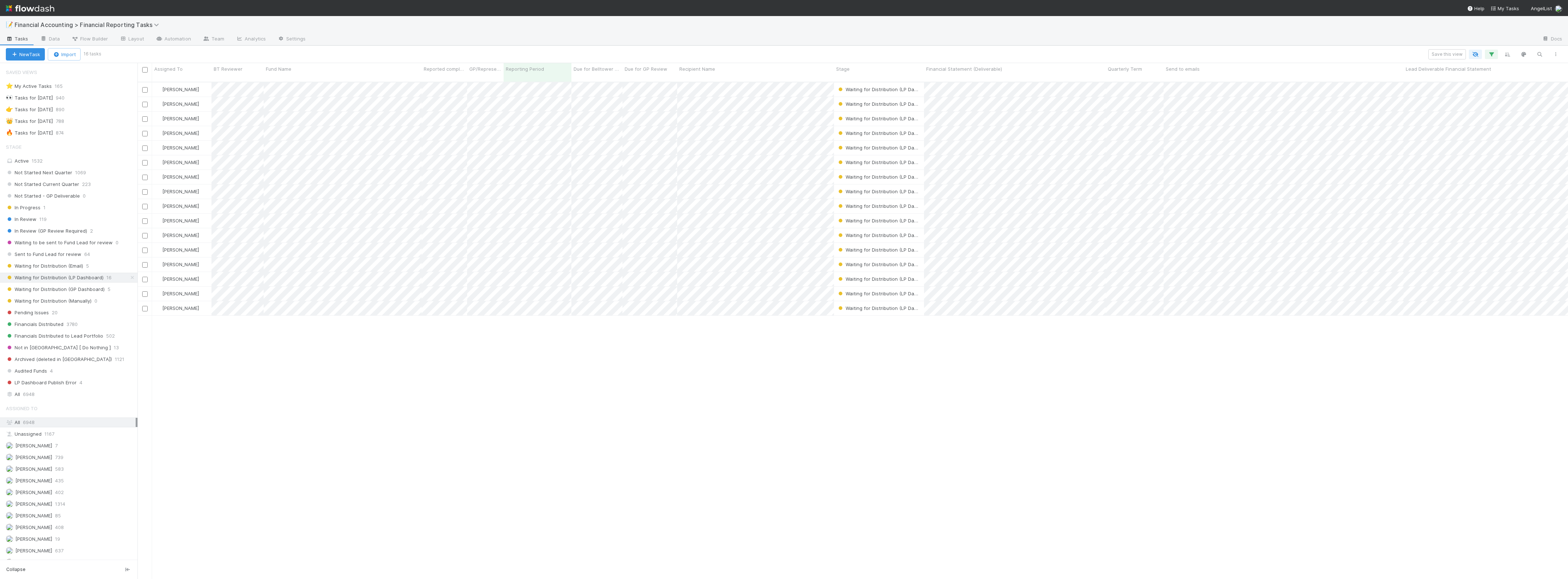
scroll to position [496, 1424]
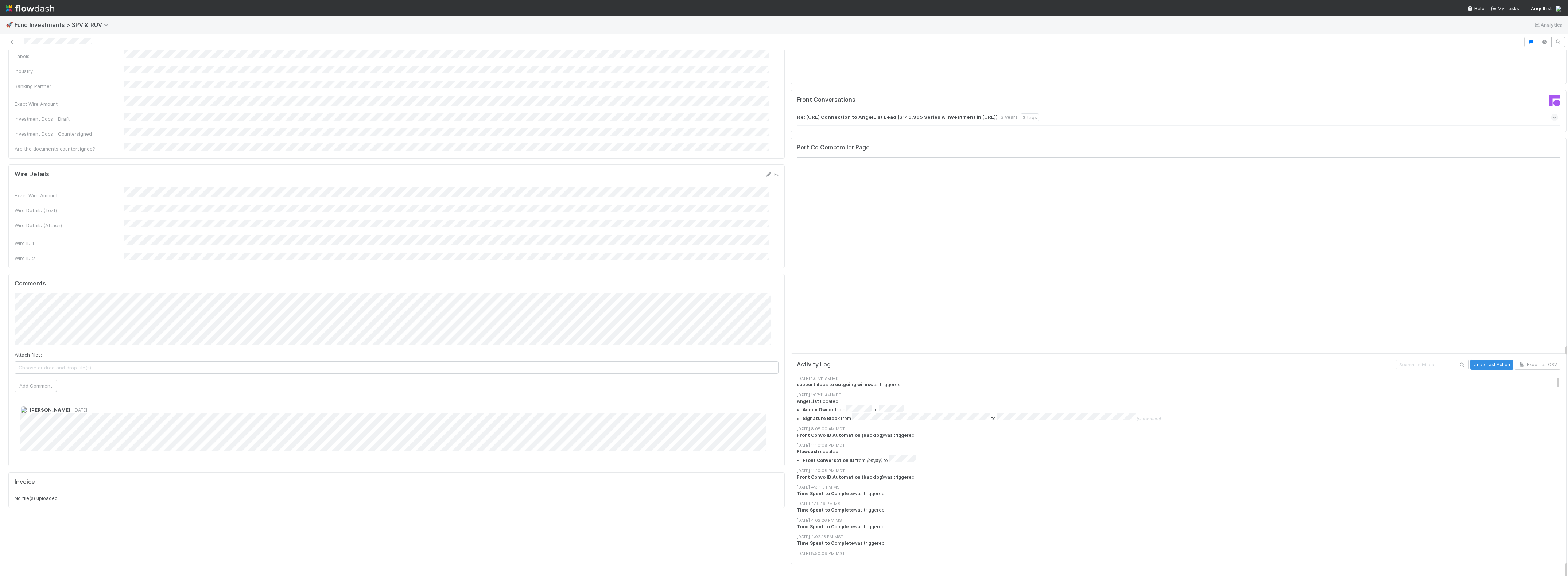
drag, startPoint x: 445, startPoint y: 491, endPoint x: 437, endPoint y: 488, distance: 8.5
click at [445, 491] on div "🚨Mem is potentially in a high risk industry with a missed compliance review If …" at bounding box center [396, 96] width 782 height 955
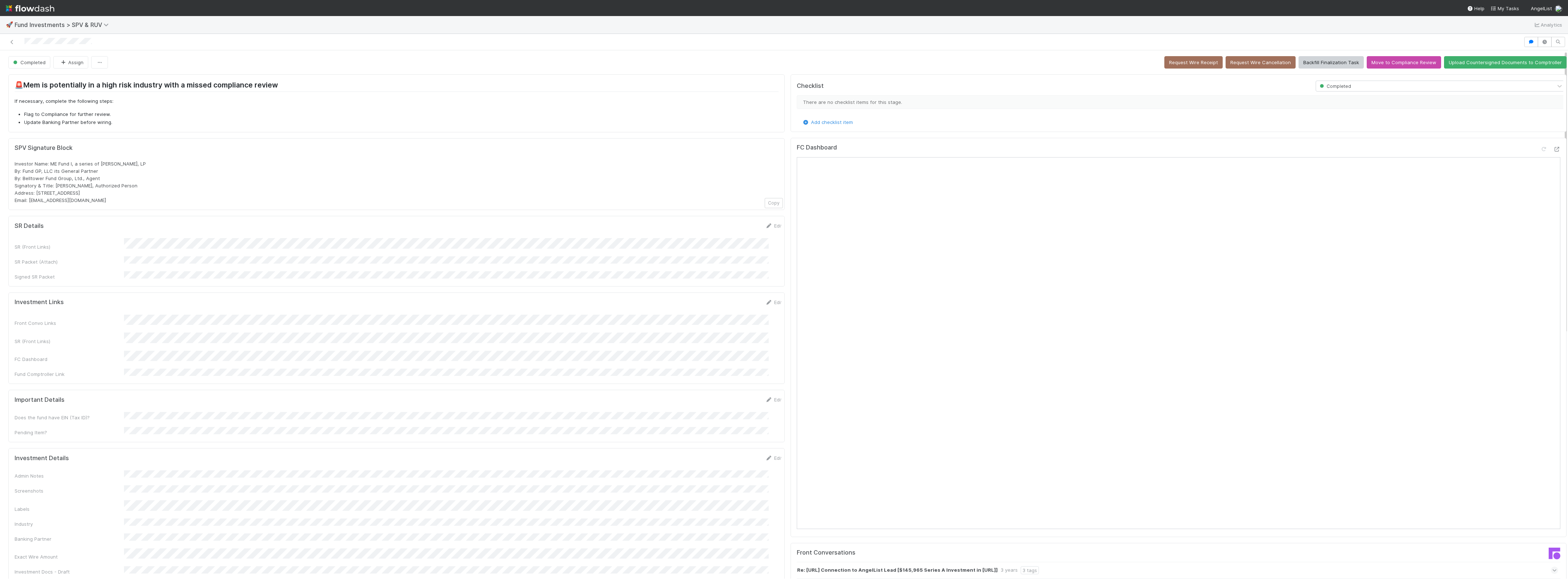
click at [113, 305] on form "Investment Links Edit Front Convo Links SR (Front Links) FC Dashboard Fund Comp…" at bounding box center [399, 339] width 768 height 79
